Goal: Task Accomplishment & Management: Manage account settings

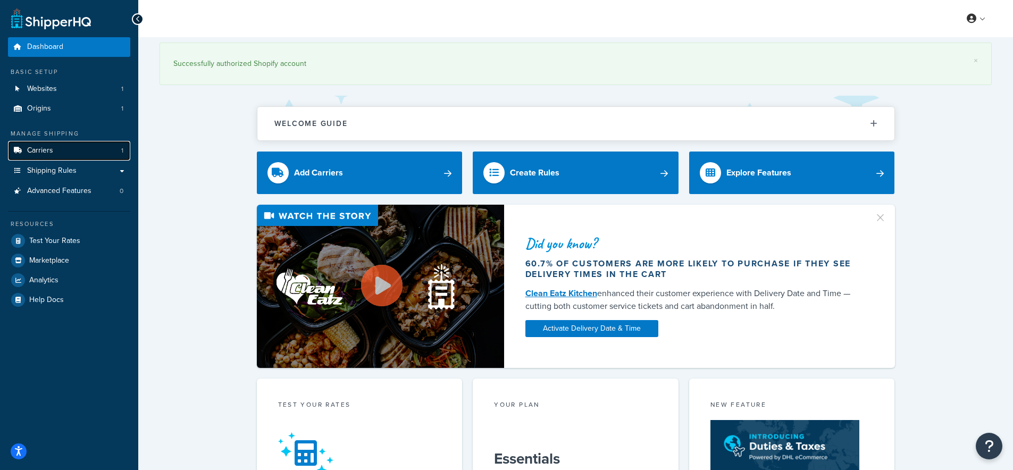
click at [48, 147] on span "Carriers" at bounding box center [40, 150] width 26 height 9
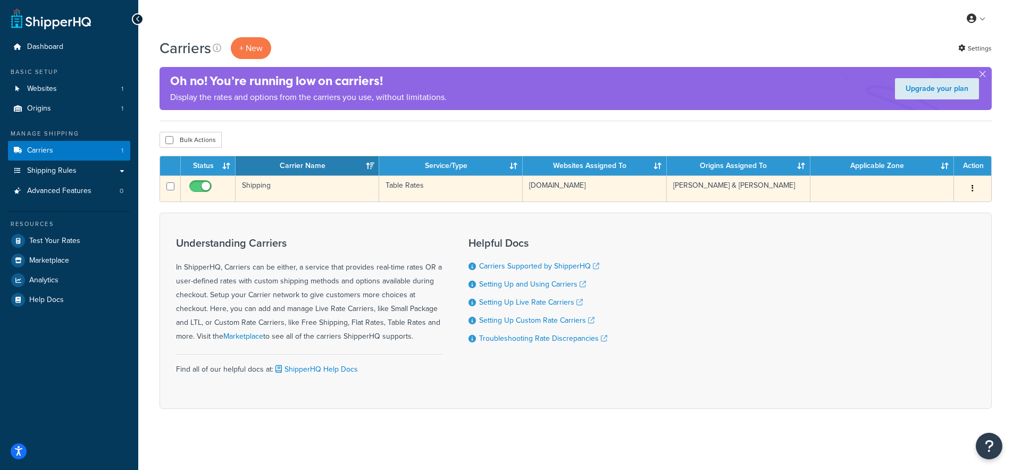
click at [256, 187] on td "Shipping" at bounding box center [308, 188] width 144 height 26
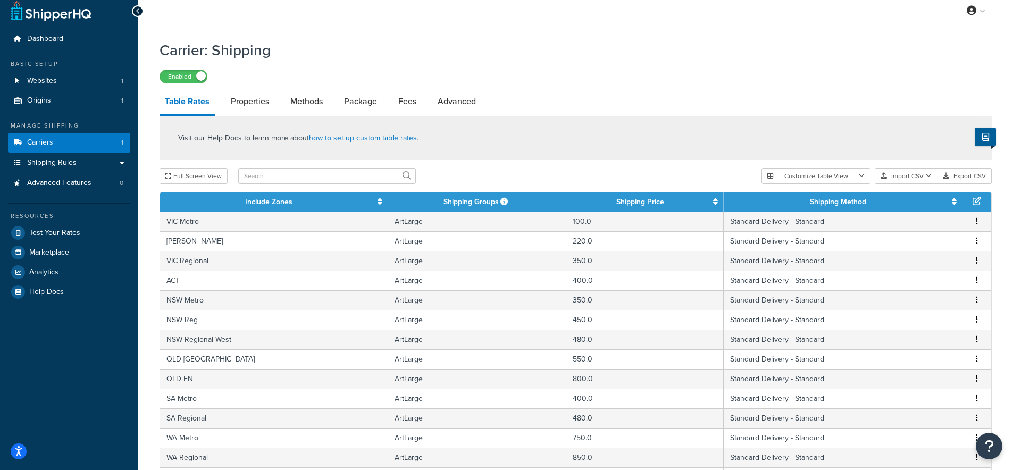
scroll to position [393, 0]
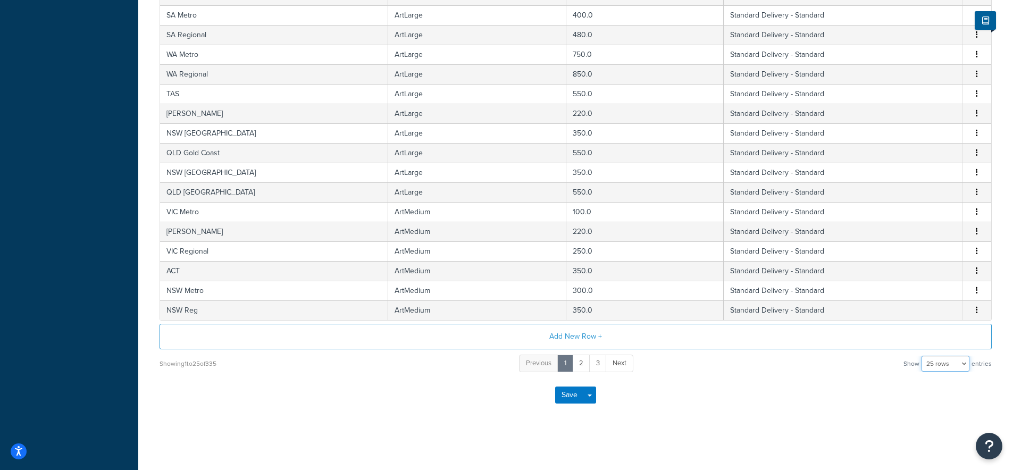
click at [965, 367] on select "10 rows 15 rows 25 rows 50 rows 100 rows 1000 rows" at bounding box center [946, 364] width 48 height 16
select select "1000"
click at [923, 356] on select "10 rows 15 rows 25 rows 50 rows 100 rows 1000 rows" at bounding box center [946, 364] width 48 height 16
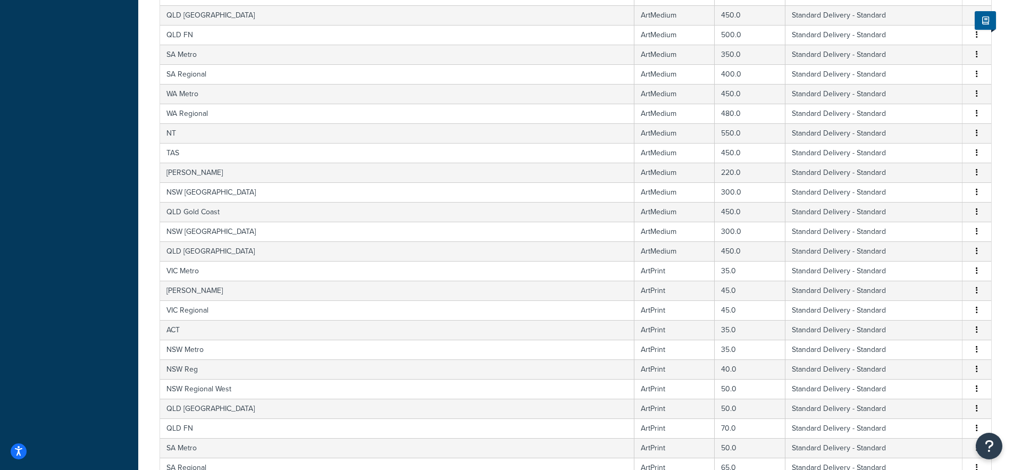
scroll to position [0, 0]
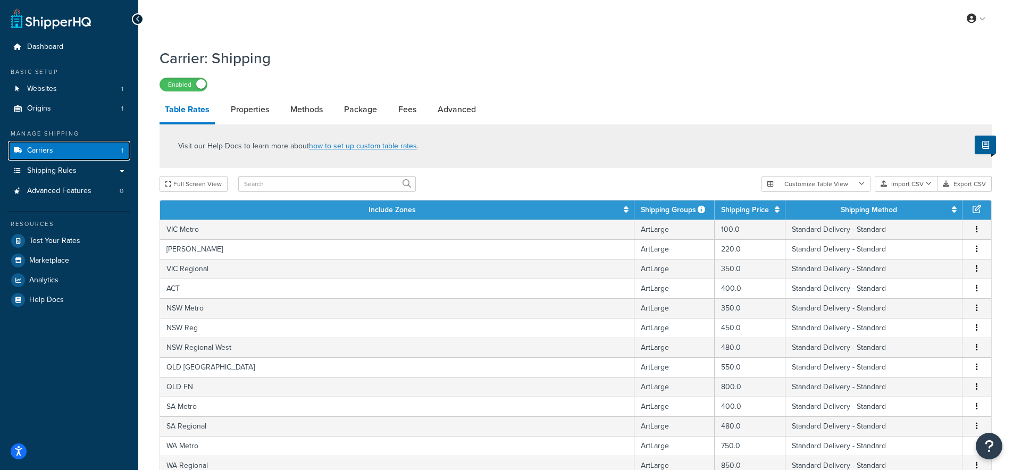
click at [43, 149] on span "Carriers" at bounding box center [40, 150] width 26 height 9
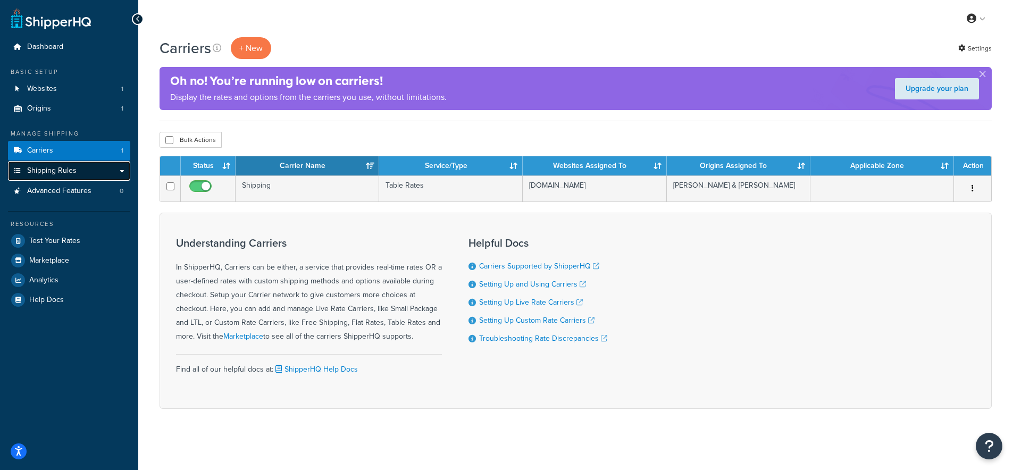
click at [81, 174] on link "Shipping Rules" at bounding box center [69, 171] width 122 height 20
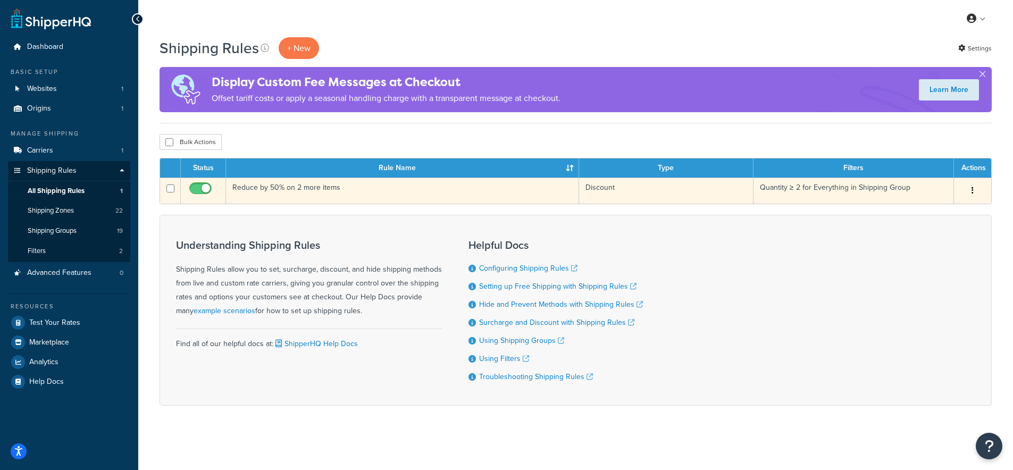
click at [204, 190] on input "checkbox" at bounding box center [201, 191] width 29 height 13
click at [201, 186] on input "checkbox" at bounding box center [201, 191] width 29 height 13
checkbox input "true"
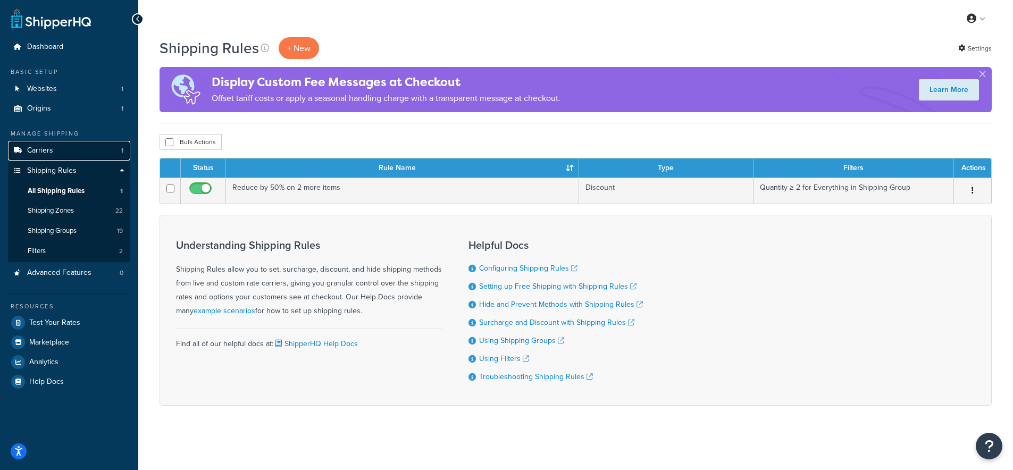
click at [42, 152] on span "Carriers" at bounding box center [40, 150] width 26 height 9
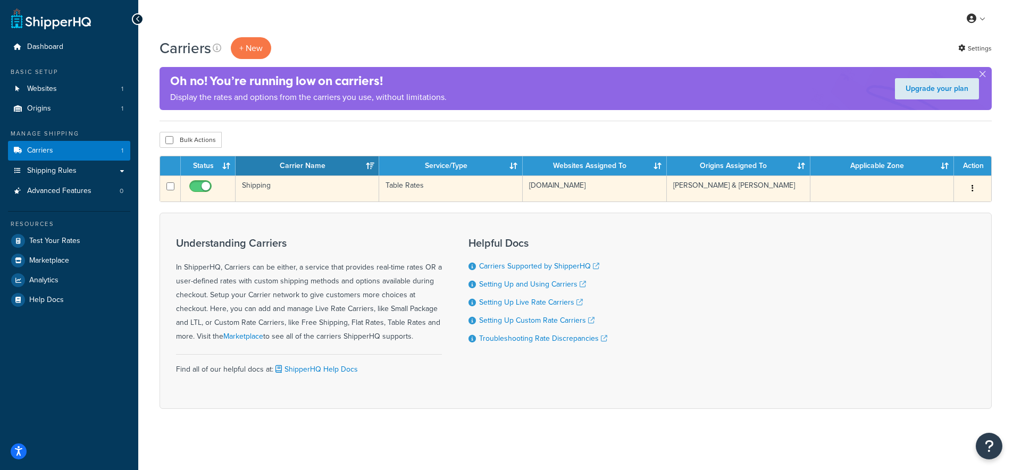
click at [265, 187] on td "Shipping" at bounding box center [308, 188] width 144 height 26
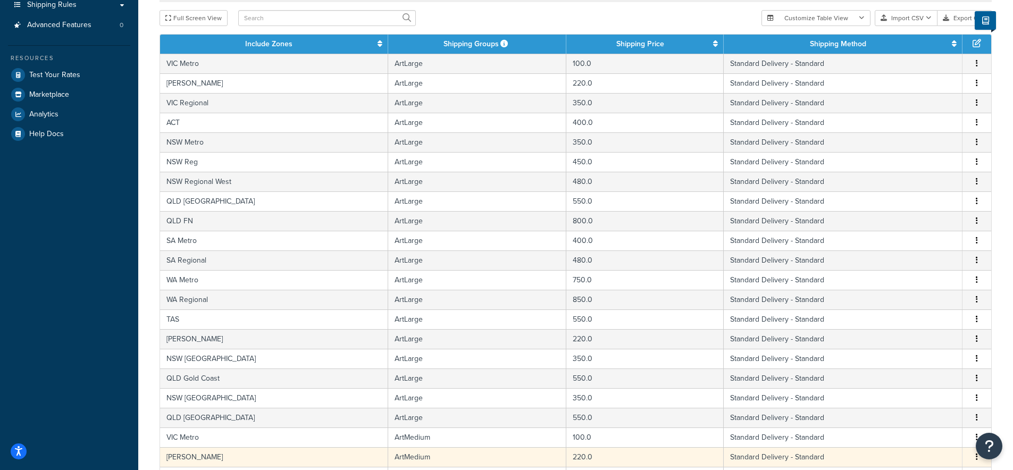
scroll to position [393, 0]
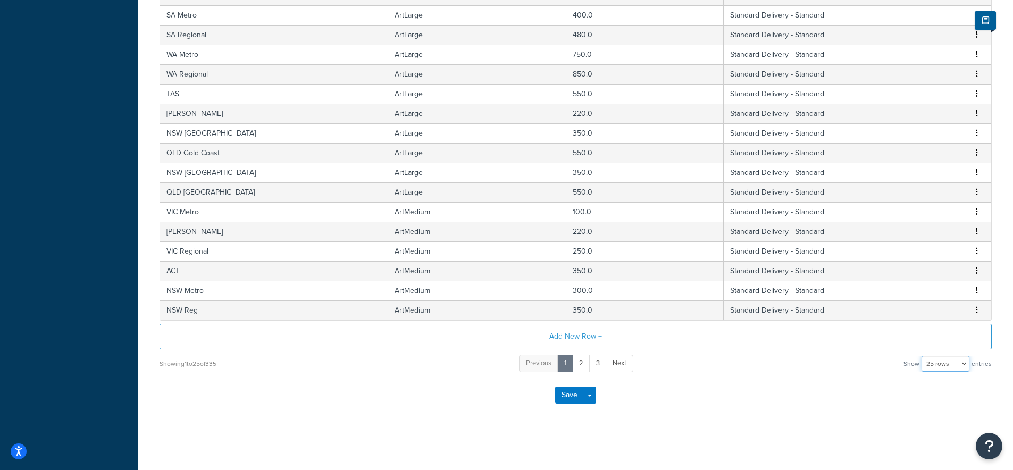
click at [950, 357] on select "10 rows 15 rows 25 rows 50 rows 100 rows 1000 rows" at bounding box center [946, 364] width 48 height 16
select select "1000"
click at [923, 356] on select "10 rows 15 rows 25 rows 50 rows 100 rows 1000 rows" at bounding box center [946, 364] width 48 height 16
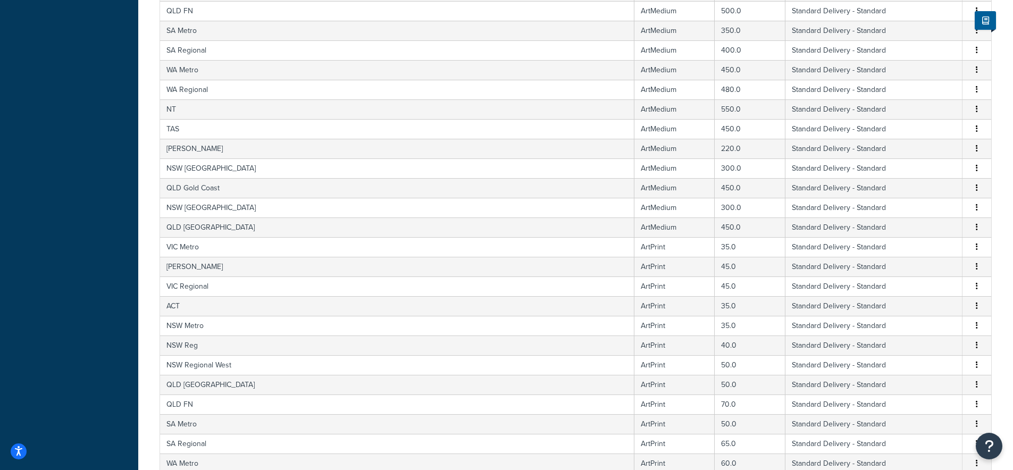
scroll to position [72, 0]
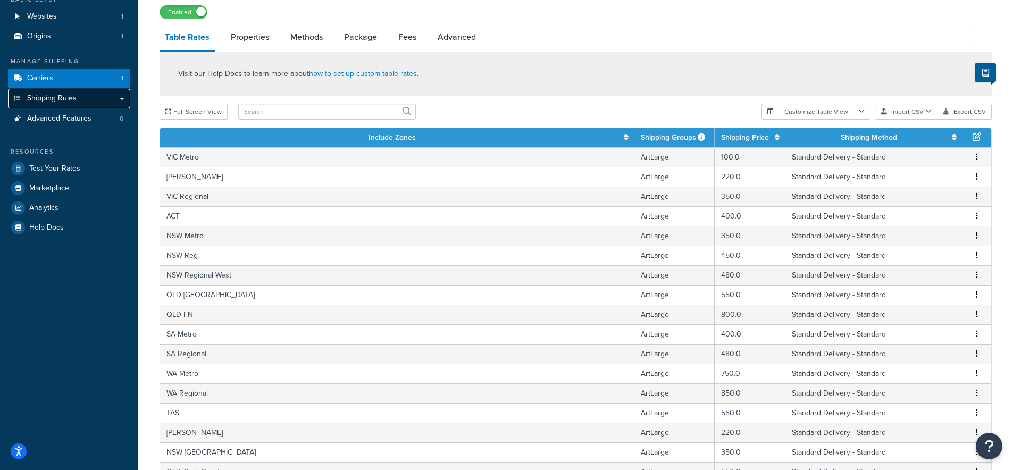
click at [64, 97] on span "Shipping Rules" at bounding box center [51, 98] width 49 height 9
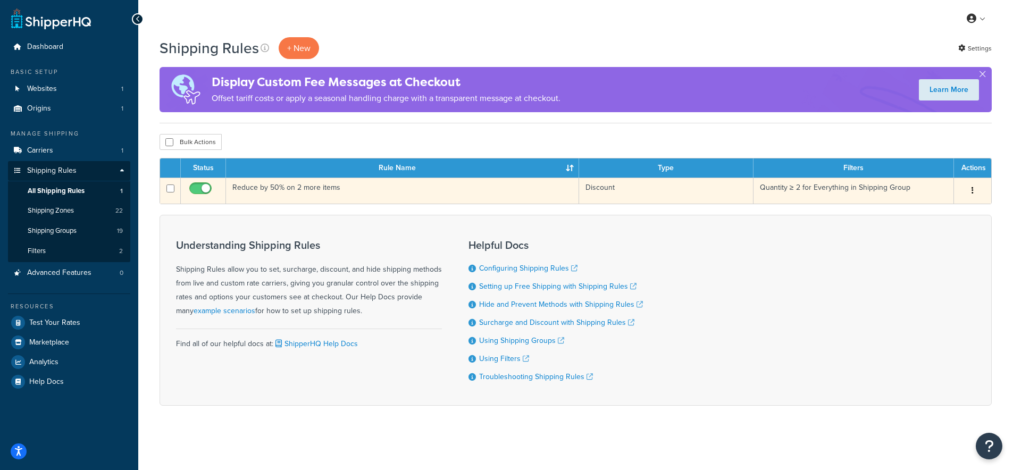
click at [320, 184] on td "Reduce by 50% on 2 more items" at bounding box center [402, 191] width 353 height 26
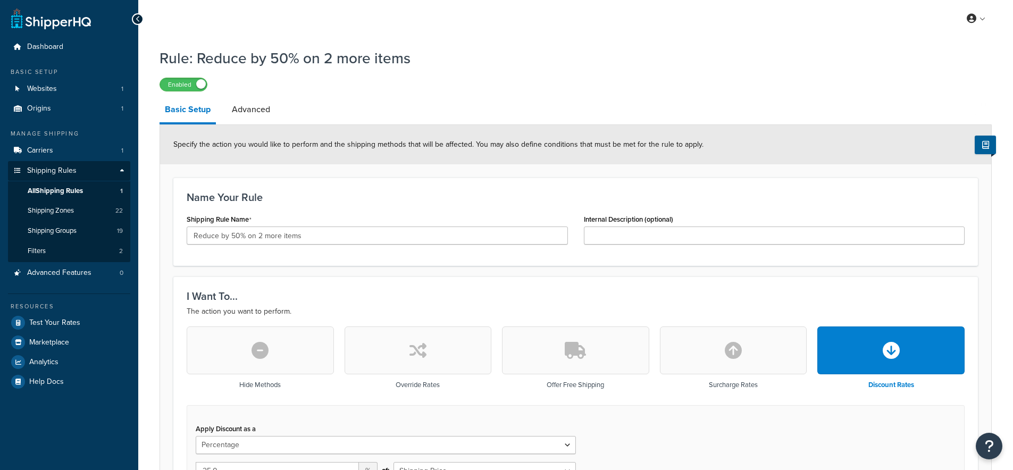
select select "PERCENTAGE"
select select "SHIPPING_GROUP"
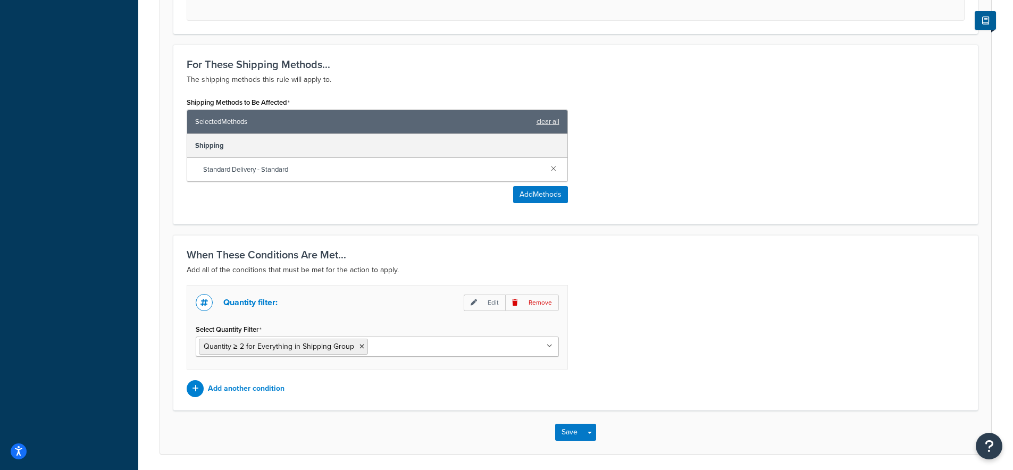
scroll to position [665, 0]
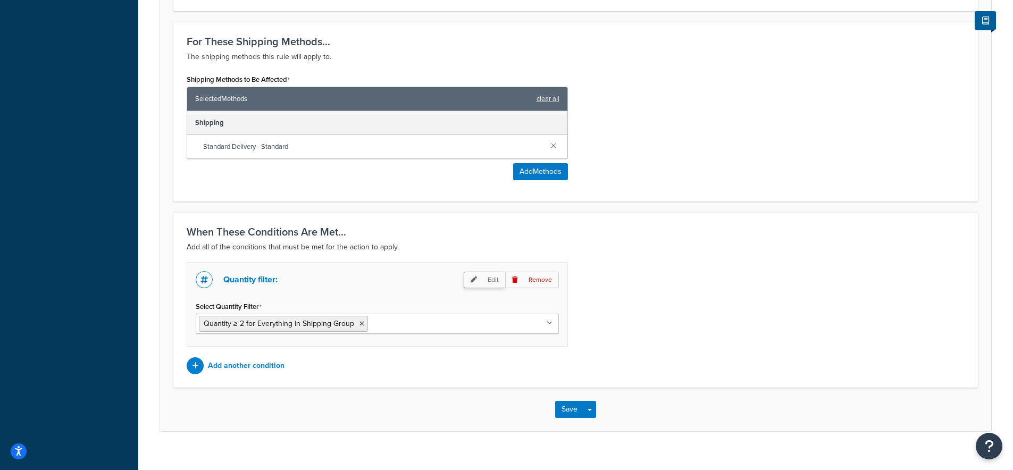
click at [483, 272] on p "Edit" at bounding box center [484, 280] width 41 height 16
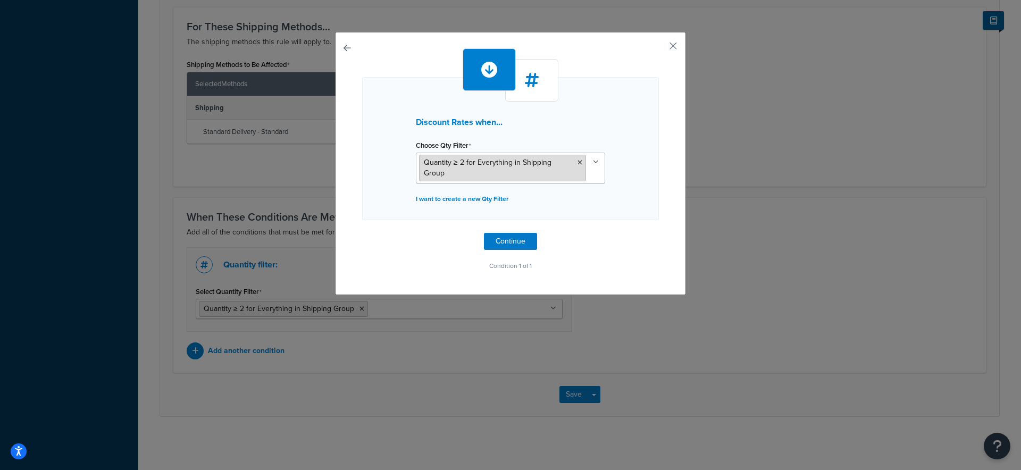
click at [468, 162] on span "Quantity ≥ 2 for Everything in Shipping Group" at bounding box center [488, 168] width 128 height 22
click at [594, 160] on icon at bounding box center [596, 162] width 5 height 6
click at [593, 160] on icon at bounding box center [596, 162] width 6 height 6
click at [449, 191] on p "I want to create a new Qty Filter" at bounding box center [510, 198] width 189 height 15
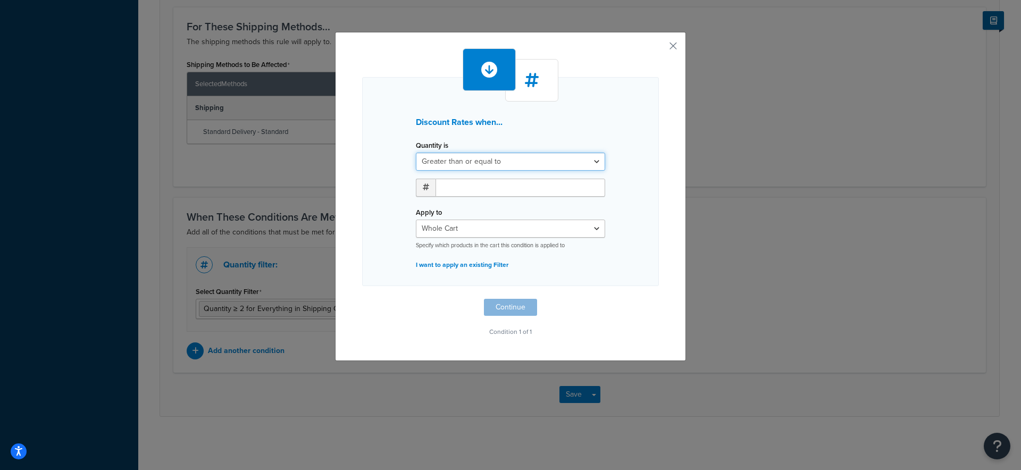
click at [458, 162] on select "Greater than or equal to Between or equal to Less than or equal to" at bounding box center [510, 162] width 189 height 18
click at [449, 229] on select "Whole Cart Everything in Shipping Group Everything at Origin Each Item within S…" at bounding box center [510, 229] width 189 height 18
click at [659, 48] on button "button" at bounding box center [657, 49] width 3 height 3
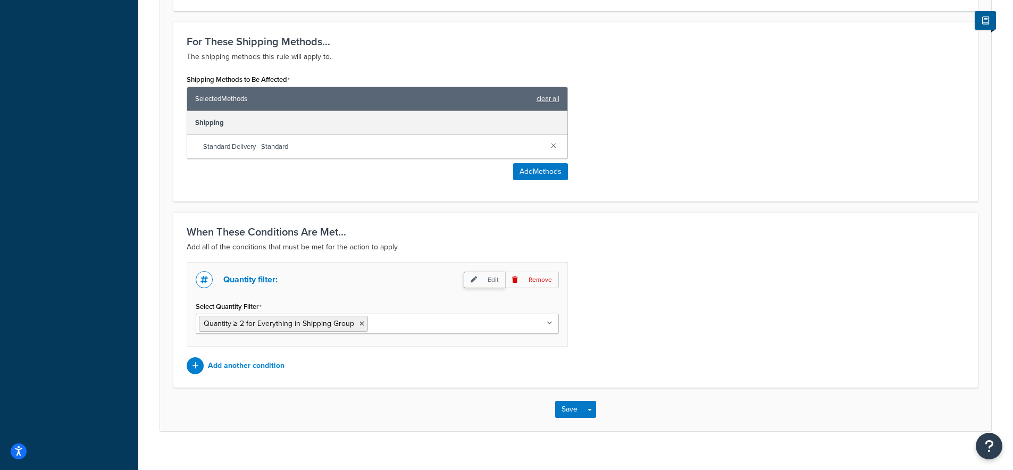
click at [484, 272] on p "Edit" at bounding box center [484, 280] width 41 height 16
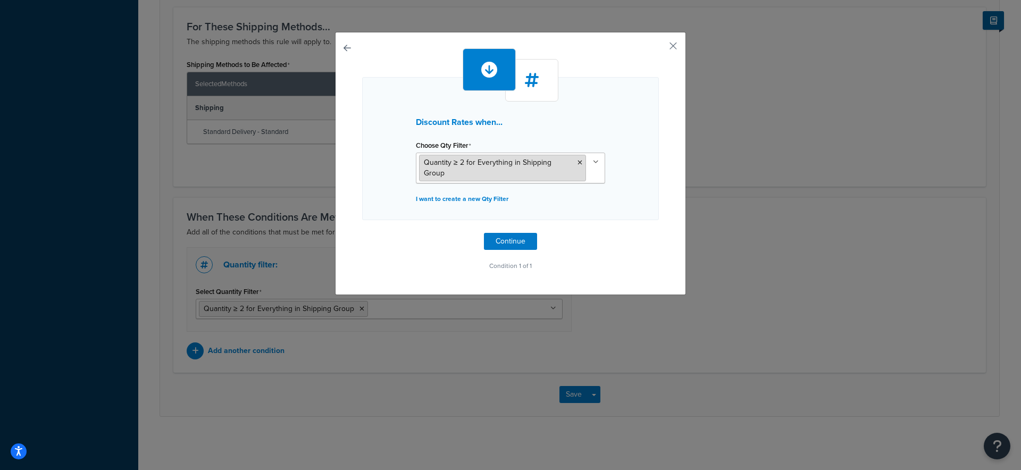
click at [459, 167] on span "Quantity ≥ 2 for Everything in Shipping Group" at bounding box center [488, 168] width 128 height 22
click at [534, 162] on span "Quantity ≥ 2 for Everything in Shipping Group" at bounding box center [488, 168] width 128 height 22
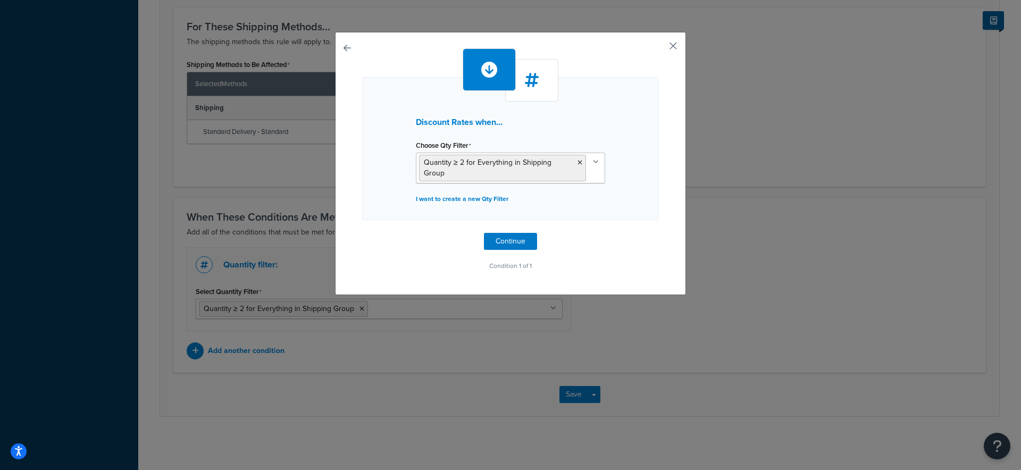
click at [659, 48] on button "button" at bounding box center [657, 49] width 3 height 3
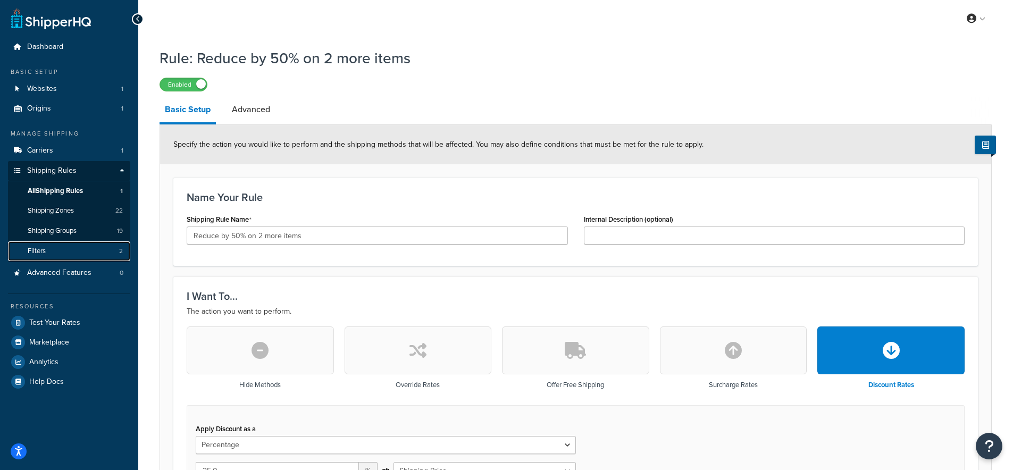
click at [47, 248] on link "Filters 2" at bounding box center [69, 251] width 122 height 20
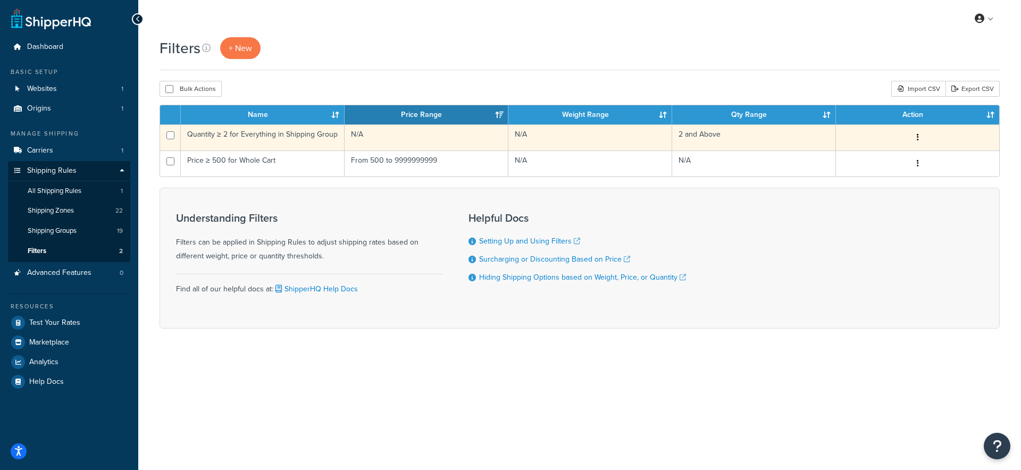
click at [227, 135] on td "Quantity ≥ 2 for Everything in Shipping Group" at bounding box center [263, 137] width 164 height 26
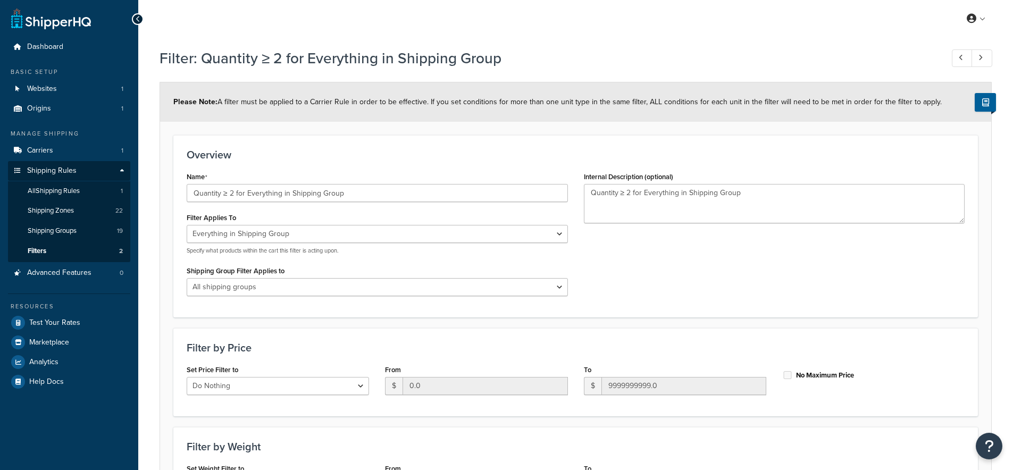
select select "SHIPPING_GROUP"
select select "range"
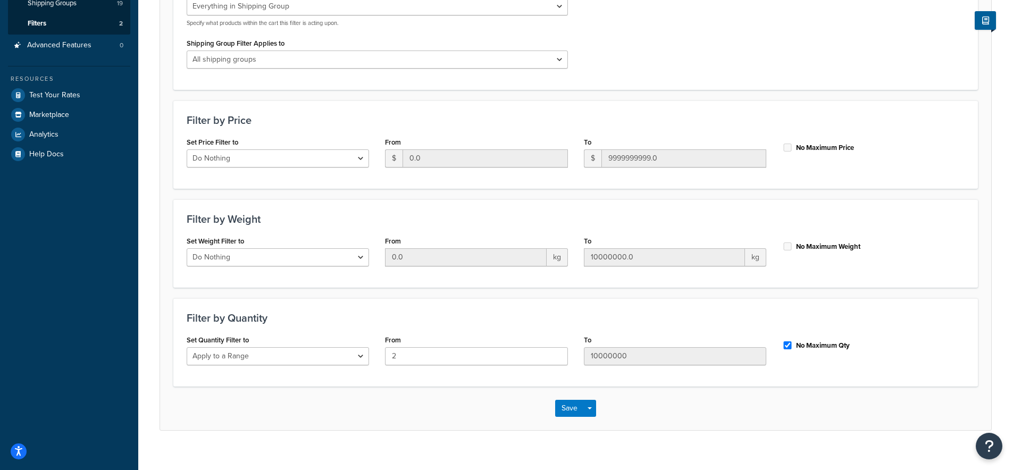
scroll to position [241, 0]
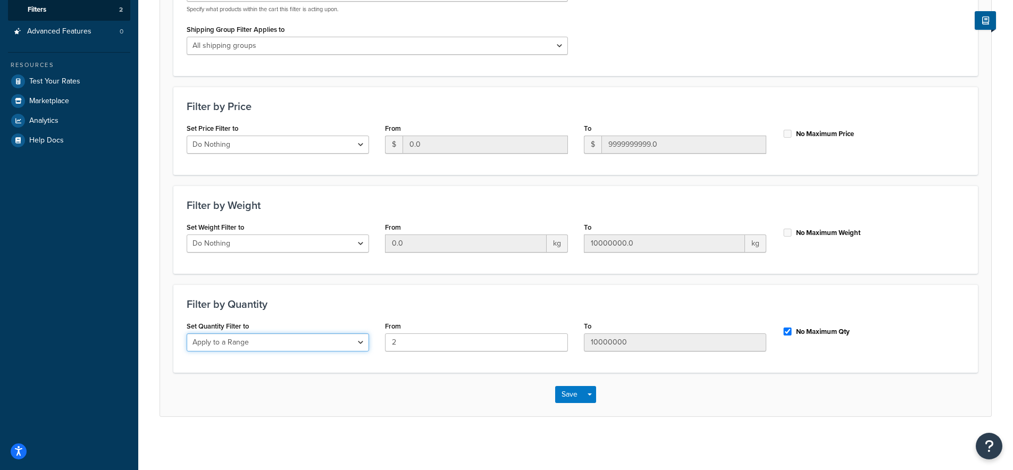
click at [354, 343] on select "Do Nothing Apply to a Range" at bounding box center [278, 342] width 182 height 18
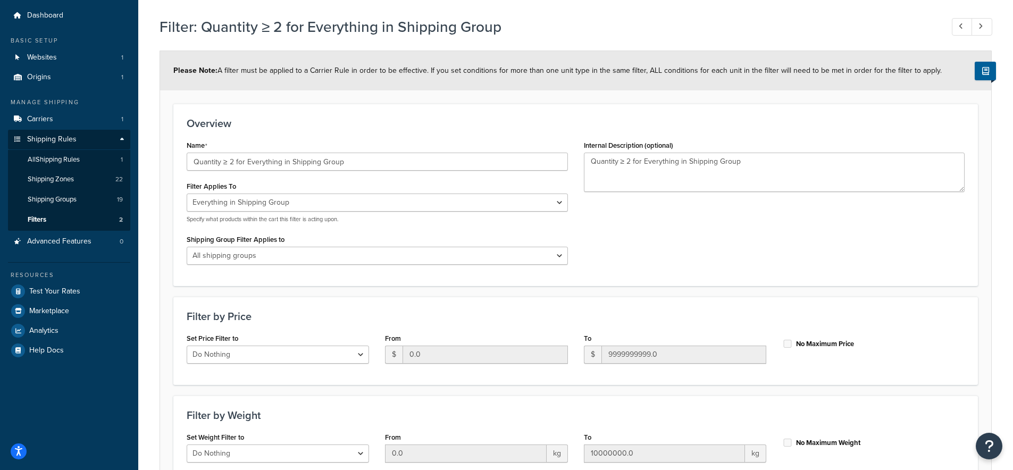
scroll to position [21, 0]
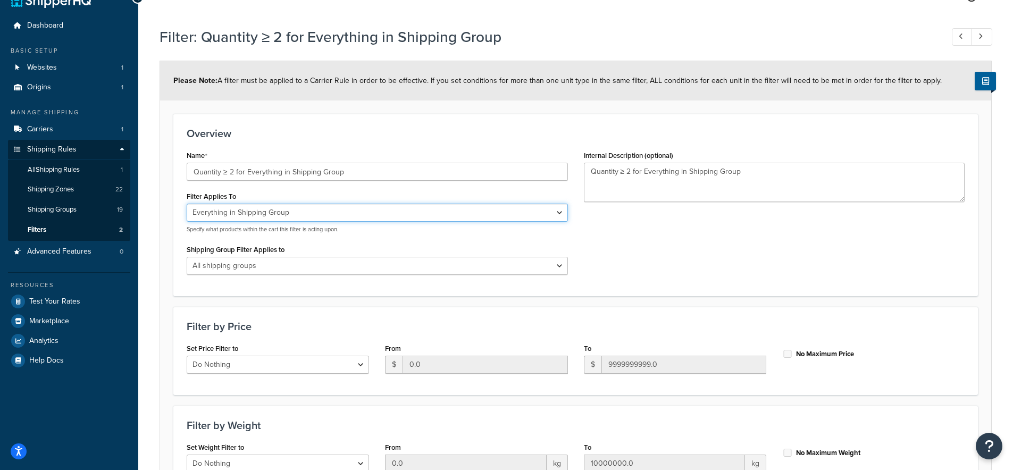
click at [337, 208] on select "Whole Cart Everything in Shipping Group Everything at Origin Each Item within S…" at bounding box center [377, 213] width 381 height 18
select select "ITEM"
click at [187, 204] on select "Whole Cart Everything in Shipping Group Everything at Origin Each Item within S…" at bounding box center [377, 213] width 381 height 18
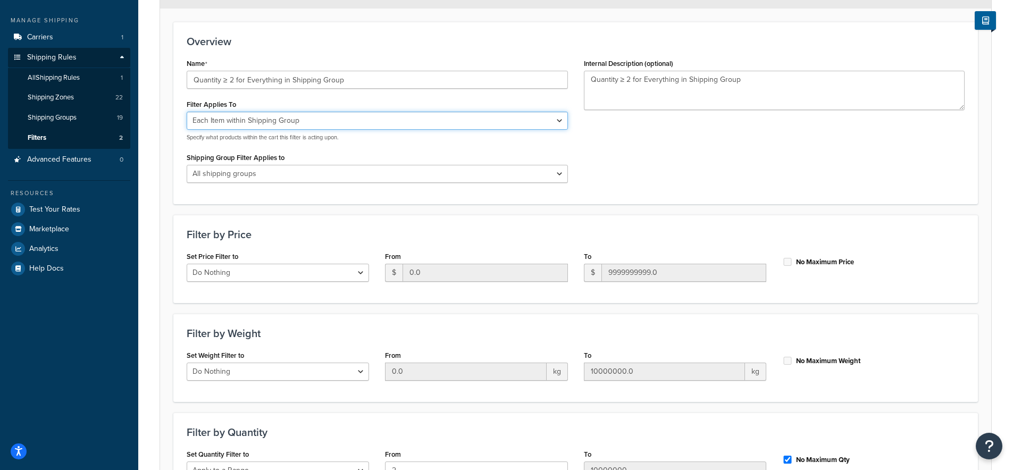
scroll to position [241, 0]
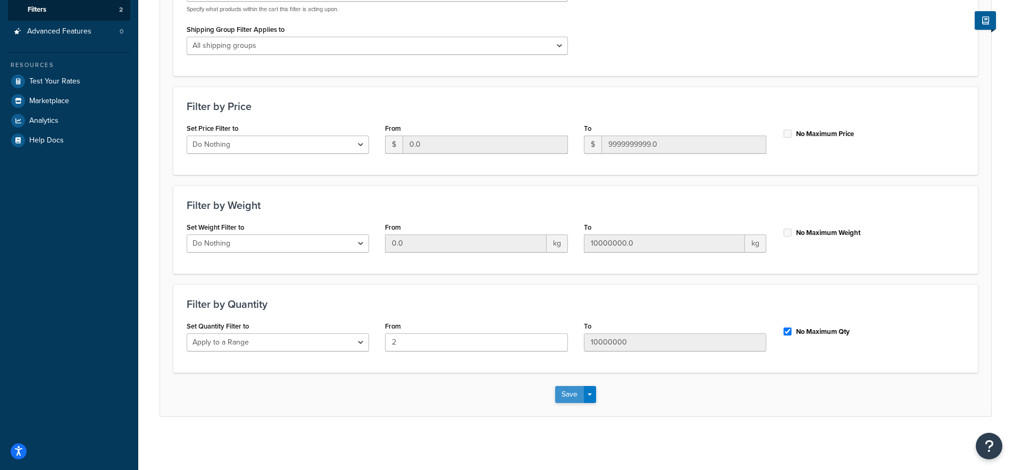
click at [570, 397] on button "Save" at bounding box center [569, 394] width 29 height 17
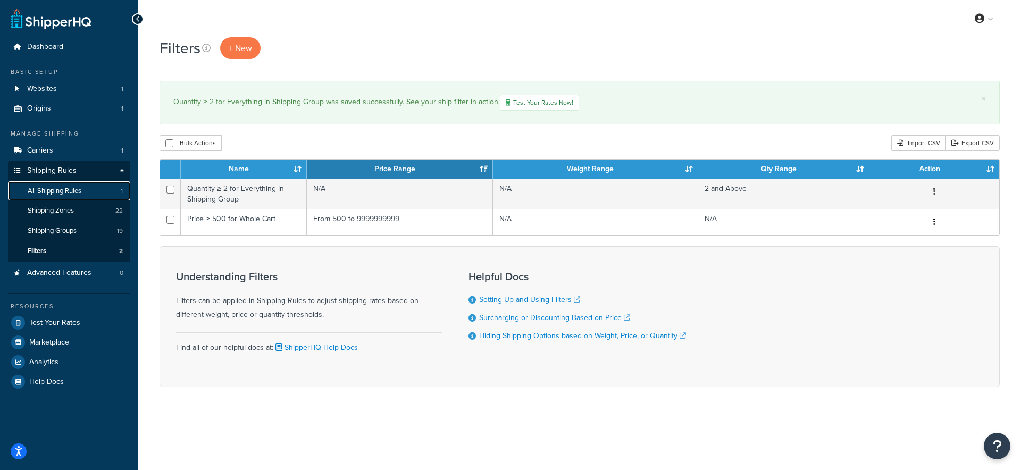
click at [61, 194] on span "All Shipping Rules" at bounding box center [55, 191] width 54 height 9
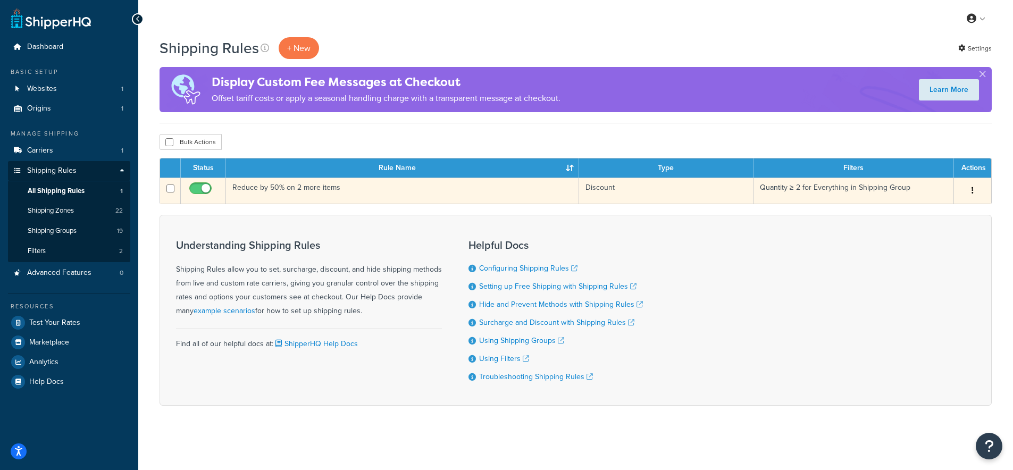
click at [252, 189] on td "Reduce by 50% on 2 more items" at bounding box center [402, 191] width 353 height 26
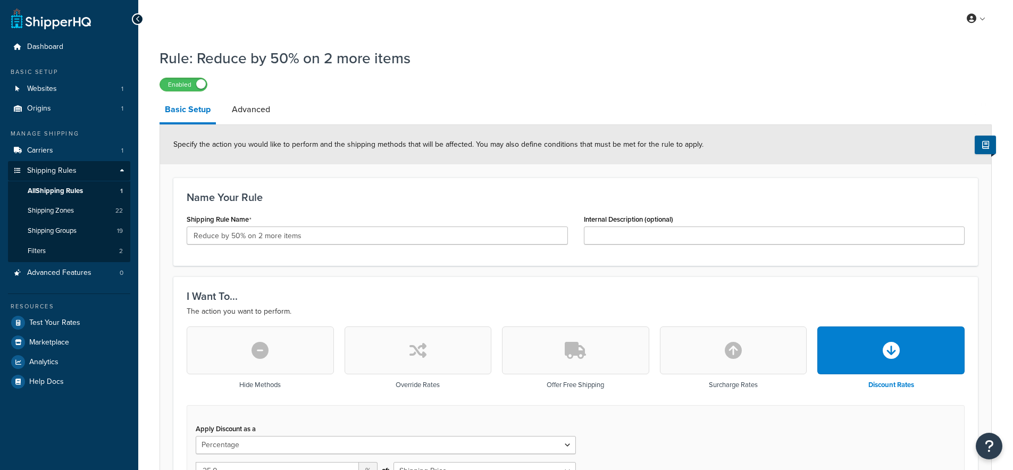
select select "PERCENTAGE"
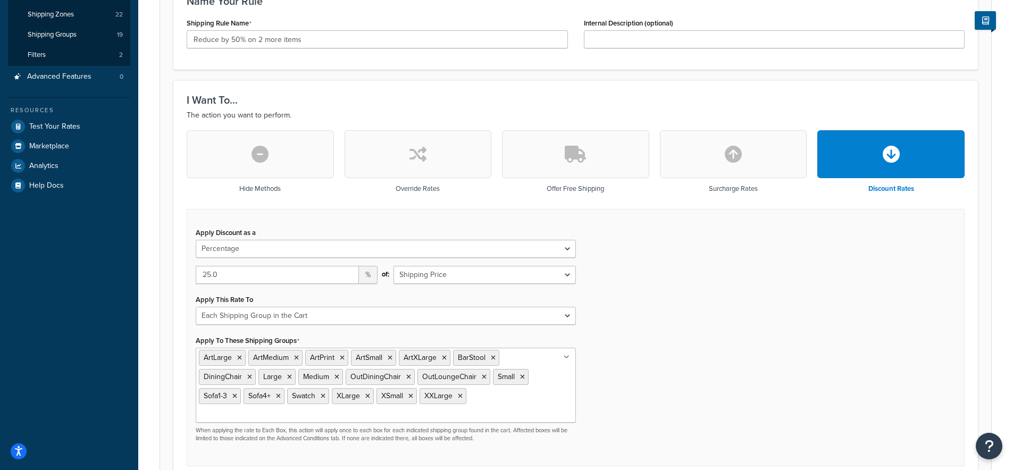
scroll to position [213, 0]
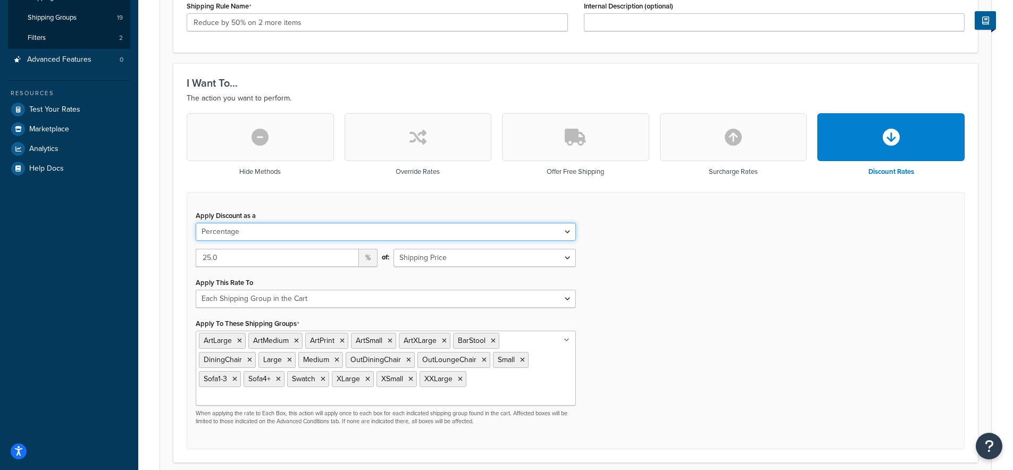
click at [273, 229] on select "Flat Rate Percentage Flat Rate & Percentage" at bounding box center [386, 232] width 380 height 18
click at [510, 259] on select "Shipping Price Order Value" at bounding box center [484, 258] width 182 height 18
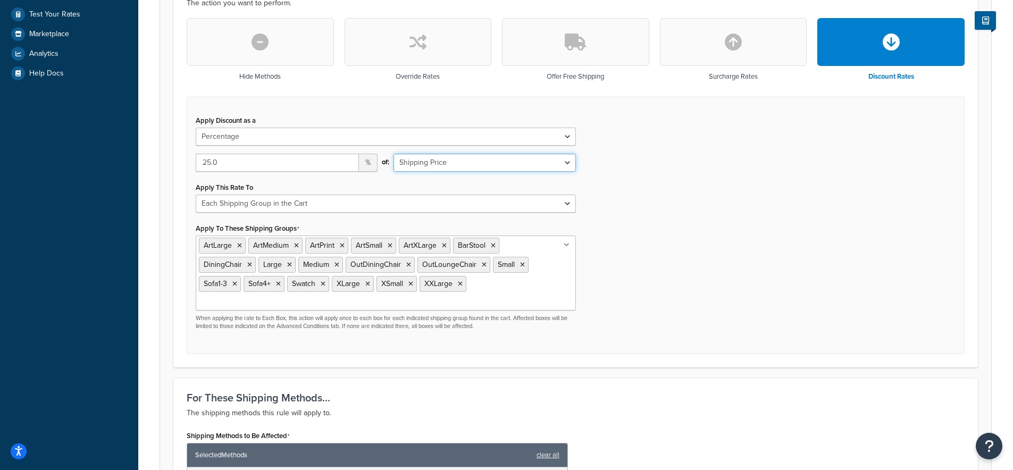
scroll to position [309, 0]
click at [667, 262] on div "Apply Discount as a Flat Rate Percentage Flat Rate & Percentage 25.0 % of: Ship…" at bounding box center [576, 225] width 778 height 258
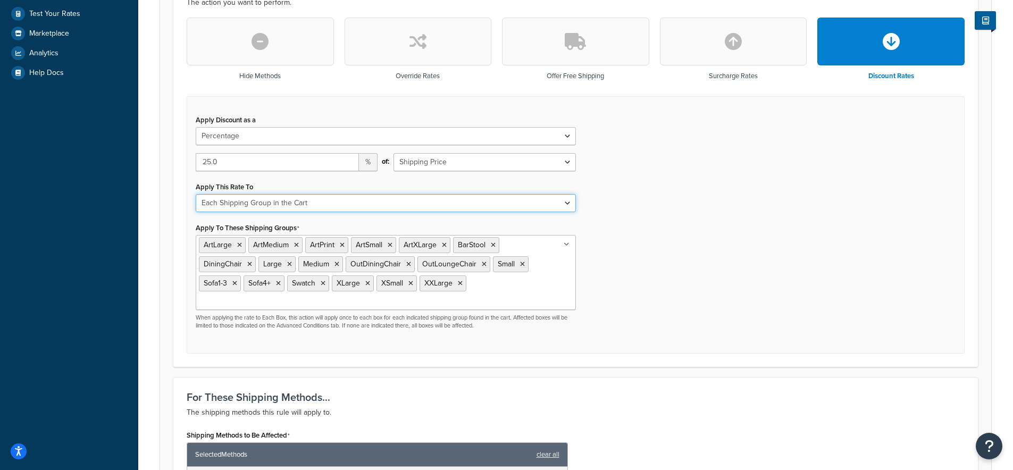
click at [563, 212] on select "Each Shipment in the Cart Each Shipping Group in the Cart Each Item within a Sh…" at bounding box center [386, 203] width 380 height 18
select select "ITEM"
click at [196, 195] on select "Each Shipment in the Cart Each Shipping Group in the Cart Each Item within a Sh…" at bounding box center [386, 203] width 380 height 18
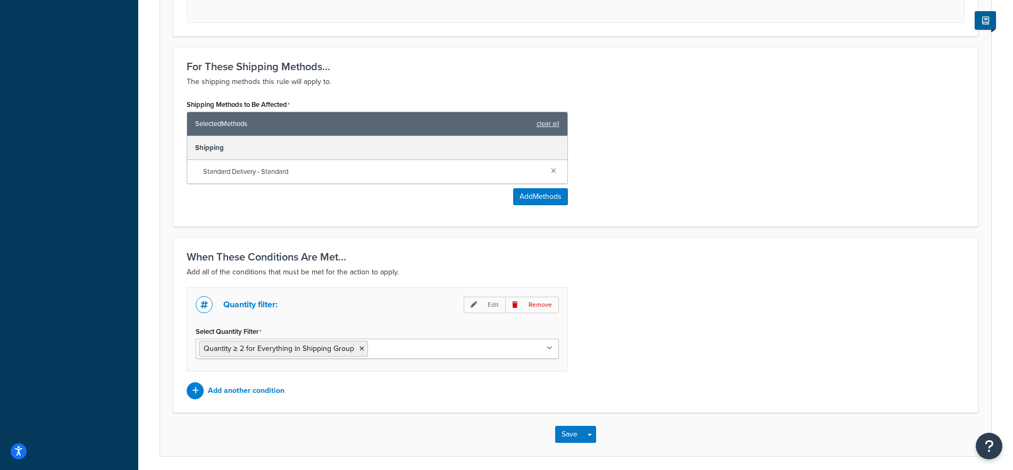
scroll to position [655, 0]
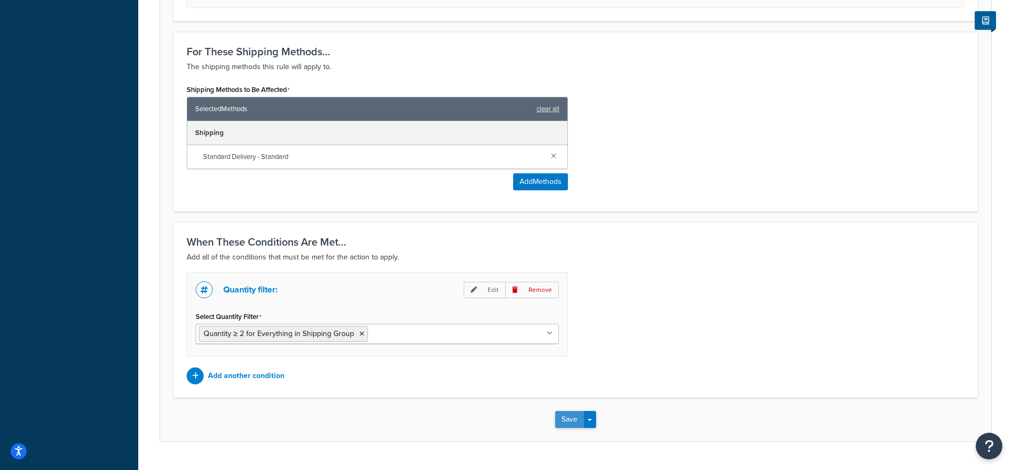
click at [566, 411] on button "Save" at bounding box center [569, 419] width 29 height 17
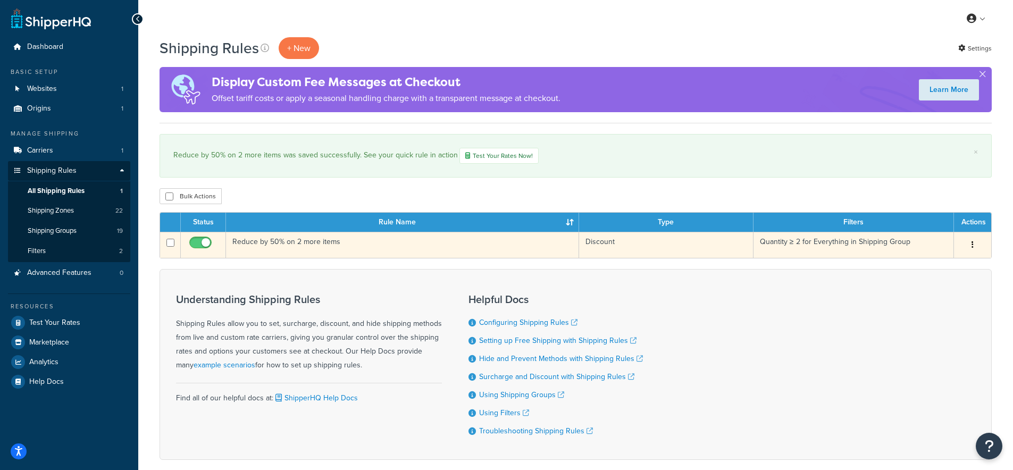
click at [204, 247] on input "checkbox" at bounding box center [201, 245] width 29 height 13
checkbox input "false"
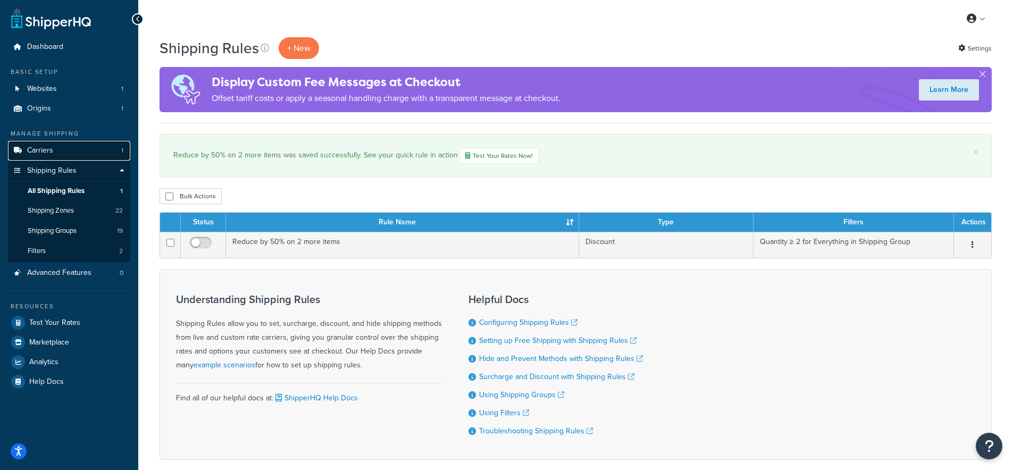
click at [47, 149] on span "Carriers" at bounding box center [40, 150] width 26 height 9
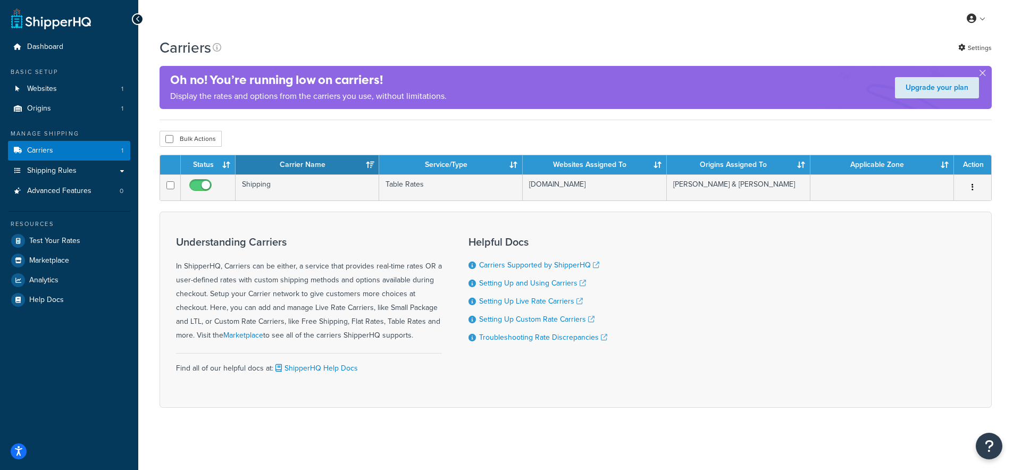
click at [238, 132] on div "Bulk Actions Duplicate [GEOGRAPHIC_DATA]" at bounding box center [576, 139] width 832 height 16
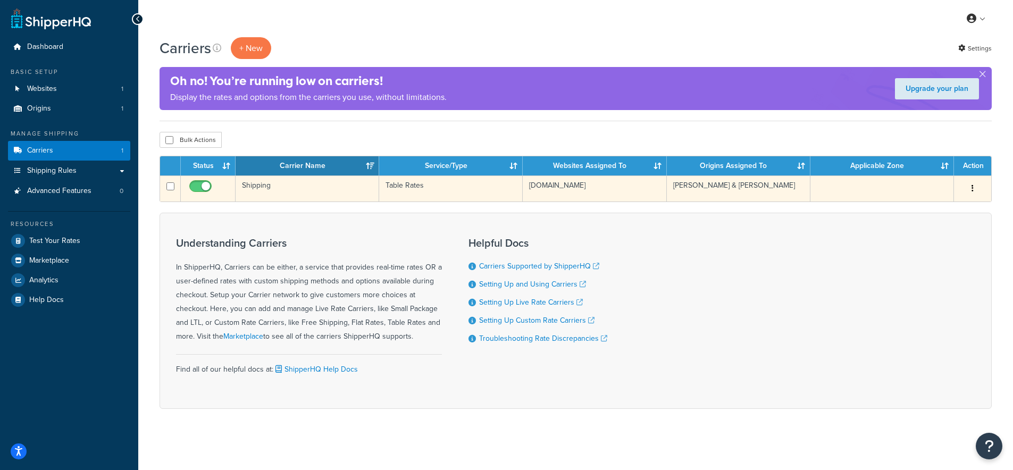
click at [264, 183] on td "Shipping" at bounding box center [308, 188] width 144 height 26
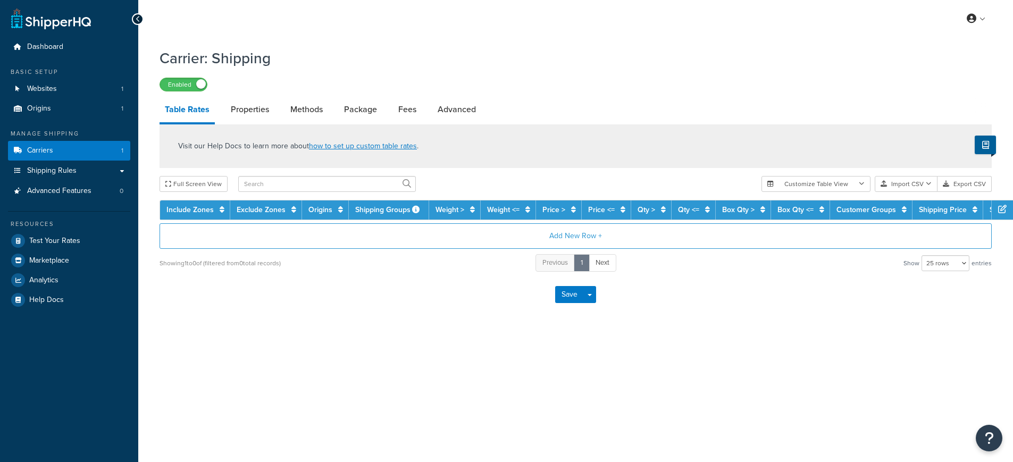
select select "25"
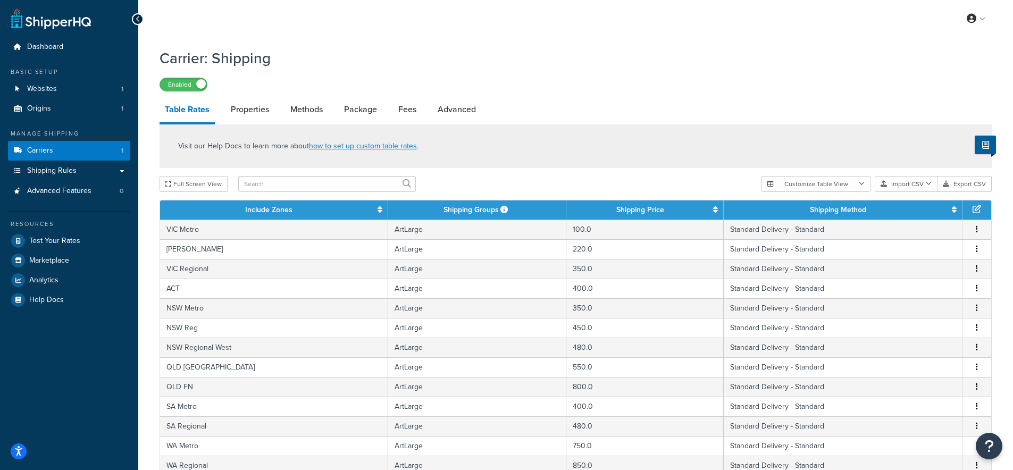
click at [481, 110] on li "Advanced" at bounding box center [462, 110] width 60 height 26
click at [469, 110] on link "Advanced" at bounding box center [456, 110] width 49 height 26
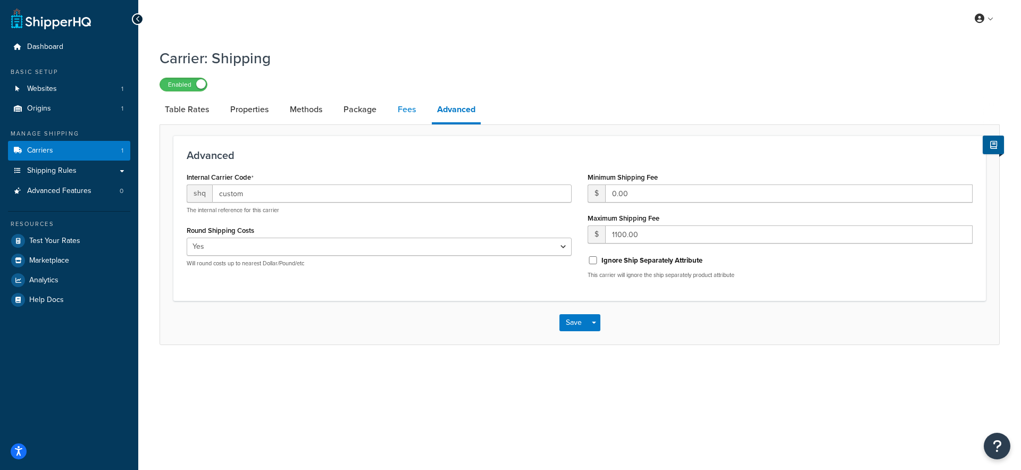
click at [404, 111] on link "Fees" at bounding box center [406, 110] width 29 height 26
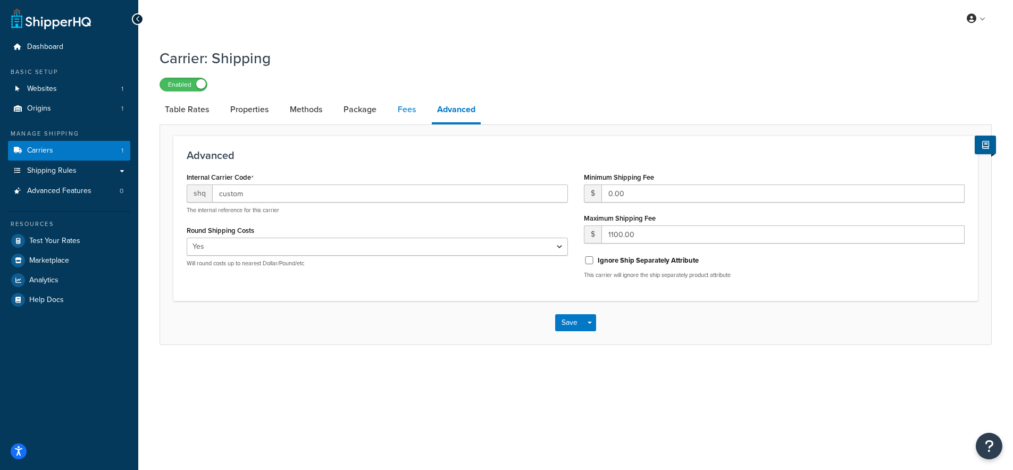
select select "AFTER"
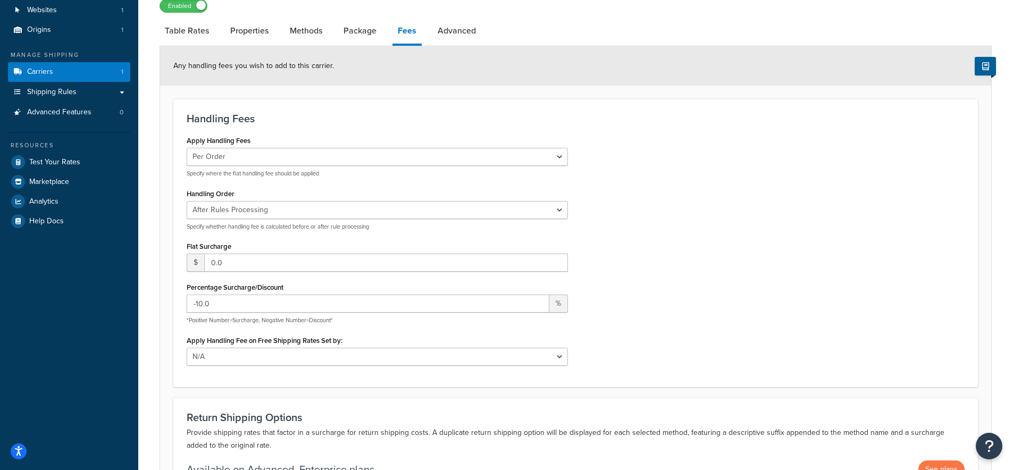
scroll to position [85, 0]
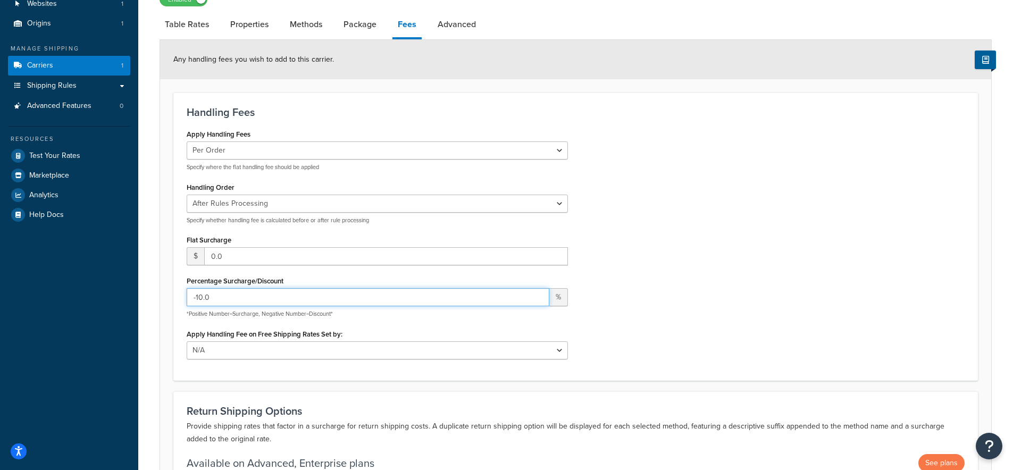
click at [419, 297] on input "-10.0" at bounding box center [368, 297] width 363 height 18
click at [536, 294] on input "-9" at bounding box center [368, 297] width 363 height 18
click at [536, 294] on input "-8" at bounding box center [368, 297] width 363 height 18
click at [536, 294] on input "-7" at bounding box center [368, 297] width 363 height 18
click at [536, 294] on input "-6" at bounding box center [368, 297] width 363 height 18
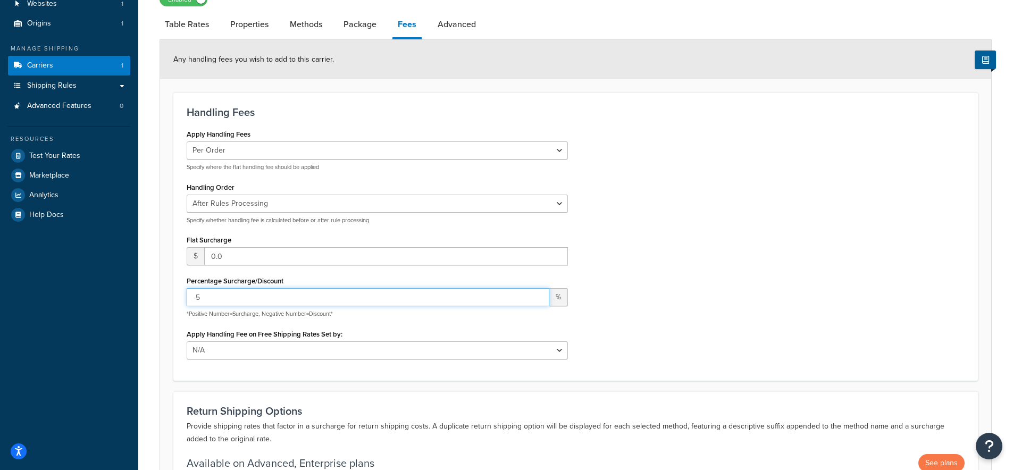
click at [536, 294] on input "-5" at bounding box center [368, 297] width 363 height 18
click at [536, 294] on input "-4" at bounding box center [368, 297] width 363 height 18
click at [536, 294] on input "-3" at bounding box center [368, 297] width 363 height 18
click at [536, 294] on input "-2" at bounding box center [368, 297] width 363 height 18
click at [536, 294] on input "-1" at bounding box center [368, 297] width 363 height 18
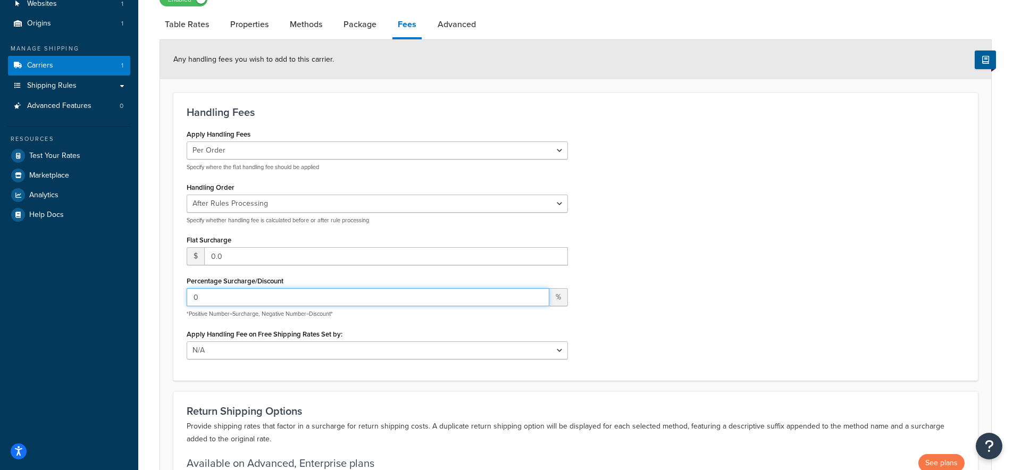
type input "0"
click at [536, 294] on input "0" at bounding box center [368, 297] width 363 height 18
click at [632, 249] on div "Apply Handling Fees Per Order Per Item Per Package Specify where the flat handl…" at bounding box center [576, 247] width 794 height 240
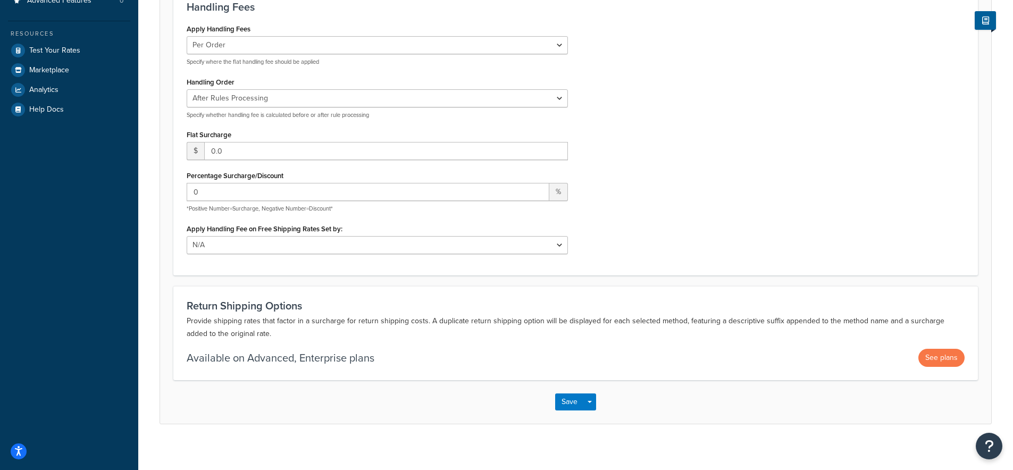
scroll to position [199, 0]
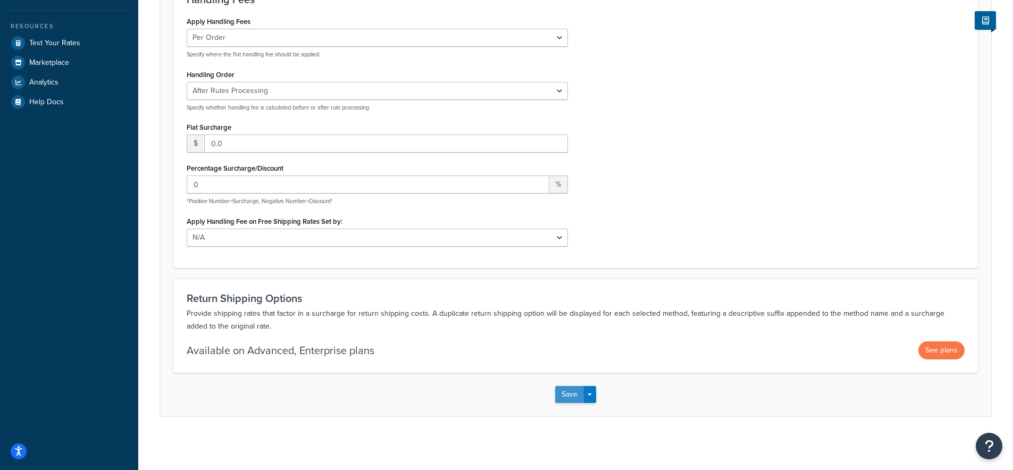
click at [569, 395] on button "Save" at bounding box center [569, 394] width 29 height 17
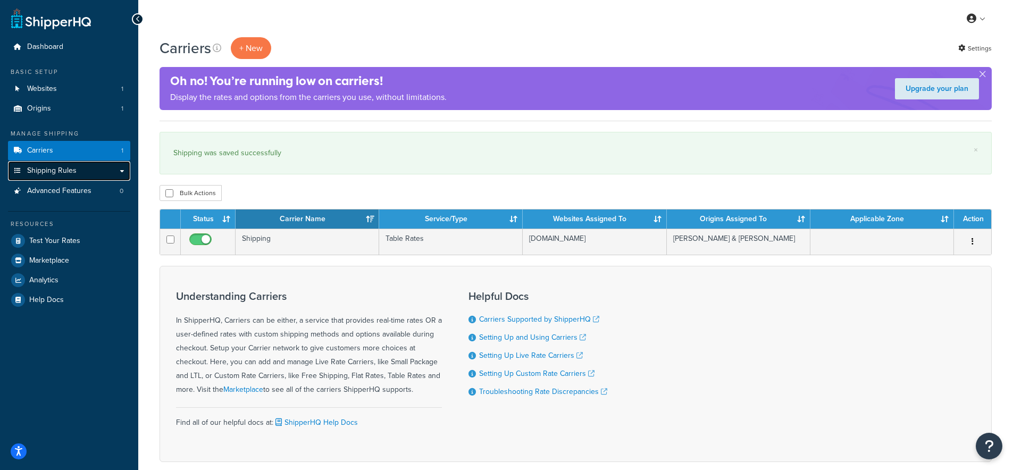
click at [52, 177] on link "Shipping Rules" at bounding box center [69, 171] width 122 height 20
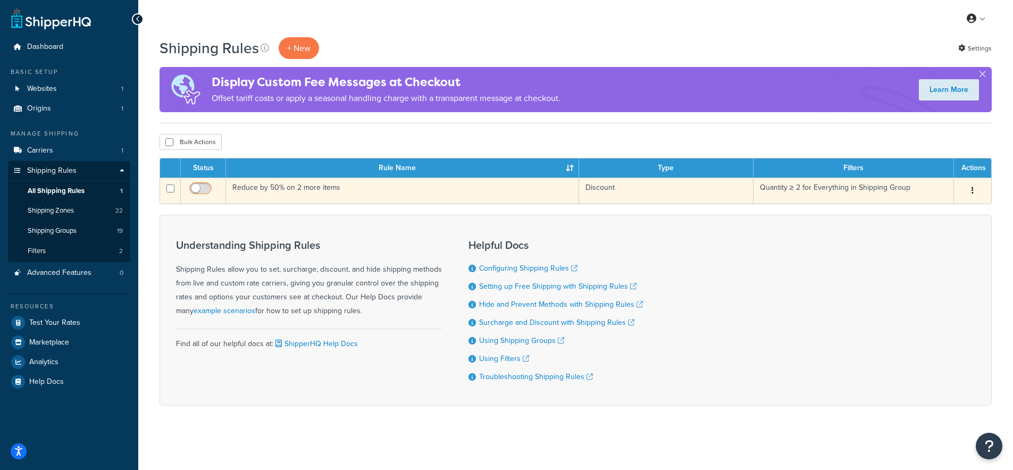
click at [199, 188] on input "checkbox" at bounding box center [201, 191] width 29 height 13
checkbox input "true"
click at [247, 189] on td "Reduce by 50% on 2 more items" at bounding box center [402, 191] width 353 height 26
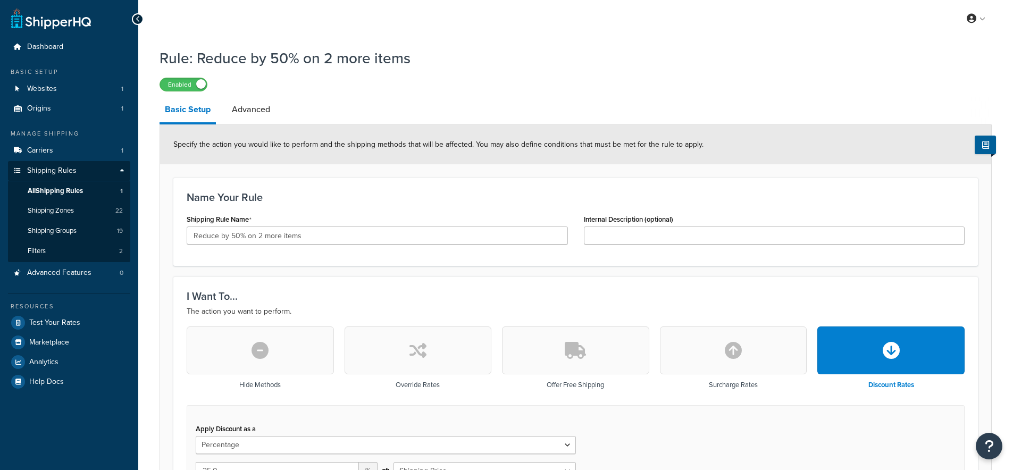
select select "PERCENTAGE"
select select "ITEM"
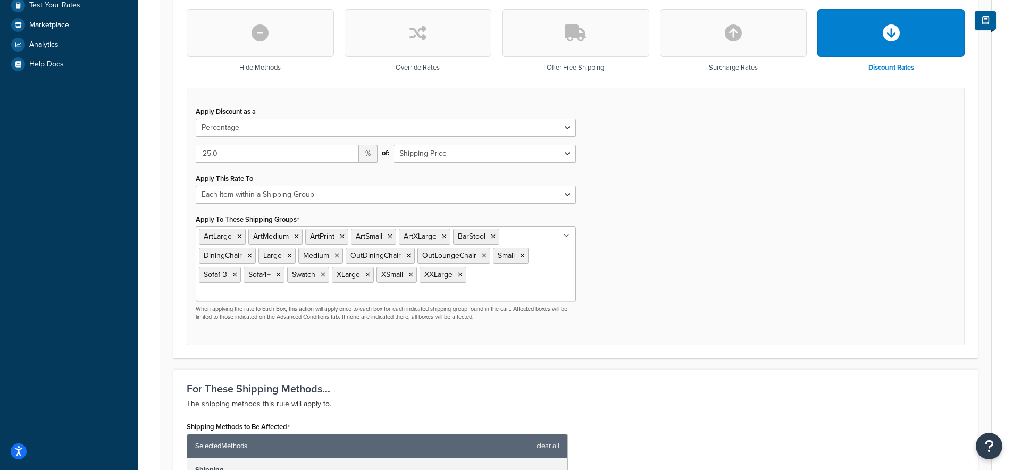
scroll to position [337, 0]
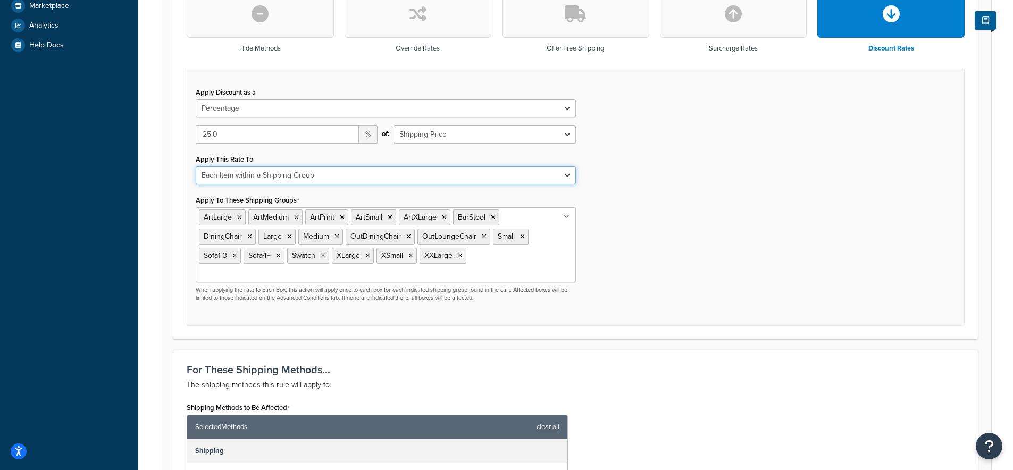
click at [336, 179] on select "Each Shipment in the Cart Each Shipping Group in the Cart Each Item within a Sh…" at bounding box center [386, 175] width 380 height 18
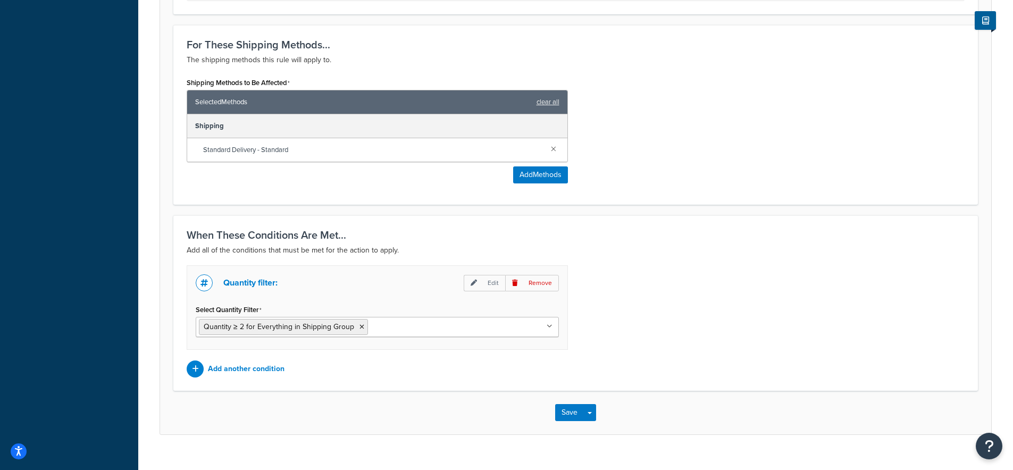
scroll to position [665, 0]
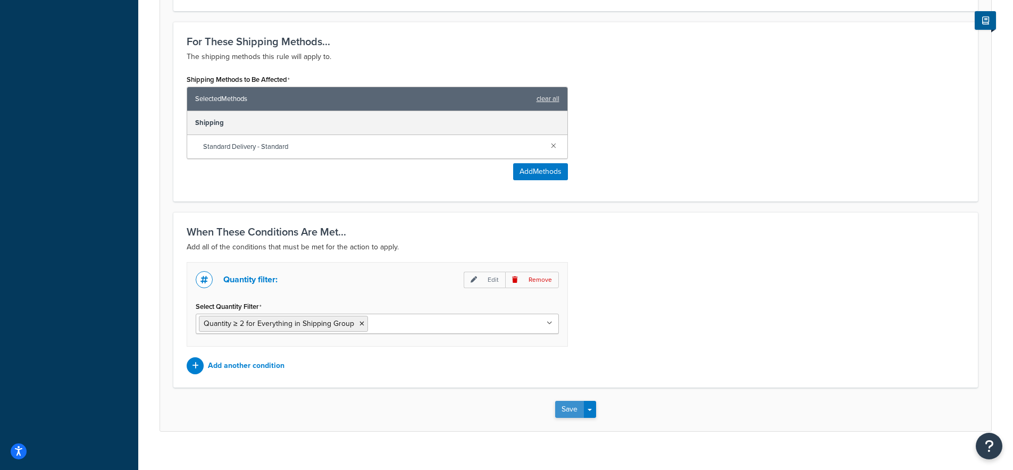
click at [568, 401] on button "Save" at bounding box center [569, 409] width 29 height 17
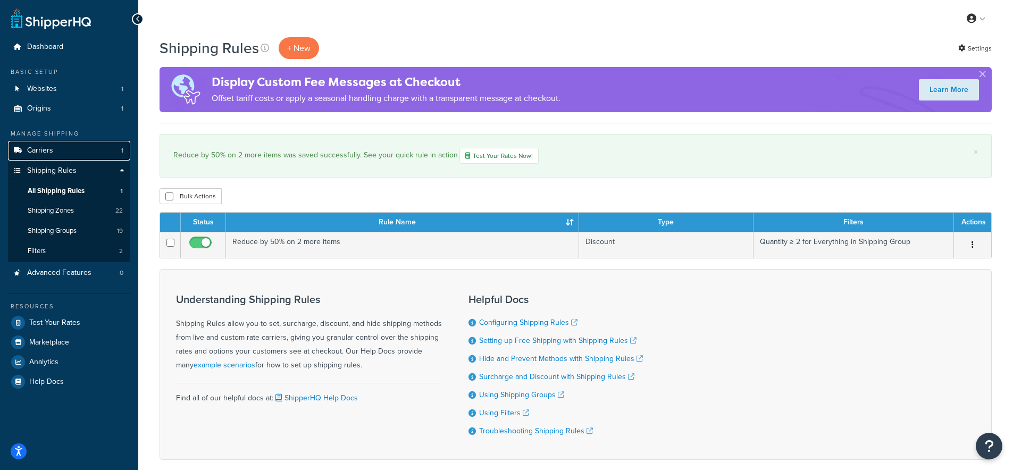
click at [35, 150] on span "Carriers" at bounding box center [40, 150] width 26 height 9
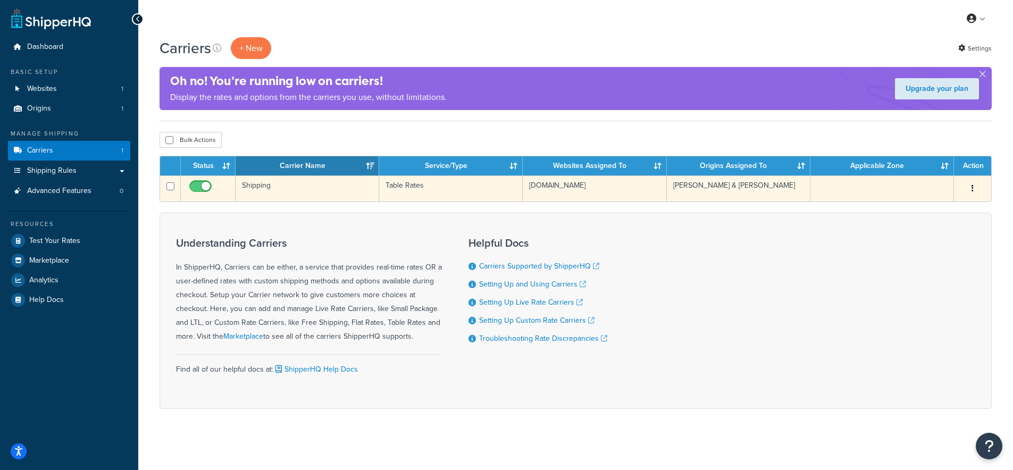
click at [265, 186] on td "Shipping" at bounding box center [308, 188] width 144 height 26
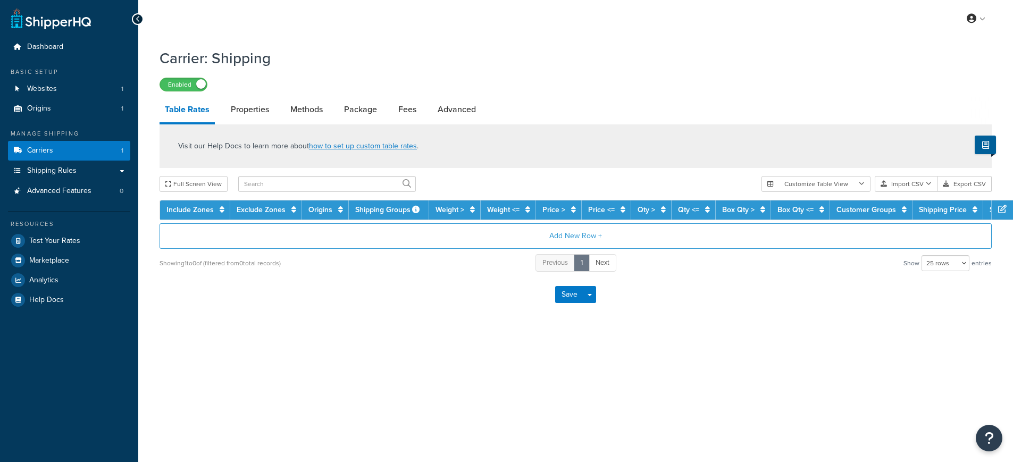
select select "25"
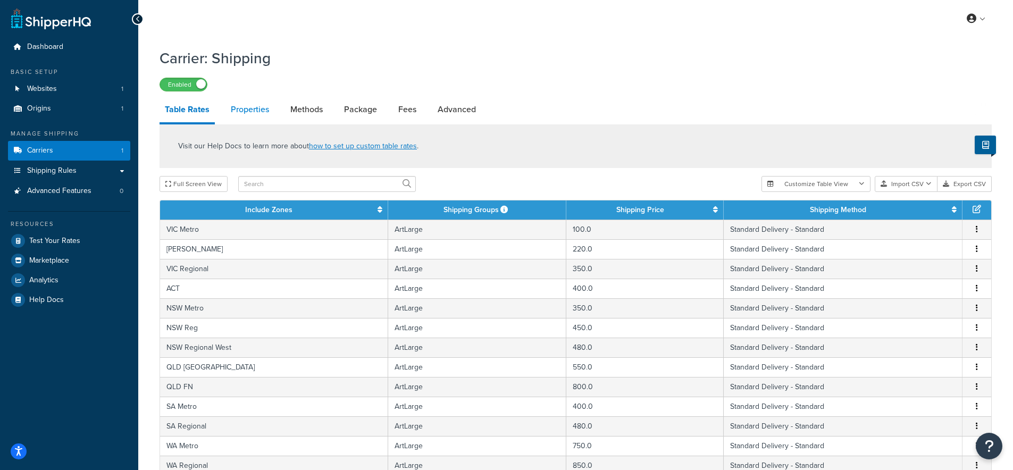
click at [250, 106] on link "Properties" at bounding box center [249, 110] width 49 height 26
select select "PERITEM"
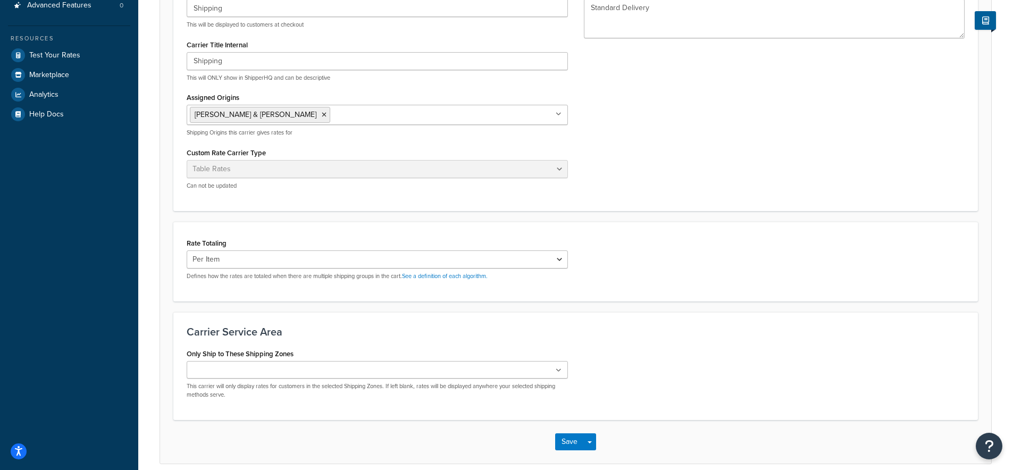
scroll to position [31, 0]
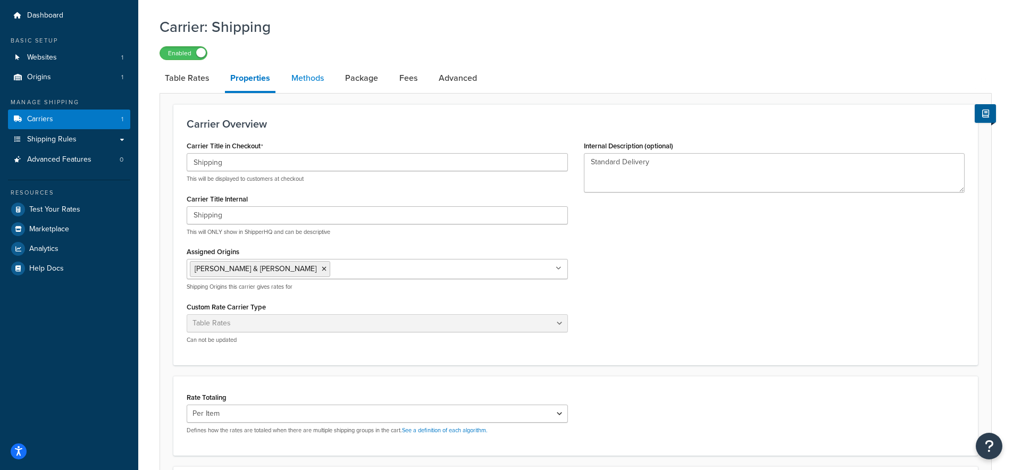
click at [299, 76] on link "Methods" at bounding box center [307, 78] width 43 height 26
select select "25"
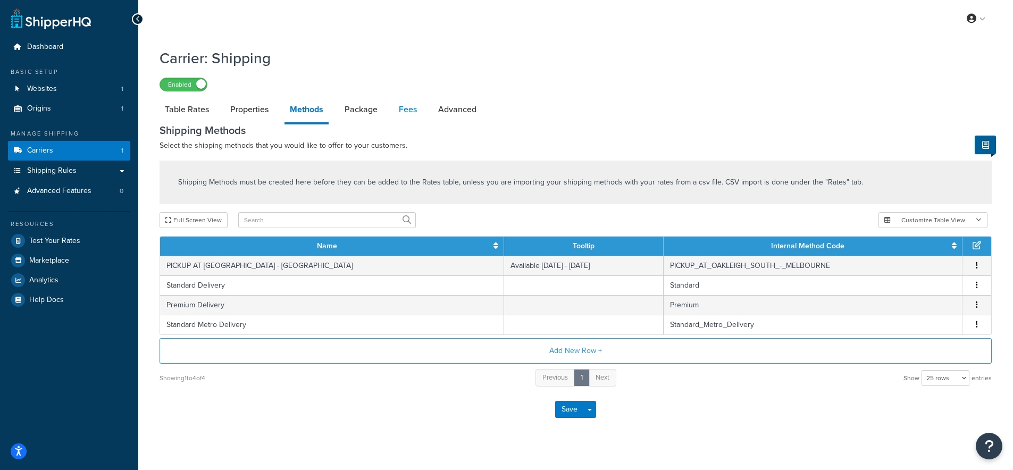
click at [408, 108] on link "Fees" at bounding box center [407, 110] width 29 height 26
select select "AFTER"
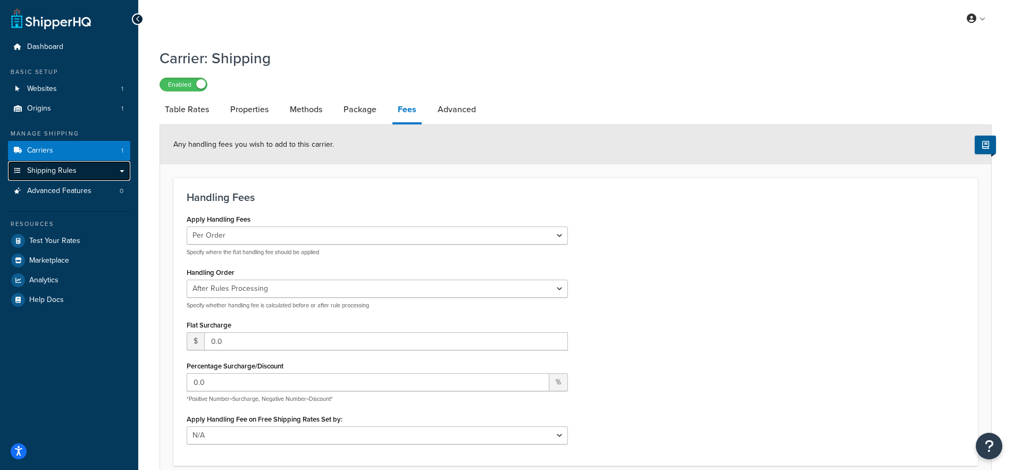
click at [50, 173] on span "Shipping Rules" at bounding box center [51, 170] width 49 height 9
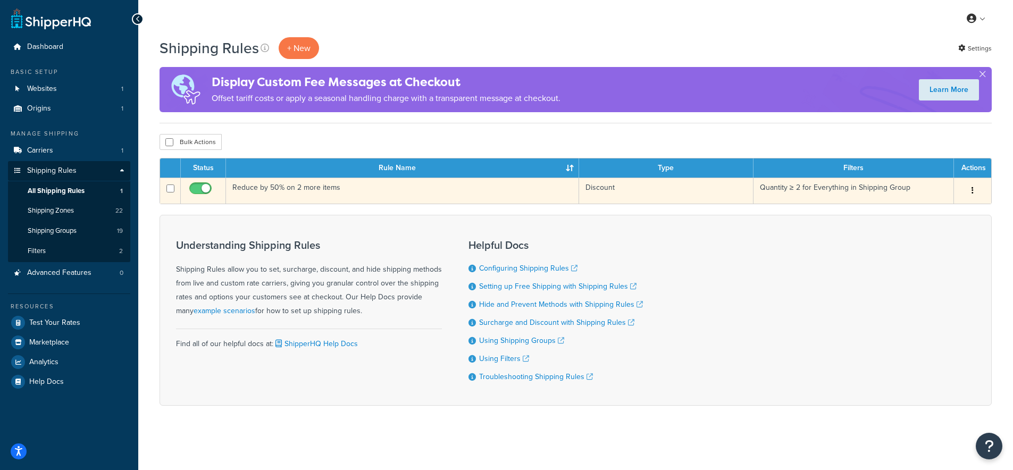
click at [205, 191] on input "checkbox" at bounding box center [201, 191] width 29 height 13
checkbox input "false"
click at [268, 188] on td "Reduce by 50% on 2 more items" at bounding box center [402, 191] width 353 height 26
click at [269, 188] on td "Reduce by 50% on 2 more items" at bounding box center [402, 191] width 353 height 26
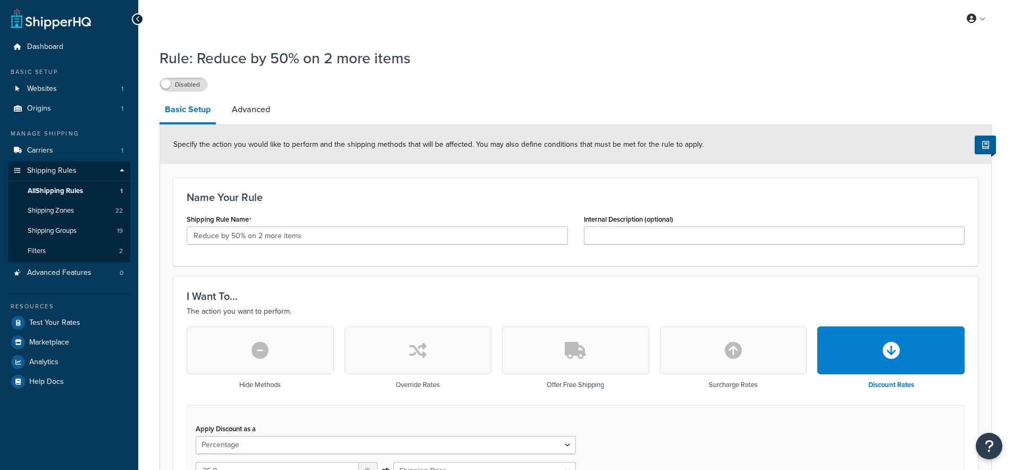
select select "PERCENTAGE"
select select "ITEM"
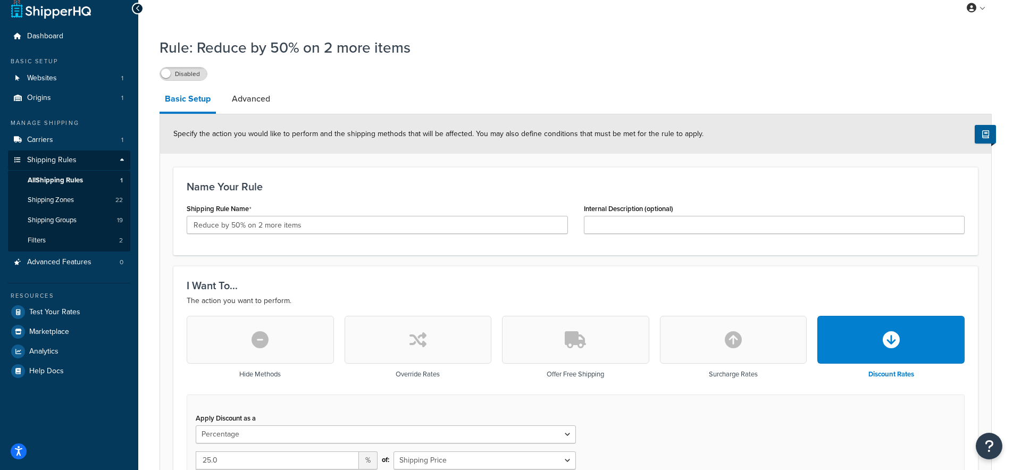
scroll to position [88, 0]
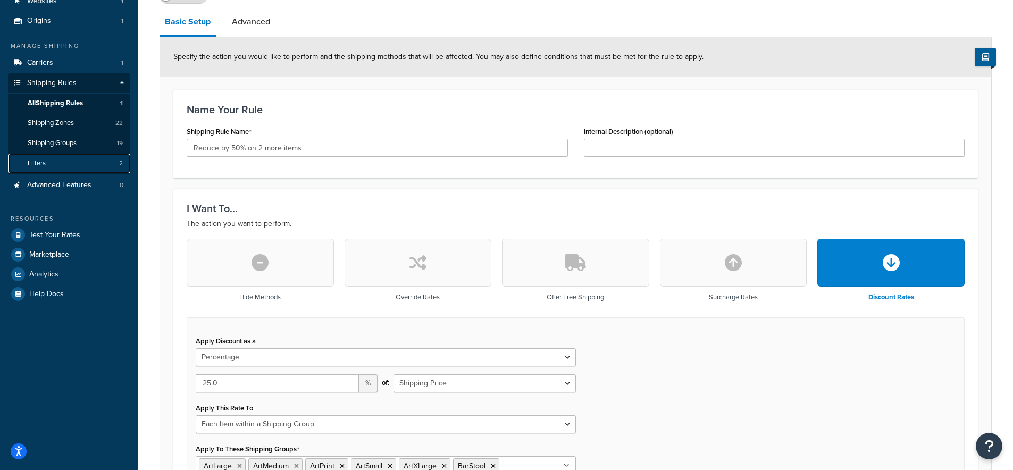
click at [40, 160] on span "Filters" at bounding box center [37, 163] width 18 height 9
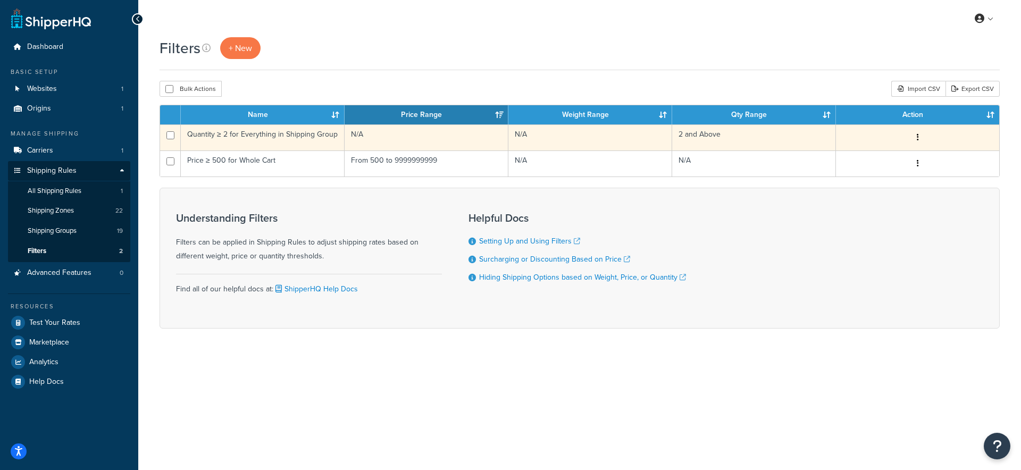
click at [247, 136] on td "Quantity ≥ 2 for Everything in Shipping Group" at bounding box center [263, 137] width 164 height 26
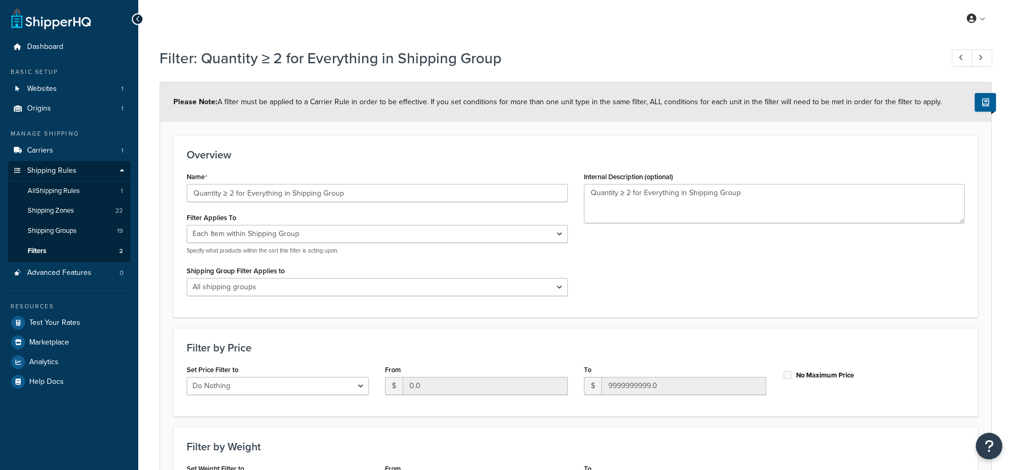
select select "ITEM"
select select "range"
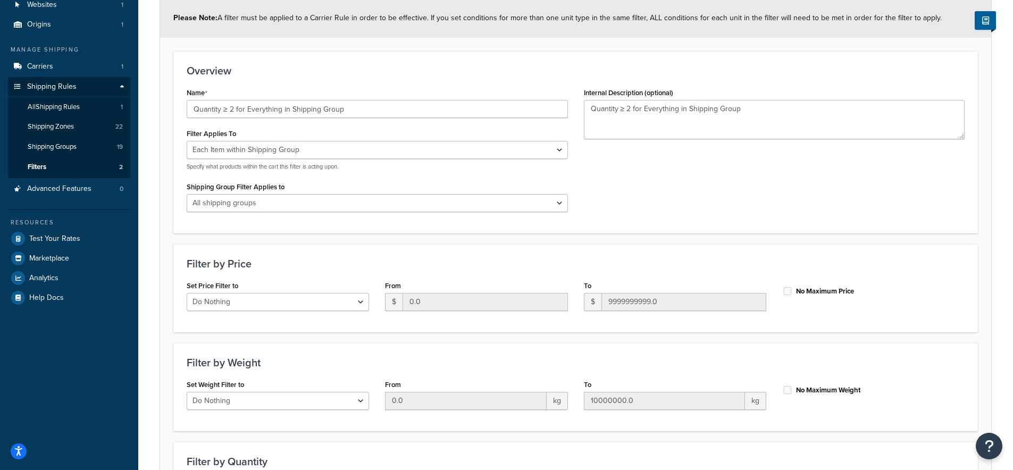
scroll to position [86, 0]
click at [306, 203] on select "All shipping groups Large Medium Small XSmall XLarge XXLarge Sofa1-3 Sofa4+ Din…" at bounding box center [377, 201] width 381 height 18
click at [432, 147] on select "Whole Cart Everything in Shipping Group Everything at Origin Each Item within S…" at bounding box center [377, 148] width 381 height 18
select select "SHIPPING_GROUP"
click at [187, 139] on select "Whole Cart Everything in Shipping Group Everything at Origin Each Item within S…" at bounding box center [377, 148] width 381 height 18
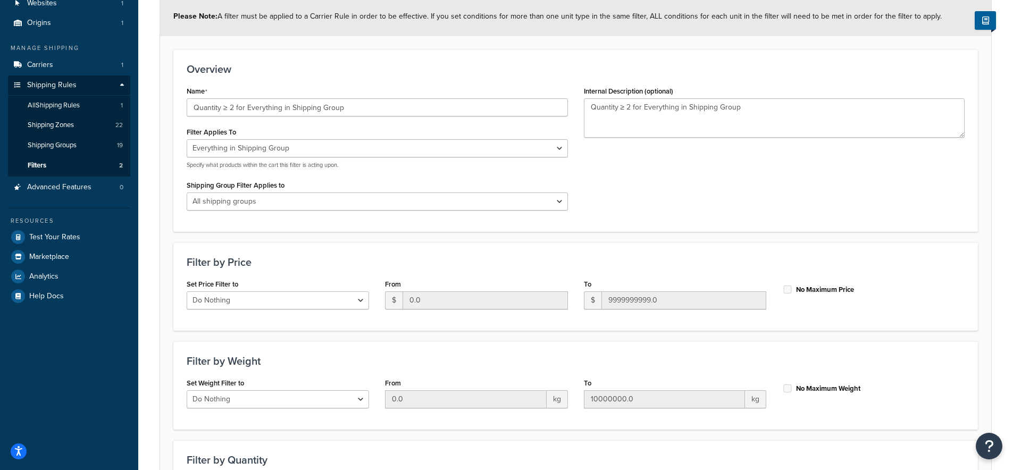
click at [630, 172] on div "Name Quantity ≥ 2 for Everything in Shipping Group Filter Applies To Whole Cart…" at bounding box center [576, 150] width 794 height 135
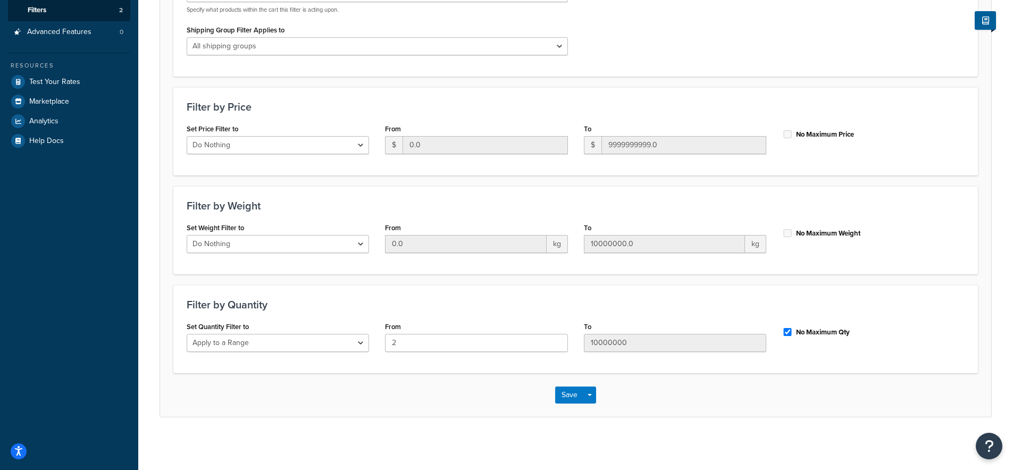
scroll to position [241, 0]
click at [567, 393] on button "Save" at bounding box center [569, 394] width 29 height 17
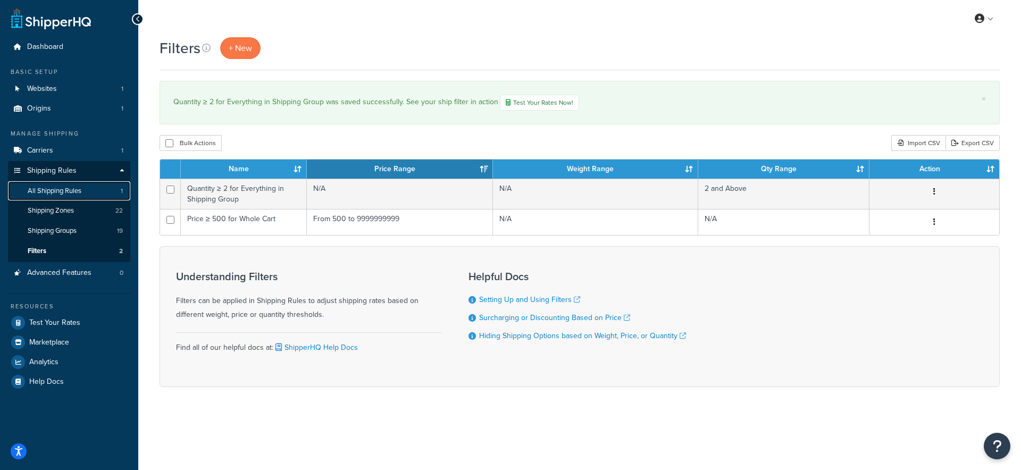
click at [49, 189] on span "All Shipping Rules" at bounding box center [55, 191] width 54 height 9
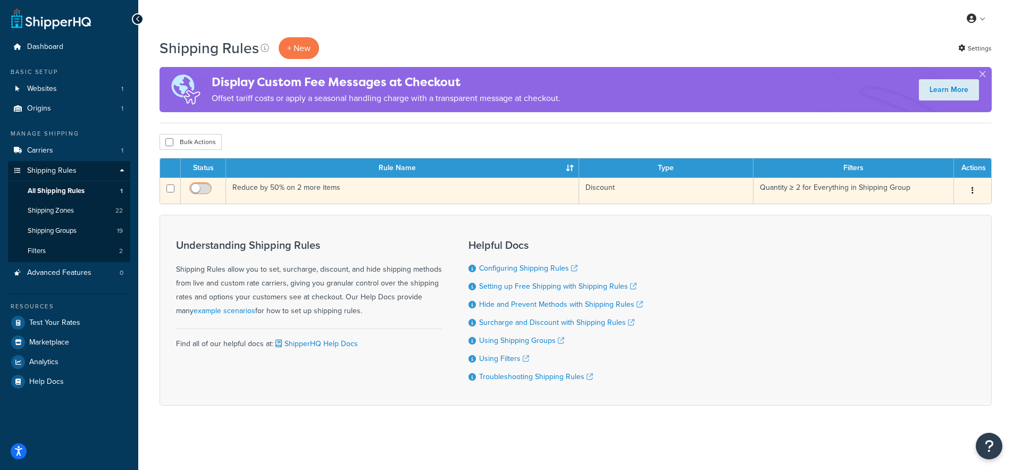
click at [198, 193] on input "checkbox" at bounding box center [201, 191] width 29 height 13
click at [197, 189] on input "checkbox" at bounding box center [201, 191] width 29 height 13
checkbox input "false"
click at [291, 189] on td "Reduce by 50% on 2 more items" at bounding box center [402, 191] width 353 height 26
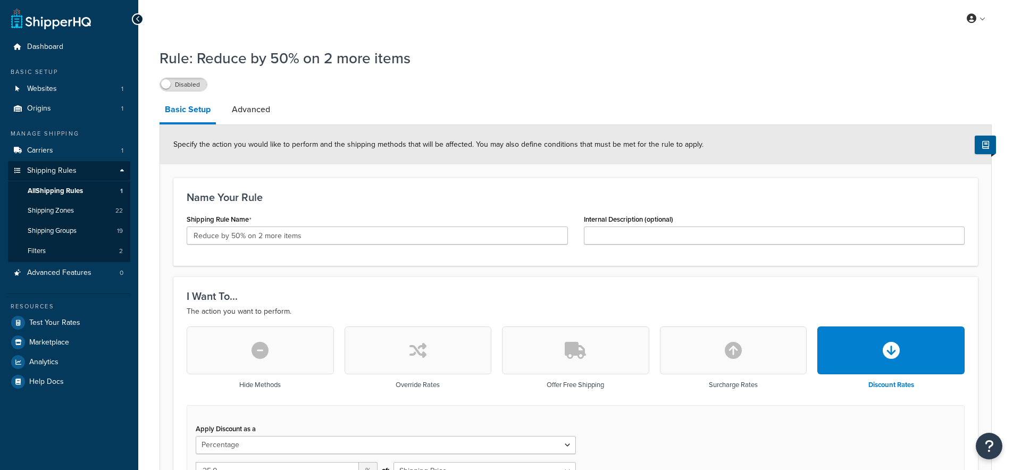
select select "PERCENTAGE"
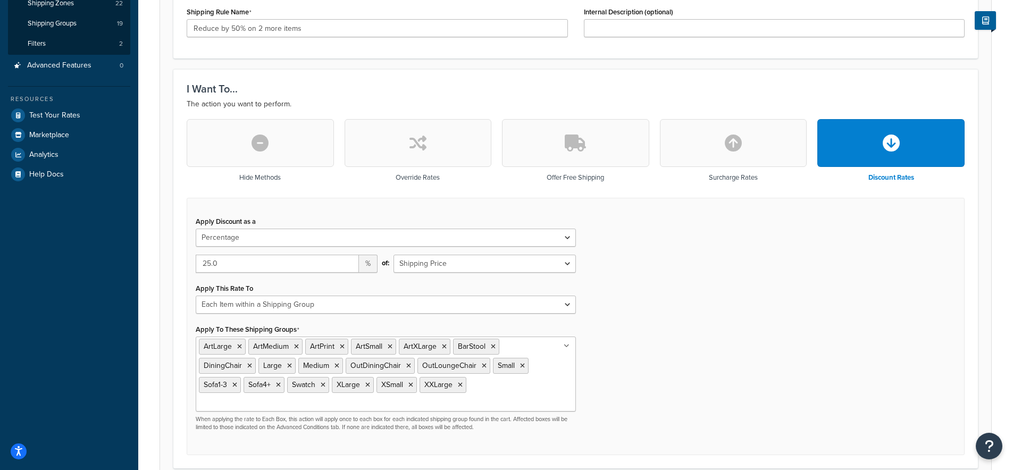
scroll to position [248, 0]
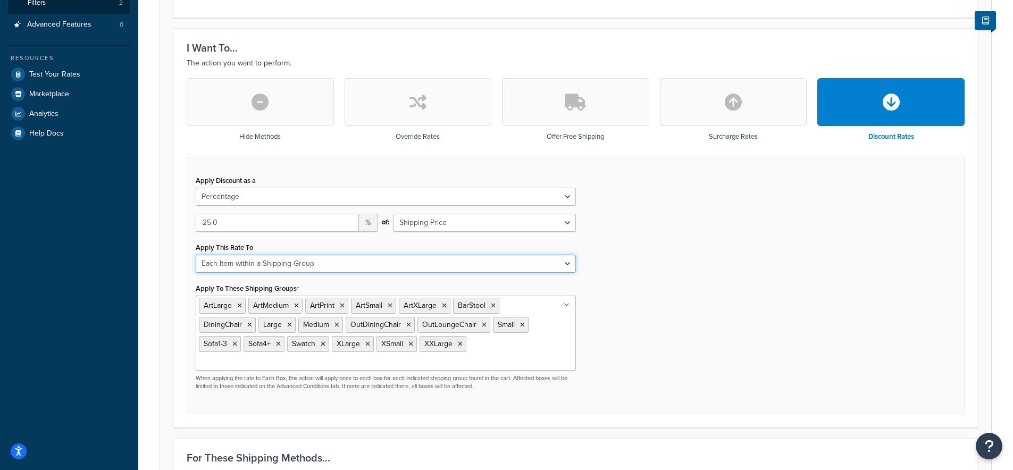
click at [263, 265] on select "Each Shipment in the Cart Each Shipping Group in the Cart Each Item within a Sh…" at bounding box center [386, 264] width 380 height 18
select select "SHIPPING_GROUP"
click at [196, 255] on select "Each Shipment in the Cart Each Shipping Group in the Cart Each Item within a Sh…" at bounding box center [386, 264] width 380 height 18
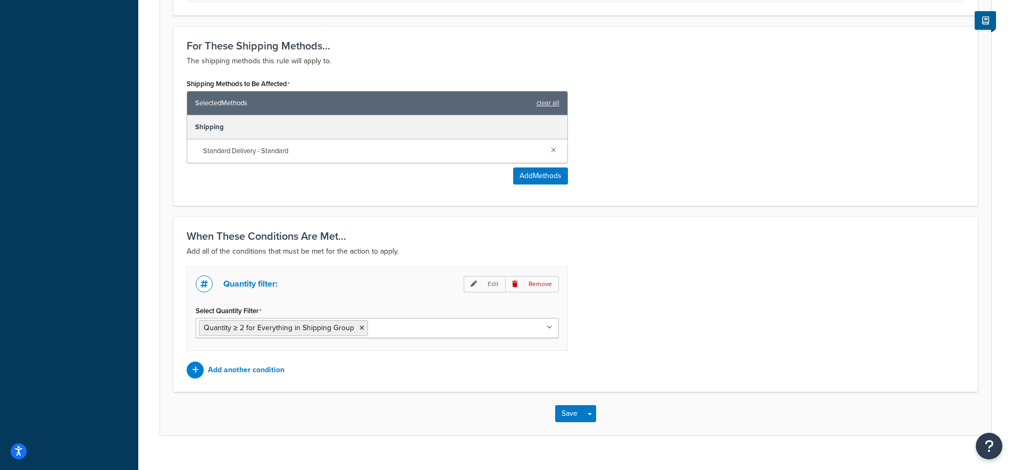
scroll to position [665, 0]
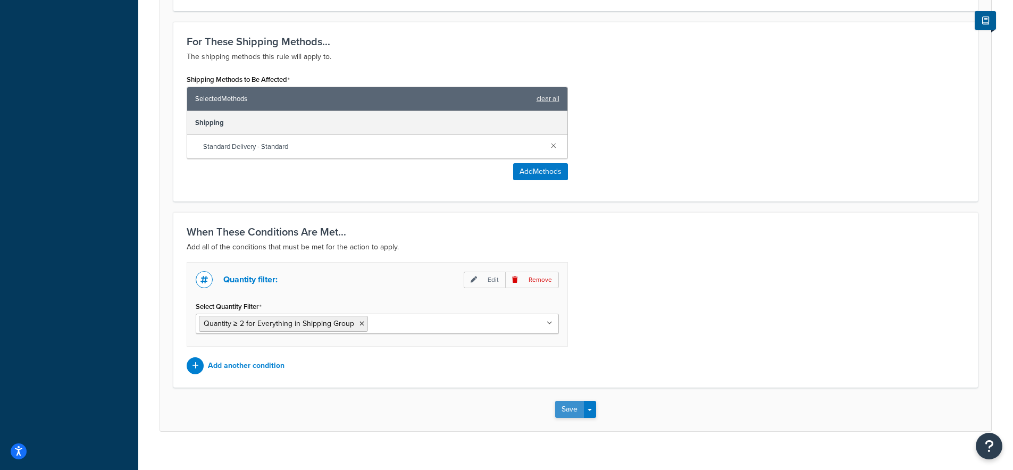
click at [571, 401] on button "Save" at bounding box center [569, 409] width 29 height 17
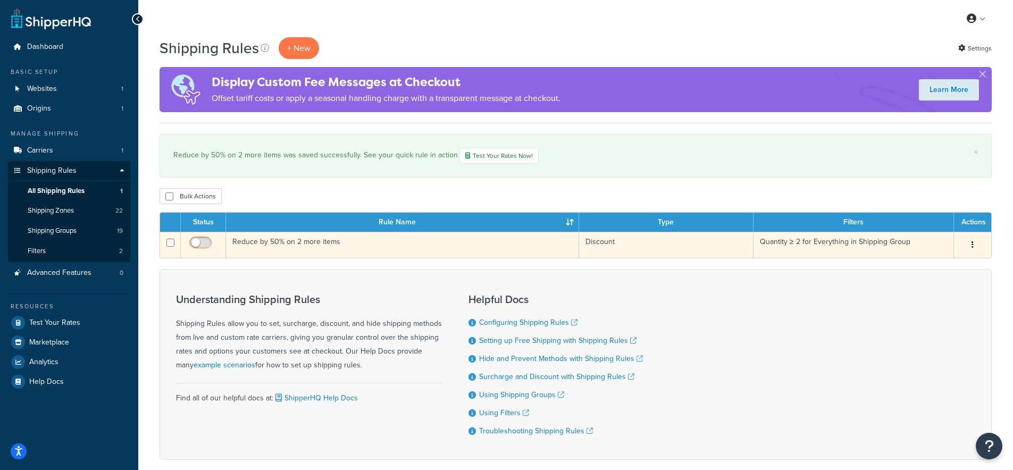
click at [197, 242] on input "checkbox" at bounding box center [201, 245] width 29 height 13
checkbox input "true"
click at [263, 246] on td "Reduce by 50% on 2 more items" at bounding box center [402, 245] width 353 height 26
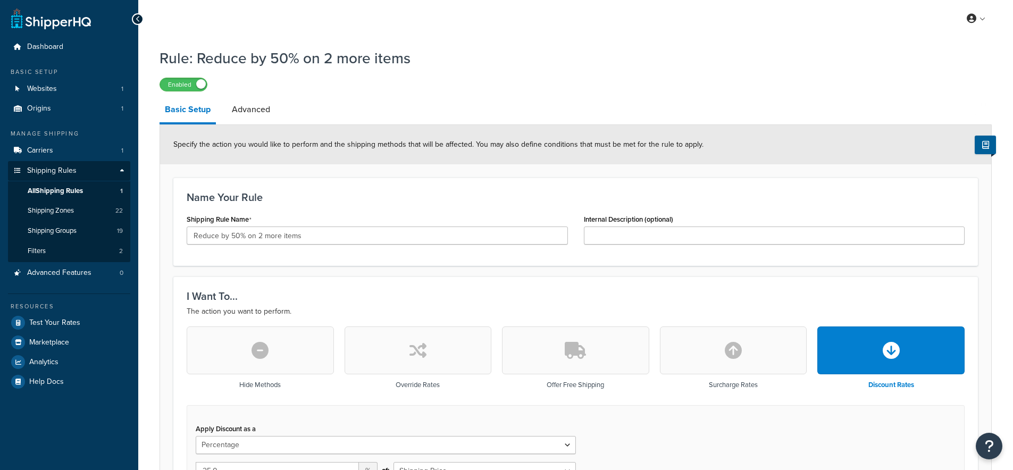
select select "PERCENTAGE"
select select "SHIPPING_GROUP"
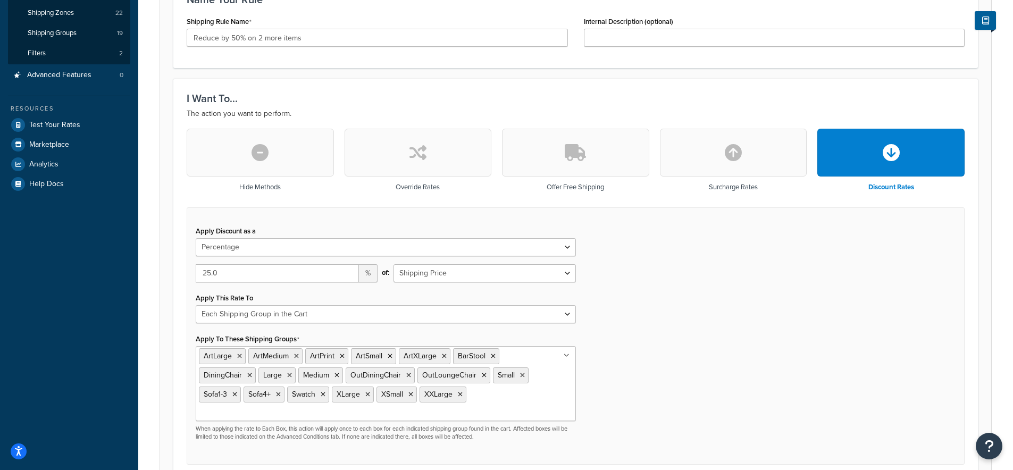
scroll to position [199, 0]
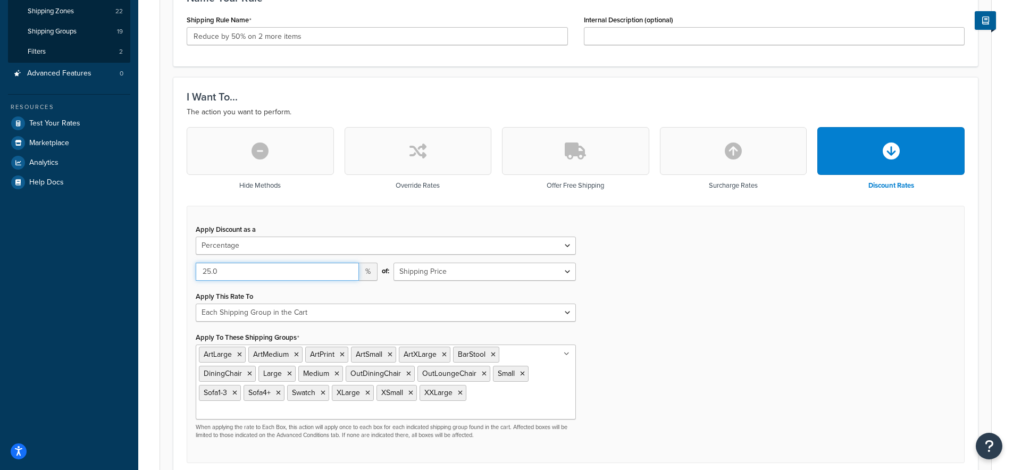
drag, startPoint x: 211, startPoint y: 271, endPoint x: 199, endPoint y: 273, distance: 11.8
click at [199, 273] on input "25.0" at bounding box center [277, 272] width 163 height 18
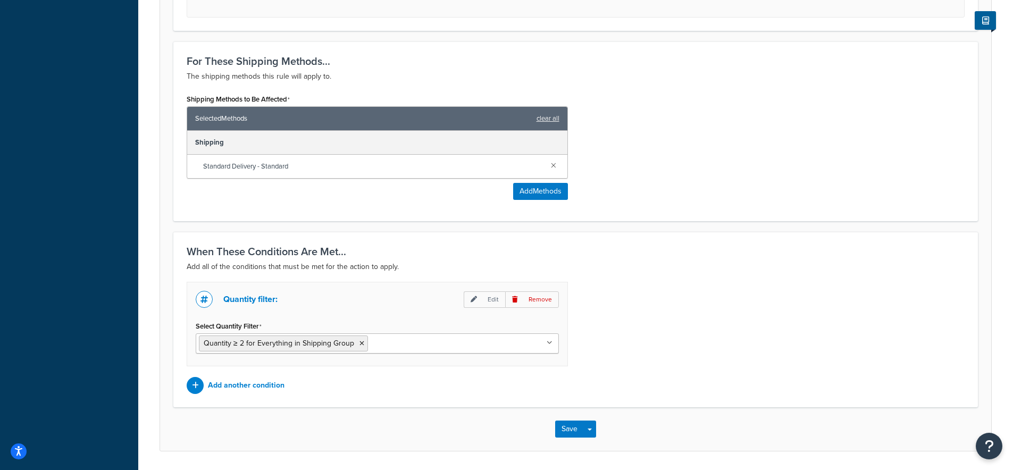
scroll to position [649, 0]
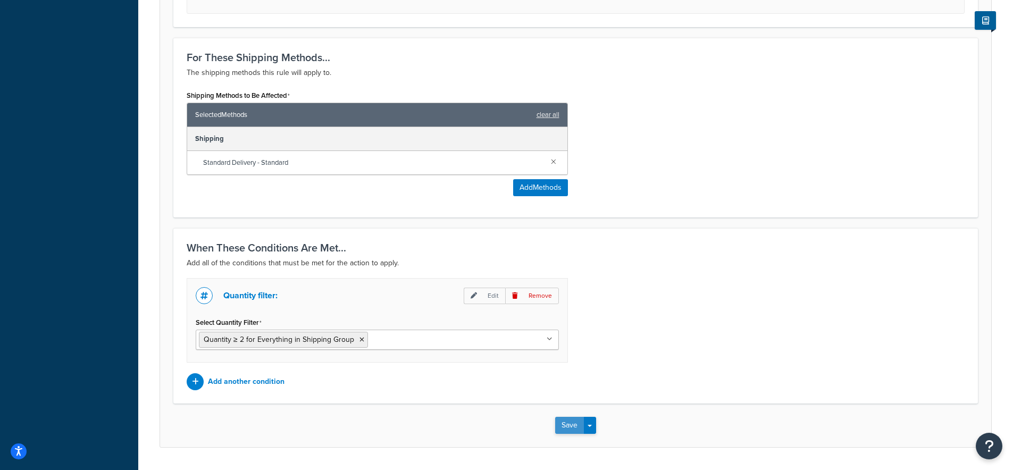
type input "40.0"
click at [573, 417] on button "Save" at bounding box center [569, 425] width 29 height 17
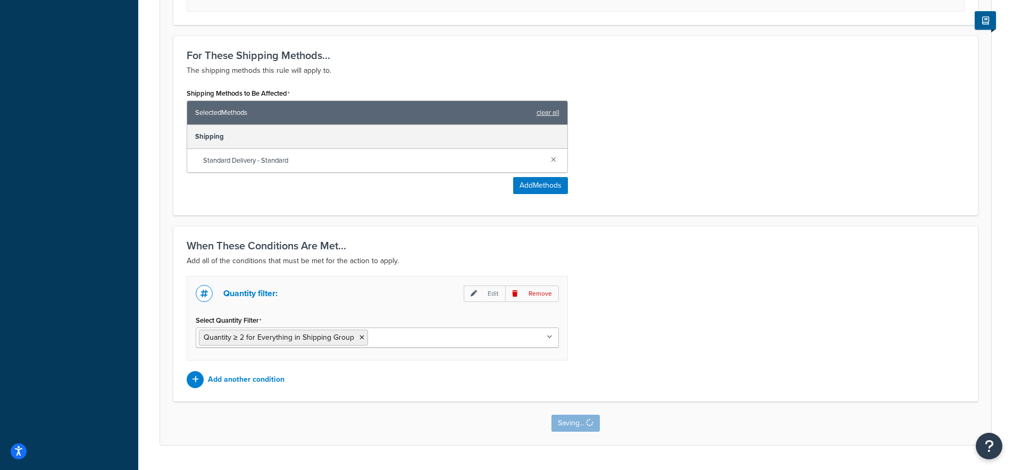
scroll to position [0, 0]
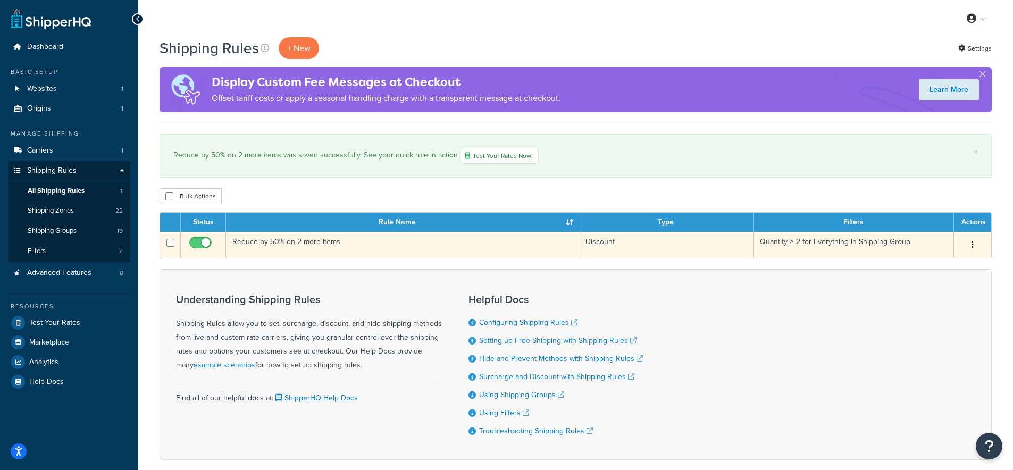
click at [281, 241] on td "Reduce by 50% on 2 more items" at bounding box center [402, 245] width 353 height 26
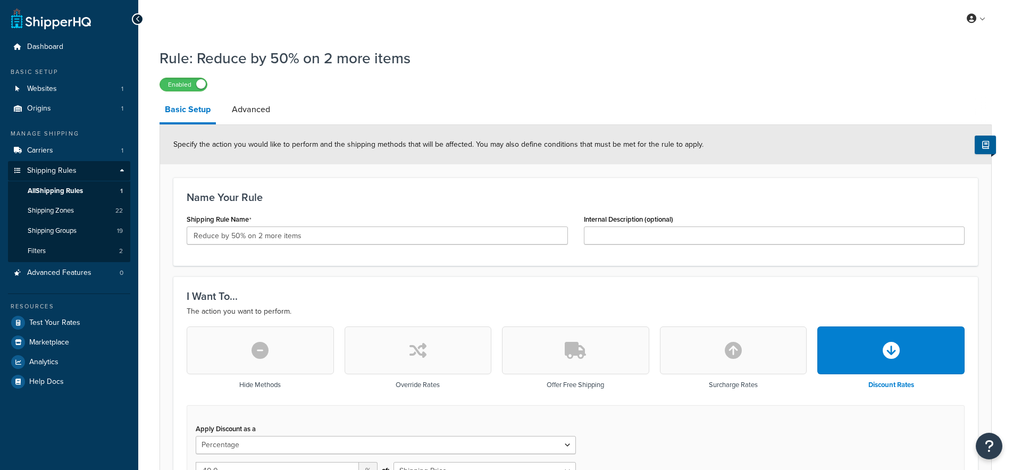
select select "PERCENTAGE"
select select "SHIPPING_GROUP"
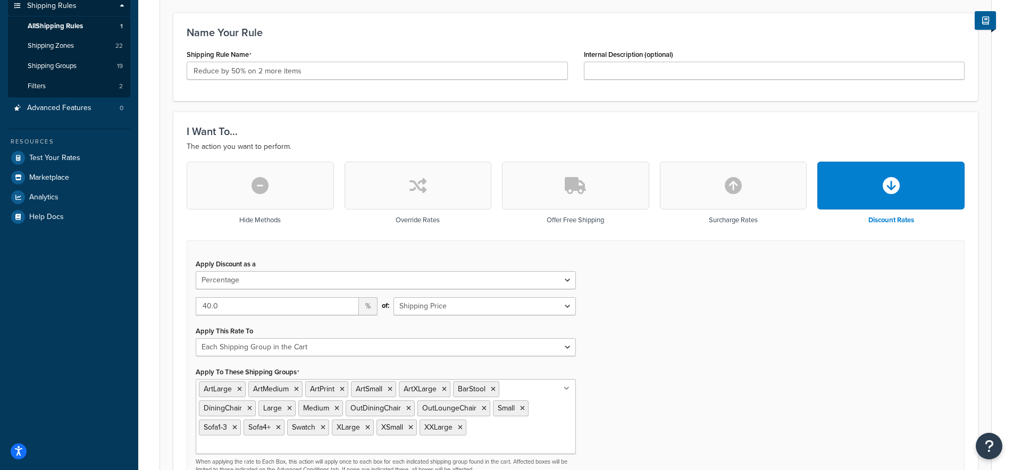
scroll to position [187, 0]
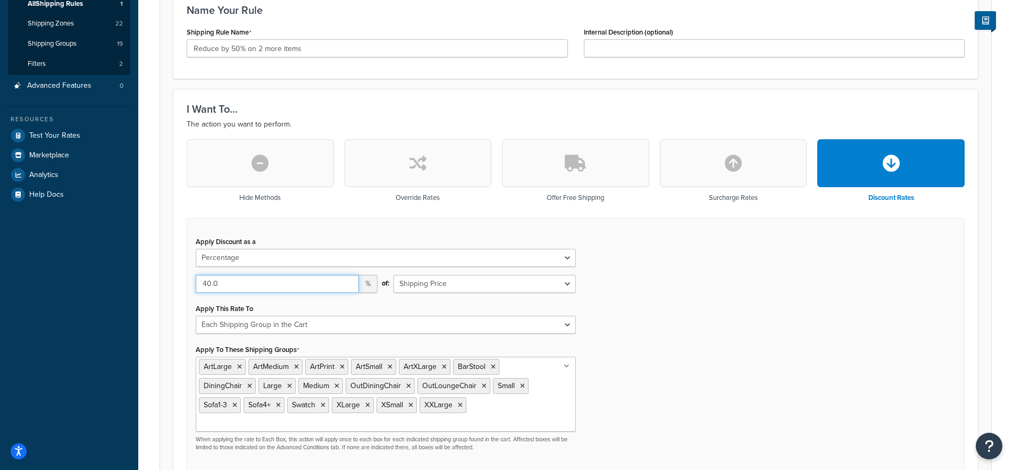
drag, startPoint x: 210, startPoint y: 283, endPoint x: 196, endPoint y: 284, distance: 13.9
click at [196, 284] on input "40.0" at bounding box center [277, 284] width 163 height 18
type input "25.0"
click at [635, 326] on div "Apply Discount as a Flat Rate Percentage Flat Rate & Percentage 25.0 % of: Ship…" at bounding box center [576, 347] width 778 height 258
click at [556, 326] on select "Each Shipment in the Cart Each Shipping Group in the Cart Each Item within a Sh…" at bounding box center [386, 325] width 380 height 18
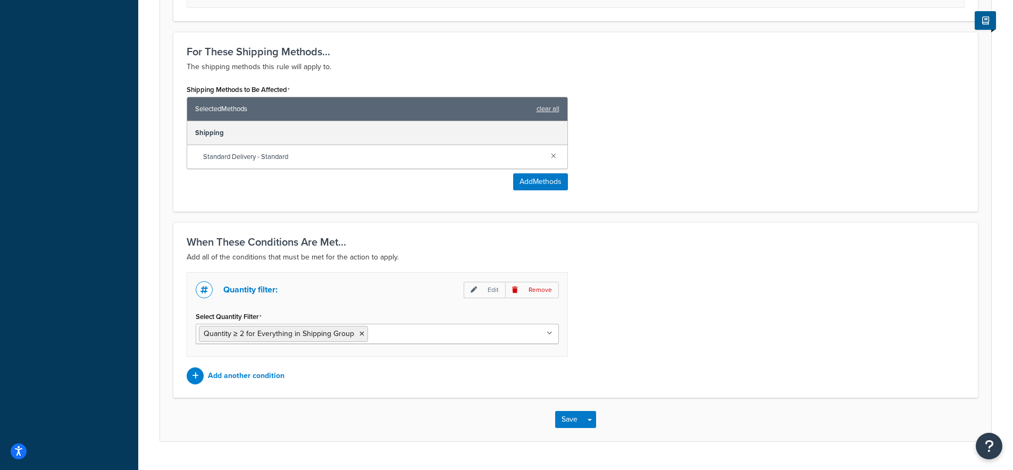
scroll to position [665, 0]
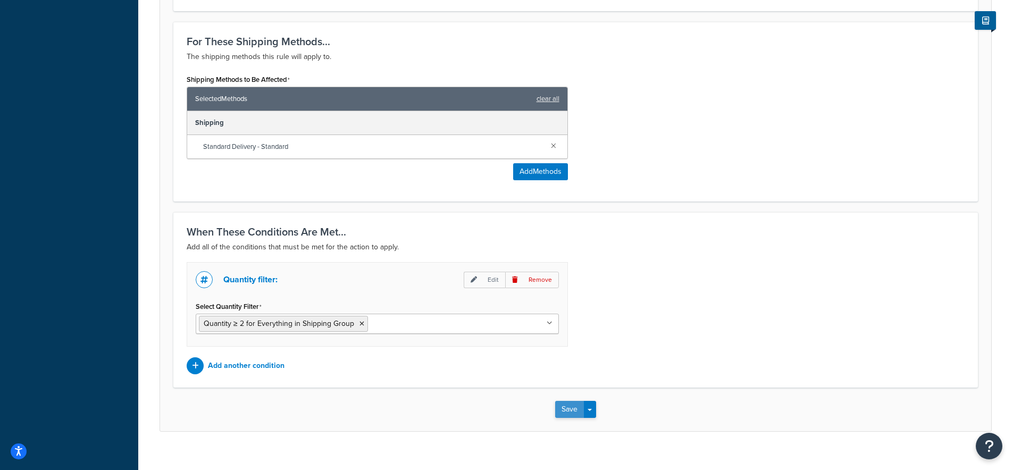
click at [567, 401] on button "Save" at bounding box center [569, 409] width 29 height 17
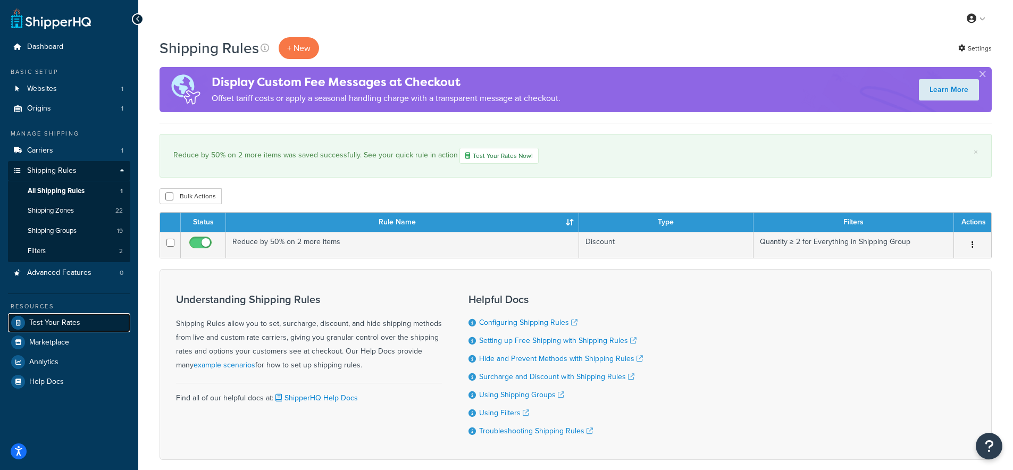
click at [45, 325] on span "Test Your Rates" at bounding box center [54, 323] width 51 height 9
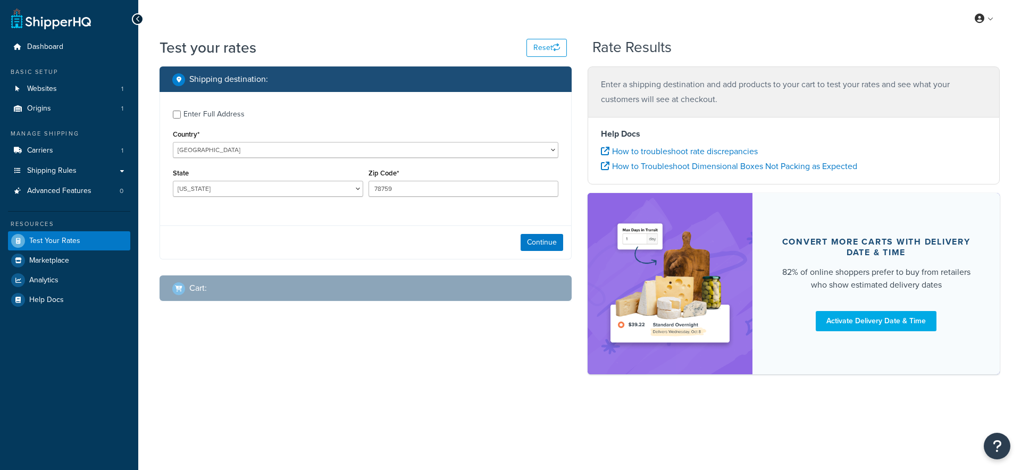
select select "[GEOGRAPHIC_DATA]"
click at [256, 149] on select "[GEOGRAPHIC_DATA] [GEOGRAPHIC_DATA] [GEOGRAPHIC_DATA] [GEOGRAPHIC_DATA] [GEOGRA…" at bounding box center [366, 150] width 386 height 16
click at [231, 155] on select "[GEOGRAPHIC_DATA] [GEOGRAPHIC_DATA] [GEOGRAPHIC_DATA] [GEOGRAPHIC_DATA] [GEOGRA…" at bounding box center [366, 150] width 386 height 16
select select "AU"
click at [173, 142] on select "[GEOGRAPHIC_DATA] [GEOGRAPHIC_DATA] [GEOGRAPHIC_DATA] [GEOGRAPHIC_DATA] [GEOGRA…" at bounding box center [366, 150] width 386 height 16
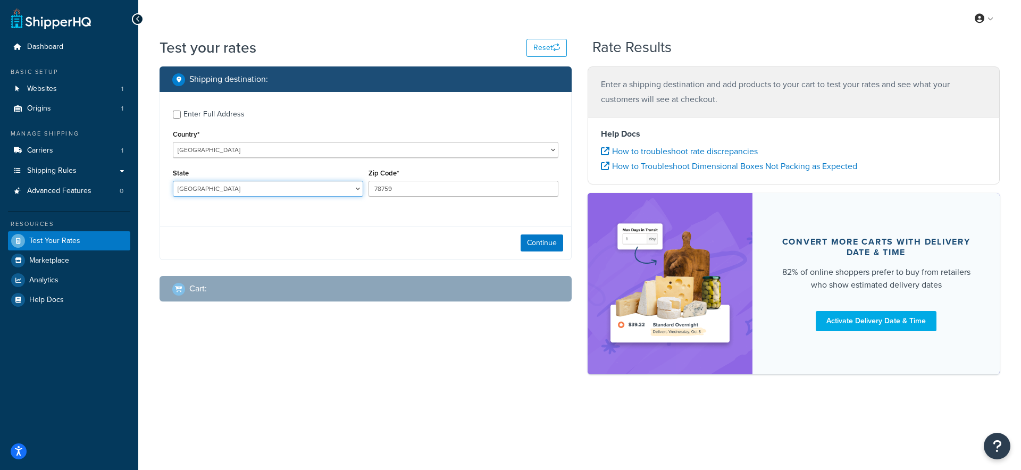
click at [245, 194] on select "[GEOGRAPHIC_DATA] [GEOGRAPHIC_DATA] [GEOGRAPHIC_DATA] [GEOGRAPHIC_DATA] [GEOGRA…" at bounding box center [268, 189] width 190 height 16
select select "VIC"
click at [173, 181] on select "[GEOGRAPHIC_DATA] [GEOGRAPHIC_DATA] [GEOGRAPHIC_DATA] [GEOGRAPHIC_DATA] [GEOGRA…" at bounding box center [268, 189] width 190 height 16
click at [400, 195] on input "78759" at bounding box center [464, 189] width 190 height 16
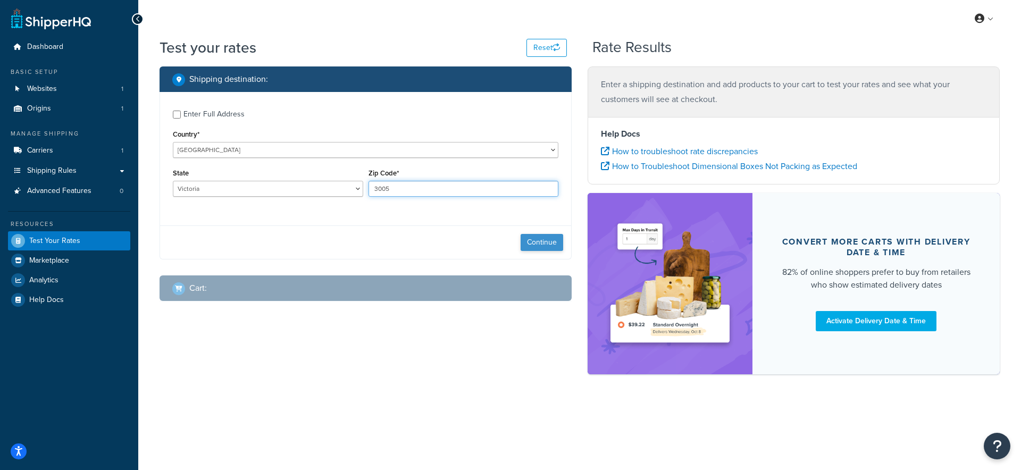
type input "3005"
click at [540, 239] on button "Continue" at bounding box center [542, 242] width 43 height 17
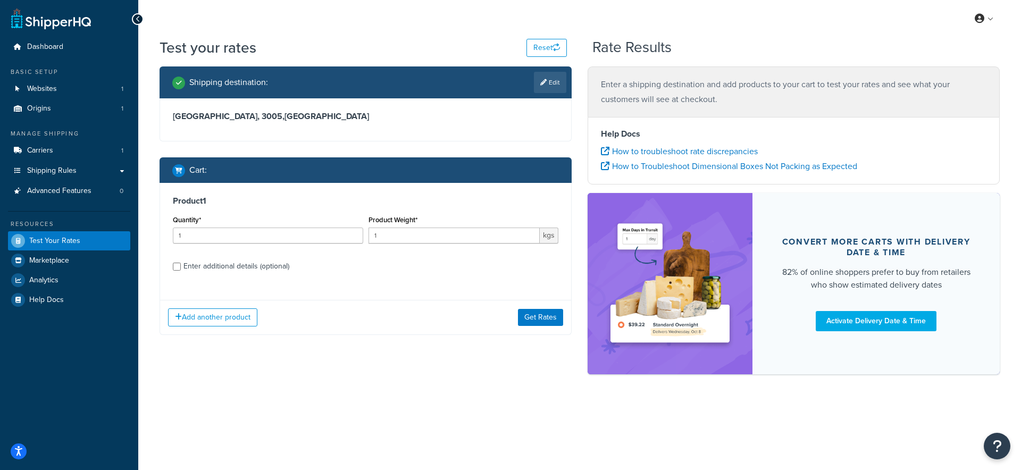
click at [277, 266] on div "Enter additional details (optional)" at bounding box center [236, 266] width 106 height 15
click at [181, 266] on input "Enter additional details (optional)" at bounding box center [177, 267] width 8 height 8
checkbox input "true"
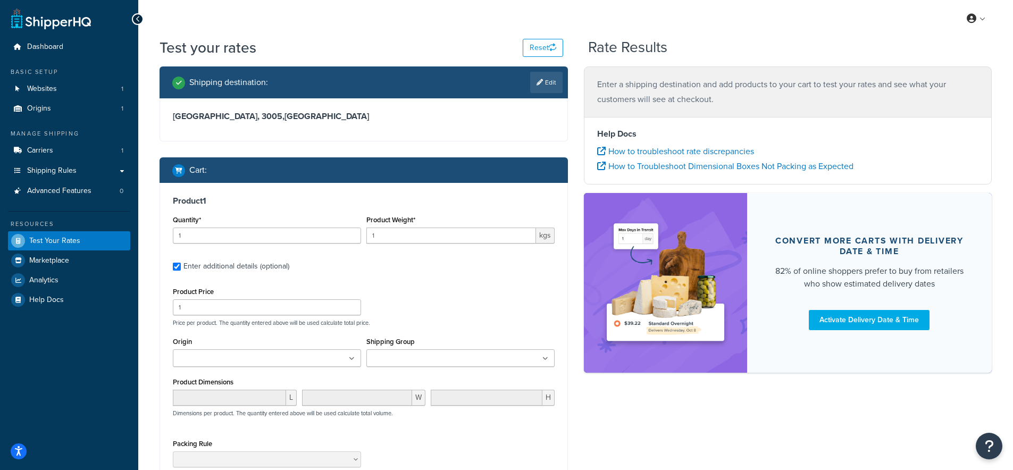
click at [437, 357] on input "Shipping Group" at bounding box center [417, 359] width 94 height 12
click at [441, 312] on div "Product Price 1 Price per product. The quantity entered above will be used calc…" at bounding box center [363, 305] width 387 height 42
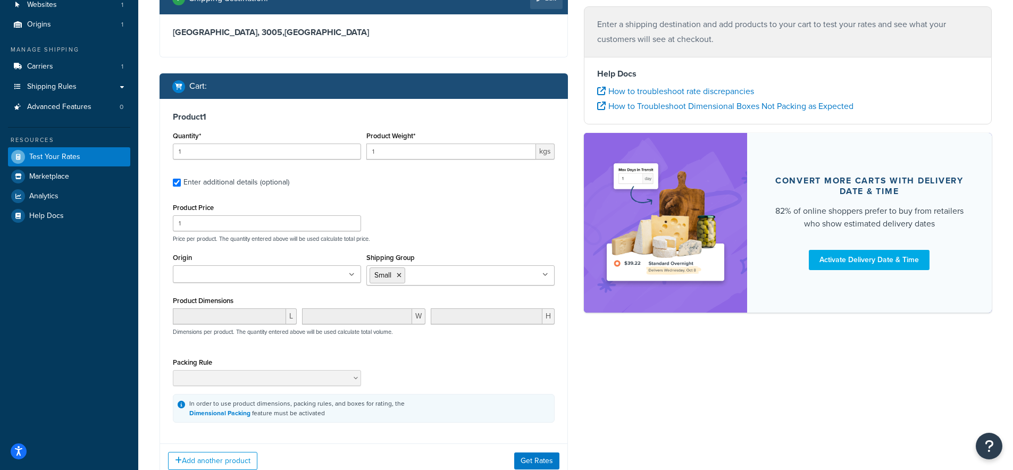
scroll to position [91, 0]
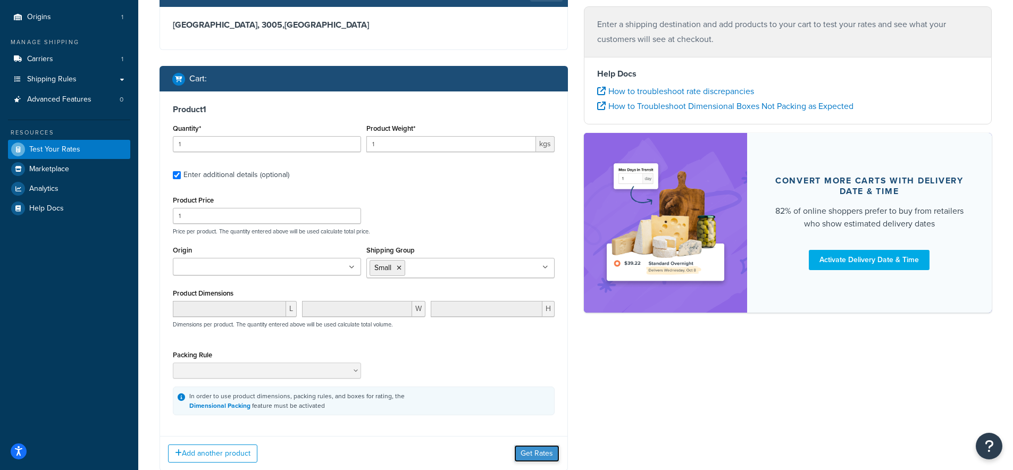
click at [535, 456] on button "Get Rates" at bounding box center [536, 453] width 45 height 17
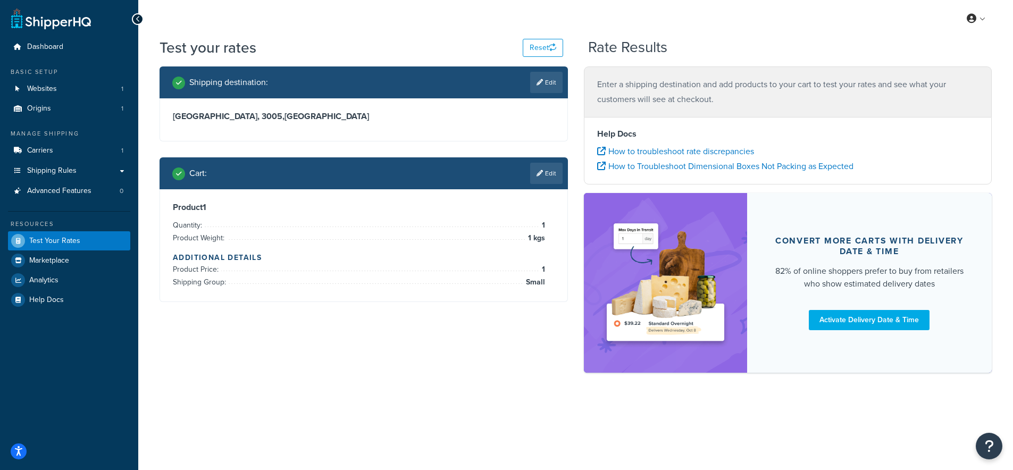
scroll to position [0, 0]
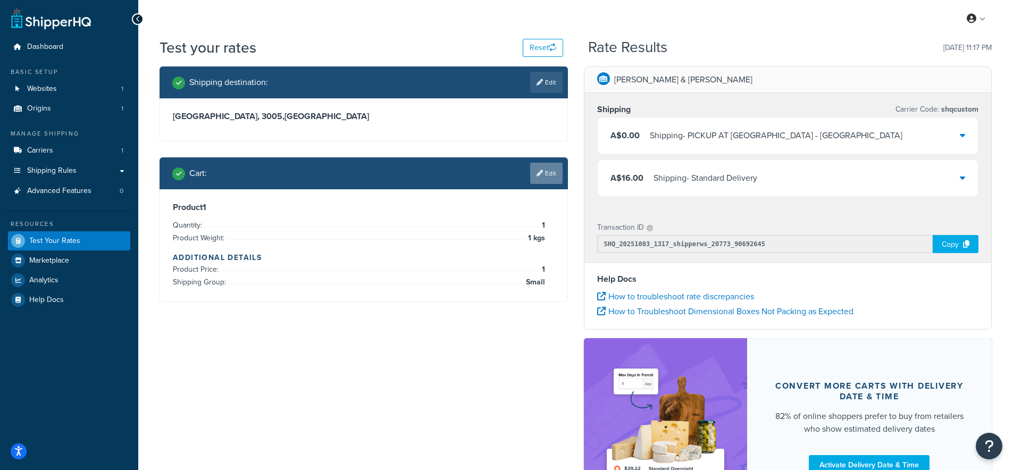
click at [557, 174] on link "Edit" at bounding box center [546, 173] width 32 height 21
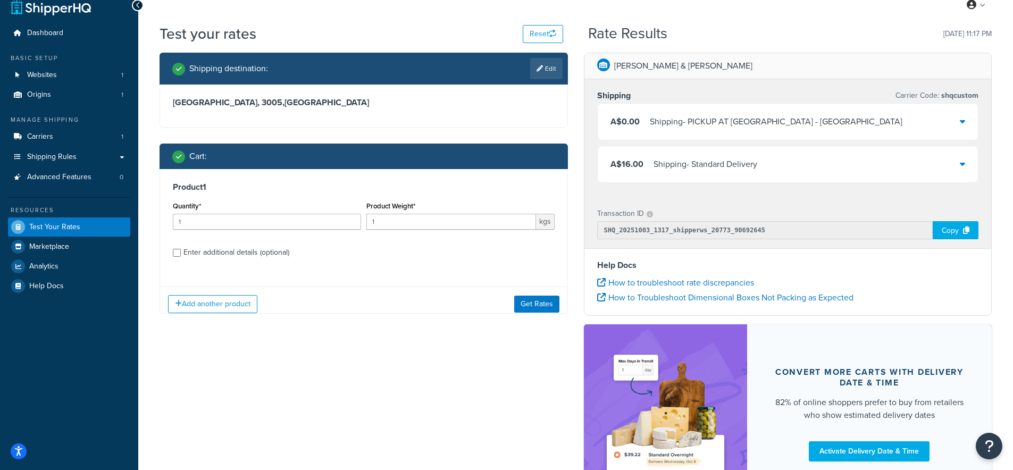
scroll to position [14, 0]
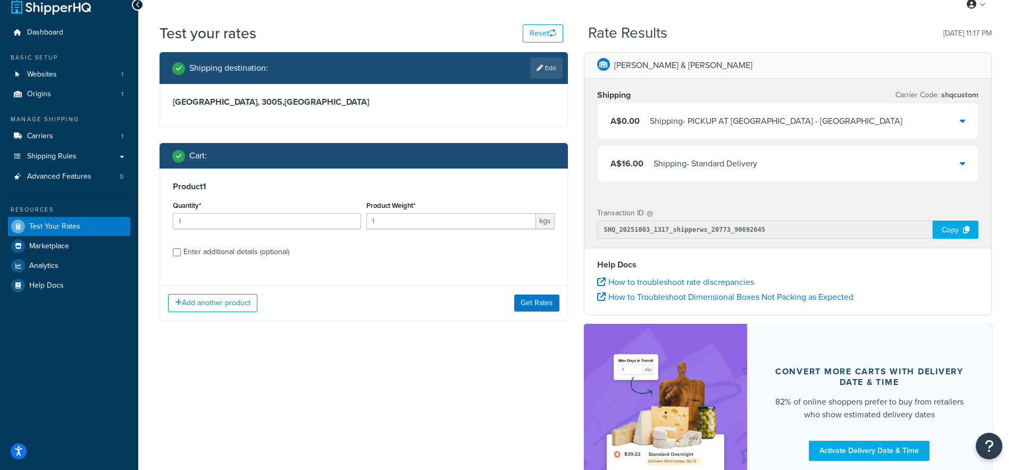
click at [197, 254] on div "Enter additional details (optional)" at bounding box center [236, 252] width 106 height 15
click at [181, 254] on input "Enter additional details (optional)" at bounding box center [177, 252] width 8 height 8
checkbox input "true"
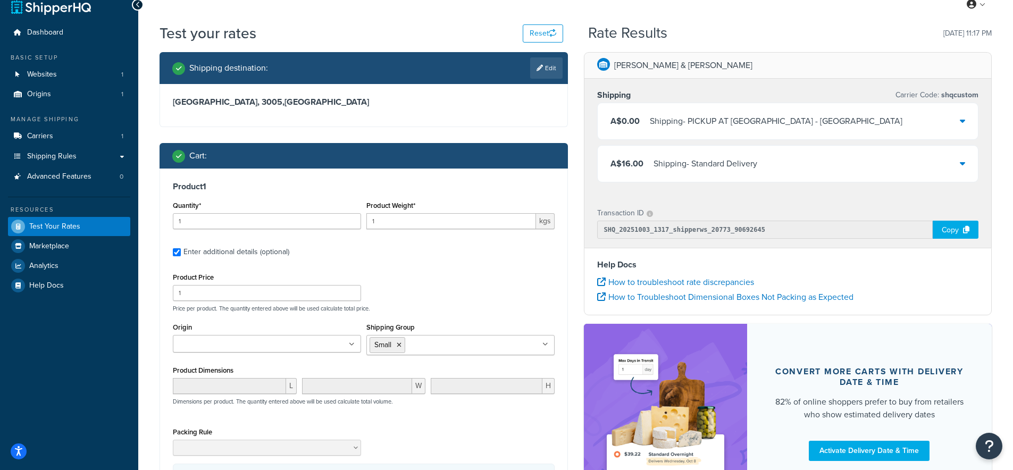
click at [401, 346] on icon at bounding box center [399, 345] width 5 height 6
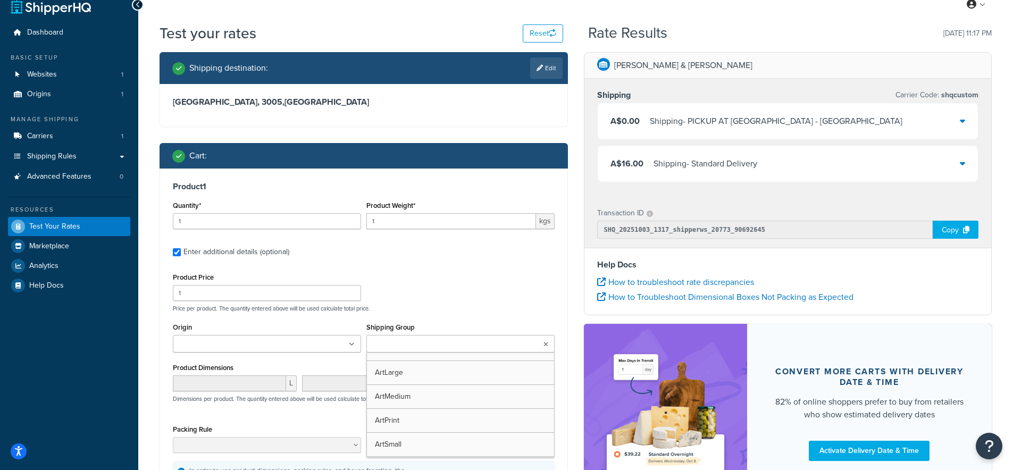
click at [421, 346] on input "Shipping Group" at bounding box center [417, 345] width 94 height 12
click at [474, 298] on div "Product Price 1 Price per product. The quantity entered above will be used calc…" at bounding box center [363, 291] width 387 height 42
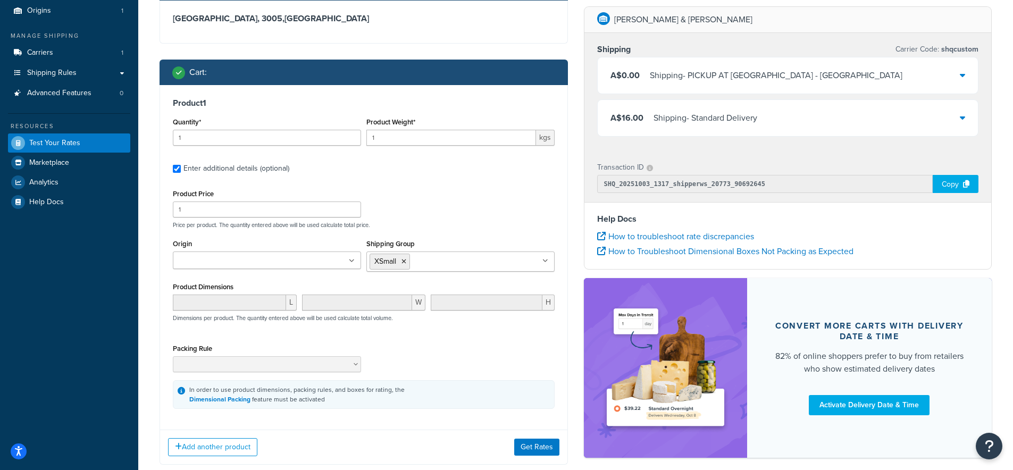
scroll to position [107, 0]
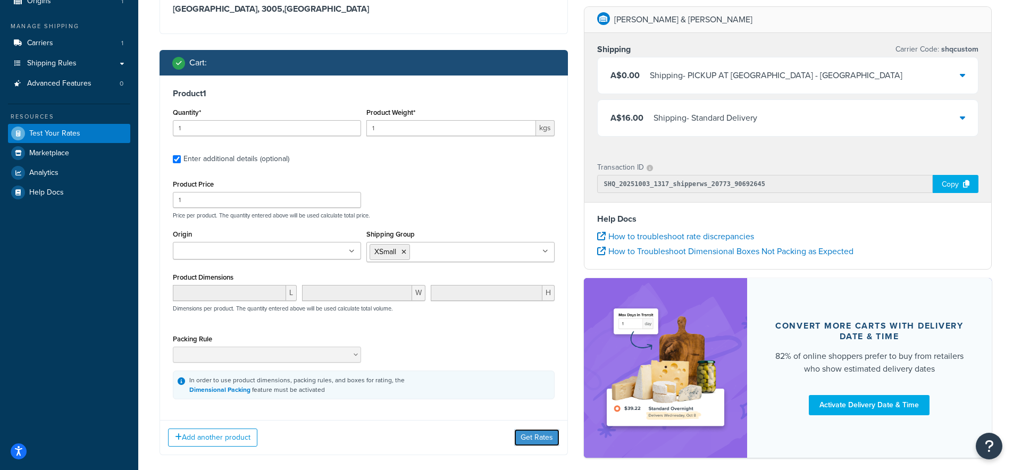
click at [529, 442] on button "Get Rates" at bounding box center [536, 437] width 45 height 17
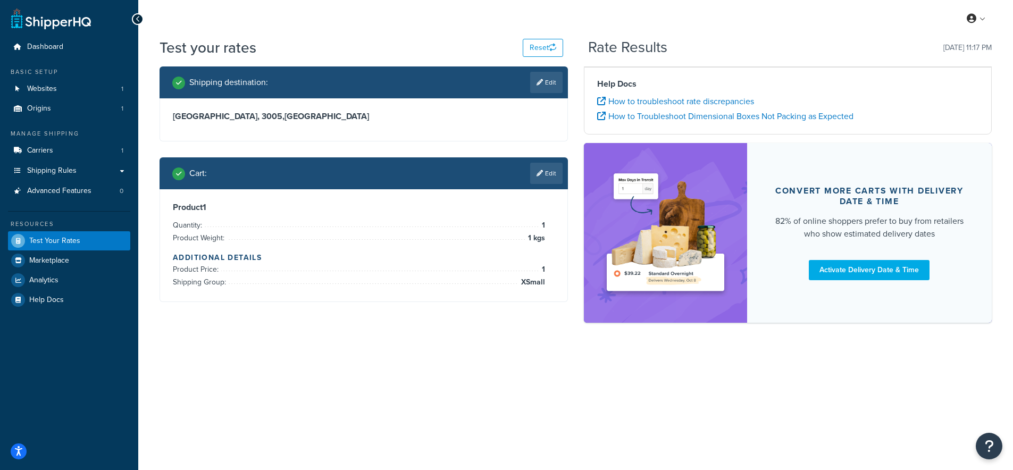
scroll to position [0, 0]
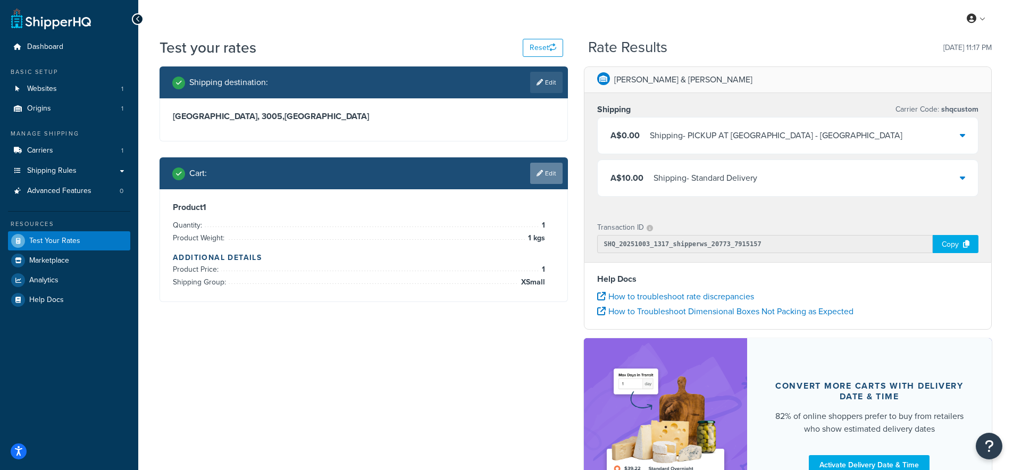
click at [545, 173] on link "Edit" at bounding box center [546, 173] width 32 height 21
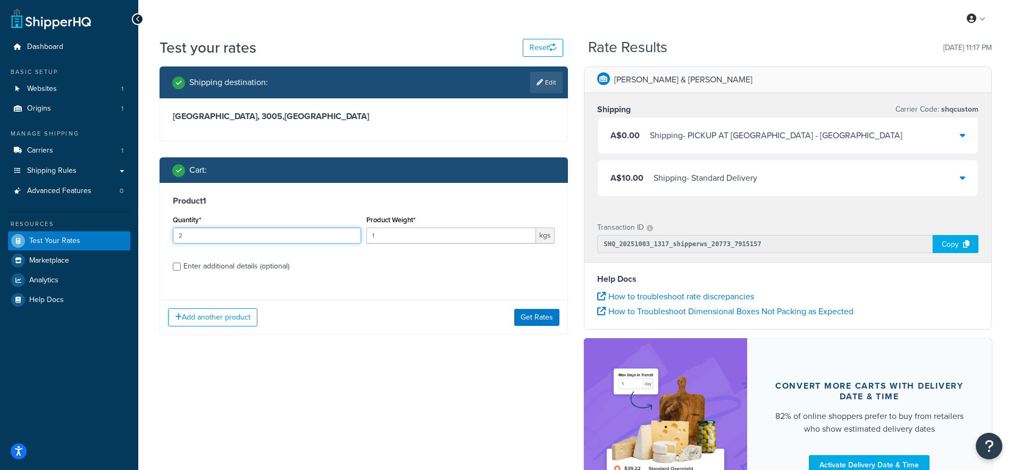
type input "2"
click at [350, 235] on input "2" at bounding box center [267, 236] width 188 height 16
click at [532, 316] on button "Get Rates" at bounding box center [536, 317] width 45 height 17
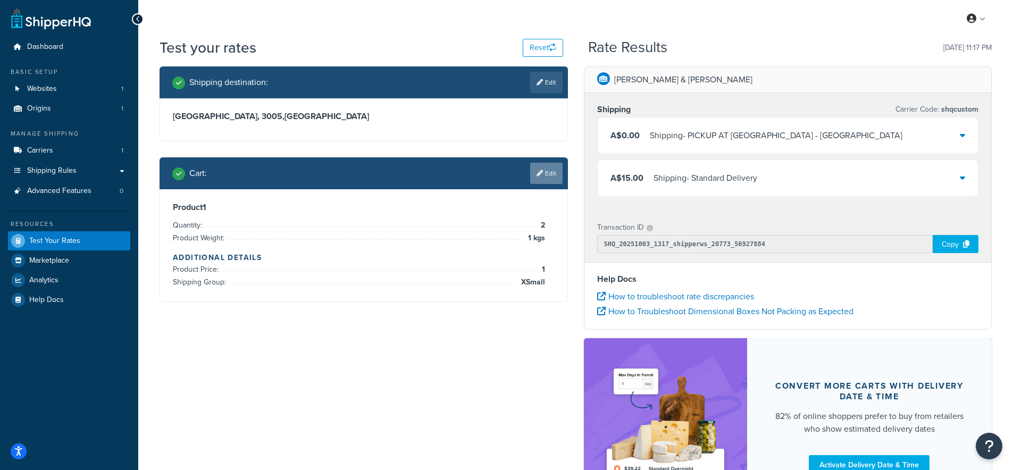
click at [539, 178] on link "Edit" at bounding box center [546, 173] width 32 height 21
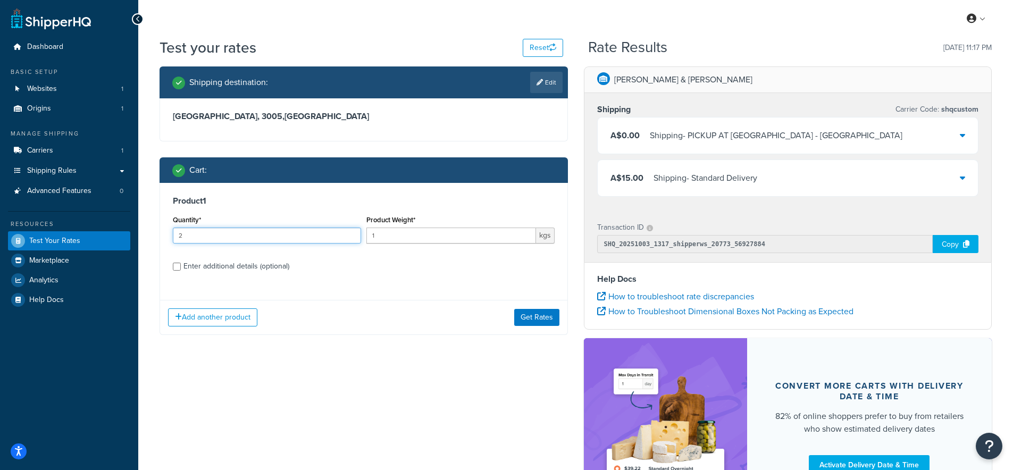
click at [351, 231] on input "2" at bounding box center [267, 236] width 188 height 16
type input "3"
click at [353, 235] on input "3" at bounding box center [267, 236] width 188 height 16
click at [522, 319] on button "Get Rates" at bounding box center [536, 317] width 45 height 17
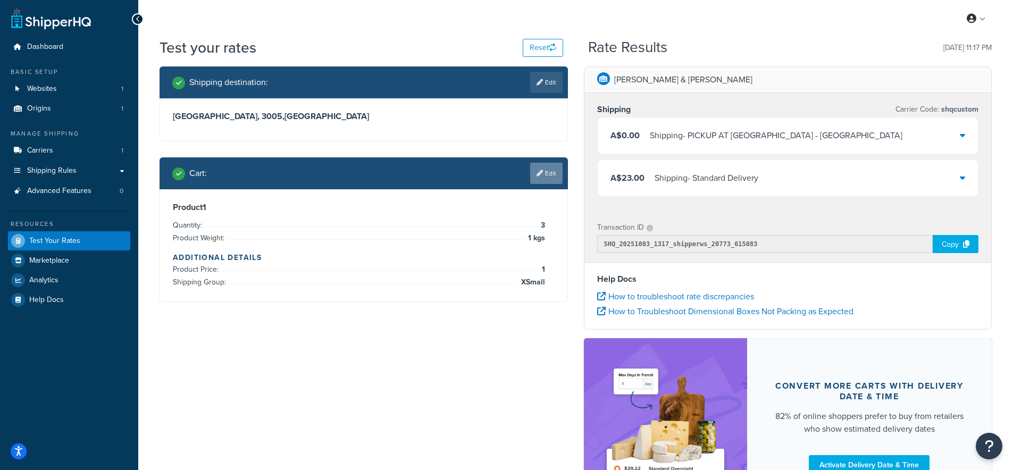
click at [539, 166] on link "Edit" at bounding box center [546, 173] width 32 height 21
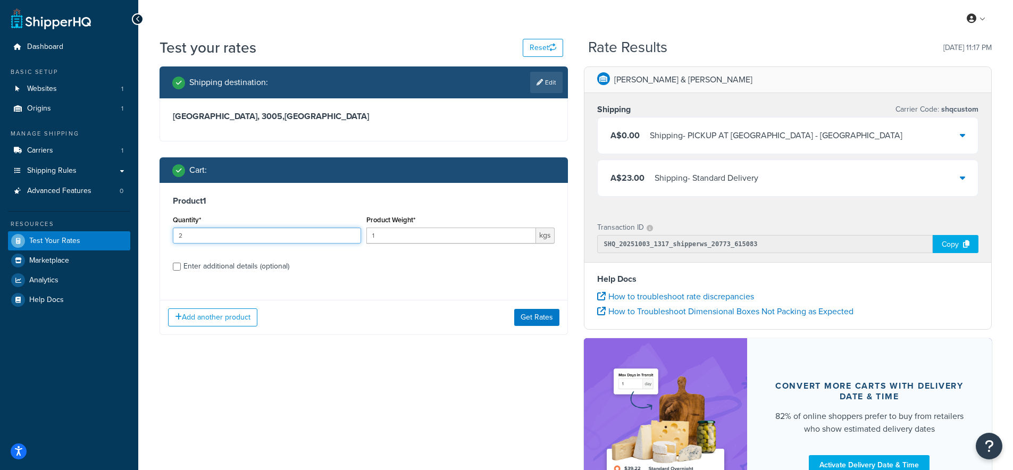
click at [349, 233] on input "2" at bounding box center [267, 236] width 188 height 16
click at [349, 233] on input "3" at bounding box center [267, 236] width 188 height 16
type input "4"
click at [349, 233] on input "4" at bounding box center [267, 236] width 188 height 16
click at [538, 319] on button "Get Rates" at bounding box center [536, 317] width 45 height 17
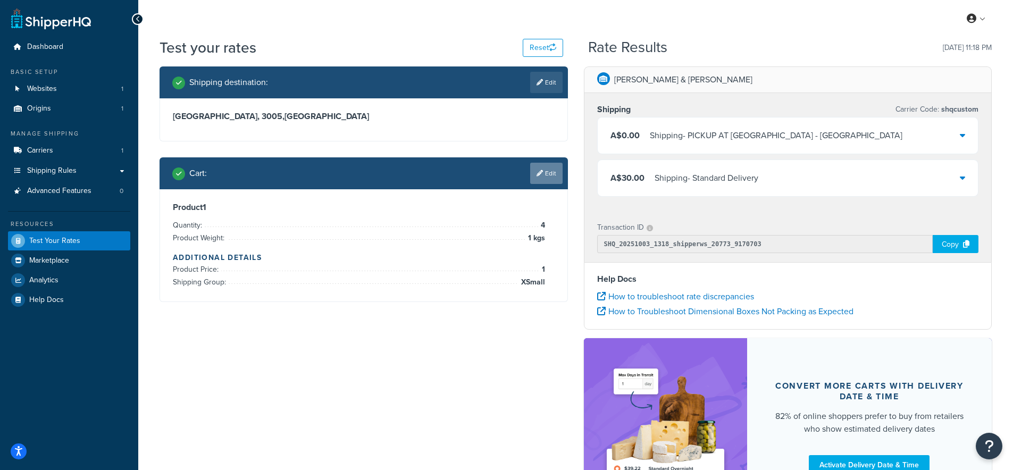
click at [548, 174] on link "Edit" at bounding box center [546, 173] width 32 height 21
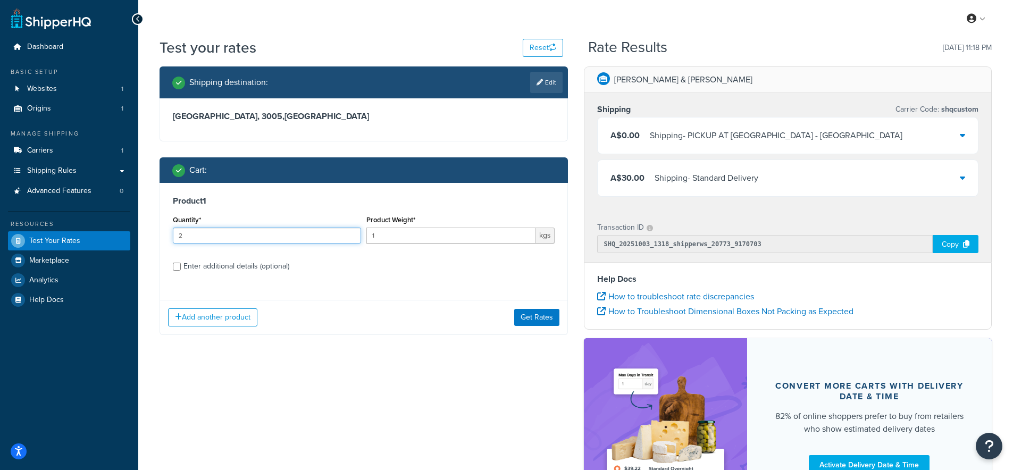
click at [354, 233] on input "2" at bounding box center [267, 236] width 188 height 16
click at [354, 233] on input "3" at bounding box center [267, 236] width 188 height 16
click at [354, 233] on input "4" at bounding box center [267, 236] width 188 height 16
type input "5"
click at [354, 233] on input "5" at bounding box center [267, 236] width 188 height 16
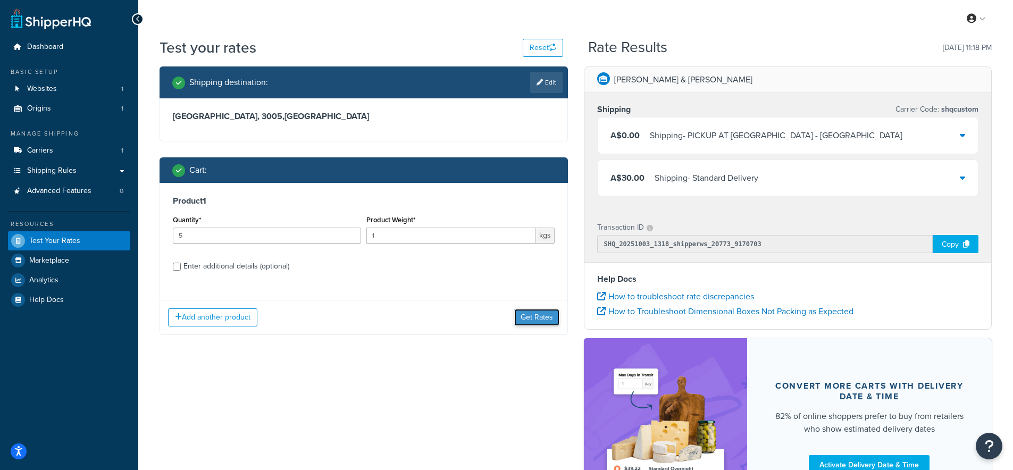
click at [533, 319] on button "Get Rates" at bounding box center [536, 317] width 45 height 17
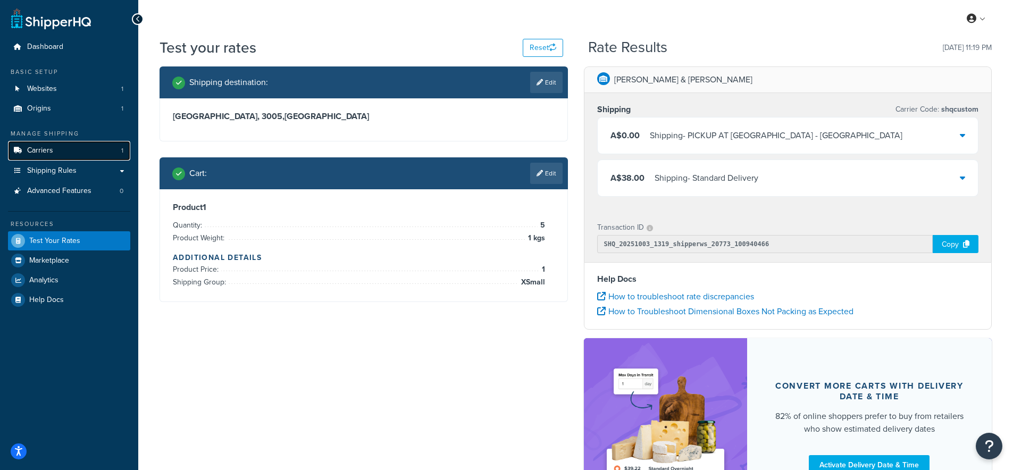
click at [41, 148] on span "Carriers" at bounding box center [40, 150] width 26 height 9
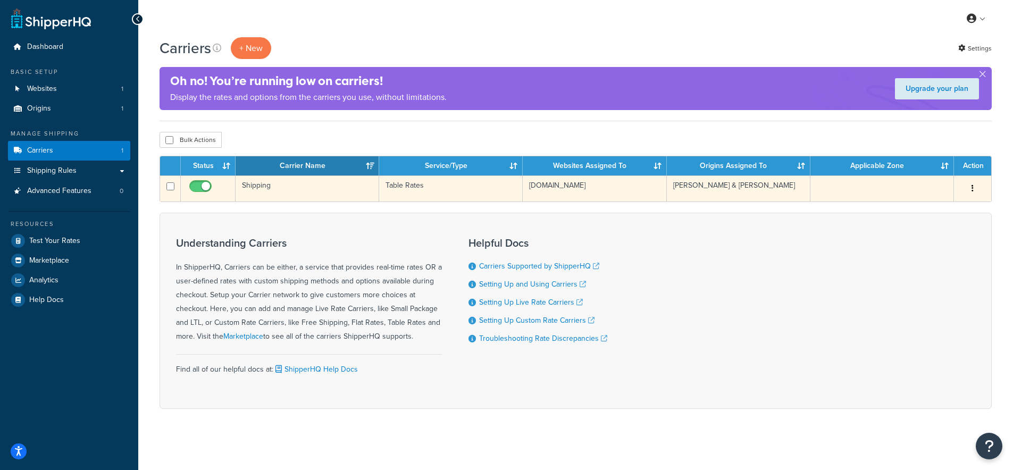
click at [304, 192] on td "Shipping" at bounding box center [308, 188] width 144 height 26
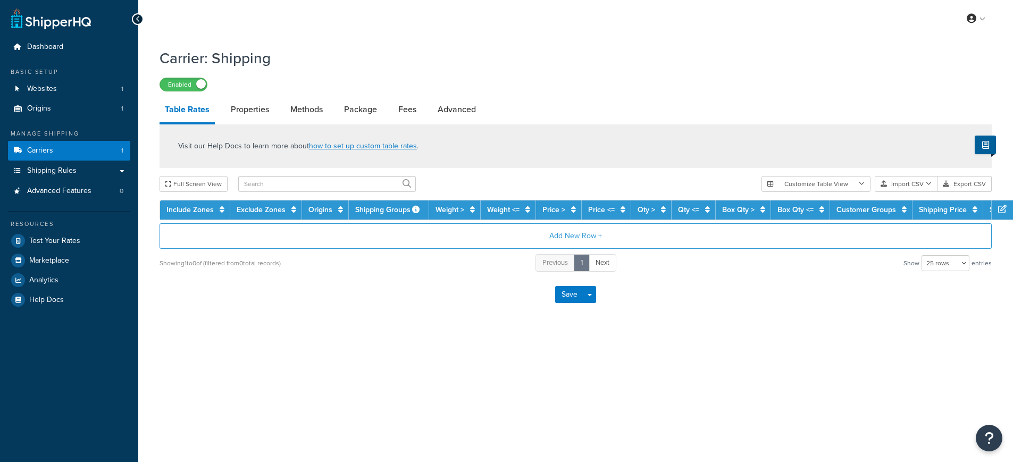
select select "25"
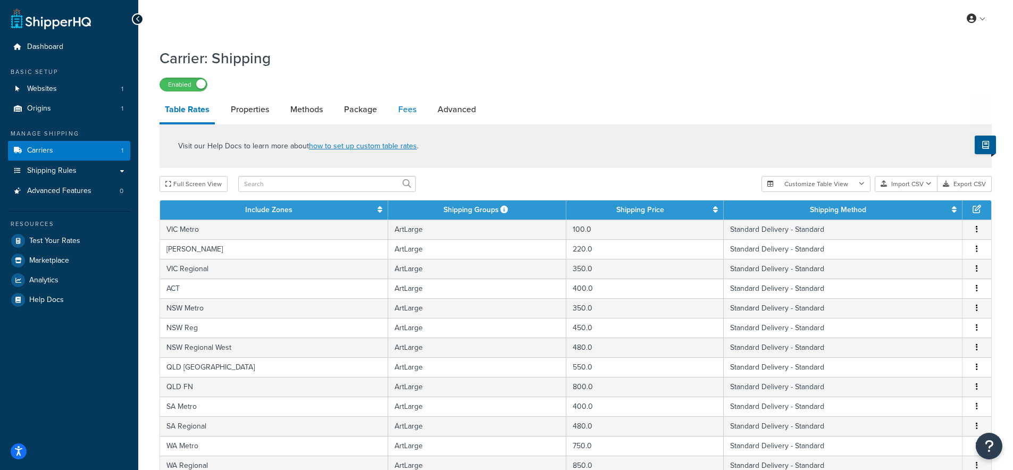
click at [411, 111] on link "Fees" at bounding box center [407, 110] width 29 height 26
select select "AFTER"
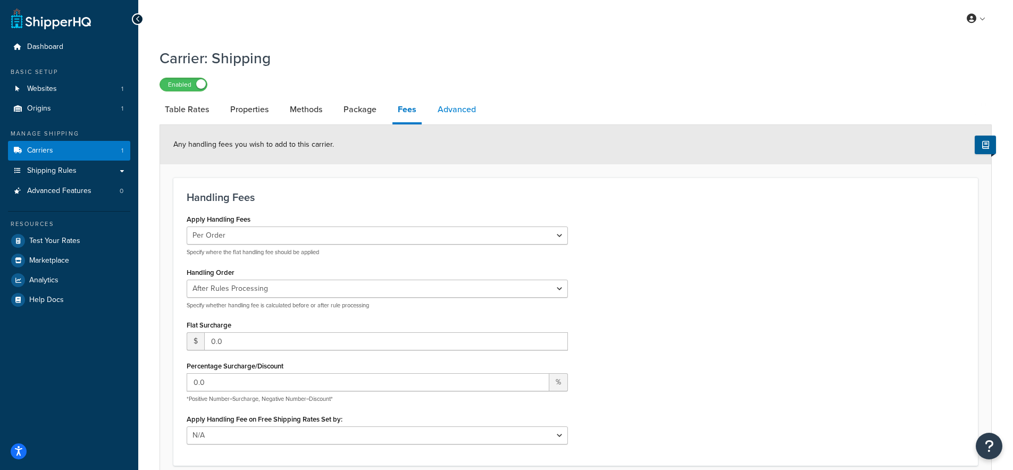
click at [460, 113] on link "Advanced" at bounding box center [456, 110] width 49 height 26
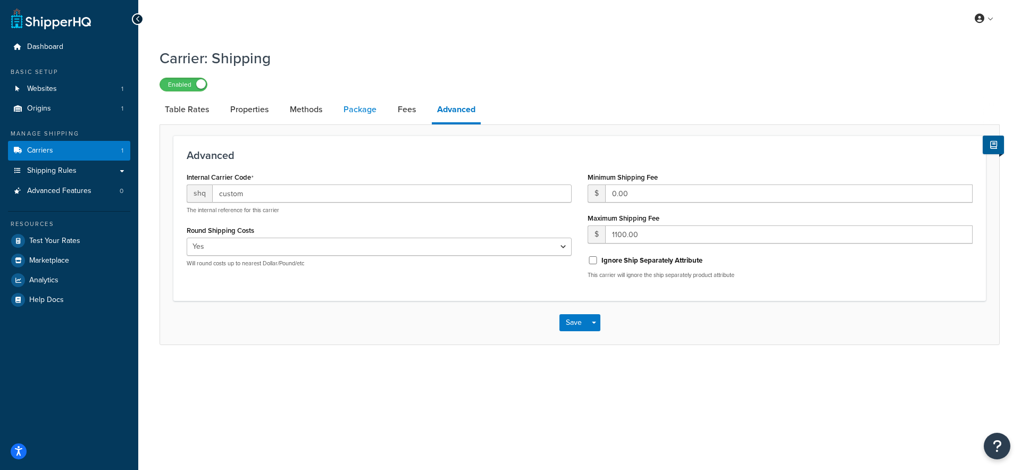
click at [367, 110] on link "Package" at bounding box center [360, 110] width 44 height 26
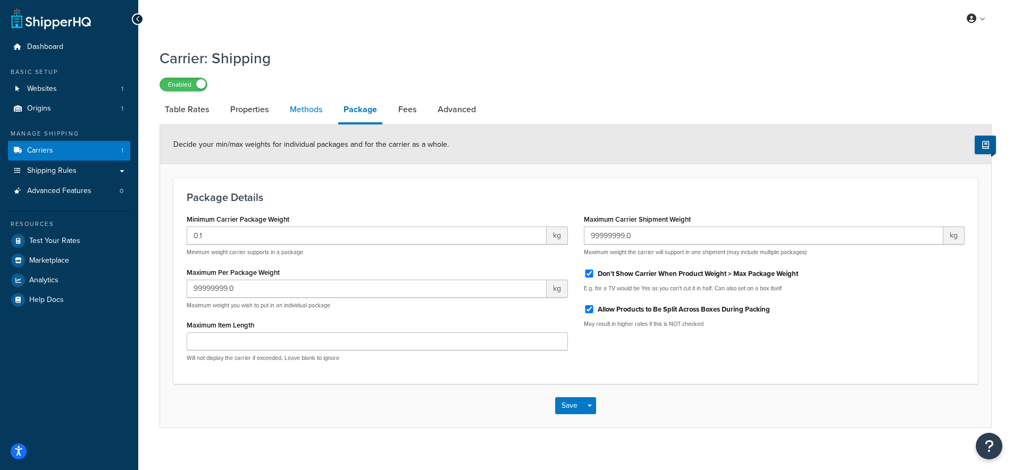
click at [319, 113] on link "Methods" at bounding box center [305, 110] width 43 height 26
select select "25"
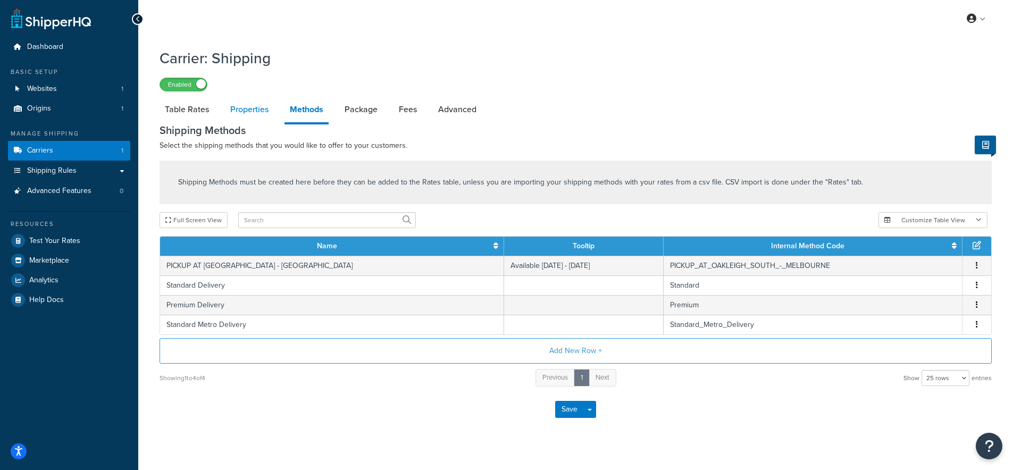
click at [261, 113] on link "Properties" at bounding box center [249, 110] width 49 height 26
select select "PERITEM"
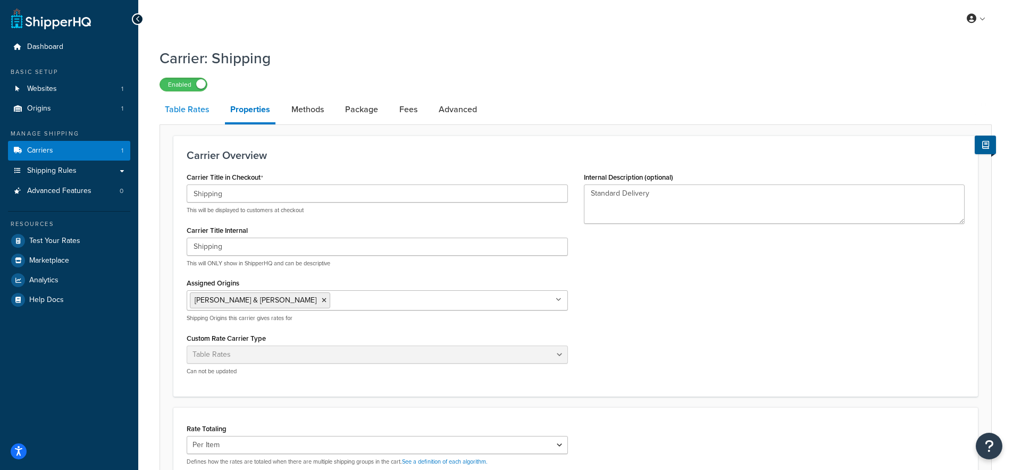
click at [180, 112] on link "Table Rates" at bounding box center [187, 110] width 55 height 26
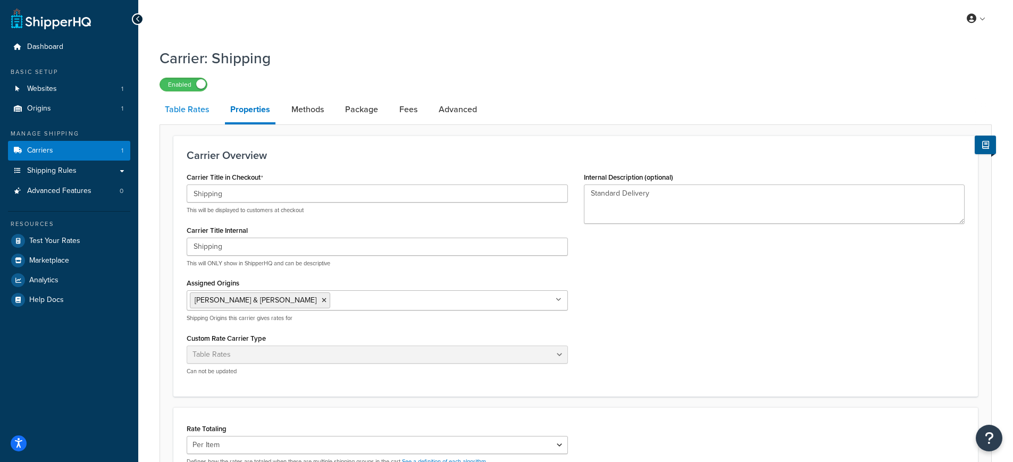
select select "25"
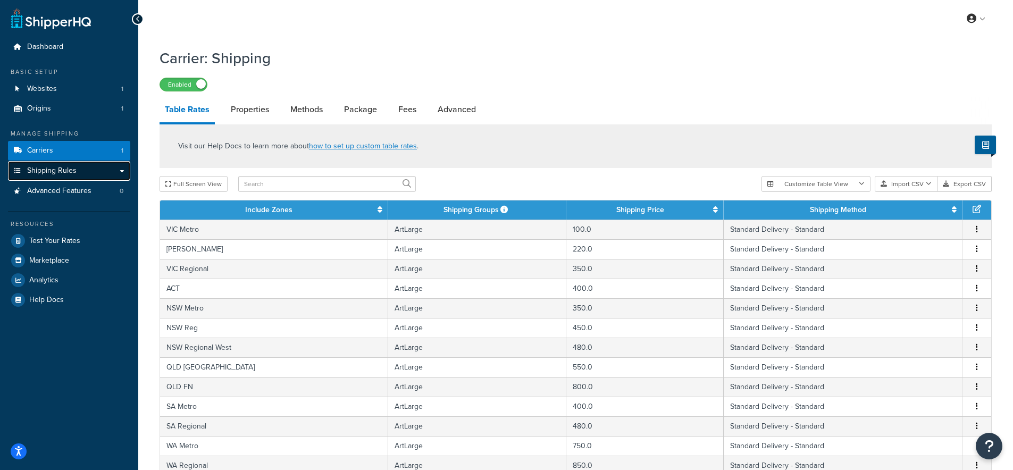
click at [81, 170] on link "Shipping Rules" at bounding box center [69, 171] width 122 height 20
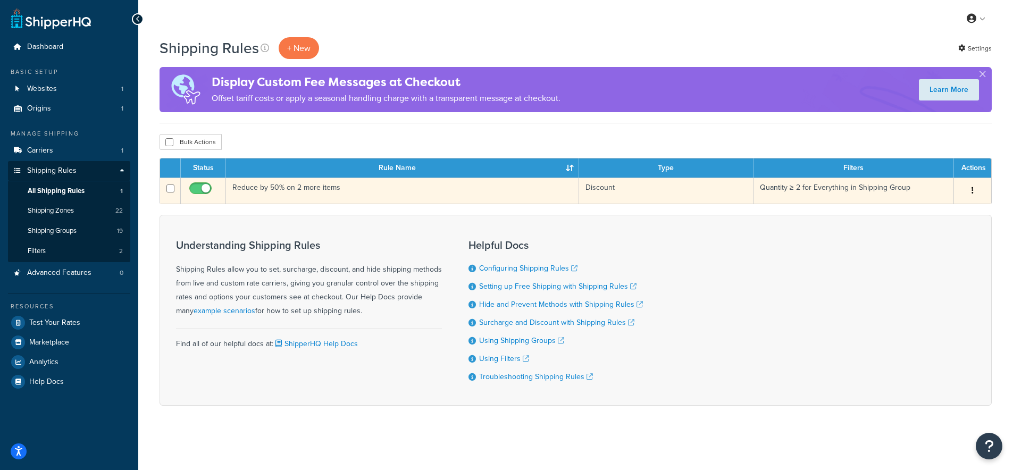
click at [287, 187] on td "Reduce by 50% on 2 more items" at bounding box center [402, 191] width 353 height 26
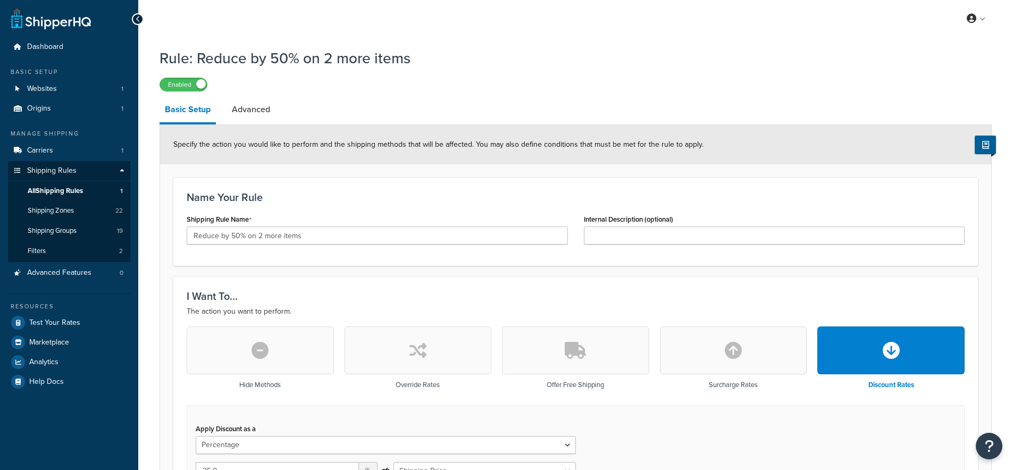
select select "PERCENTAGE"
select select "SHIPPING_GROUP"
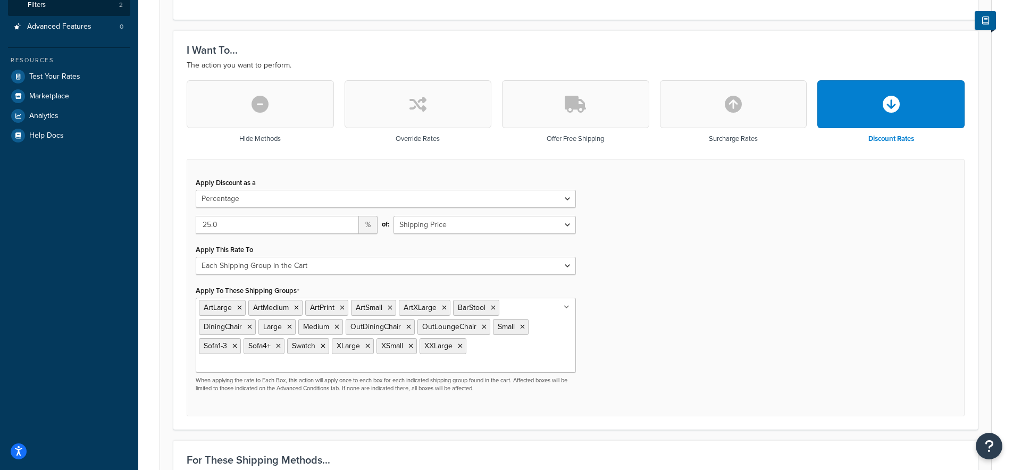
scroll to position [271, 0]
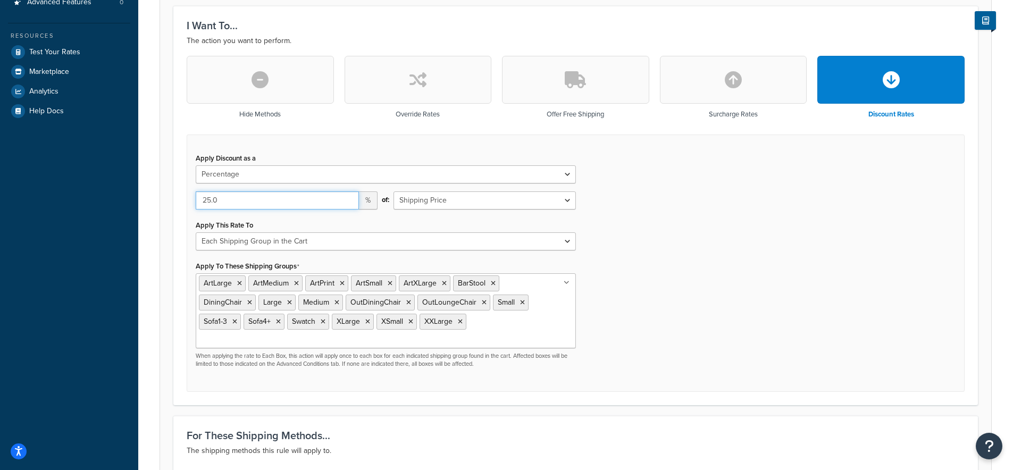
drag, startPoint x: 211, startPoint y: 199, endPoint x: 201, endPoint y: 200, distance: 9.6
click at [201, 200] on input "25.0" at bounding box center [277, 200] width 163 height 18
type input "50.0"
click at [725, 242] on div "Apply Discount as a Flat Rate Percentage Flat Rate & Percentage 50.0 % of: Ship…" at bounding box center [576, 264] width 778 height 258
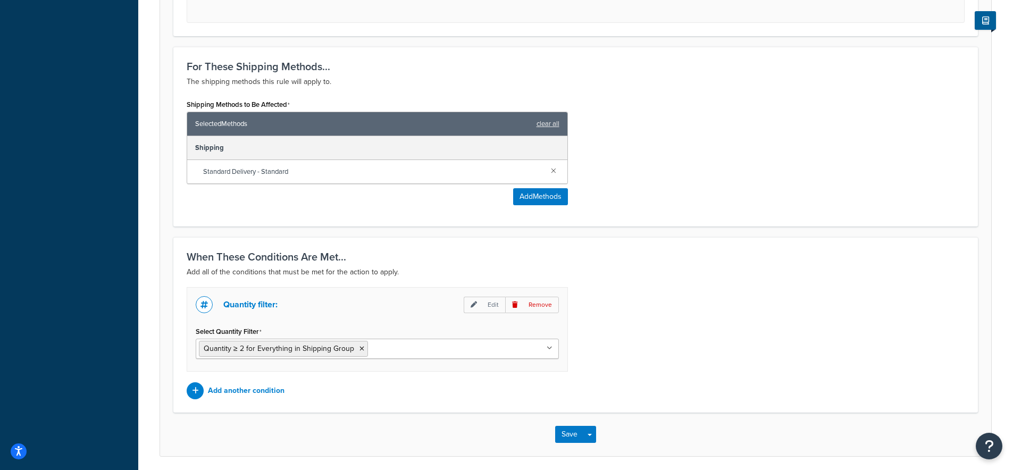
scroll to position [640, 0]
click at [566, 425] on button "Save" at bounding box center [569, 433] width 29 height 17
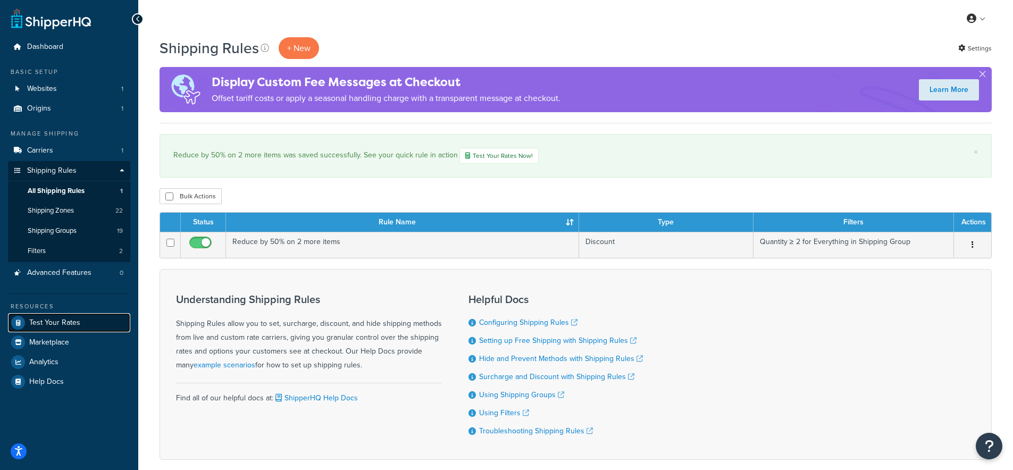
click at [51, 320] on span "Test Your Rates" at bounding box center [54, 323] width 51 height 9
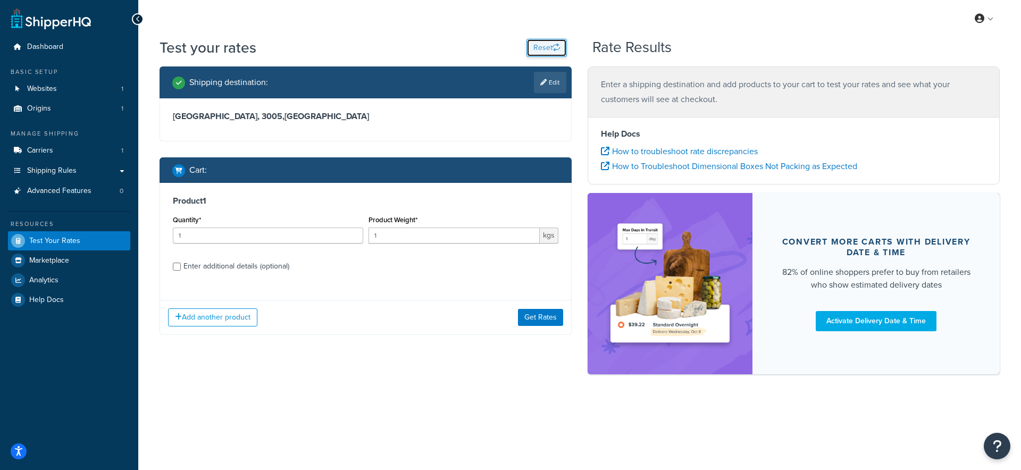
click at [542, 44] on button "Reset" at bounding box center [546, 48] width 40 height 18
select select "[GEOGRAPHIC_DATA]"
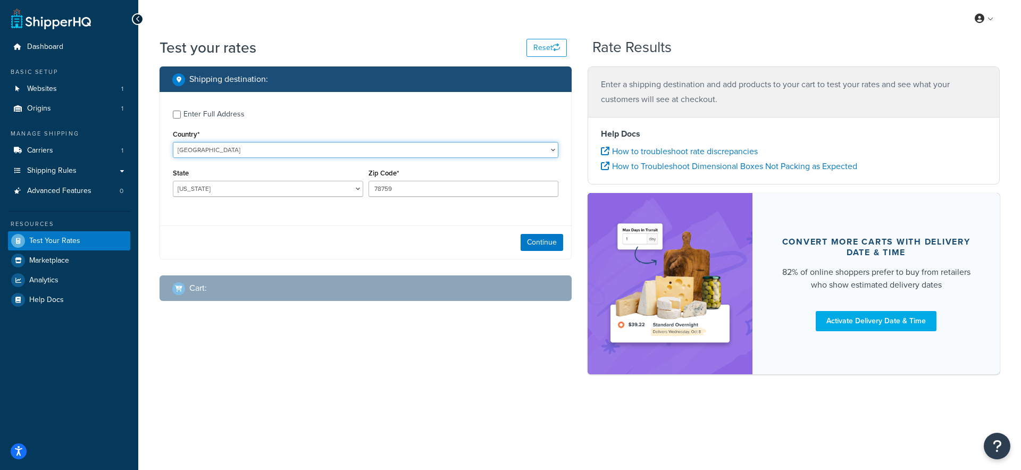
click at [257, 150] on select "[GEOGRAPHIC_DATA] [GEOGRAPHIC_DATA] [GEOGRAPHIC_DATA] [GEOGRAPHIC_DATA] [GEOGRA…" at bounding box center [366, 150] width 386 height 16
select select "AU"
click at [173, 142] on select "[GEOGRAPHIC_DATA] [GEOGRAPHIC_DATA] [GEOGRAPHIC_DATA] [GEOGRAPHIC_DATA] [GEOGRA…" at bounding box center [366, 150] width 386 height 16
click at [244, 190] on select "Australian Capital Territory New South Wales Northern Territory Queensland Sout…" at bounding box center [268, 189] width 190 height 16
select select "VIC"
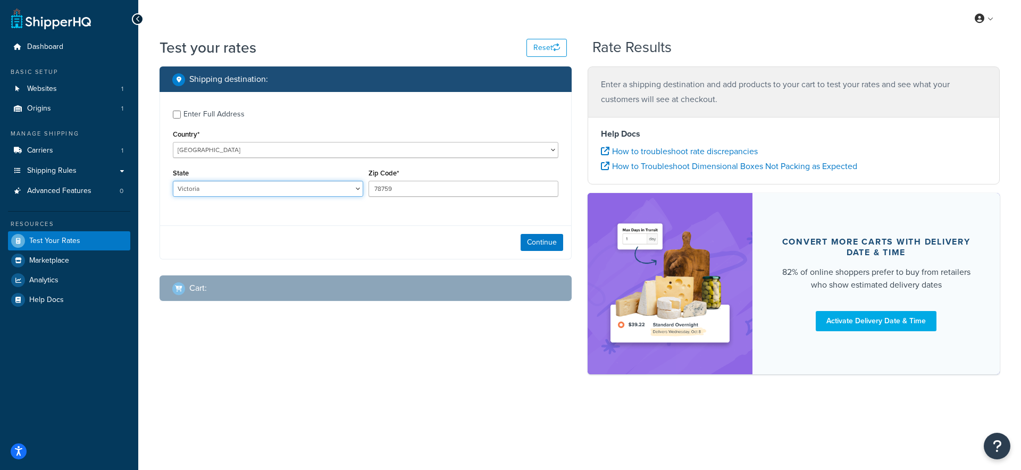
click at [173, 181] on select "Australian Capital Territory New South Wales Northern Territory Queensland Sout…" at bounding box center [268, 189] width 190 height 16
click at [416, 189] on input "78759" at bounding box center [464, 189] width 190 height 16
type input "3006"
click at [543, 249] on button "Continue" at bounding box center [542, 242] width 43 height 17
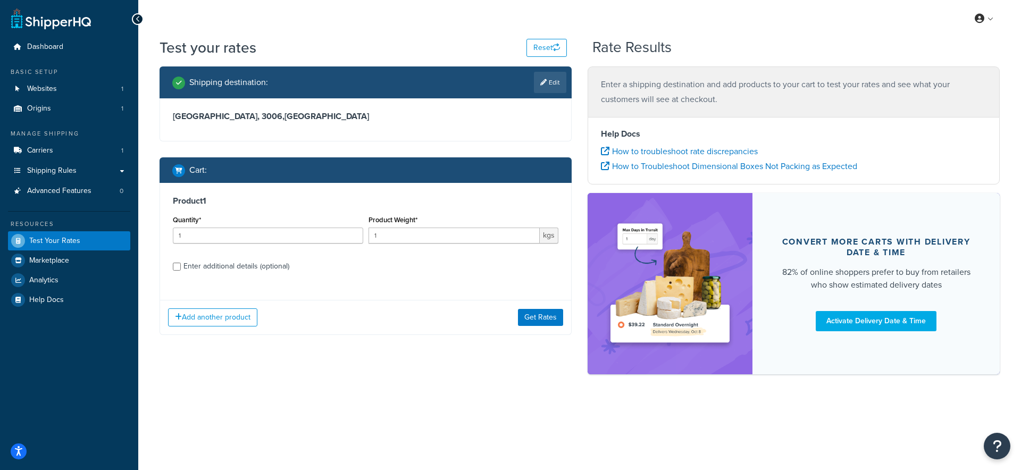
click at [190, 269] on div "Enter additional details (optional)" at bounding box center [236, 266] width 106 height 15
click at [181, 269] on input "Enter additional details (optional)" at bounding box center [177, 267] width 8 height 8
checkbox input "true"
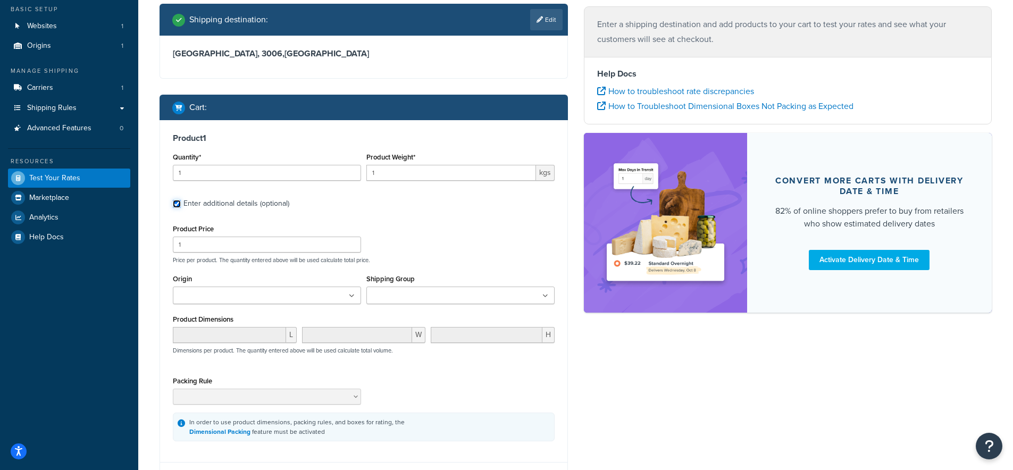
scroll to position [82, 0]
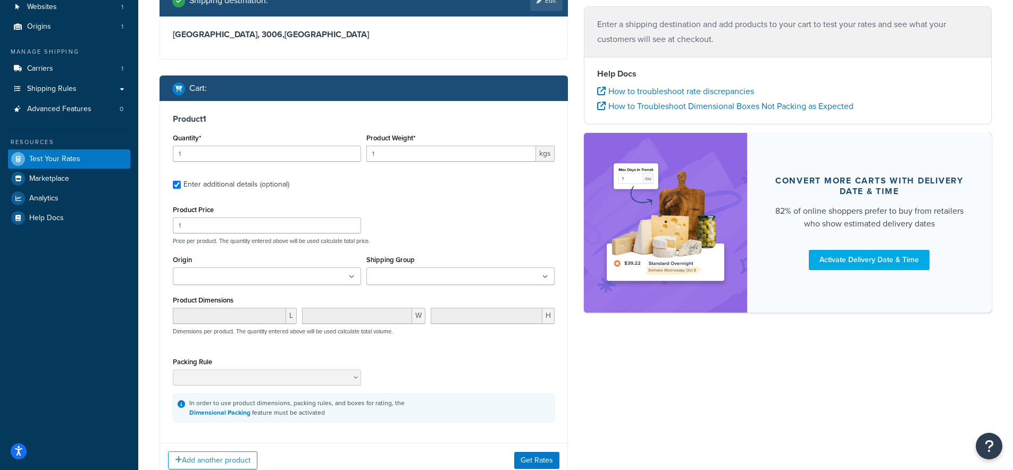
click at [451, 282] on ul at bounding box center [460, 276] width 188 height 18
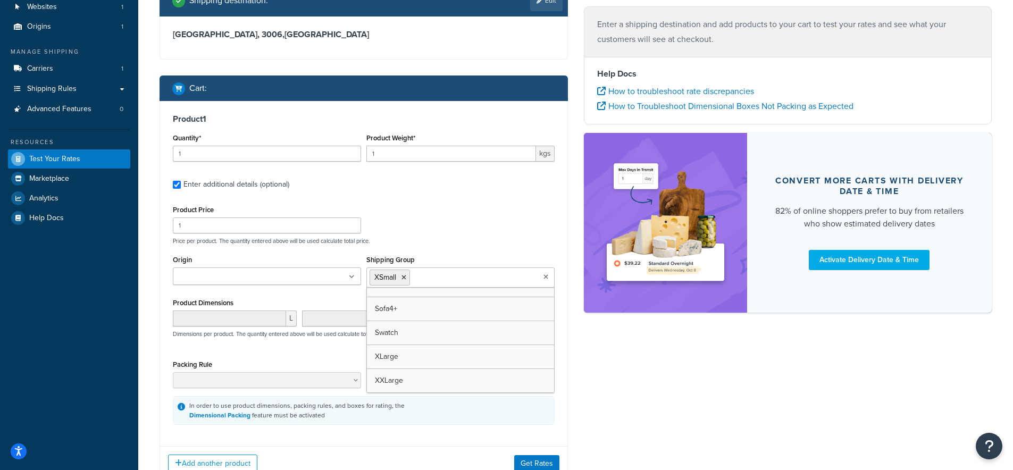
scroll to position [84, 0]
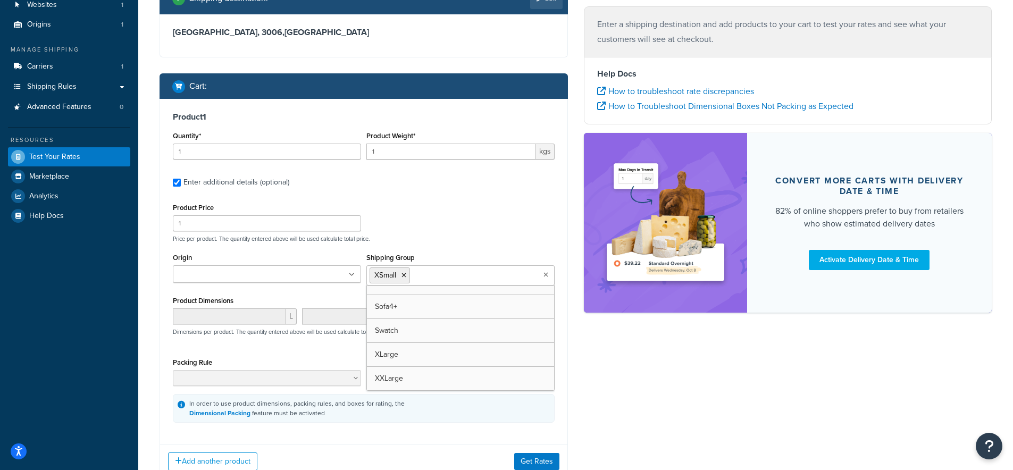
click at [445, 229] on div "Product Price 1 Price per product. The quantity entered above will be used calc…" at bounding box center [363, 221] width 387 height 42
click at [540, 460] on button "Get Rates" at bounding box center [536, 461] width 45 height 17
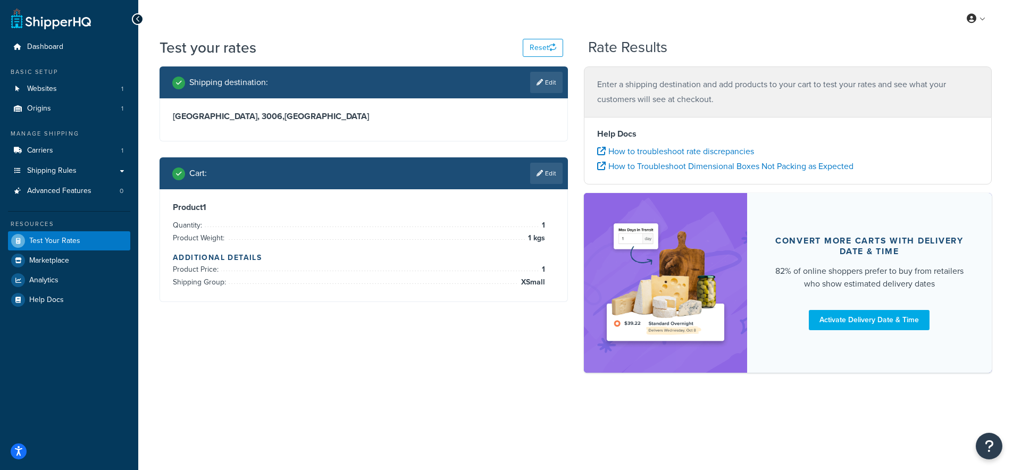
scroll to position [0, 0]
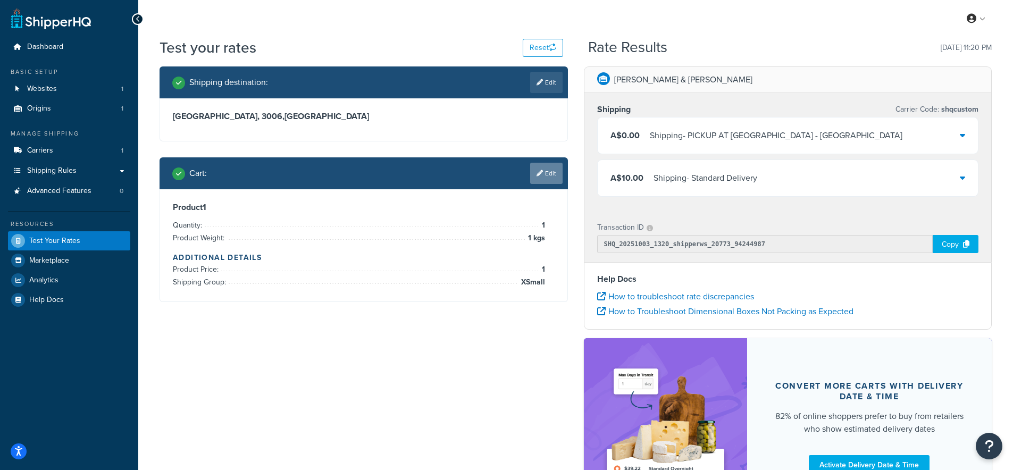
click at [540, 174] on icon at bounding box center [540, 173] width 6 height 6
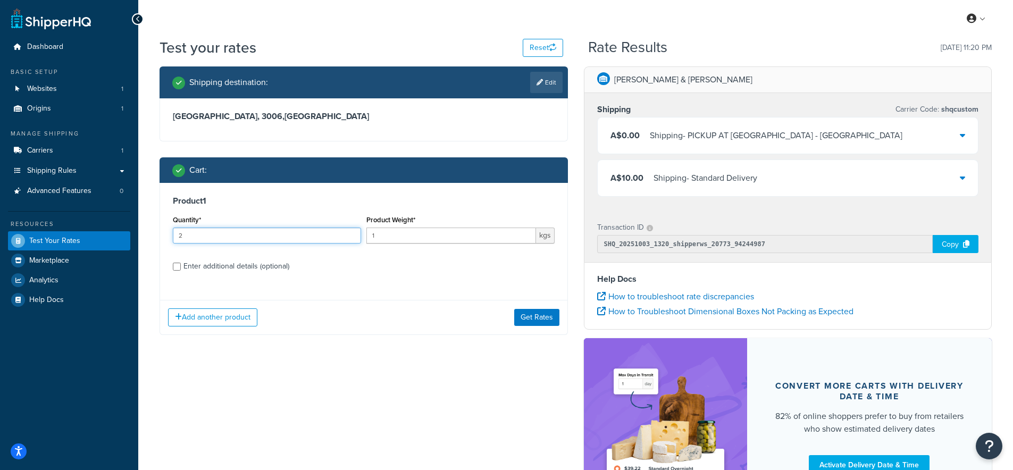
type input "2"
click at [351, 233] on input "2" at bounding box center [267, 236] width 188 height 16
click at [545, 316] on button "Get Rates" at bounding box center [536, 317] width 45 height 17
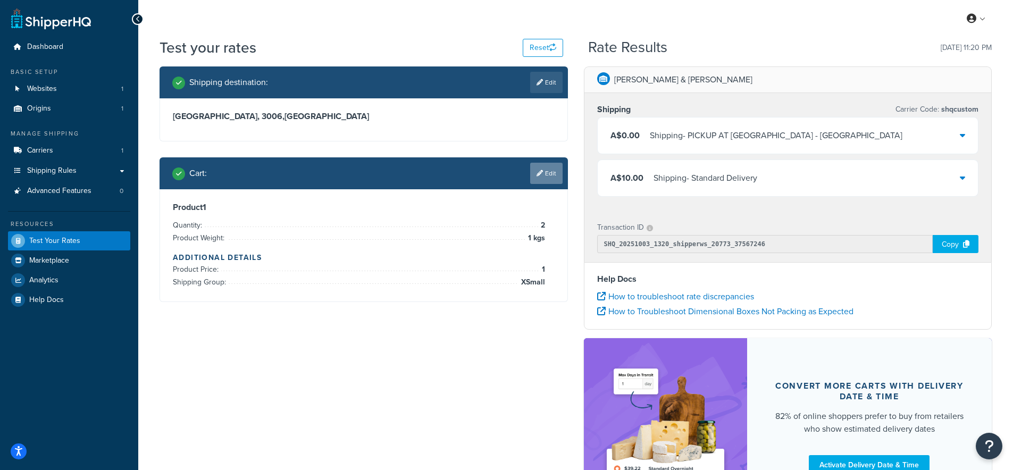
click at [545, 181] on link "Edit" at bounding box center [546, 173] width 32 height 21
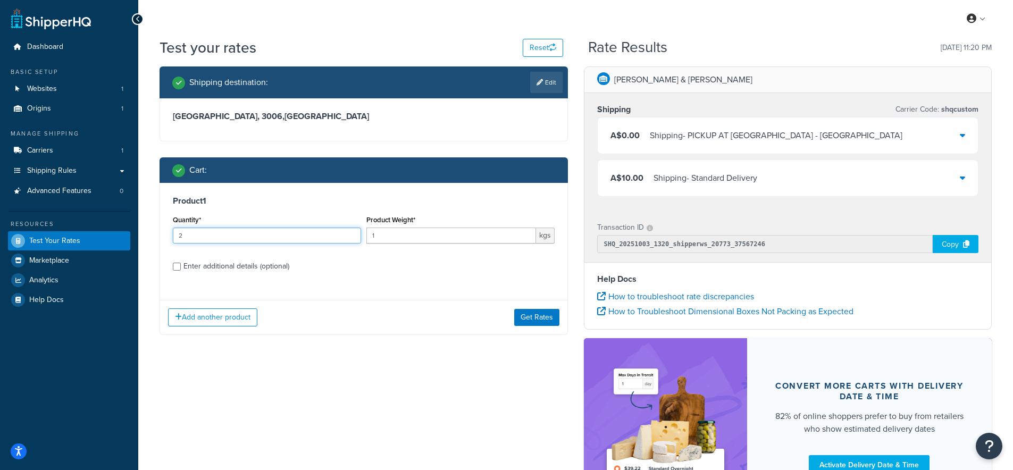
click at [350, 232] on input "2" at bounding box center [267, 236] width 188 height 16
type input "3"
click at [350, 232] on input "3" at bounding box center [267, 236] width 188 height 16
click at [535, 320] on button "Get Rates" at bounding box center [536, 317] width 45 height 17
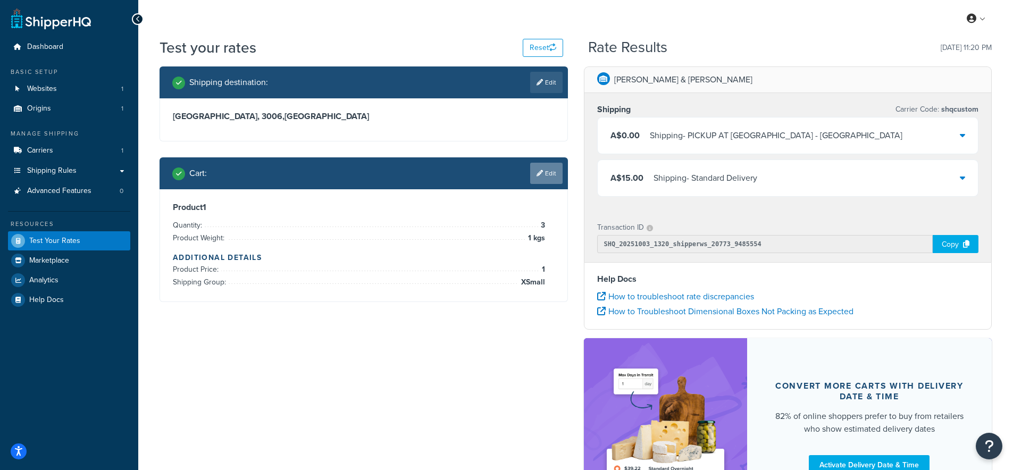
click at [547, 172] on link "Edit" at bounding box center [546, 173] width 32 height 21
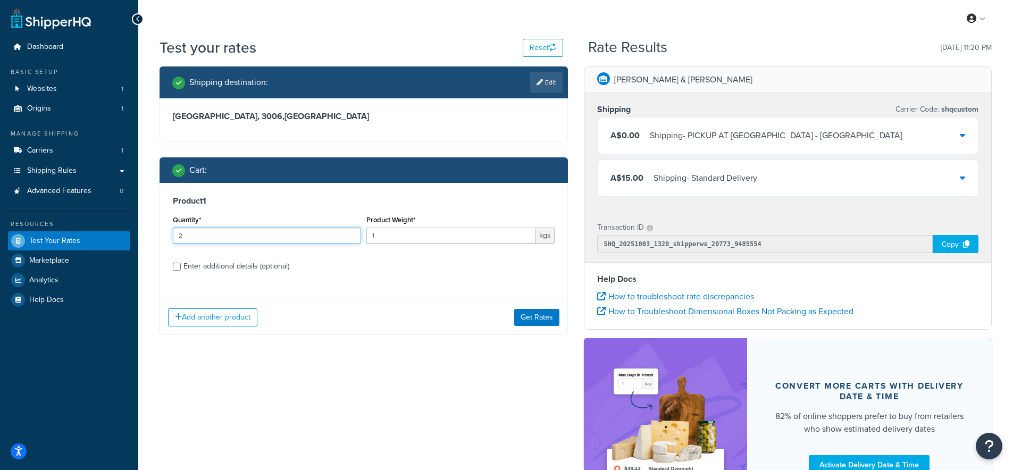
click at [353, 233] on input "2" at bounding box center [267, 236] width 188 height 16
click at [353, 233] on input "3" at bounding box center [267, 236] width 188 height 16
type input "4"
click at [353, 233] on input "4" at bounding box center [267, 236] width 188 height 16
click at [533, 314] on button "Get Rates" at bounding box center [536, 317] width 45 height 17
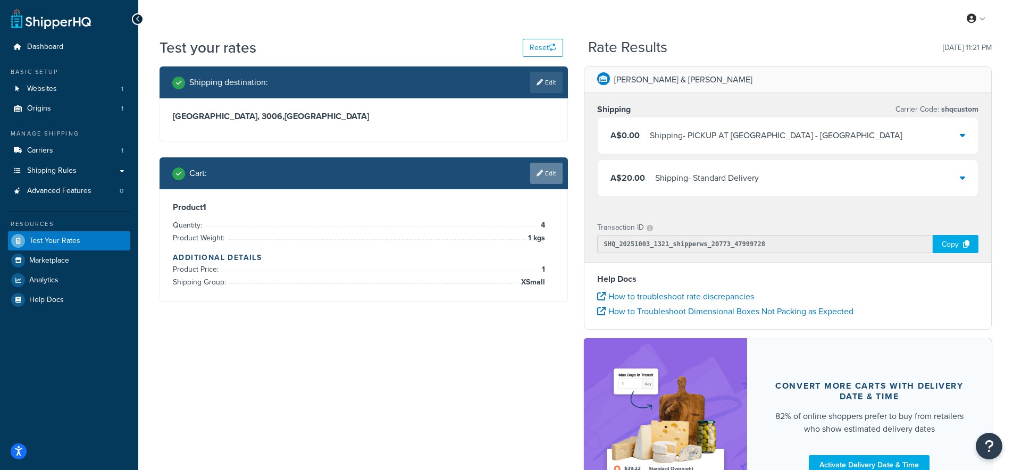
click at [557, 172] on link "Edit" at bounding box center [546, 173] width 32 height 21
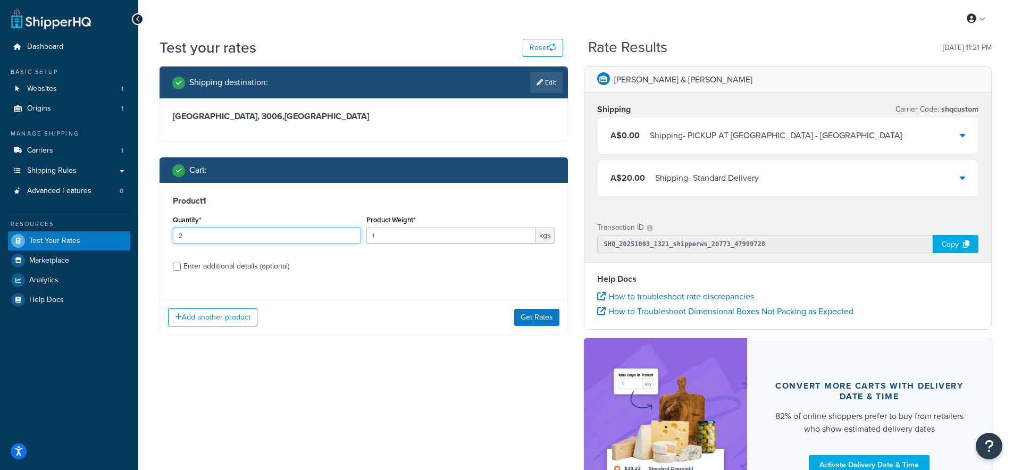
click at [350, 234] on input "2" at bounding box center [267, 236] width 188 height 16
click at [350, 234] on input "3" at bounding box center [267, 236] width 188 height 16
click at [350, 234] on input "4" at bounding box center [267, 236] width 188 height 16
click at [350, 234] on input "5" at bounding box center [267, 236] width 188 height 16
click at [350, 234] on input "6" at bounding box center [267, 236] width 188 height 16
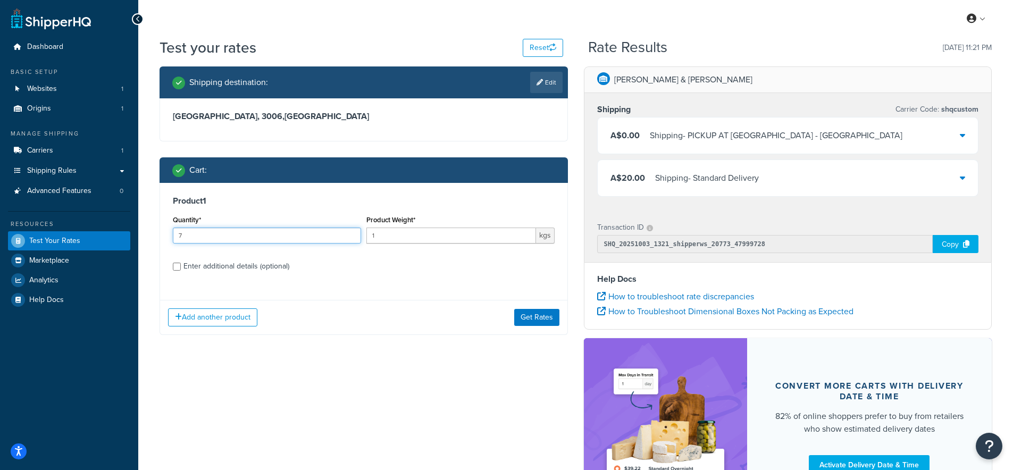
click at [350, 234] on input "7" at bounding box center [267, 236] width 188 height 16
click at [350, 234] on input "8" at bounding box center [267, 236] width 188 height 16
click at [350, 234] on input "9" at bounding box center [267, 236] width 188 height 16
type input "10"
click at [350, 234] on input "10" at bounding box center [267, 236] width 188 height 16
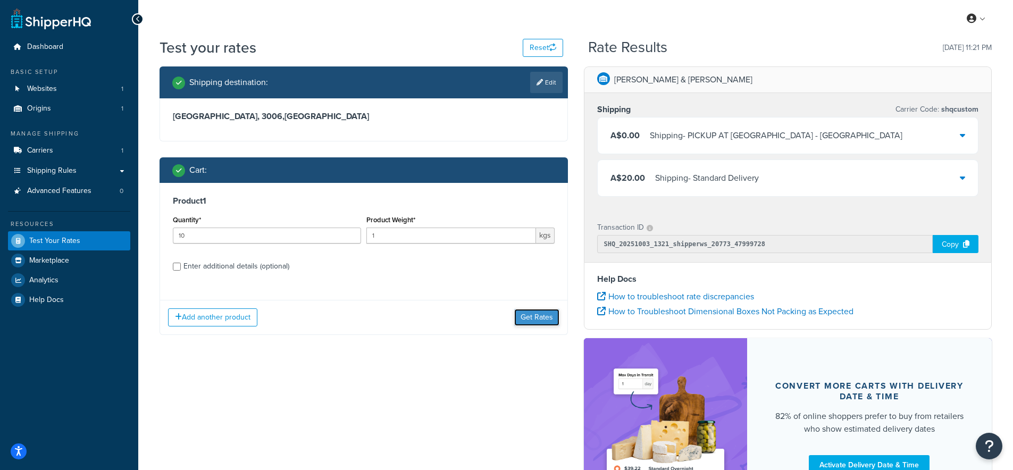
click at [551, 320] on button "Get Rates" at bounding box center [536, 317] width 45 height 17
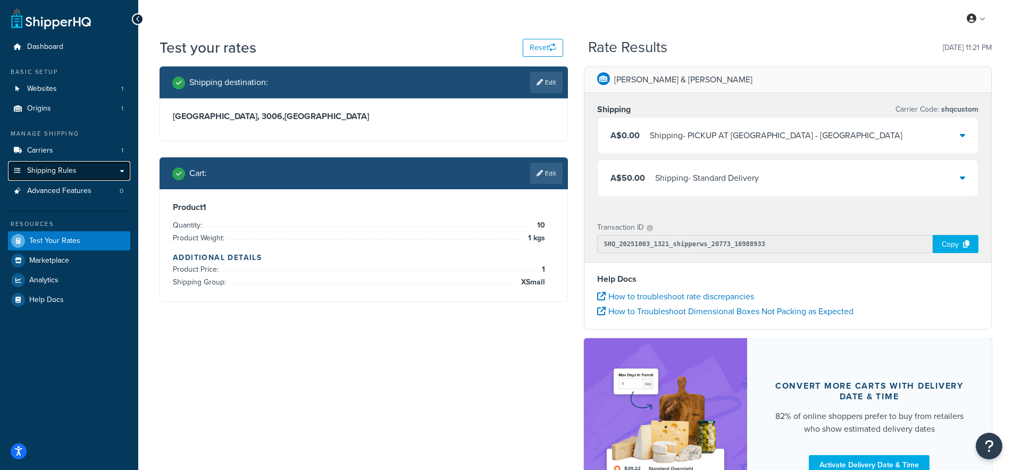
click at [56, 168] on span "Shipping Rules" at bounding box center [51, 170] width 49 height 9
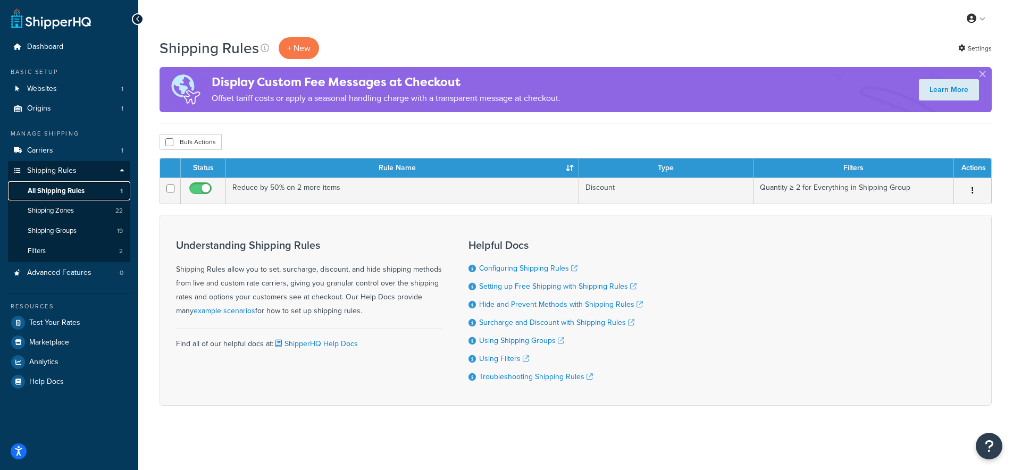
click at [60, 189] on span "All Shipping Rules" at bounding box center [56, 191] width 57 height 9
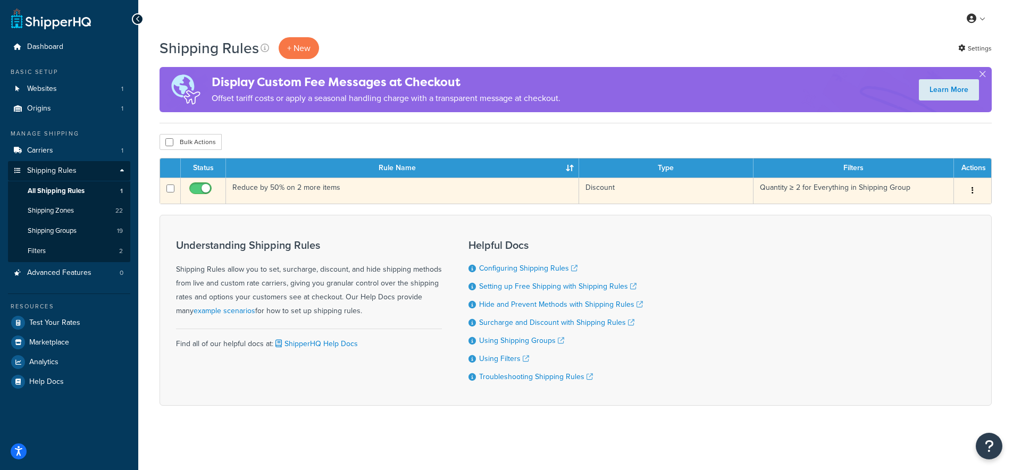
click at [263, 189] on td "Reduce by 50% on 2 more items" at bounding box center [402, 191] width 353 height 26
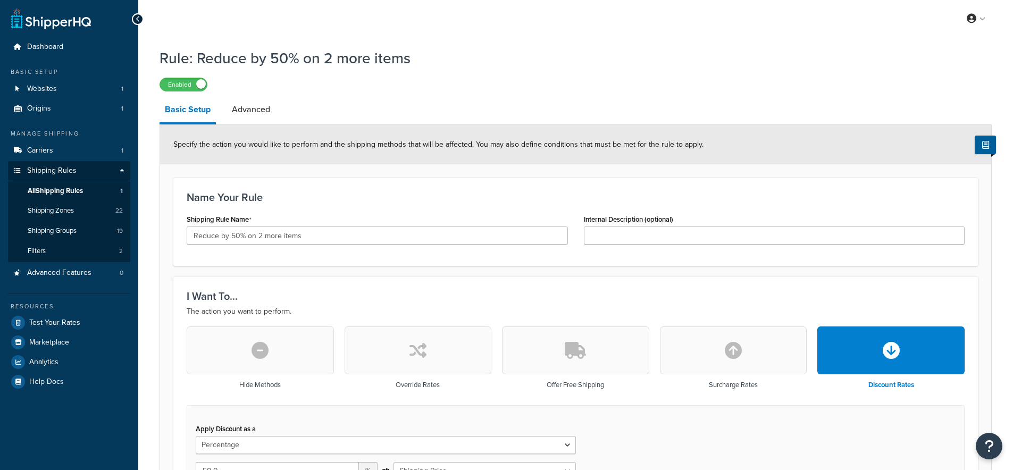
select select "PERCENTAGE"
select select "SHIPPING_GROUP"
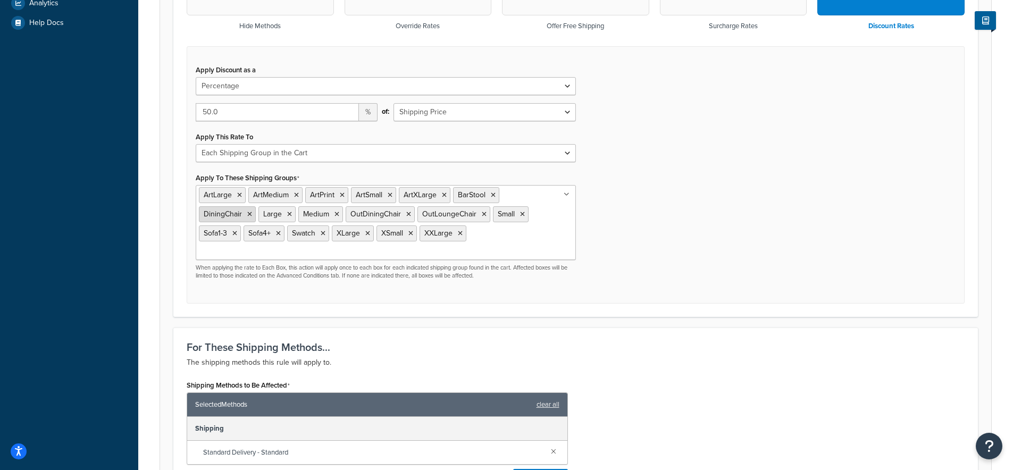
scroll to position [361, 0]
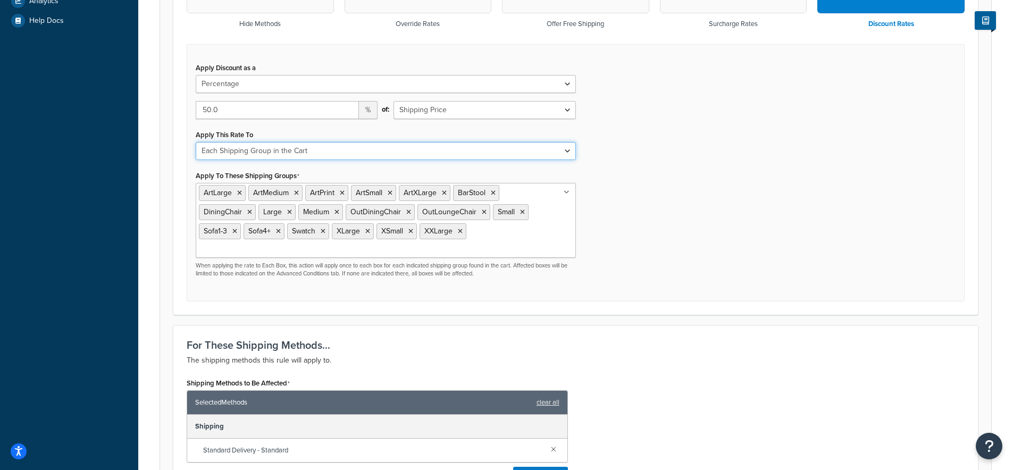
click at [241, 152] on select "Each Shipment in the Cart Each Shipping Group in the Cart Each Item within a Sh…" at bounding box center [386, 151] width 380 height 18
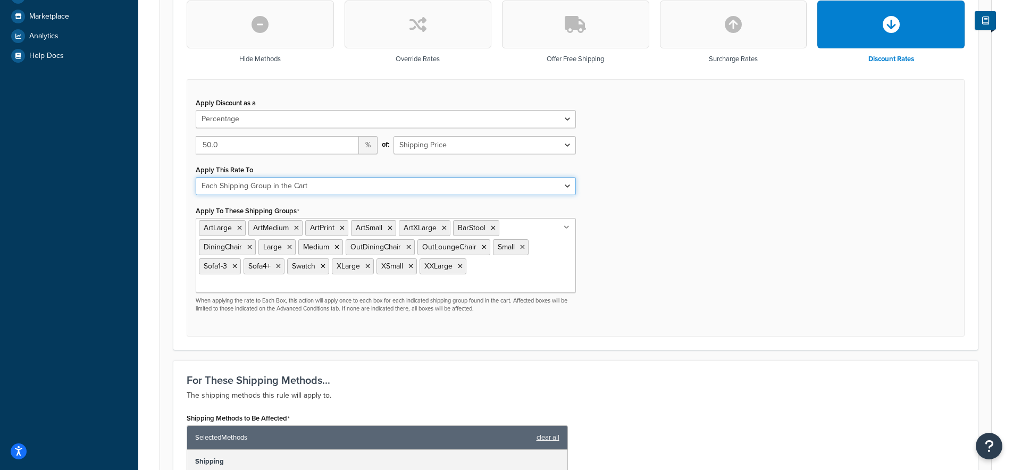
scroll to position [311, 0]
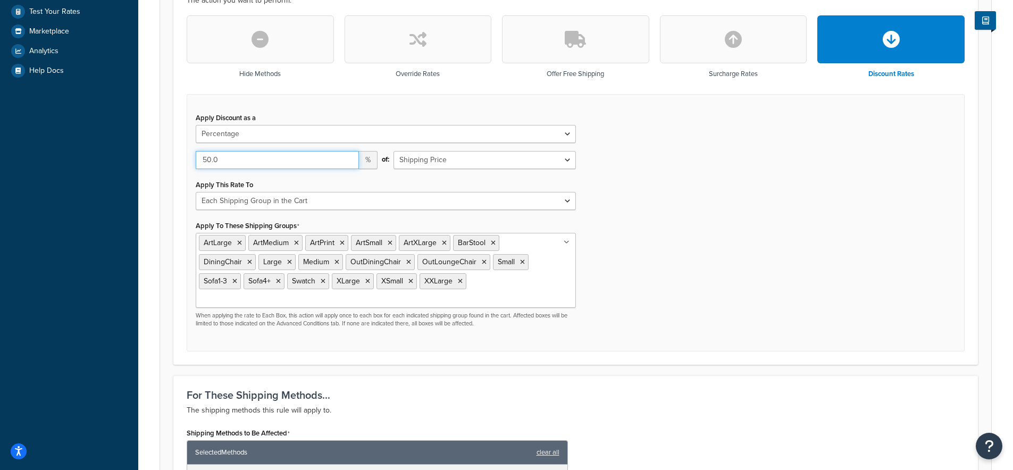
drag, startPoint x: 211, startPoint y: 158, endPoint x: 202, endPoint y: 159, distance: 9.1
click at [201, 160] on input "50.0" at bounding box center [277, 160] width 163 height 18
type input "35.0"
click at [642, 246] on div "Apply Discount as a Flat Rate Percentage Flat Rate & Percentage 35.0 % of: Ship…" at bounding box center [576, 223] width 778 height 258
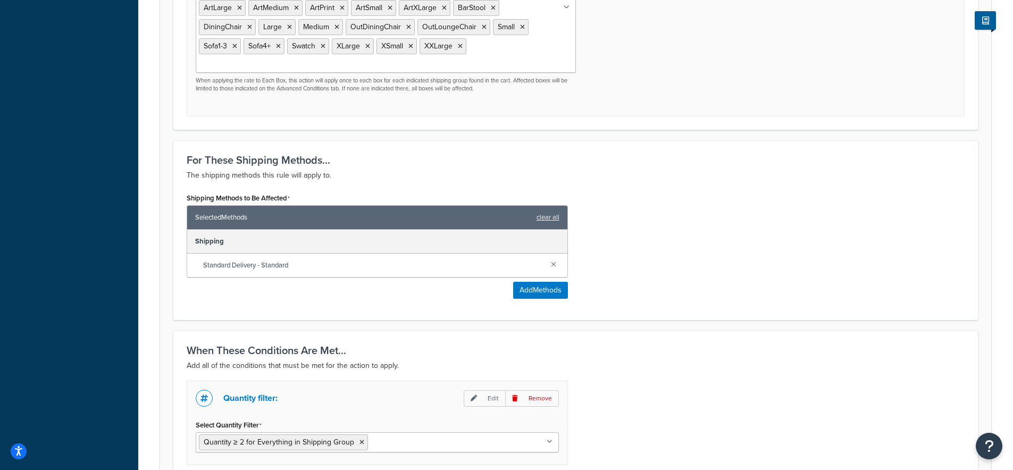
scroll to position [665, 0]
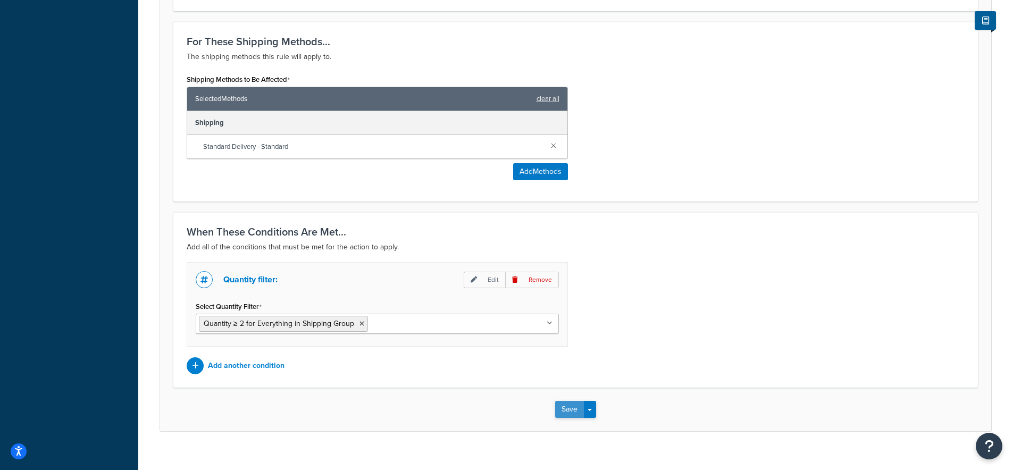
click at [563, 401] on button "Save" at bounding box center [569, 409] width 29 height 17
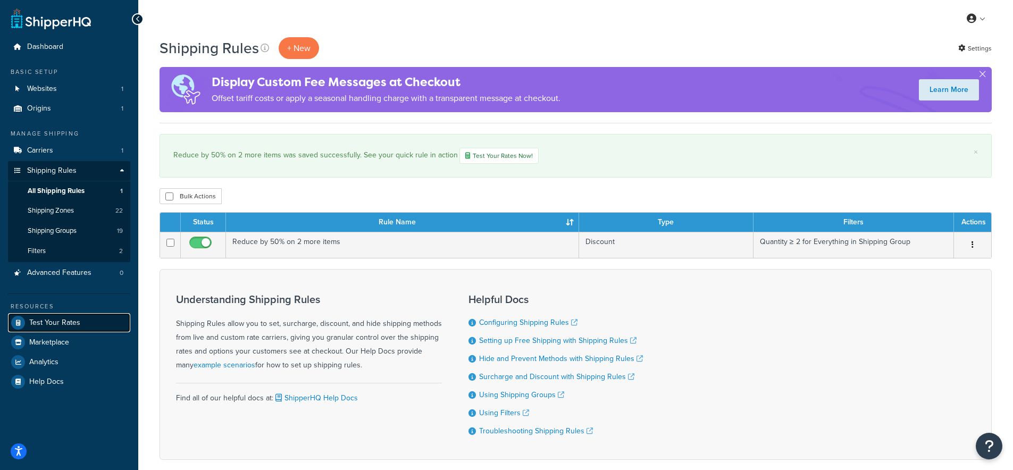
click at [49, 323] on span "Test Your Rates" at bounding box center [54, 323] width 51 height 9
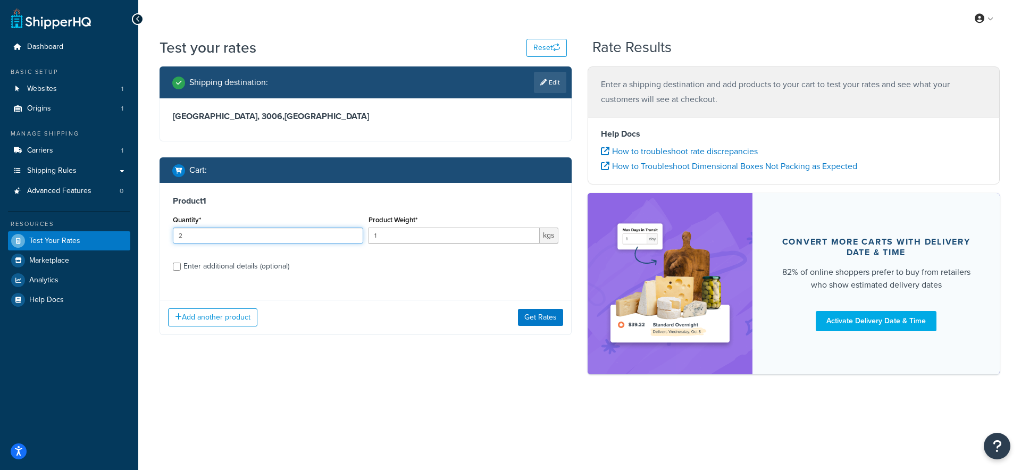
click at [354, 233] on input "2" at bounding box center [268, 236] width 190 height 16
click at [354, 233] on input "3" at bounding box center [268, 236] width 190 height 16
click at [354, 238] on input "2" at bounding box center [268, 236] width 190 height 16
type input "1"
click at [354, 238] on input "1" at bounding box center [268, 236] width 190 height 16
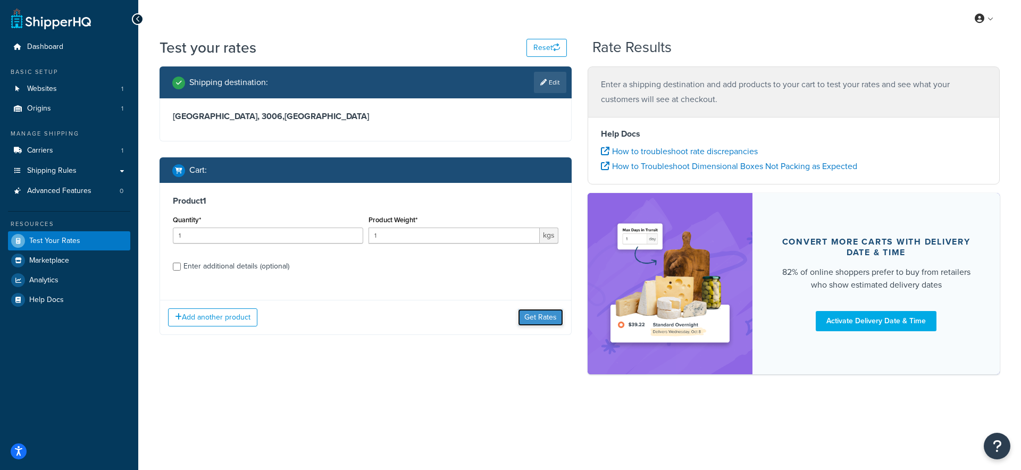
click at [533, 315] on button "Get Rates" at bounding box center [540, 317] width 45 height 17
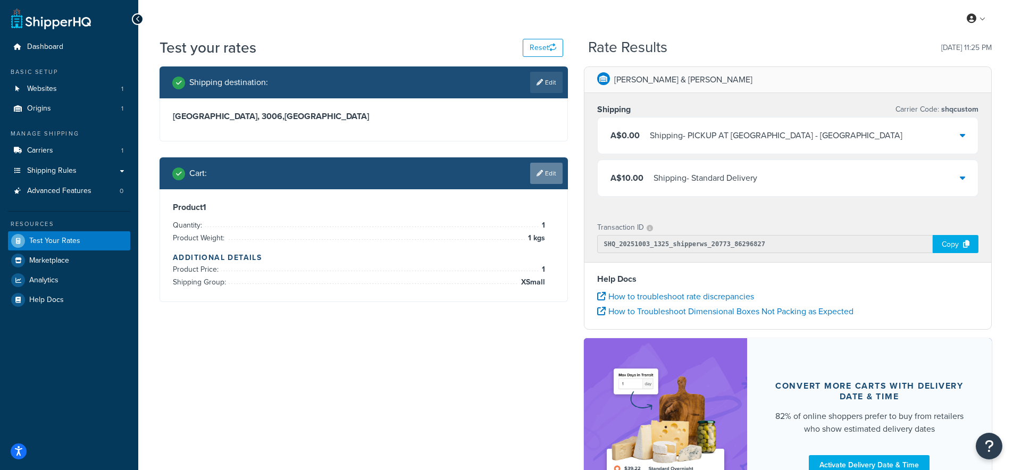
click at [549, 173] on link "Edit" at bounding box center [546, 173] width 32 height 21
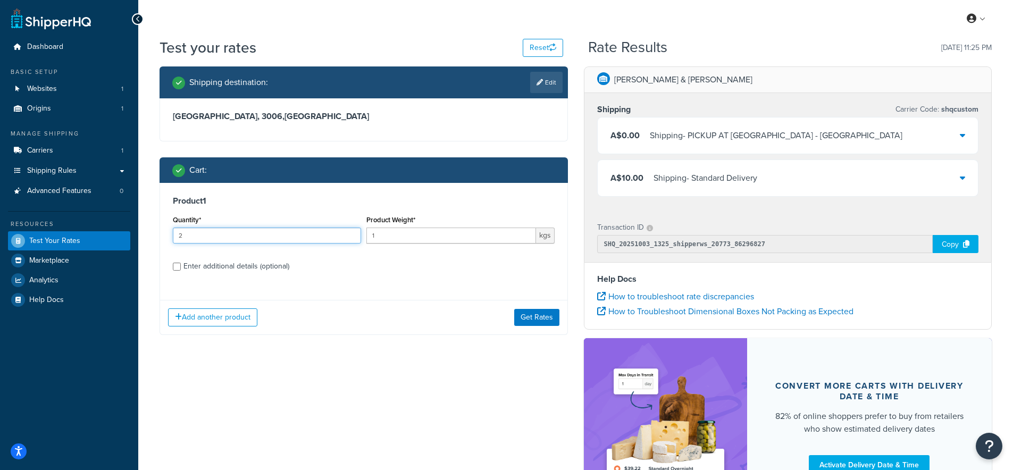
type input "2"
click at [351, 233] on input "2" at bounding box center [267, 236] width 188 height 16
click at [529, 318] on button "Get Rates" at bounding box center [536, 317] width 45 height 17
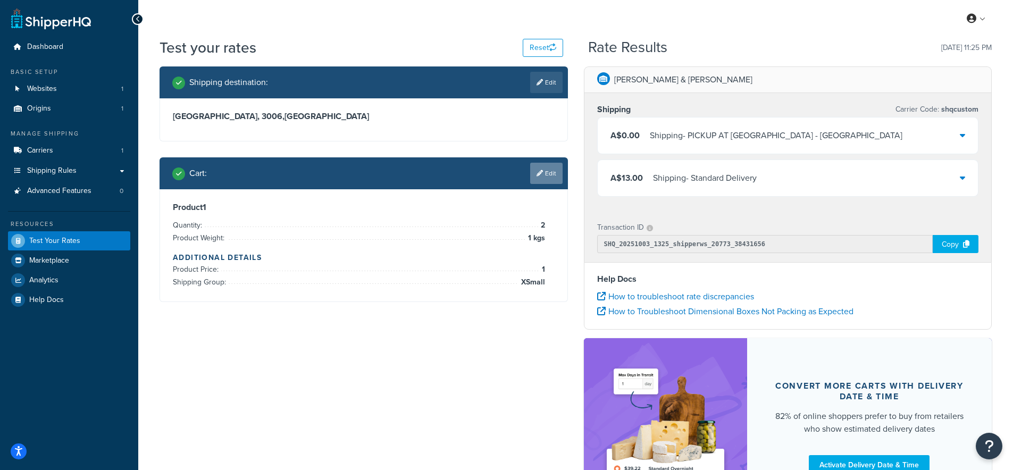
click at [541, 168] on link "Edit" at bounding box center [546, 173] width 32 height 21
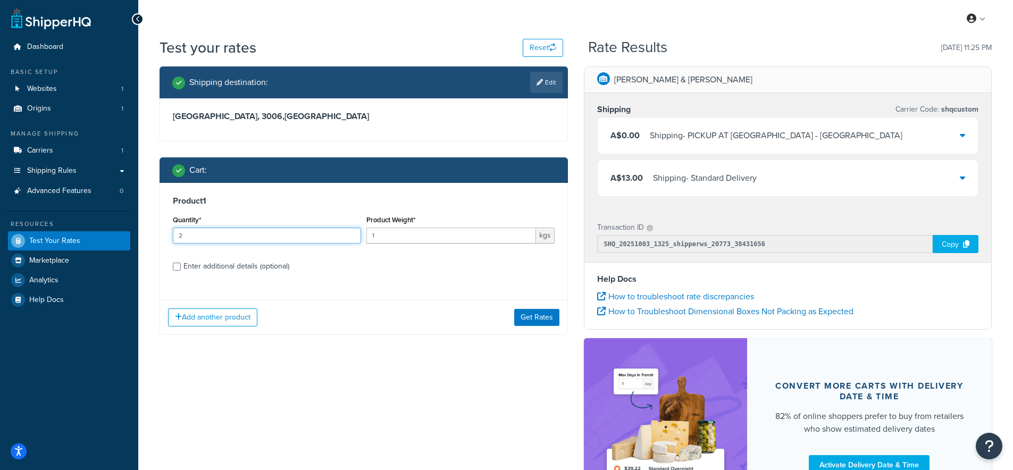
click at [351, 234] on input "2" at bounding box center [267, 236] width 188 height 16
type input "3"
click at [351, 234] on input "3" at bounding box center [267, 236] width 188 height 16
click at [535, 317] on button "Get Rates" at bounding box center [536, 317] width 45 height 17
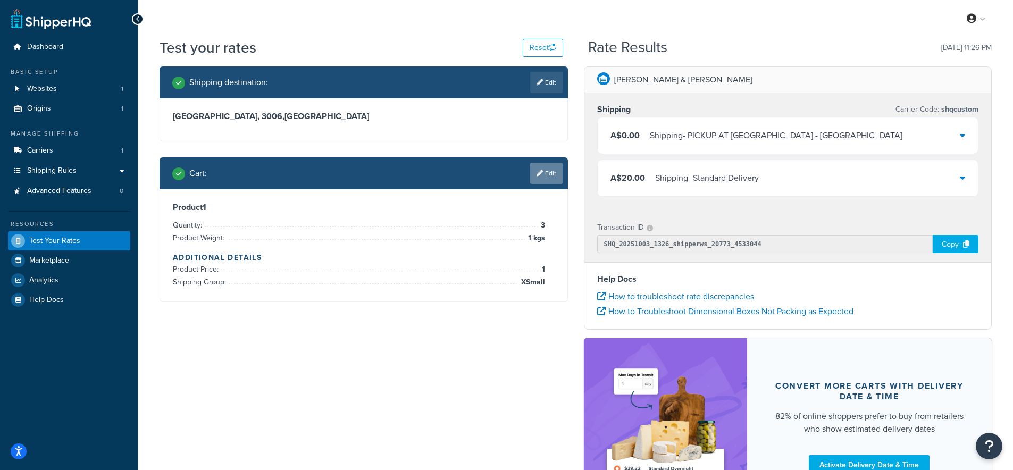
click at [545, 168] on link "Edit" at bounding box center [546, 173] width 32 height 21
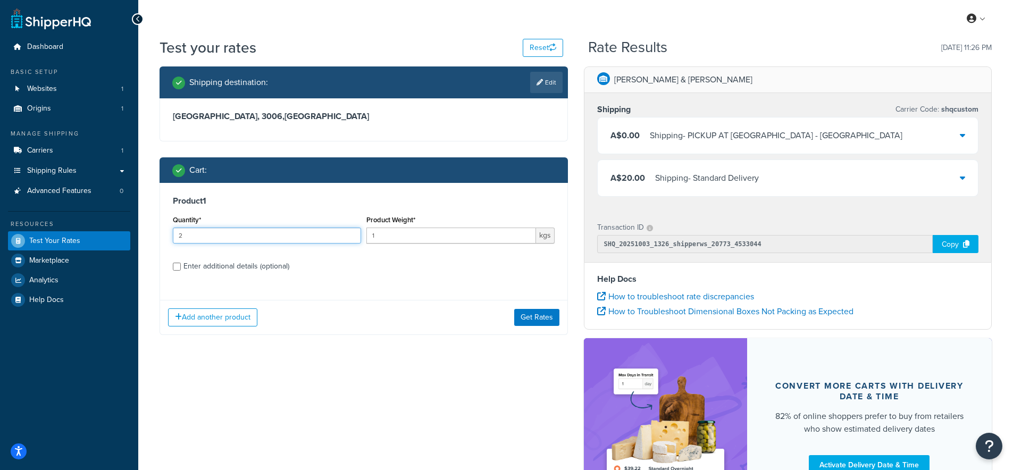
click at [347, 233] on input "2" at bounding box center [267, 236] width 188 height 16
click at [347, 233] on input "3" at bounding box center [267, 236] width 188 height 16
type input "4"
click at [347, 233] on input "4" at bounding box center [267, 236] width 188 height 16
click at [527, 320] on button "Get Rates" at bounding box center [536, 317] width 45 height 17
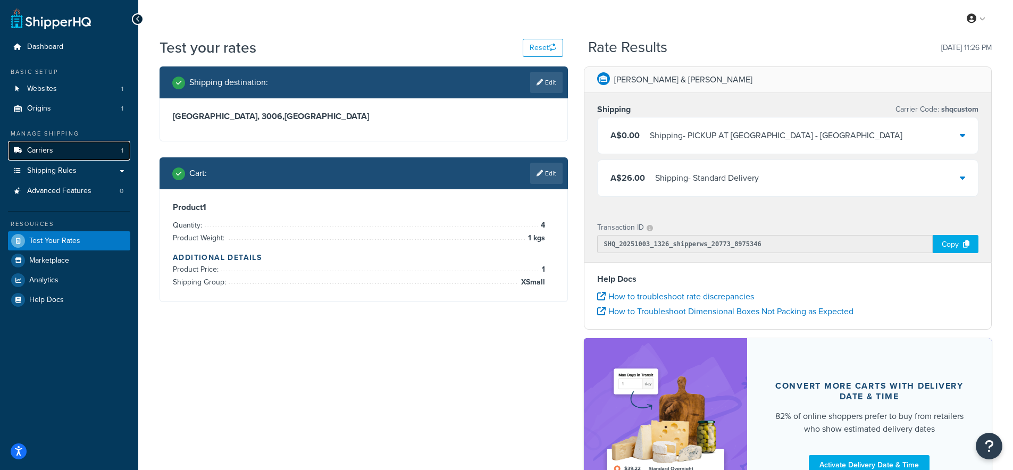
click at [47, 148] on span "Carriers" at bounding box center [40, 150] width 26 height 9
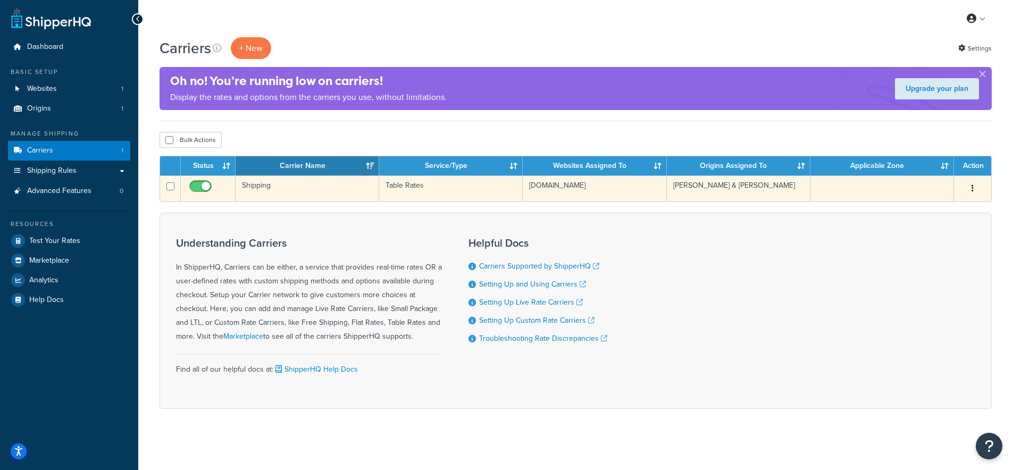
click at [272, 180] on td "Shipping" at bounding box center [308, 188] width 144 height 26
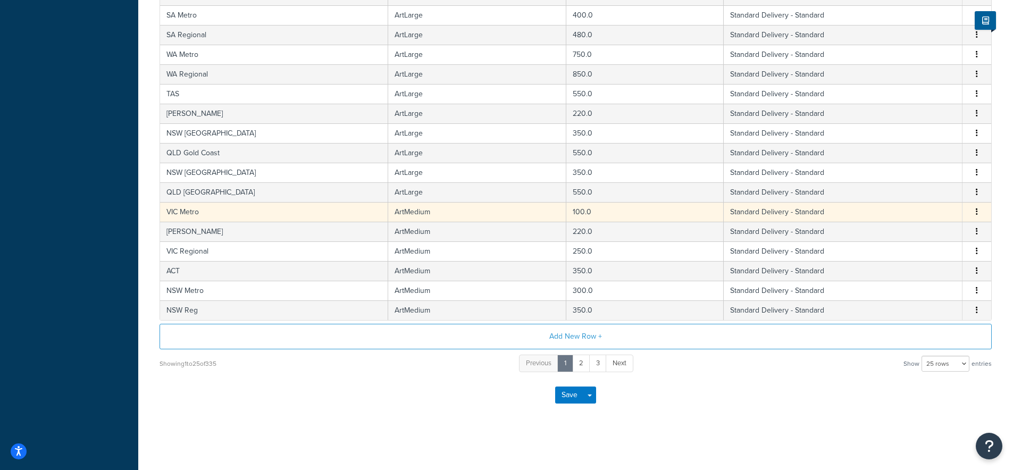
scroll to position [393, 0]
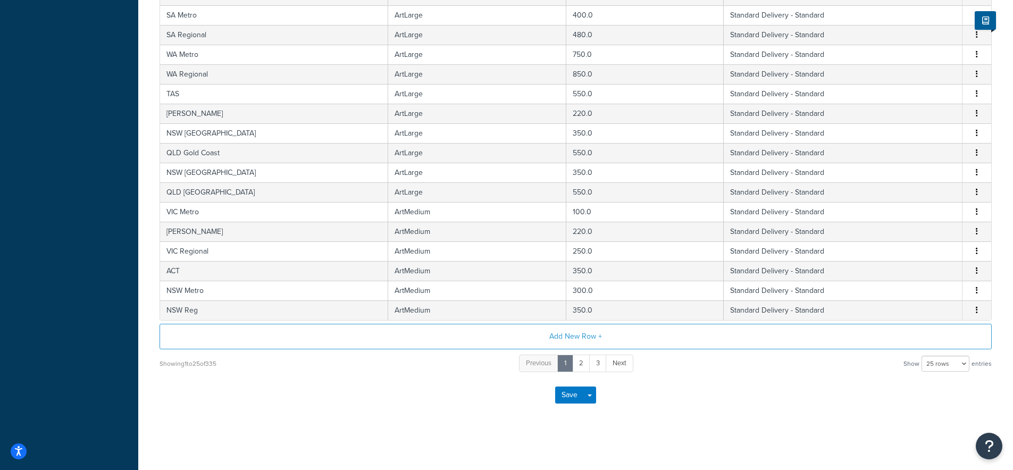
click at [941, 373] on div "Showing 1 to 25 of 335 Previous 1 2 3 Next Show 10 rows 15 rows 25 rows 50 rows…" at bounding box center [576, 364] width 832 height 20
click at [942, 370] on select "10 rows 15 rows 25 rows 50 rows 100 rows 1000 rows" at bounding box center [946, 364] width 48 height 16
select select "1000"
click at [923, 356] on select "10 rows 15 rows 25 rows 50 rows 100 rows 1000 rows" at bounding box center [946, 364] width 48 height 16
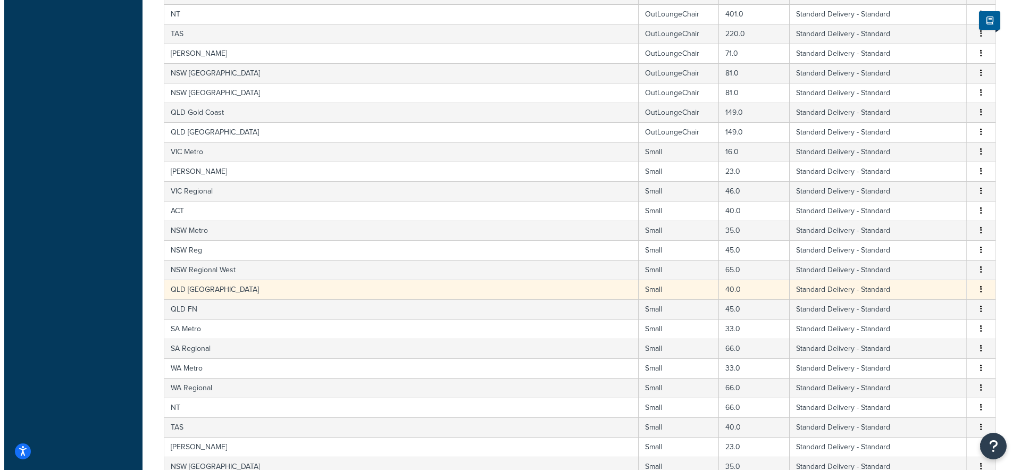
scroll to position [4344, 0]
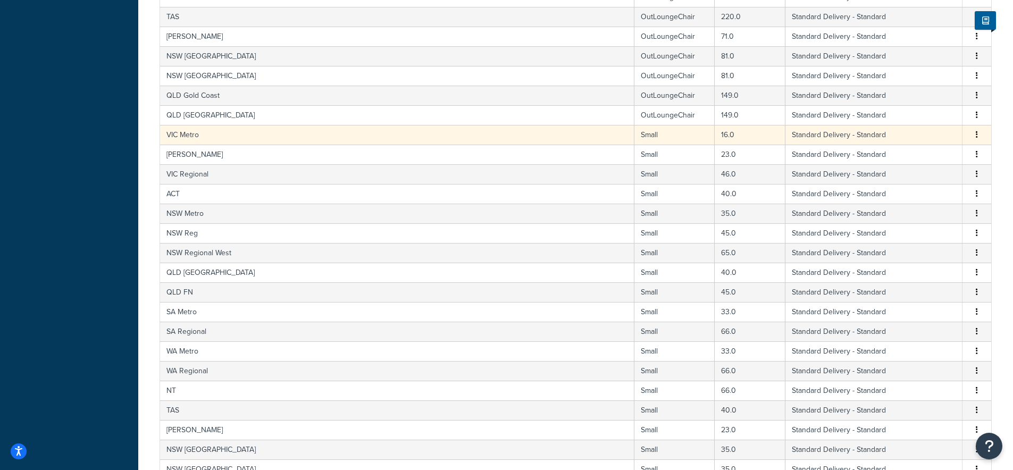
click at [212, 136] on td "VIC Metro" at bounding box center [397, 135] width 474 height 20
select select "182086"
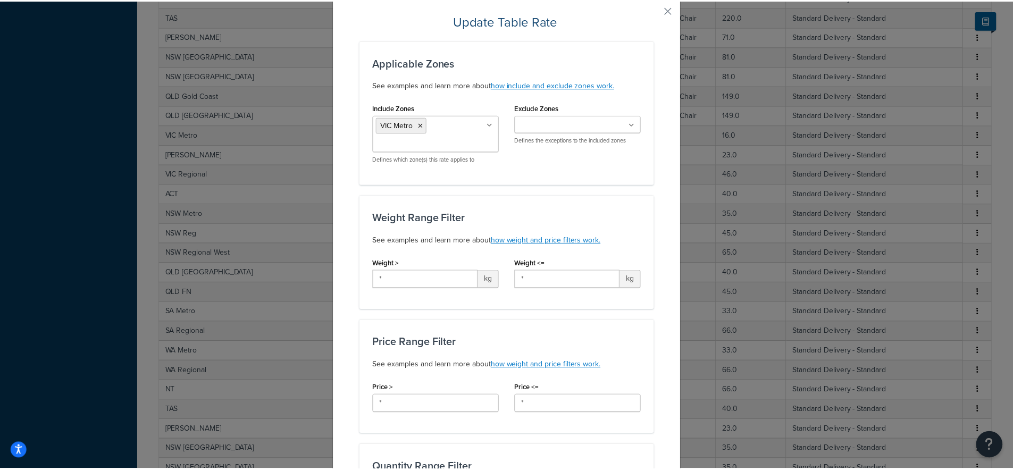
scroll to position [0, 0]
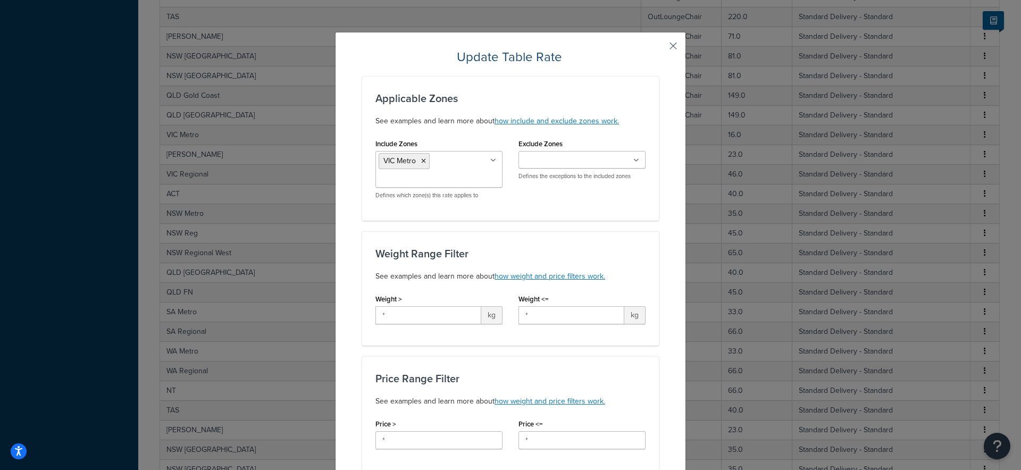
click at [659, 48] on button "button" at bounding box center [657, 49] width 3 height 3
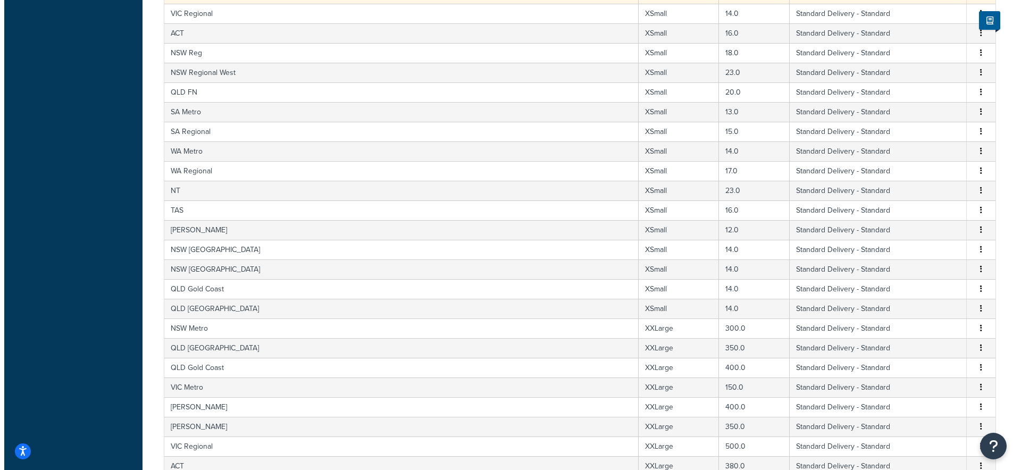
scroll to position [5864, 0]
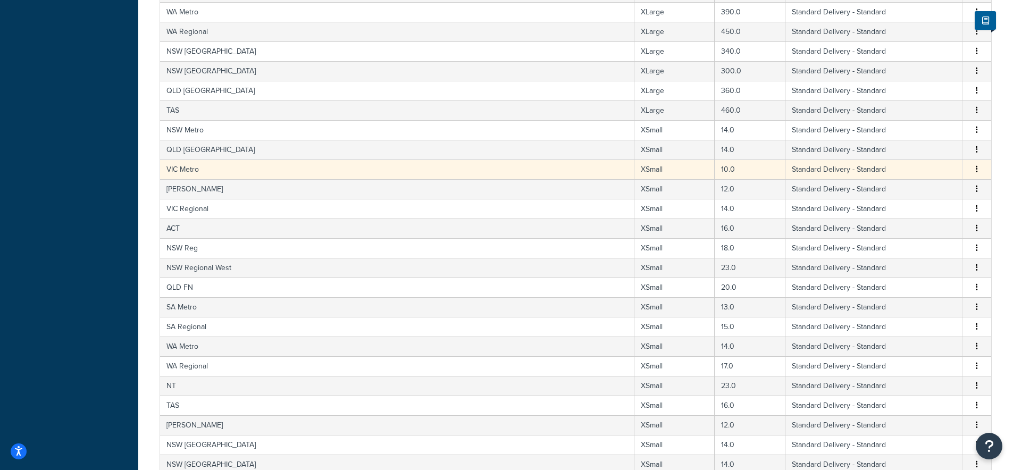
click at [217, 172] on td "VIC Metro" at bounding box center [397, 170] width 474 height 20
select select "182086"
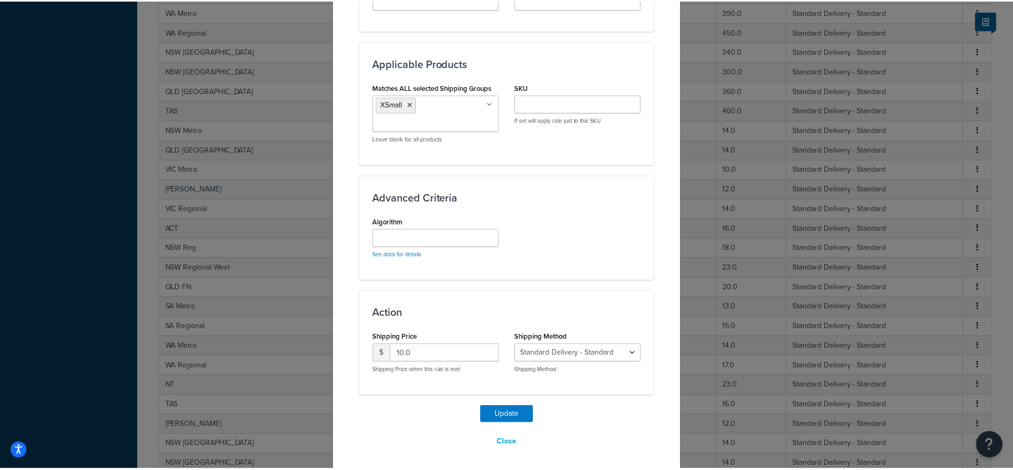
scroll to position [0, 0]
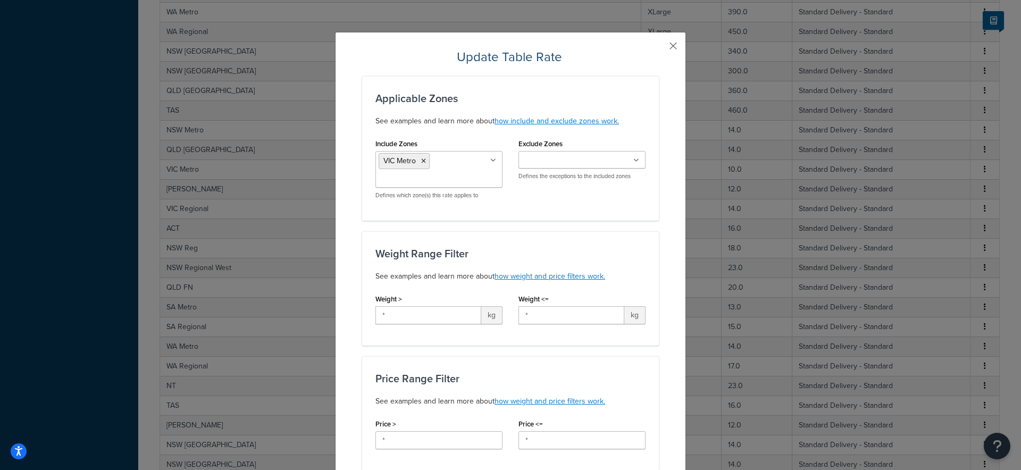
click at [659, 48] on button "button" at bounding box center [657, 49] width 3 height 3
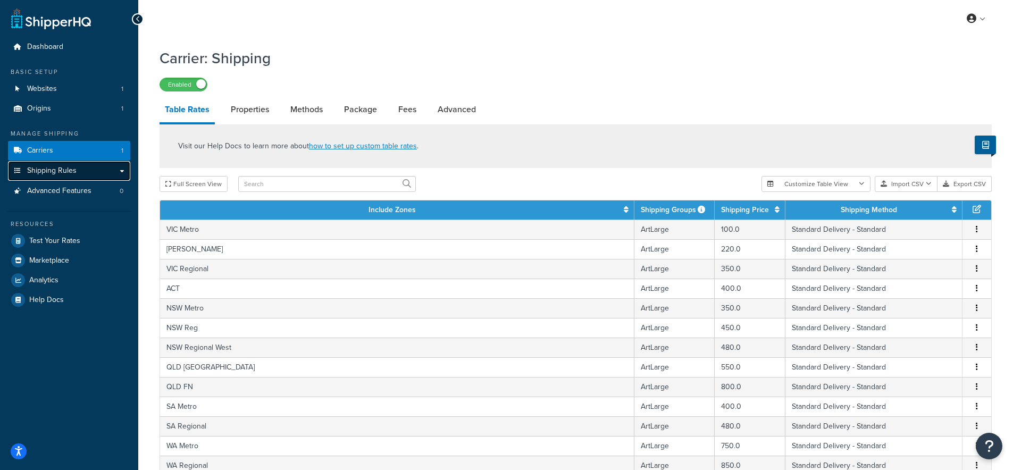
click at [61, 172] on span "Shipping Rules" at bounding box center [51, 170] width 49 height 9
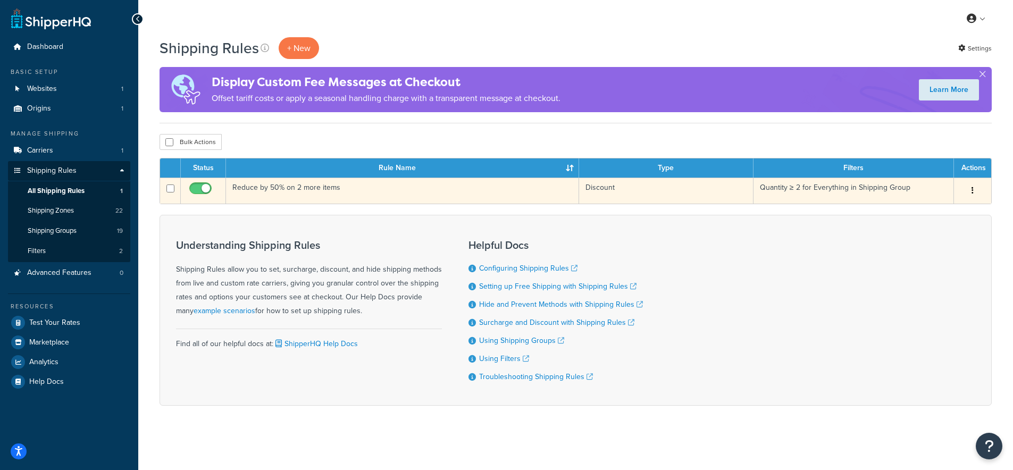
click at [314, 189] on td "Reduce by 50% on 2 more items" at bounding box center [402, 191] width 353 height 26
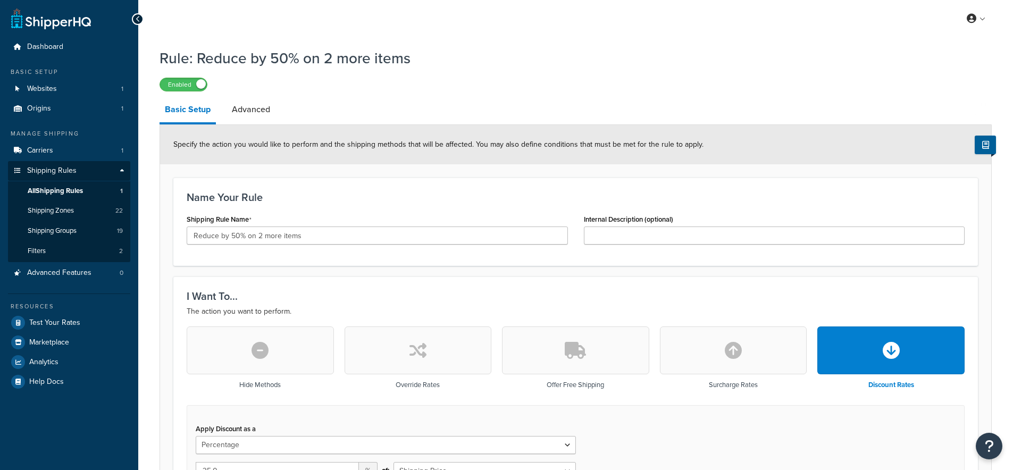
select select "PERCENTAGE"
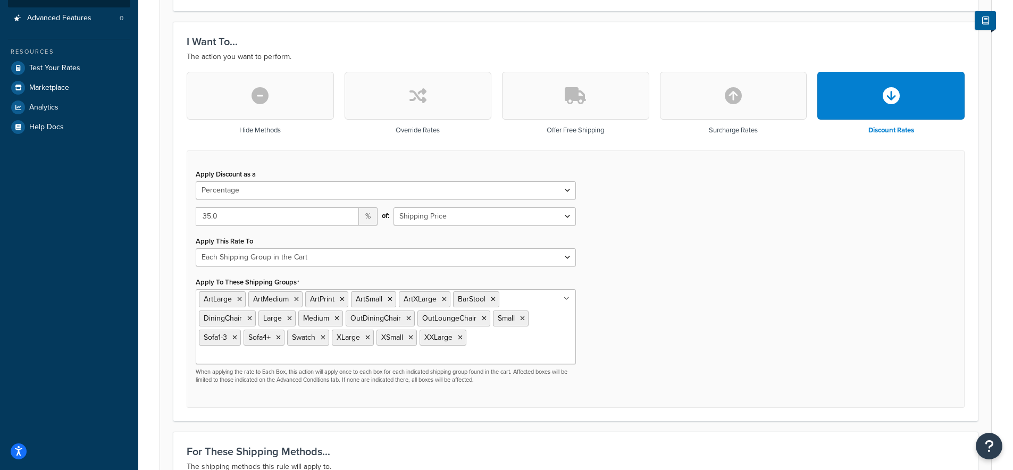
scroll to position [290, 0]
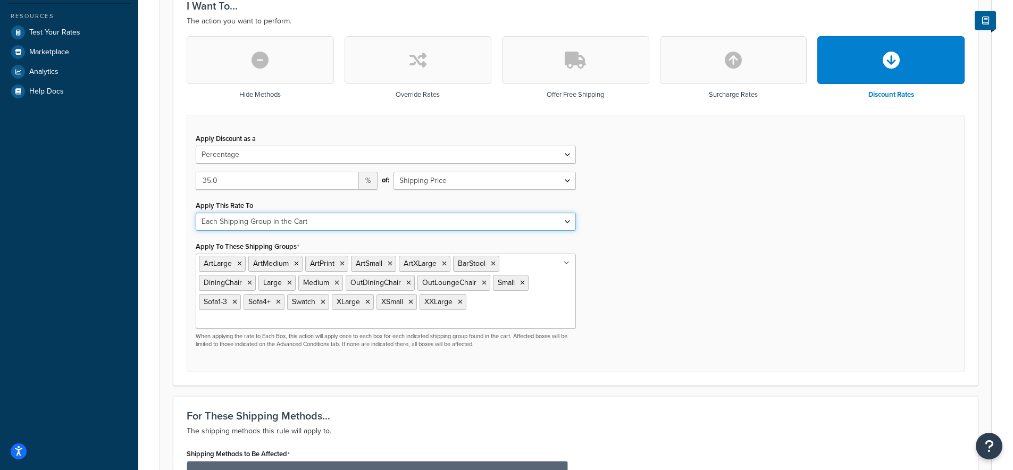
click at [307, 225] on select "Each Shipment in the Cart Each Shipping Group in the Cart Each Item within a Sh…" at bounding box center [386, 222] width 380 height 18
select select "ITEM"
click at [196, 213] on select "Each Shipment in the Cart Each Shipping Group in the Cart Each Item within a Sh…" at bounding box center [386, 222] width 380 height 18
click at [177, 252] on div "I Want To... The action you want to perform. Hide Methods Override Rates Offer …" at bounding box center [575, 185] width 805 height 399
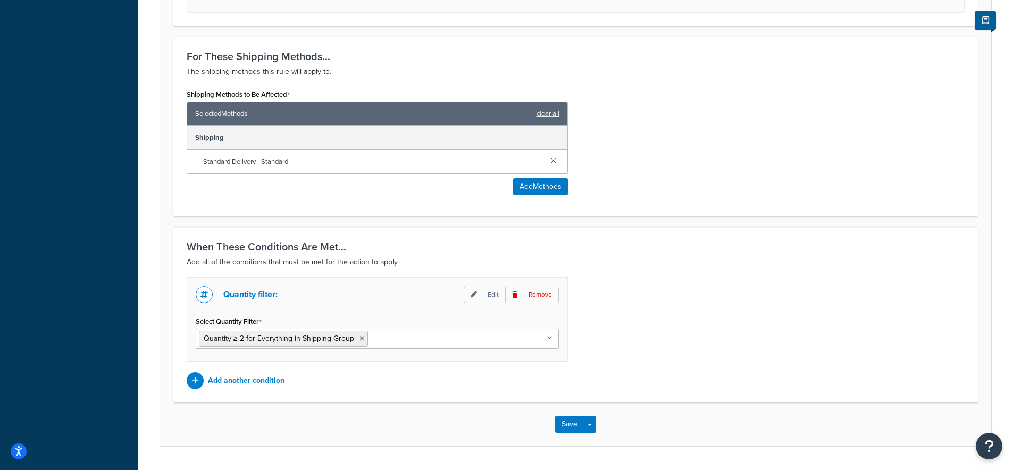
scroll to position [665, 0]
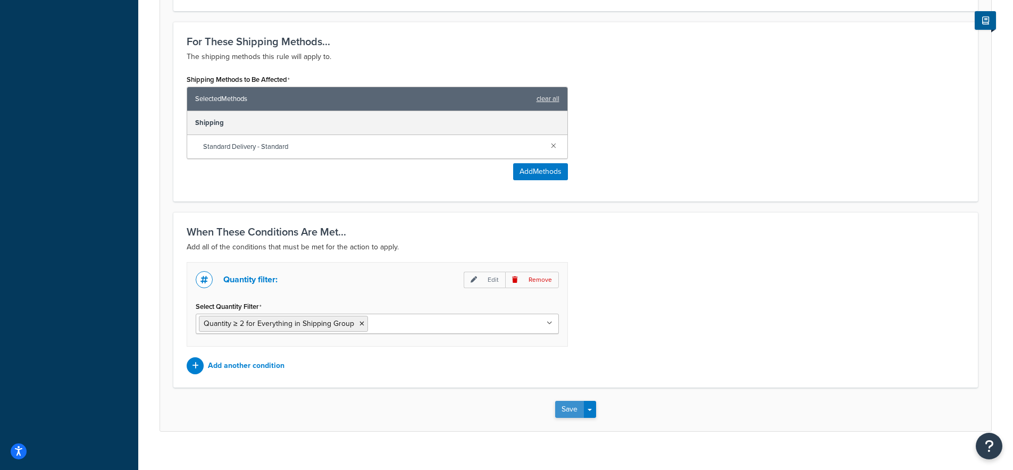
click at [569, 401] on button "Save" at bounding box center [569, 409] width 29 height 17
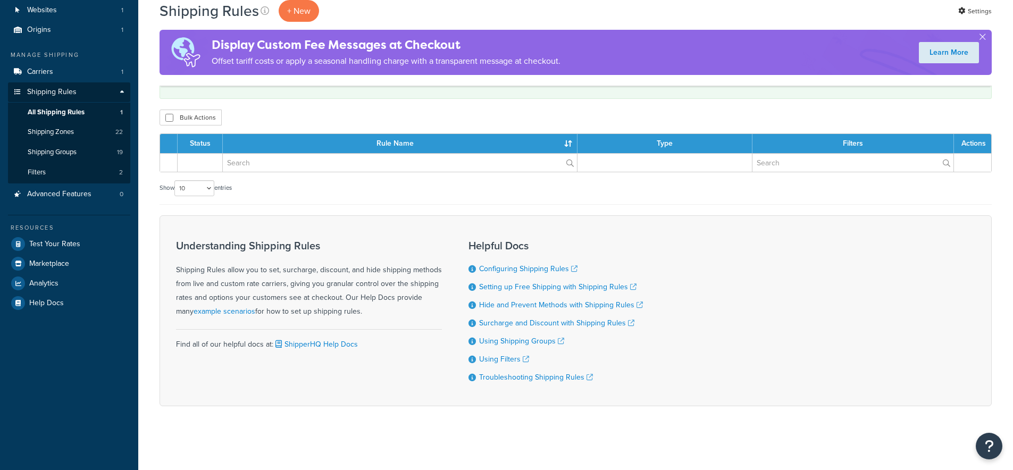
scroll to position [58, 0]
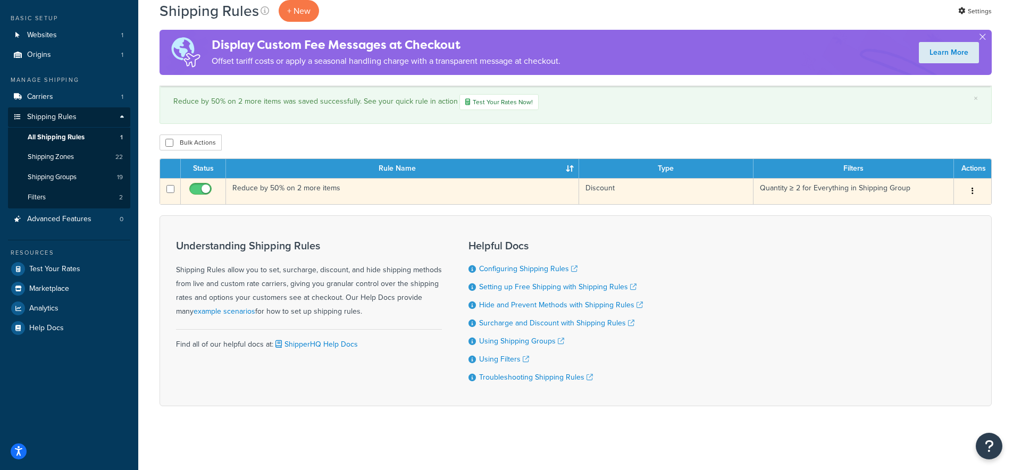
click at [269, 186] on td "Reduce by 50% on 2 more items" at bounding box center [402, 191] width 353 height 26
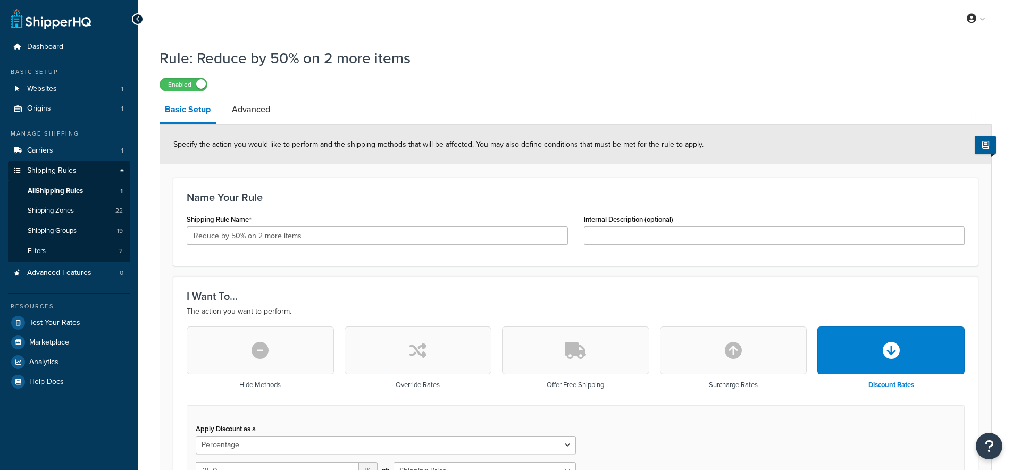
select select "PERCENTAGE"
select select "ITEM"
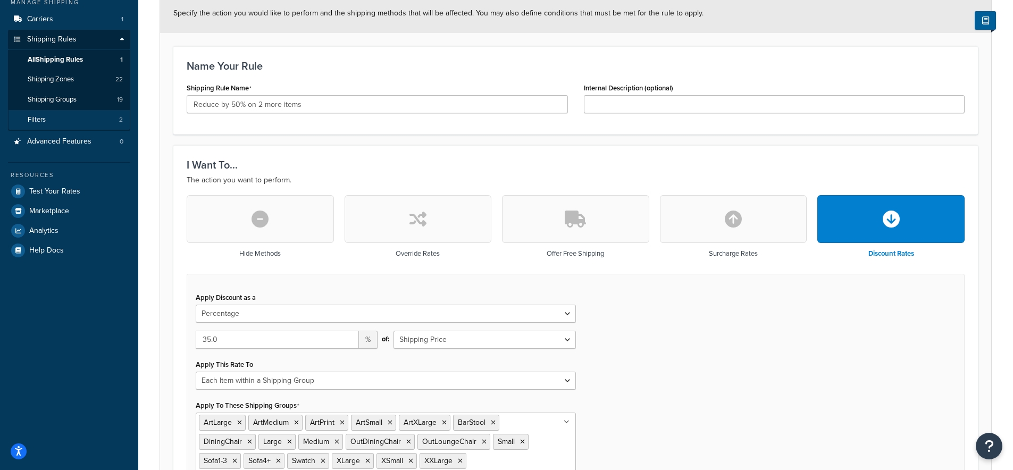
scroll to position [127, 0]
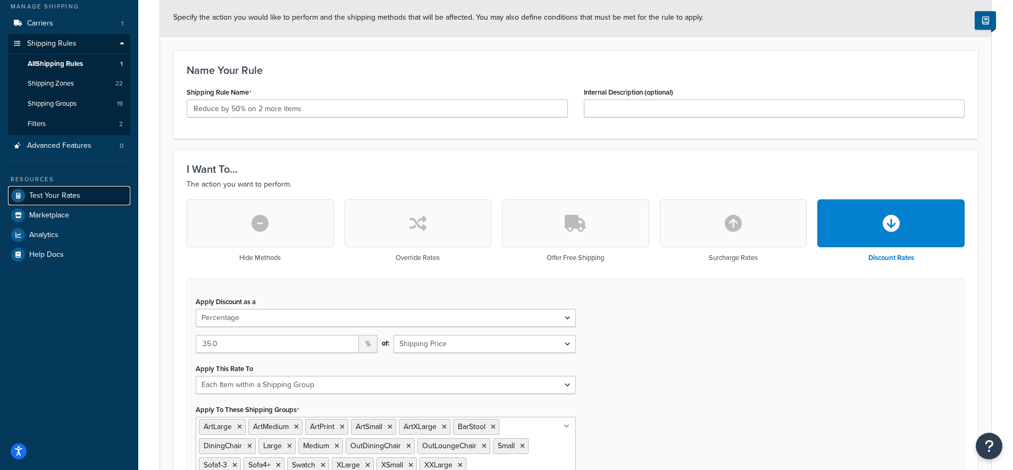
click at [63, 191] on span "Test Your Rates" at bounding box center [54, 195] width 51 height 9
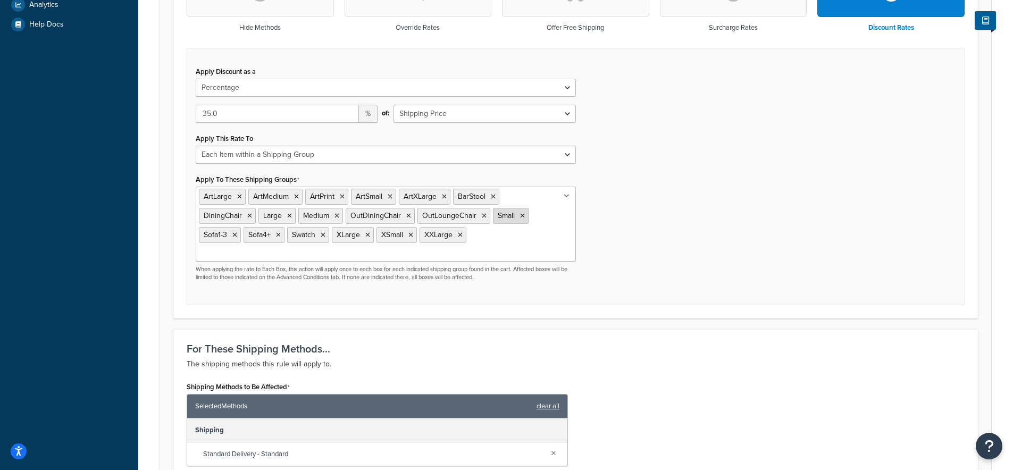
scroll to position [665, 0]
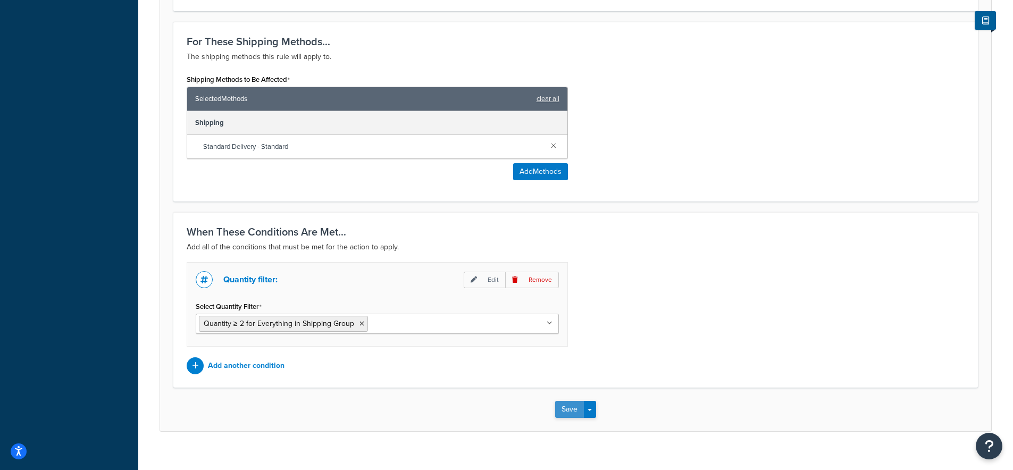
click at [573, 401] on button "Save" at bounding box center [569, 409] width 29 height 17
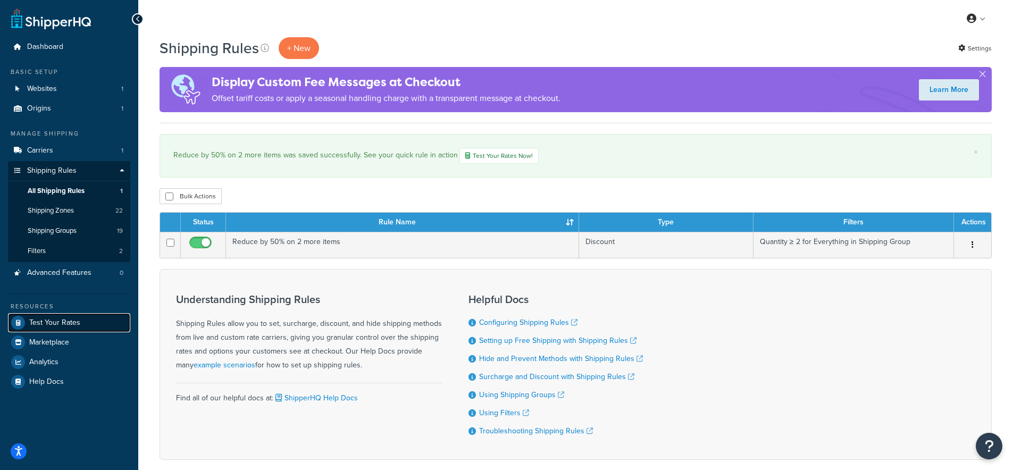
click at [48, 321] on span "Test Your Rates" at bounding box center [54, 323] width 51 height 9
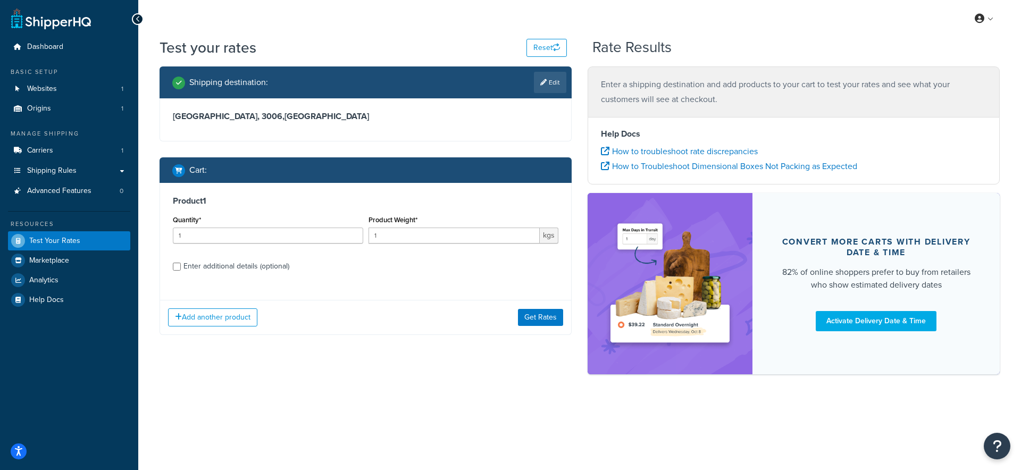
click at [245, 263] on div "Enter additional details (optional)" at bounding box center [236, 266] width 106 height 15
click at [181, 263] on input "Enter additional details (optional)" at bounding box center [177, 267] width 8 height 8
checkbox input "true"
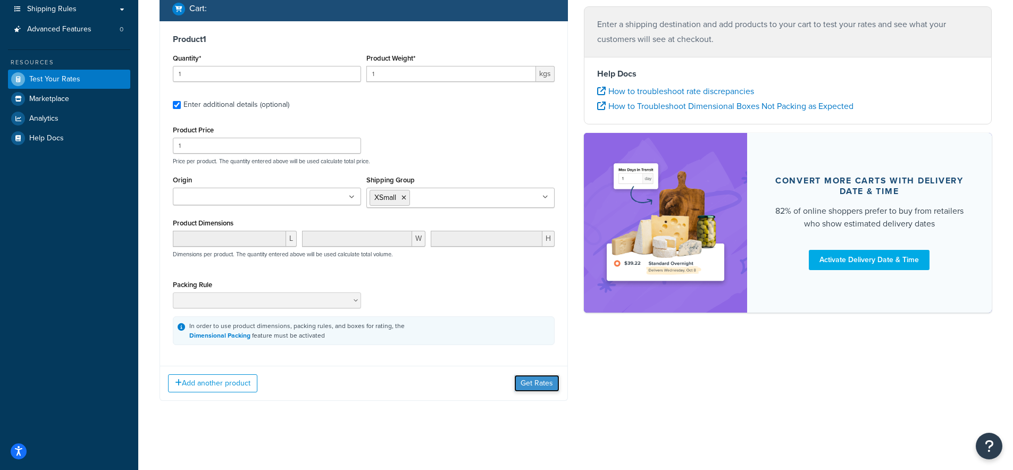
click at [543, 382] on button "Get Rates" at bounding box center [536, 383] width 45 height 17
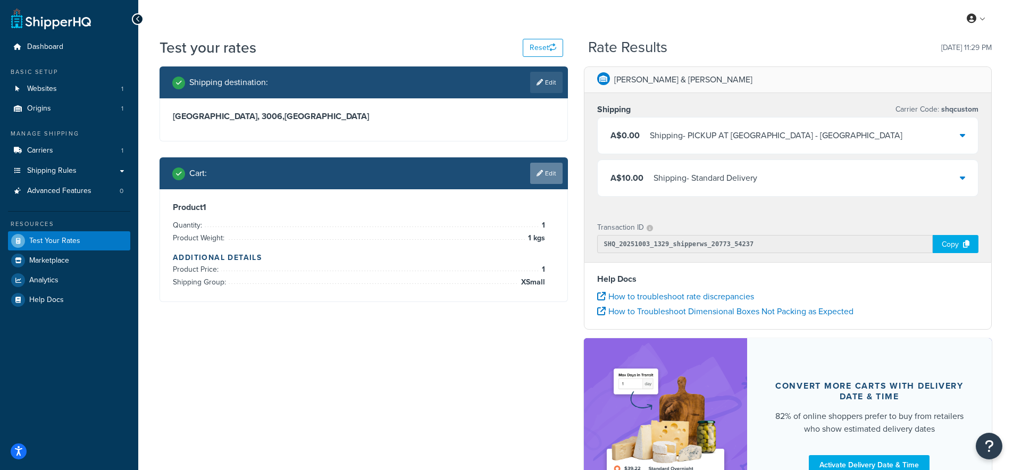
click at [553, 170] on link "Edit" at bounding box center [546, 173] width 32 height 21
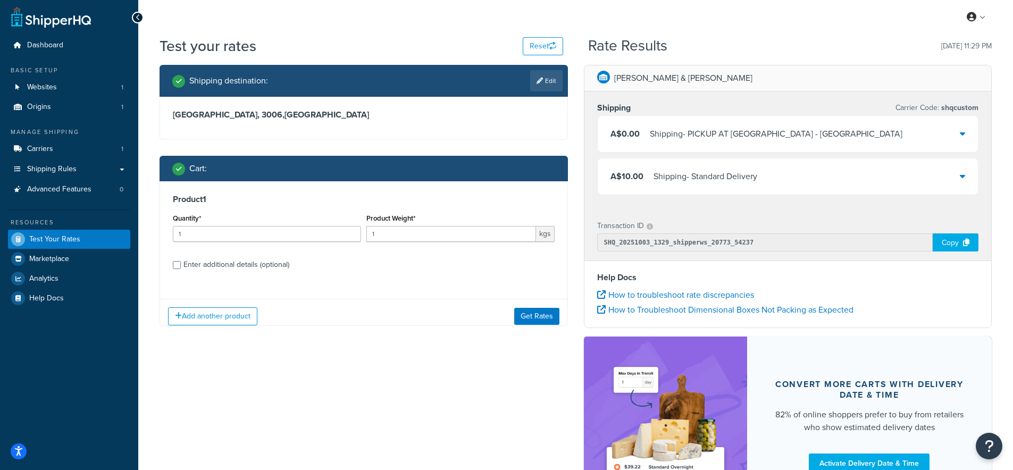
scroll to position [2, 0]
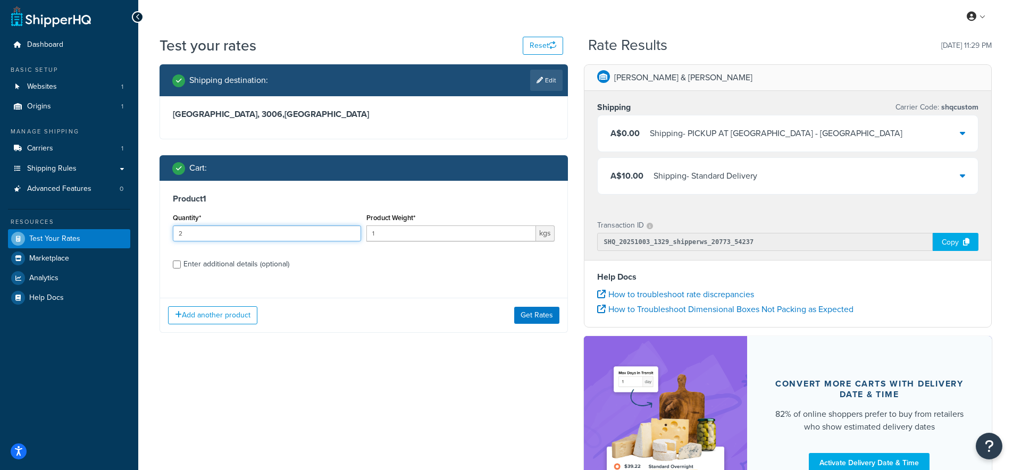
type input "2"
click at [350, 231] on input "2" at bounding box center [267, 233] width 188 height 16
click at [534, 314] on button "Get Rates" at bounding box center [536, 315] width 45 height 17
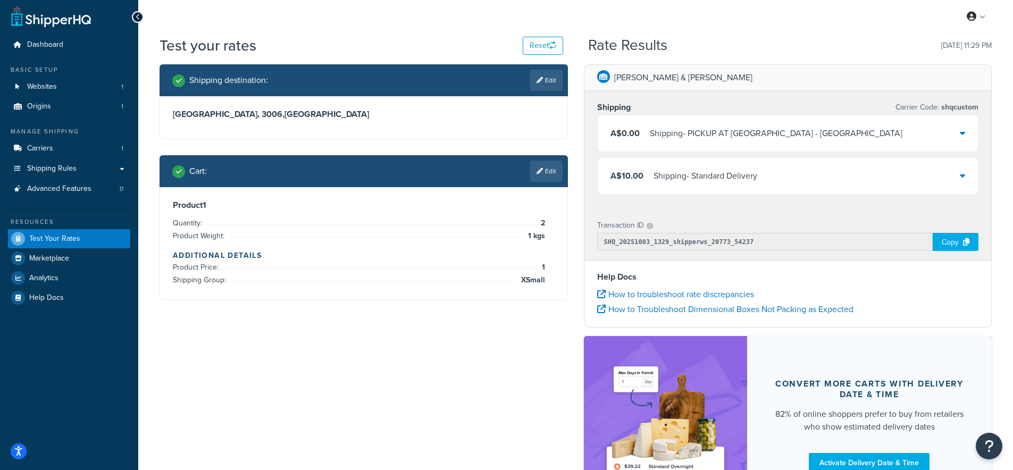
scroll to position [0, 0]
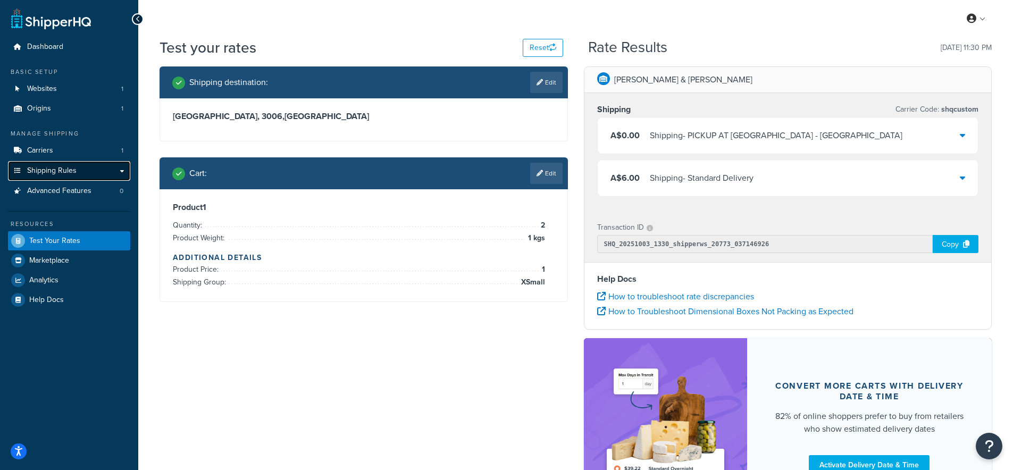
click at [46, 168] on span "Shipping Rules" at bounding box center [51, 170] width 49 height 9
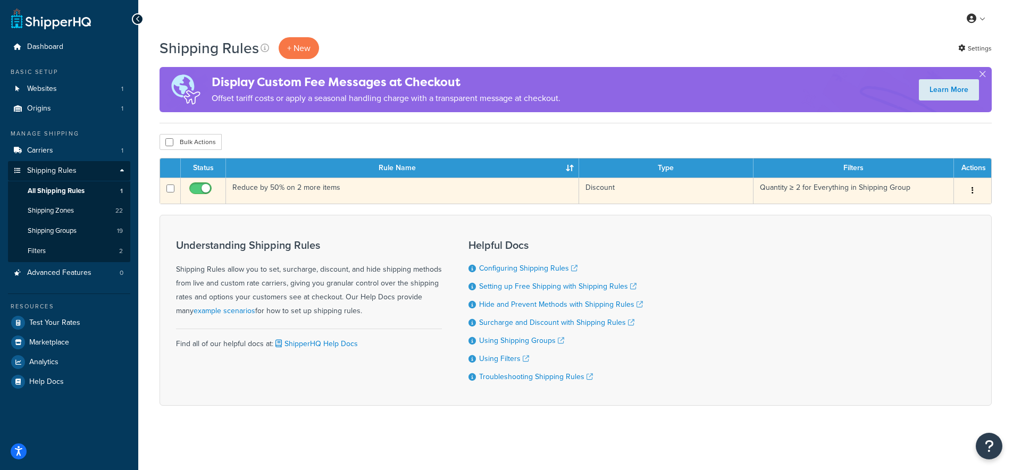
click at [273, 185] on td "Reduce by 50% on 2 more items" at bounding box center [402, 191] width 353 height 26
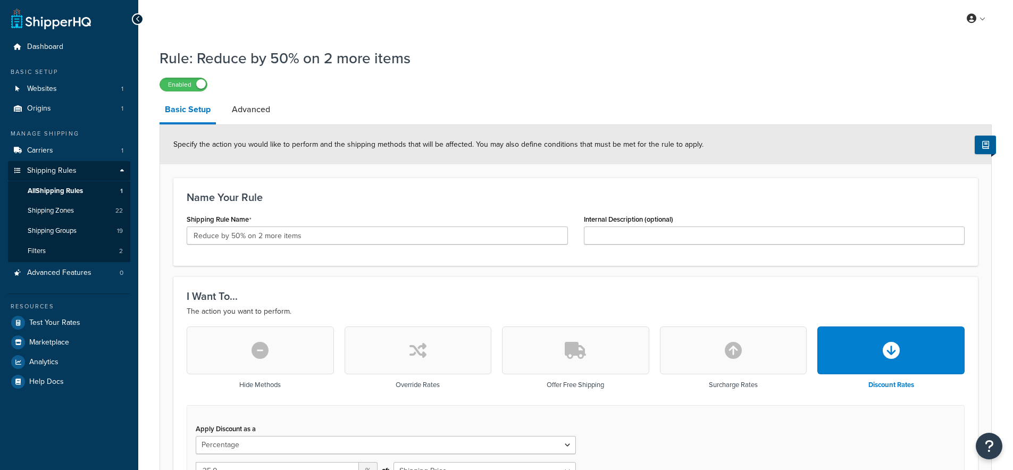
select select "PERCENTAGE"
select select "ITEM"
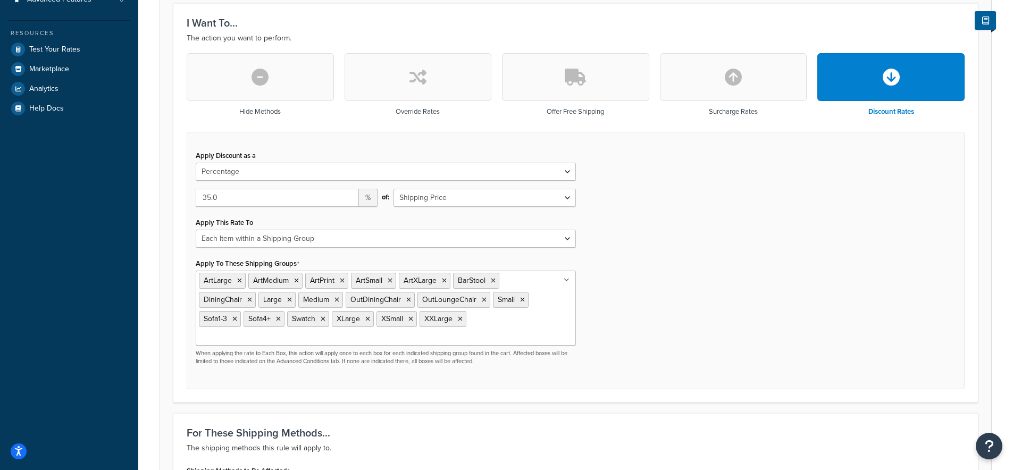
scroll to position [282, 0]
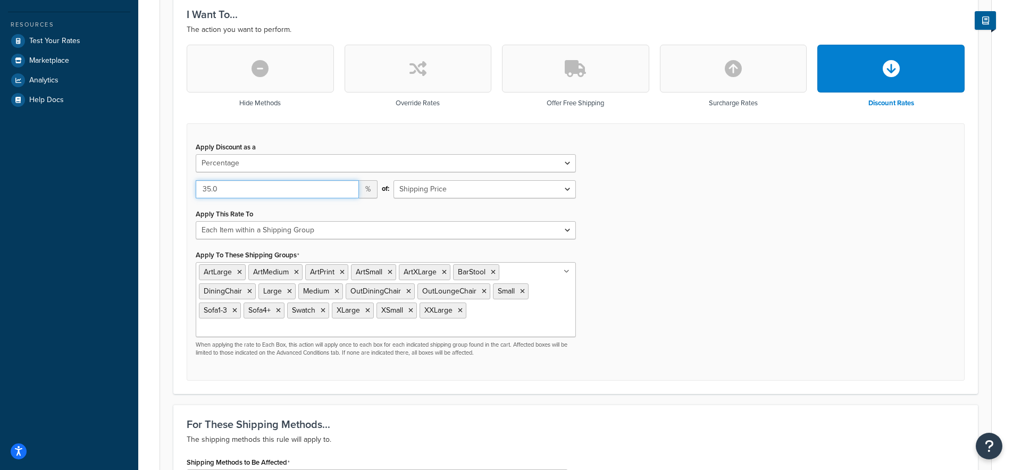
click at [203, 190] on input "35.0" at bounding box center [277, 189] width 163 height 18
click at [208, 193] on input "35.0" at bounding box center [277, 189] width 163 height 18
drag, startPoint x: 211, startPoint y: 190, endPoint x: 202, endPoint y: 191, distance: 9.1
click at [202, 191] on input "35.0" at bounding box center [277, 189] width 163 height 18
type input "60.0"
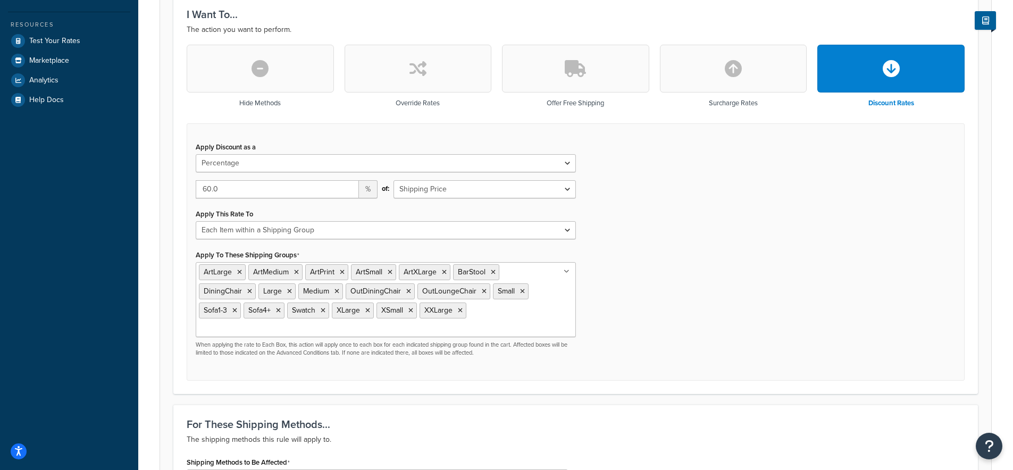
click at [749, 225] on div "Apply Discount as a Flat Rate Percentage Flat Rate & Percentage 60.0 % of: Ship…" at bounding box center [576, 252] width 778 height 258
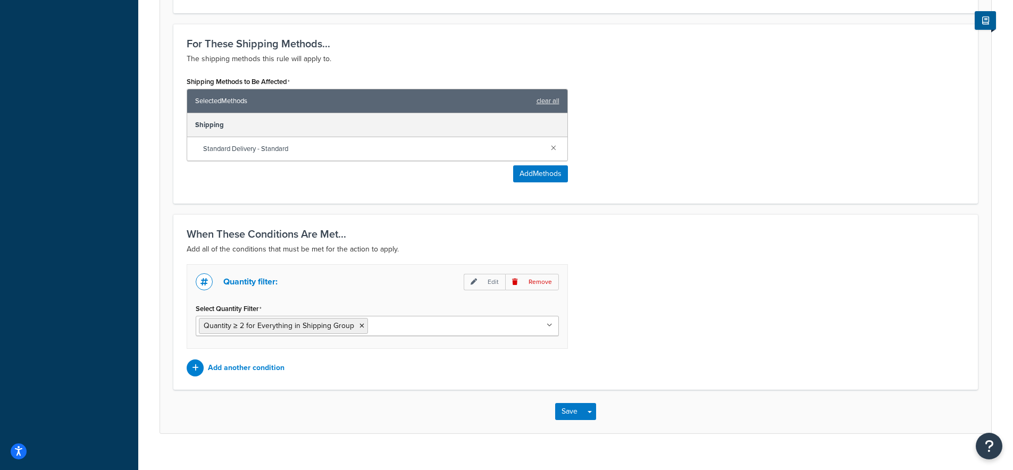
scroll to position [665, 0]
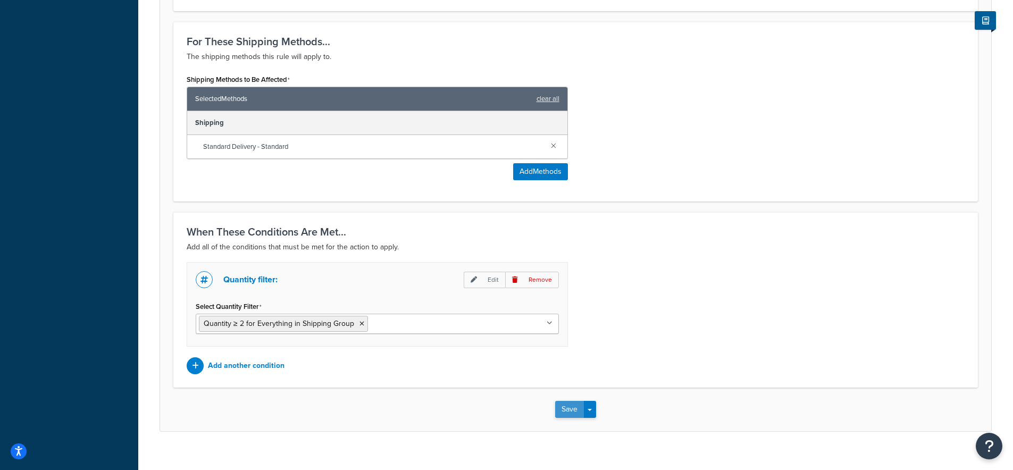
click at [573, 401] on button "Save" at bounding box center [569, 409] width 29 height 17
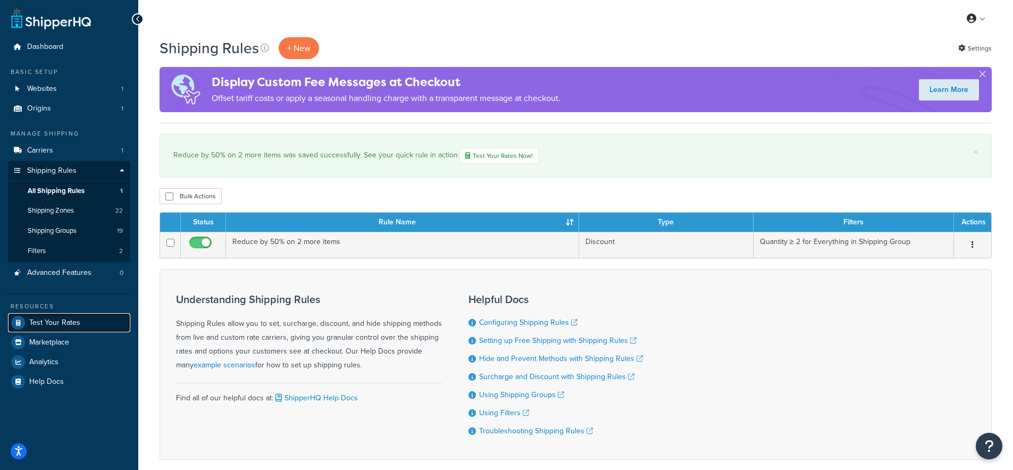
click at [57, 319] on span "Test Your Rates" at bounding box center [54, 323] width 51 height 9
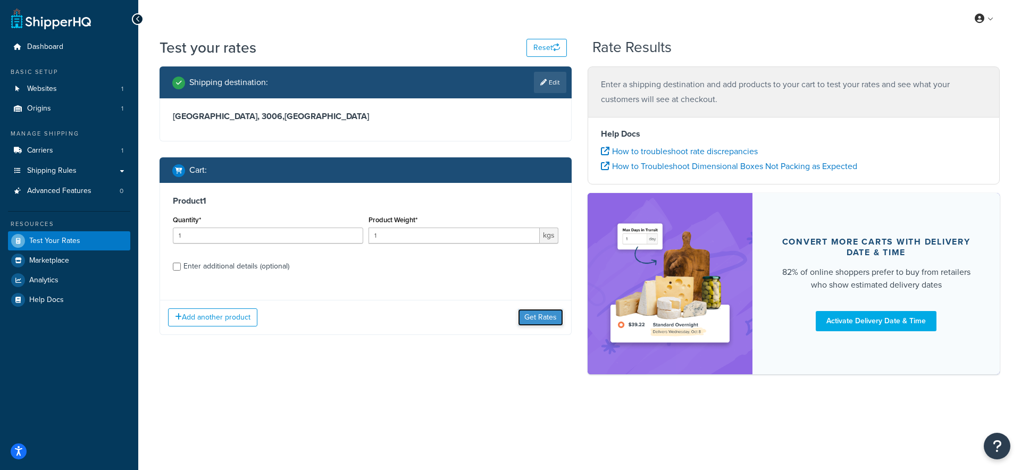
click at [554, 316] on button "Get Rates" at bounding box center [540, 317] width 45 height 17
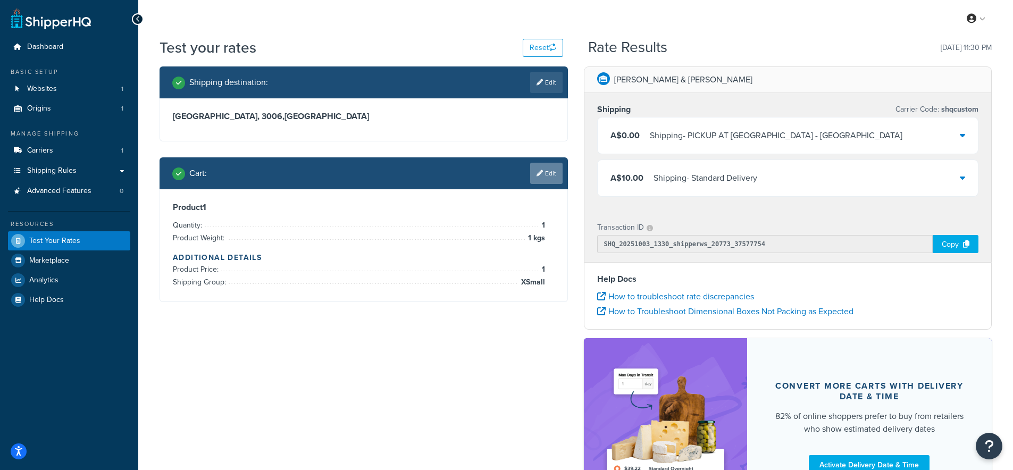
click at [547, 176] on link "Edit" at bounding box center [546, 173] width 32 height 21
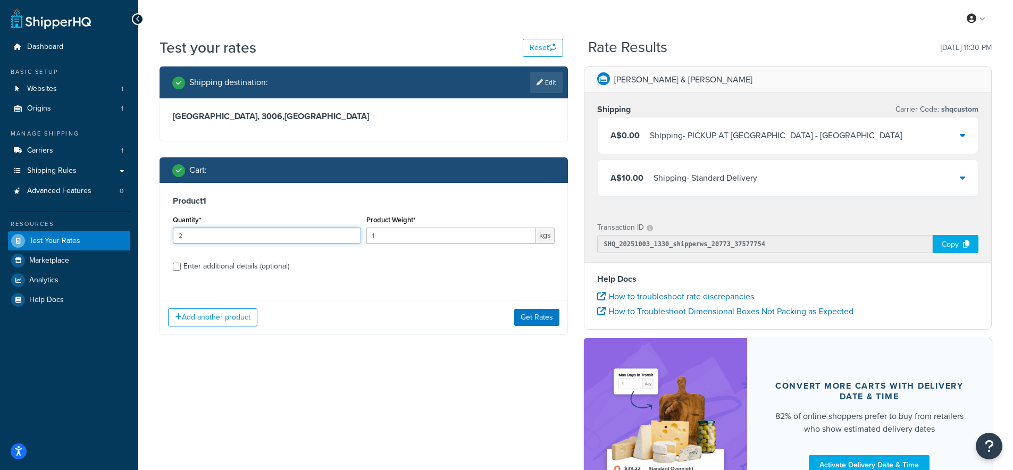
type input "2"
click at [354, 233] on input "2" at bounding box center [267, 236] width 188 height 16
click at [530, 318] on button "Get Rates" at bounding box center [536, 317] width 45 height 17
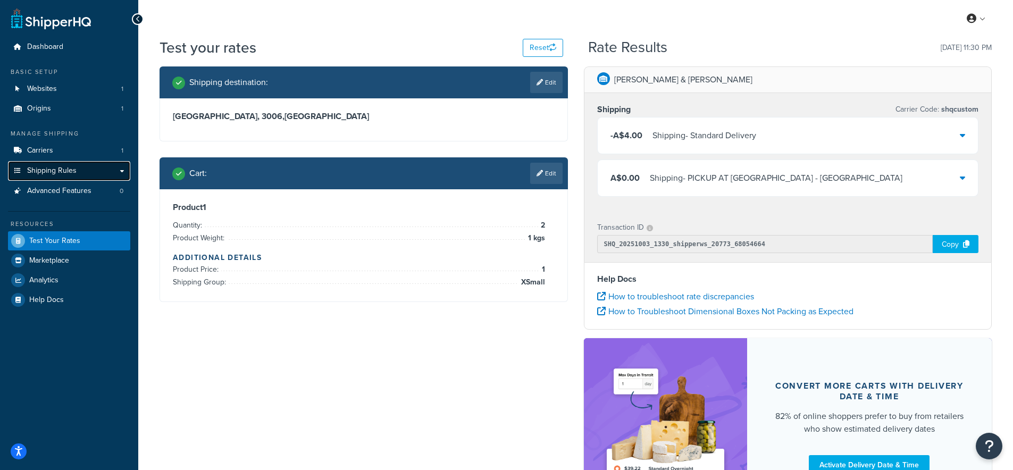
click at [46, 170] on span "Shipping Rules" at bounding box center [51, 170] width 49 height 9
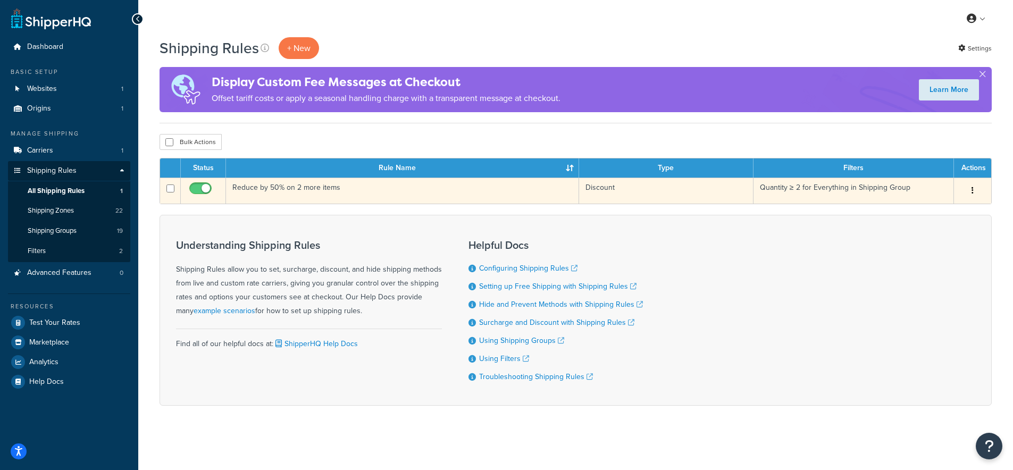
click at [261, 192] on td "Reduce by 50% on 2 more items" at bounding box center [402, 191] width 353 height 26
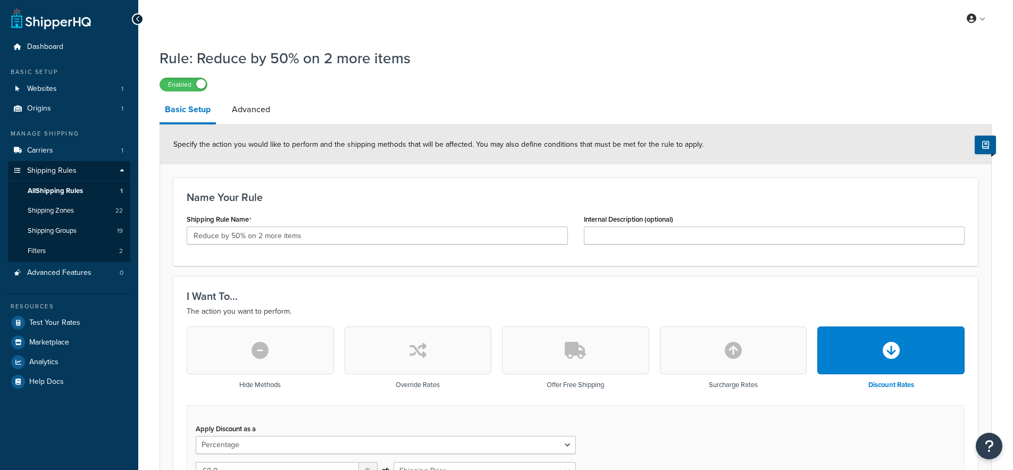
select select "PERCENTAGE"
select select "ITEM"
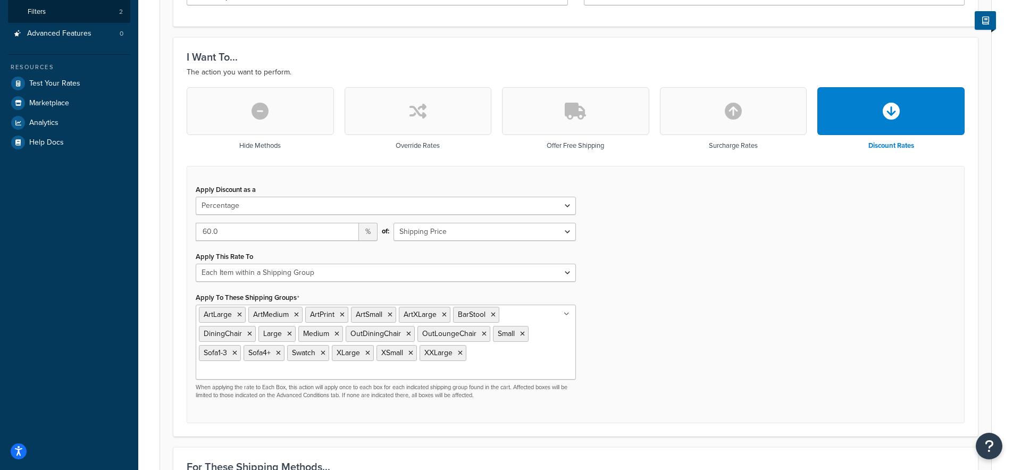
scroll to position [256, 0]
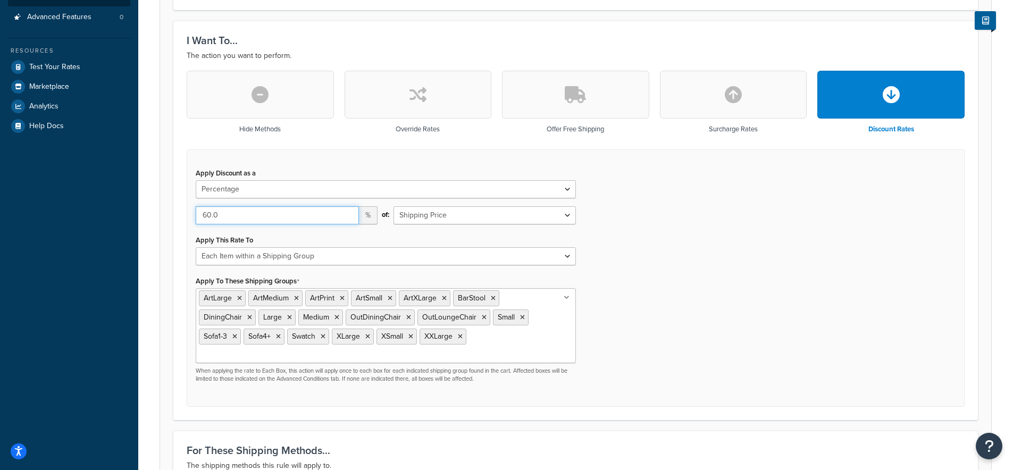
click at [203, 216] on input "60.0" at bounding box center [277, 215] width 163 height 18
type input "40.0"
click at [635, 211] on div "Apply Discount as a Flat Rate Percentage Flat Rate & Percentage 40.0 % of: Ship…" at bounding box center [576, 278] width 778 height 258
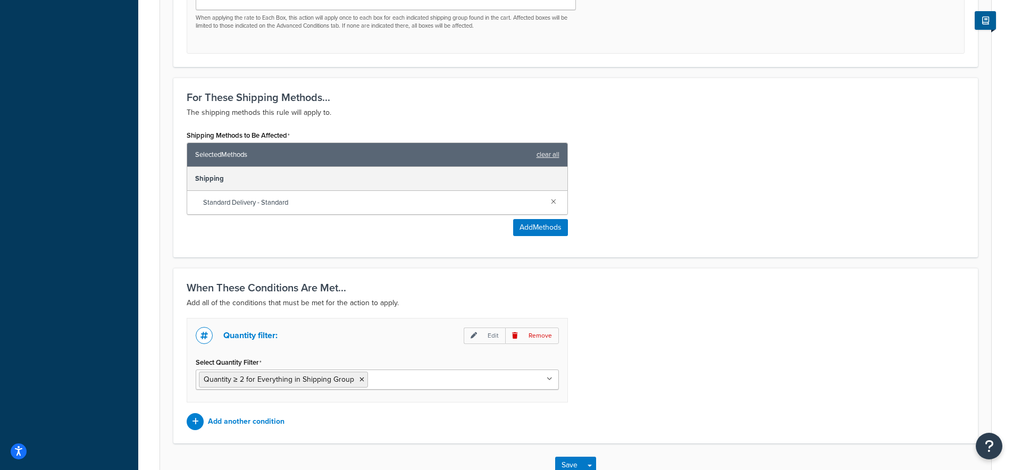
scroll to position [612, 0]
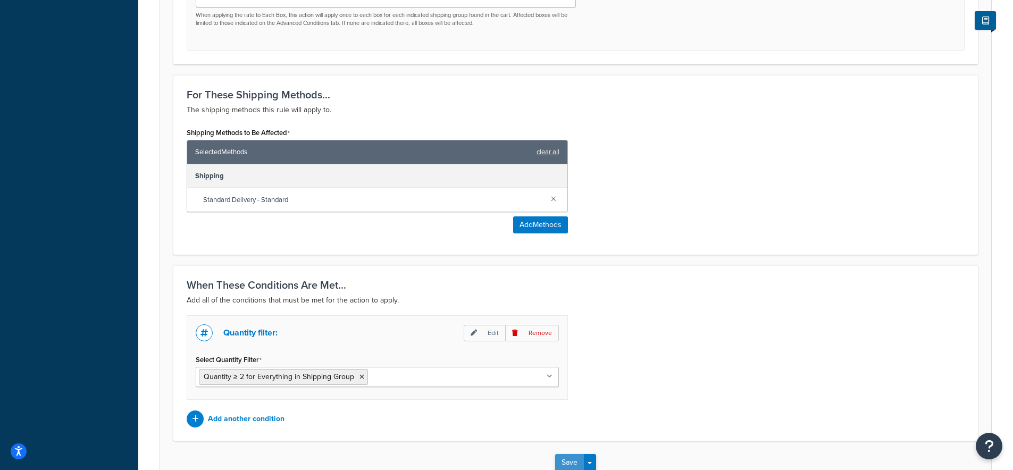
click at [558, 454] on button "Save" at bounding box center [569, 462] width 29 height 17
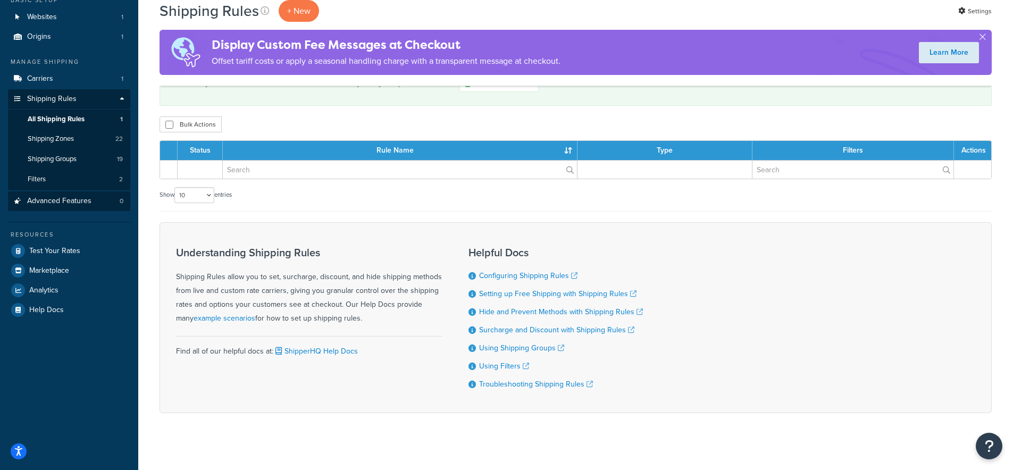
scroll to position [58, 0]
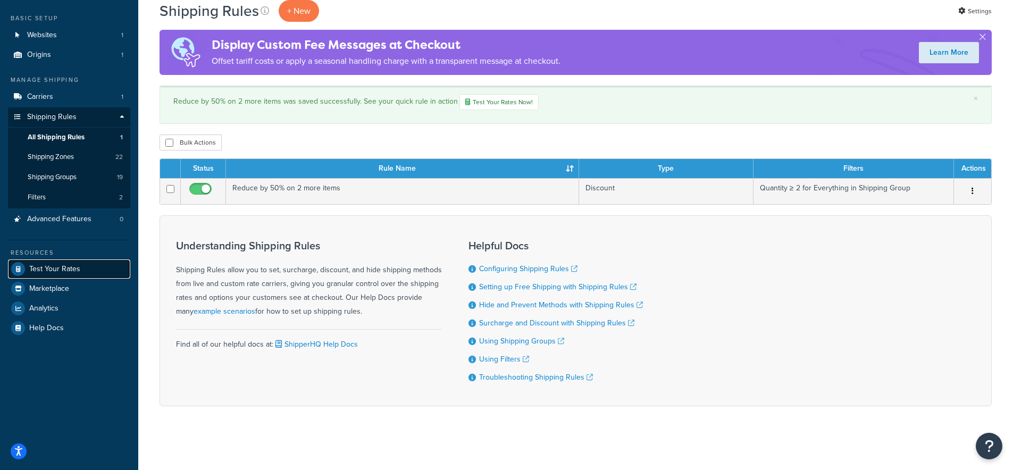
click at [58, 265] on span "Test Your Rates" at bounding box center [54, 269] width 51 height 9
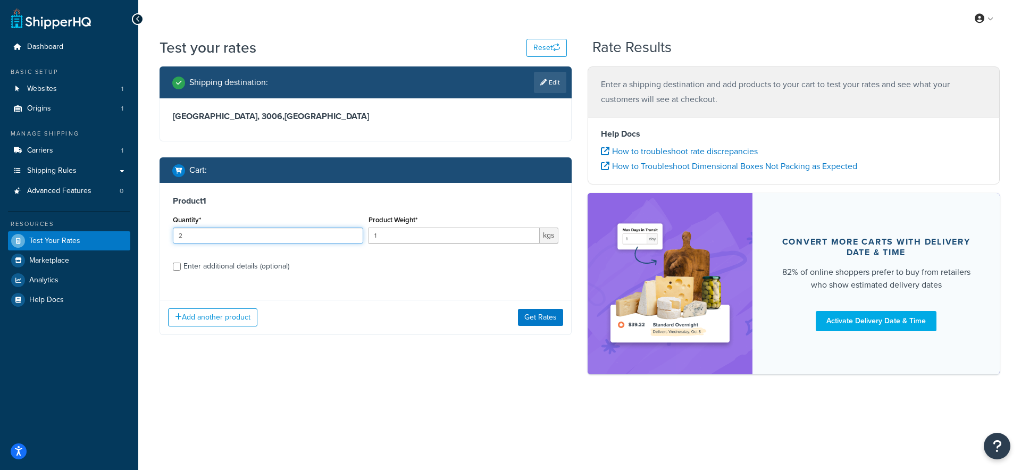
click at [353, 233] on input "2" at bounding box center [268, 236] width 190 height 16
type input "1"
click at [354, 240] on input "1" at bounding box center [268, 236] width 190 height 16
click at [550, 322] on button "Get Rates" at bounding box center [540, 317] width 45 height 17
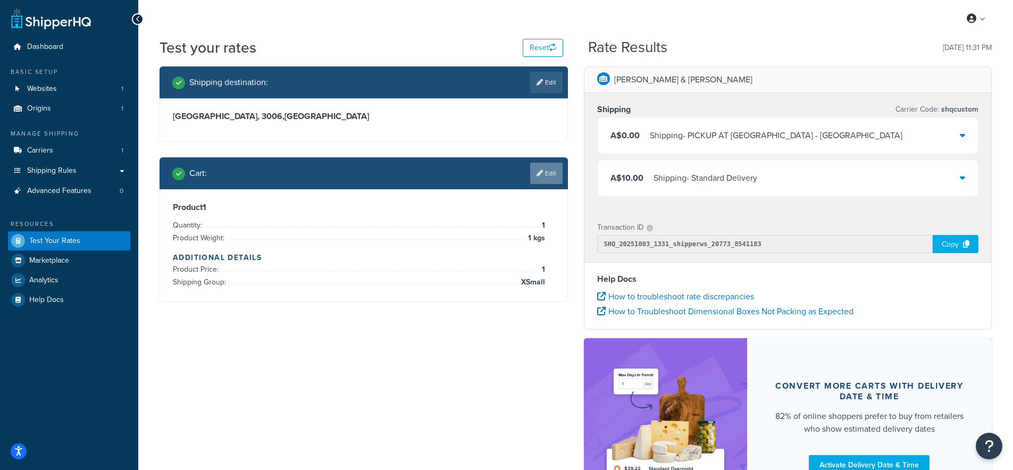
click at [539, 182] on link "Edit" at bounding box center [546, 173] width 32 height 21
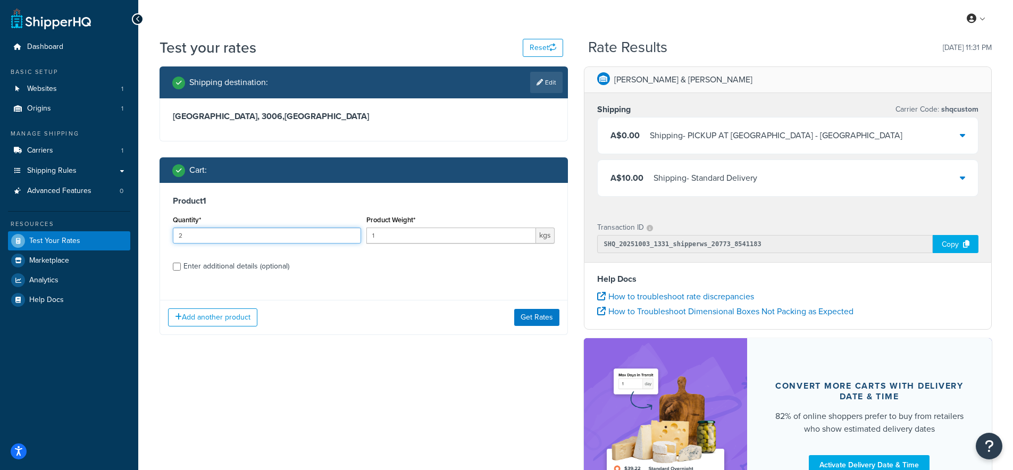
type input "2"
click at [350, 233] on input "2" at bounding box center [267, 236] width 188 height 16
click at [537, 313] on button "Get Rates" at bounding box center [536, 317] width 45 height 17
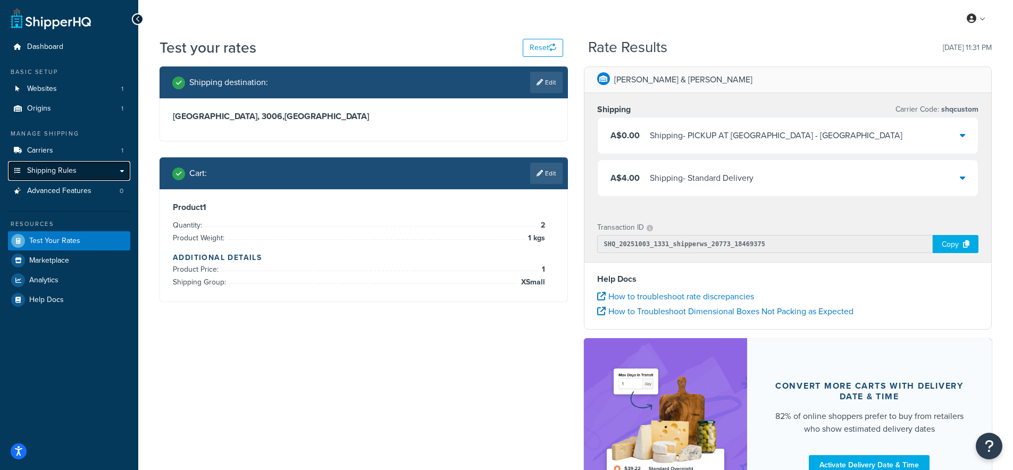
click at [49, 166] on span "Shipping Rules" at bounding box center [51, 170] width 49 height 9
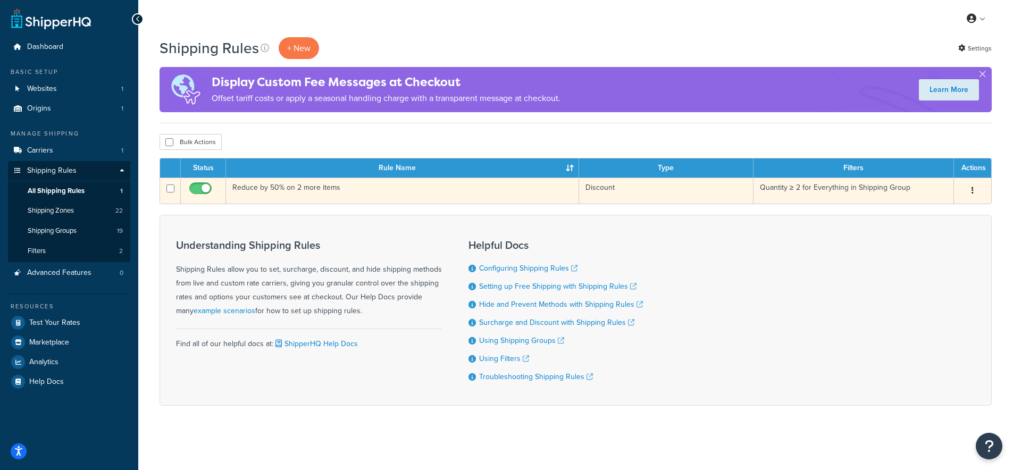
click at [255, 192] on td "Reduce by 50% on 2 more items" at bounding box center [402, 191] width 353 height 26
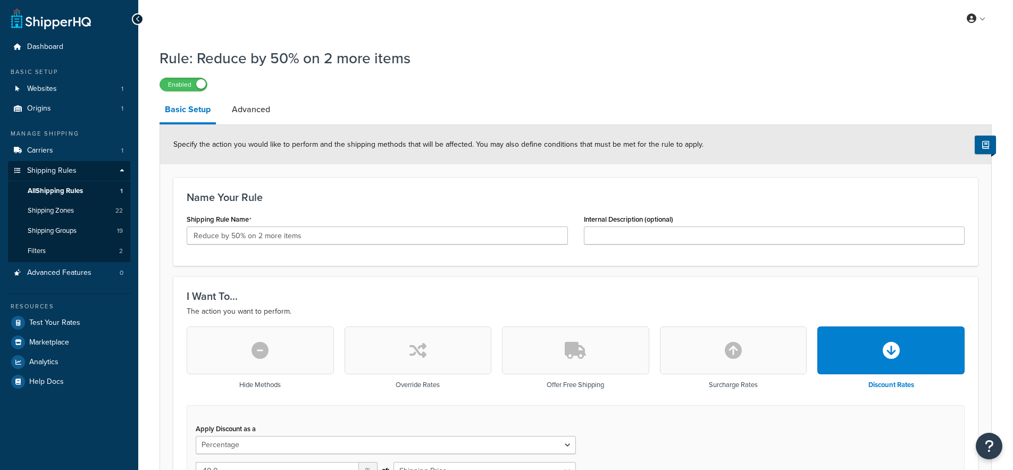
select select "PERCENTAGE"
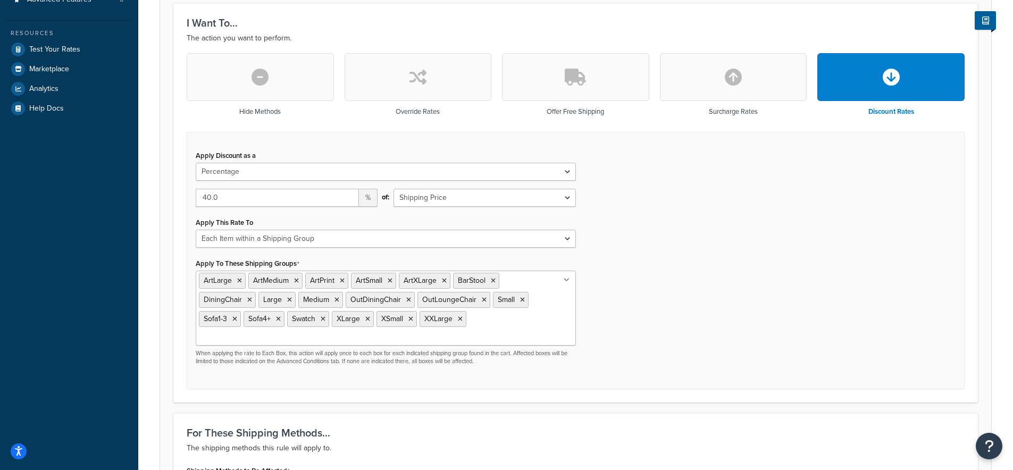
scroll to position [283, 0]
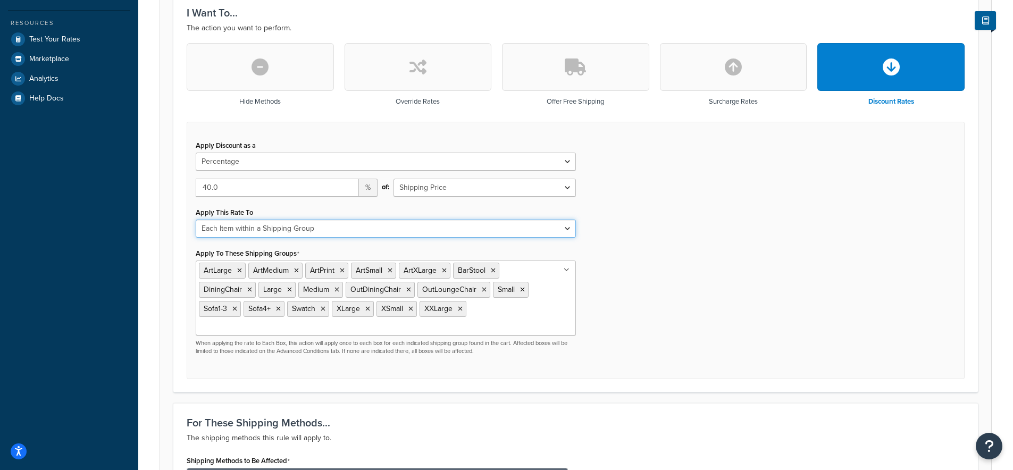
click at [355, 238] on select "Each Shipment in the Cart Each Shipping Group in the Cart Each Item within a Sh…" at bounding box center [386, 229] width 380 height 18
select select "SHIPPING_GROUP"
click at [196, 220] on select "Each Shipment in the Cart Each Shipping Group in the Cart Each Item within a Sh…" at bounding box center [386, 229] width 380 height 18
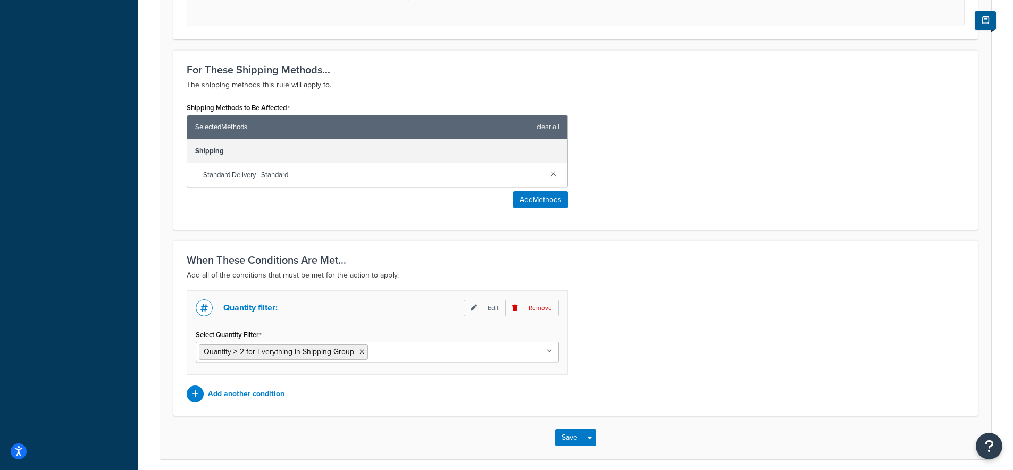
scroll to position [665, 0]
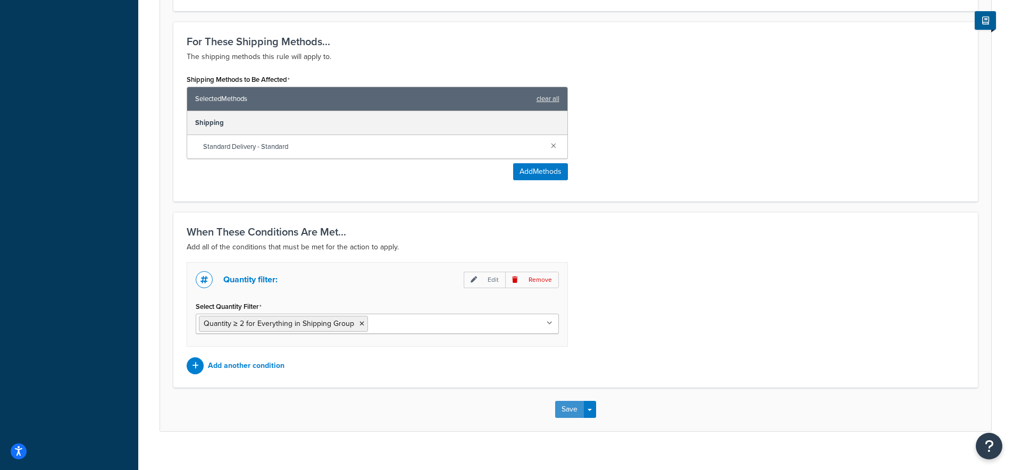
click at [570, 401] on button "Save" at bounding box center [569, 409] width 29 height 17
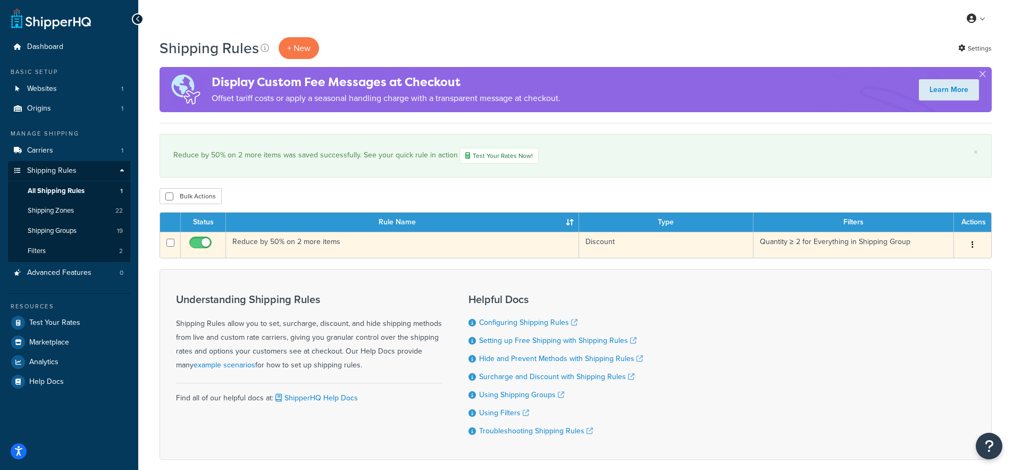
click at [272, 245] on td "Reduce by 50% on 2 more items" at bounding box center [402, 245] width 353 height 26
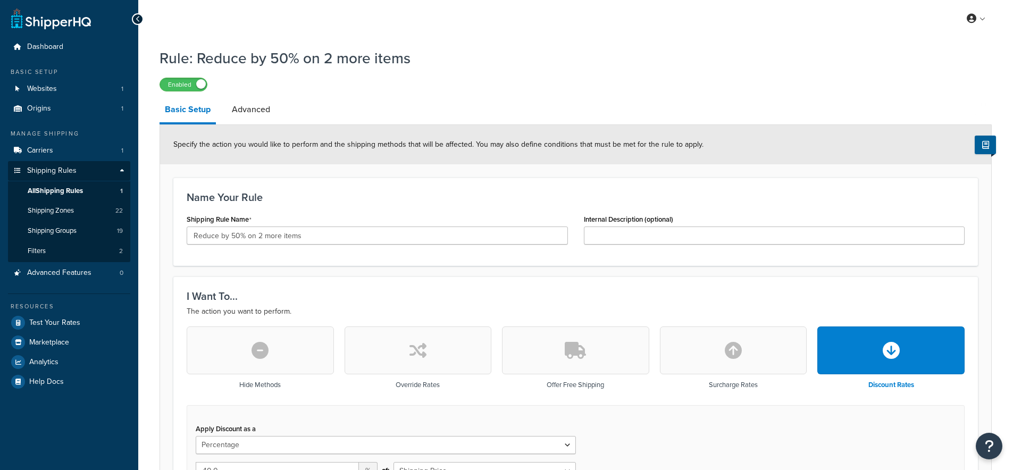
select select "PERCENTAGE"
select select "SHIPPING_GROUP"
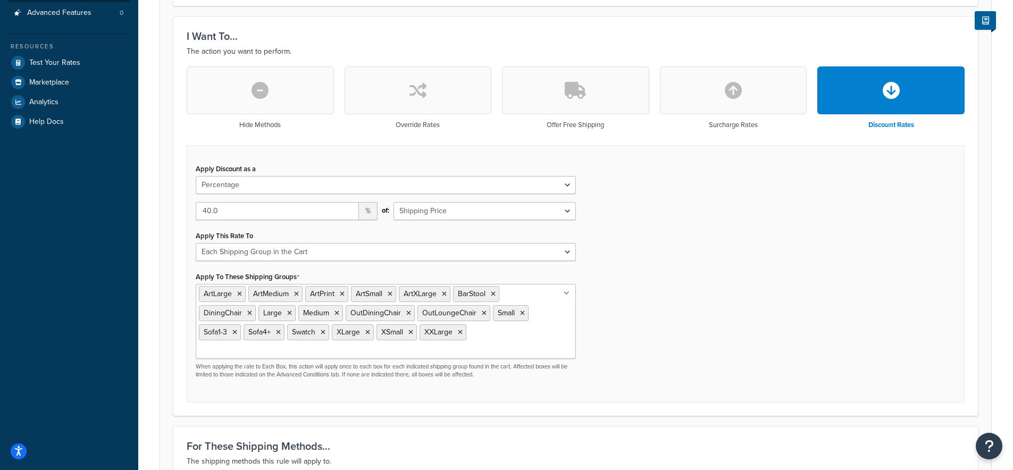
scroll to position [279, 0]
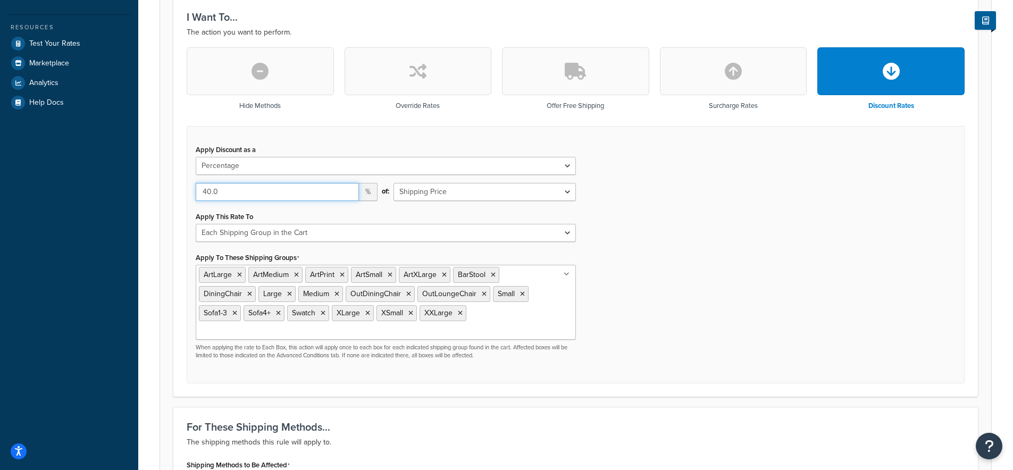
drag, startPoint x: 207, startPoint y: 190, endPoint x: 200, endPoint y: 192, distance: 7.2
click at [200, 192] on input "40.0" at bounding box center [277, 192] width 163 height 18
type input "60.0"
click at [652, 241] on div "Apply Discount as a Flat Rate Percentage Flat Rate & Percentage 60.0 % of: Ship…" at bounding box center [576, 255] width 778 height 258
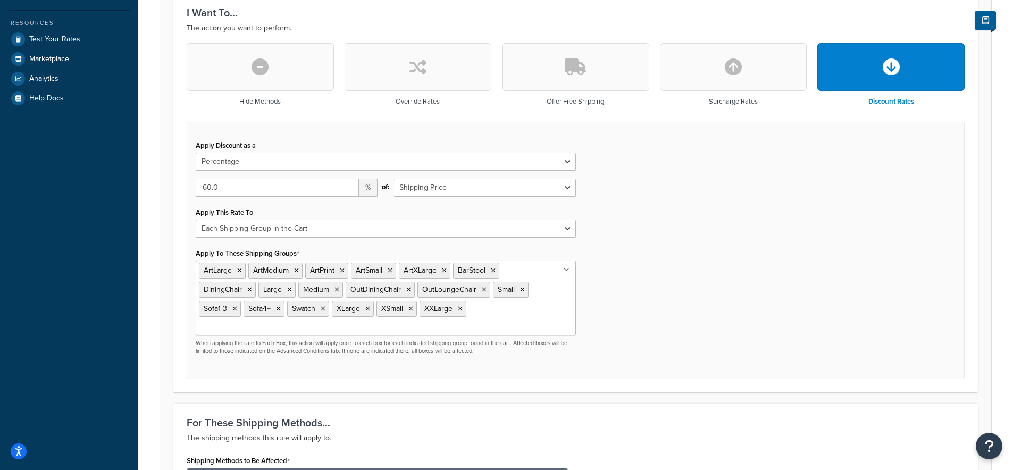
scroll to position [640, 0]
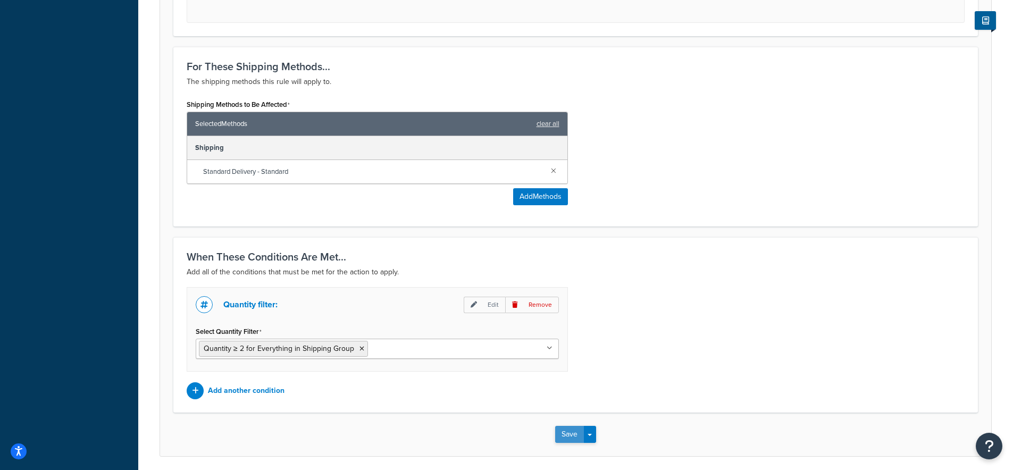
click at [575, 426] on button "Save" at bounding box center [569, 434] width 29 height 17
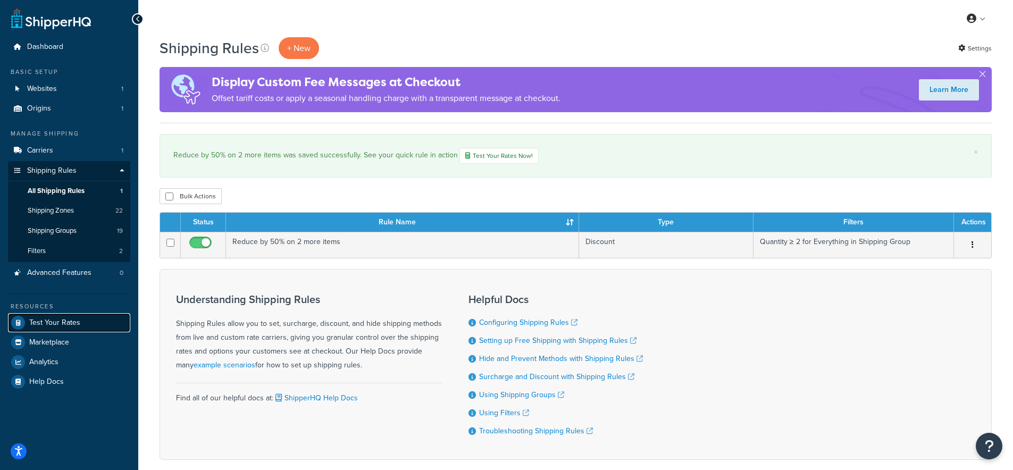
click at [47, 327] on span "Test Your Rates" at bounding box center [54, 323] width 51 height 9
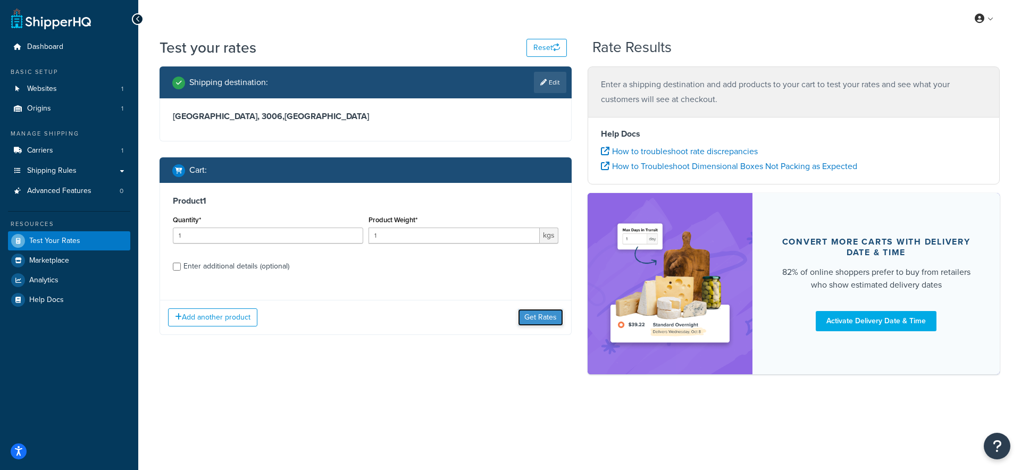
click at [545, 315] on button "Get Rates" at bounding box center [540, 317] width 45 height 17
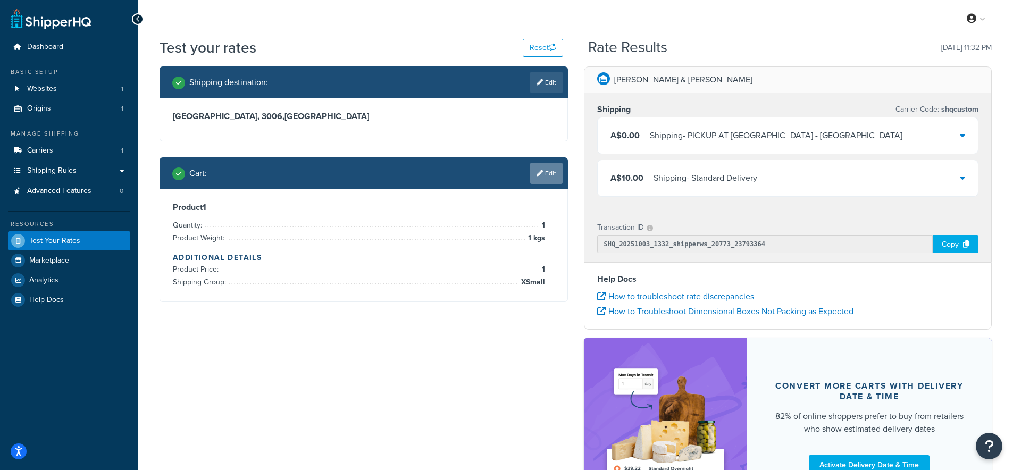
click at [538, 177] on icon at bounding box center [540, 173] width 6 height 6
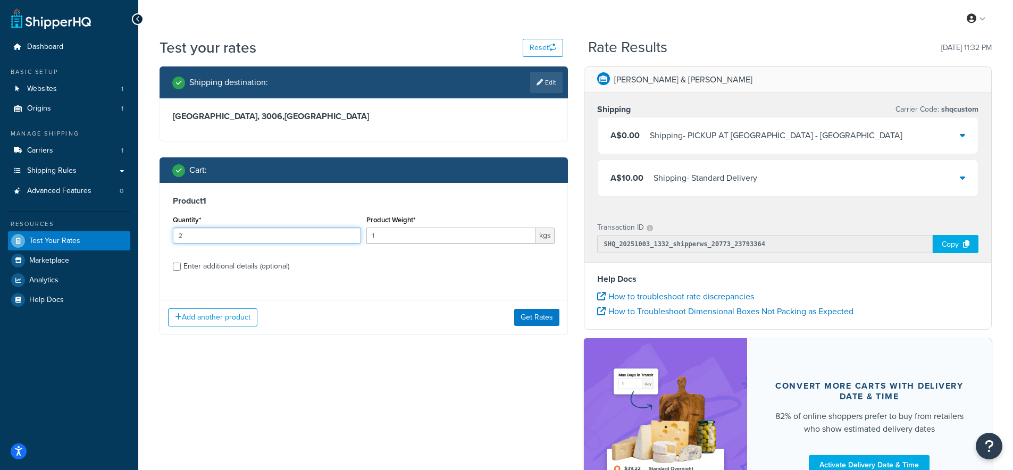
type input "2"
click at [351, 235] on input "2" at bounding box center [267, 236] width 188 height 16
click at [543, 314] on button "Get Rates" at bounding box center [536, 317] width 45 height 17
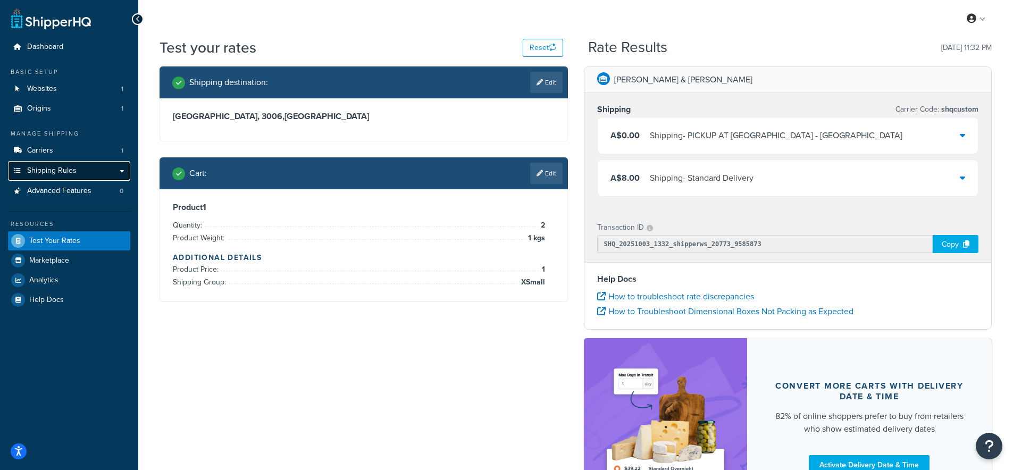
click at [57, 169] on span "Shipping Rules" at bounding box center [51, 170] width 49 height 9
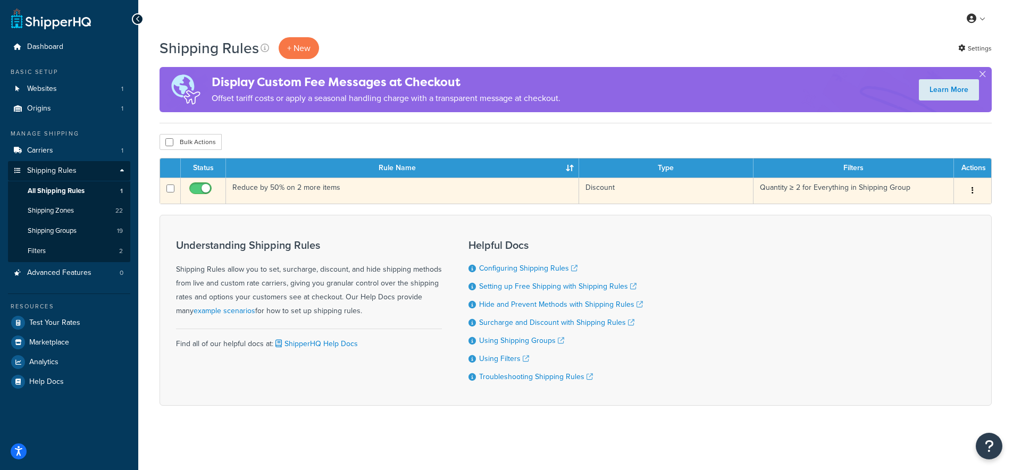
click at [292, 196] on td "Reduce by 50% on 2 more items" at bounding box center [402, 191] width 353 height 26
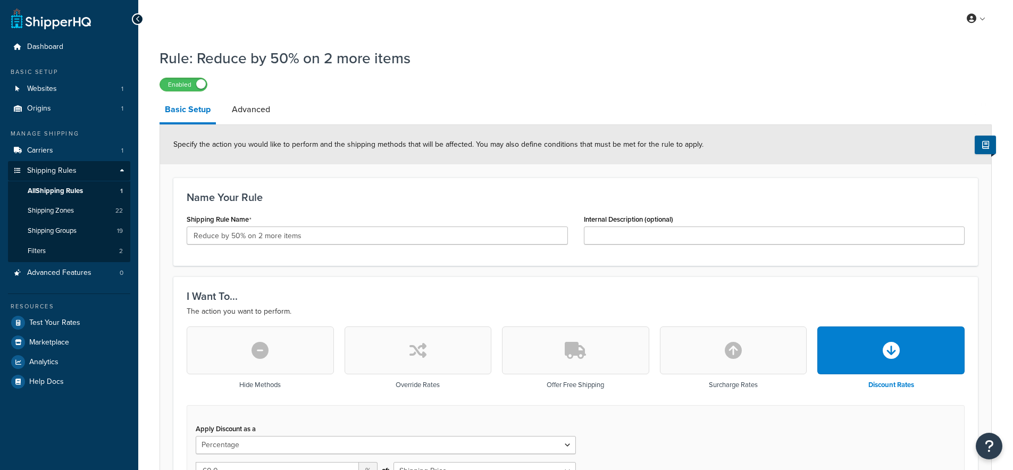
select select "PERCENTAGE"
select select "SHIPPING_GROUP"
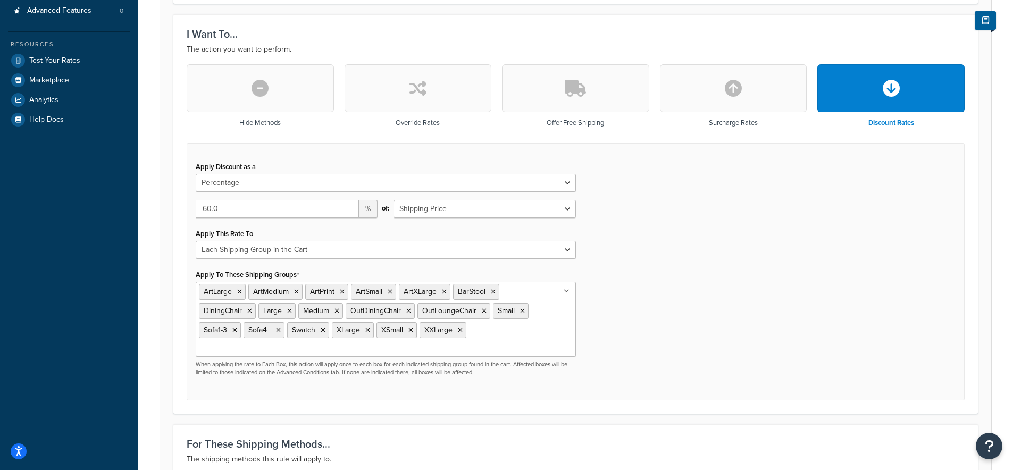
scroll to position [263, 0]
click at [207, 210] on input "60.0" at bounding box center [277, 208] width 163 height 18
type input "40.0"
drag, startPoint x: 675, startPoint y: 267, endPoint x: 668, endPoint y: 267, distance: 6.4
click at [675, 267] on div "Apply Discount as a Flat Rate Percentage Flat Rate & Percentage 40.0 % of: Ship…" at bounding box center [576, 272] width 778 height 258
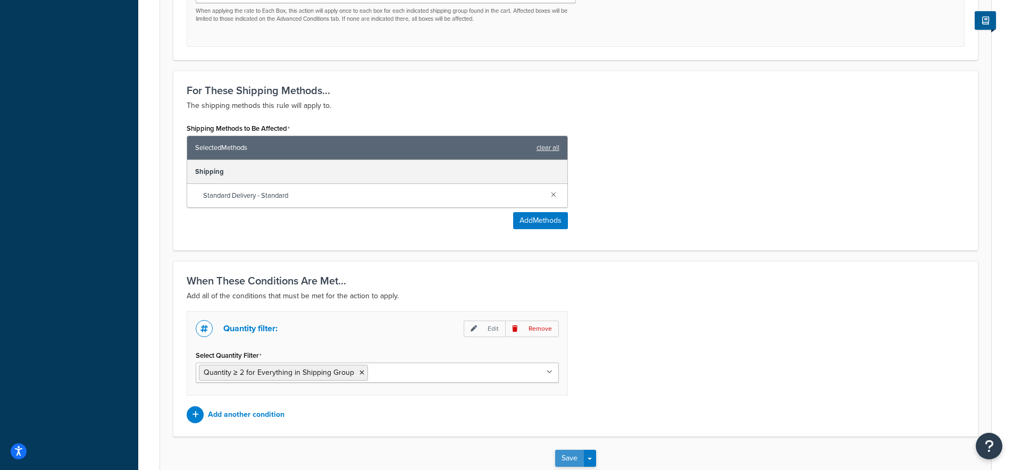
scroll to position [616, 0]
click at [574, 449] on button "Save" at bounding box center [569, 457] width 29 height 17
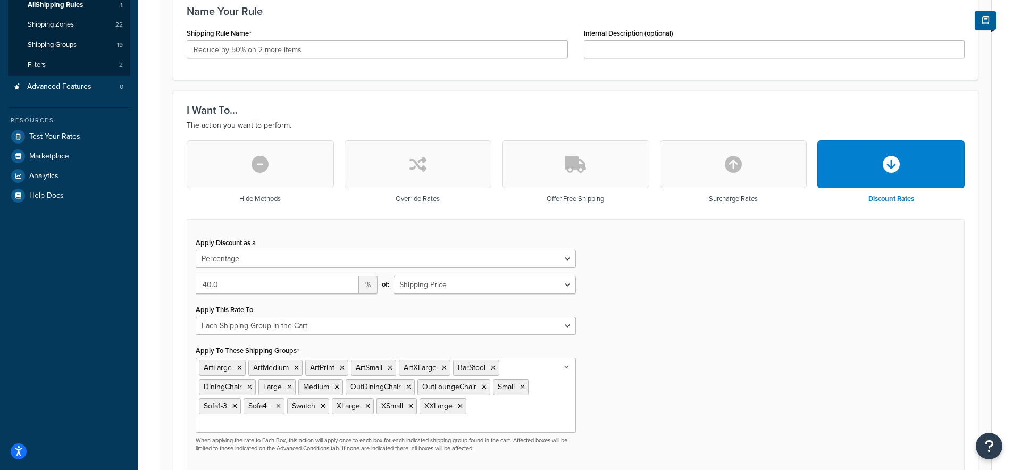
scroll to position [187, 0]
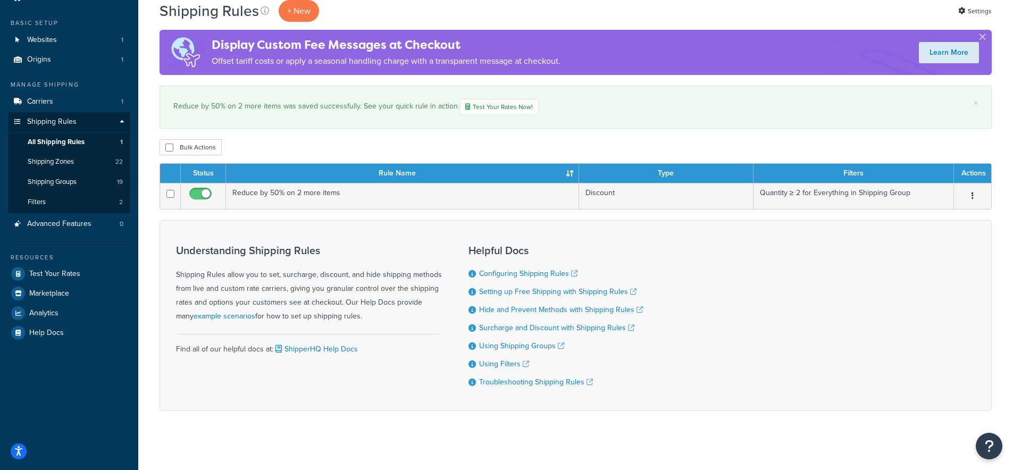
scroll to position [58, 0]
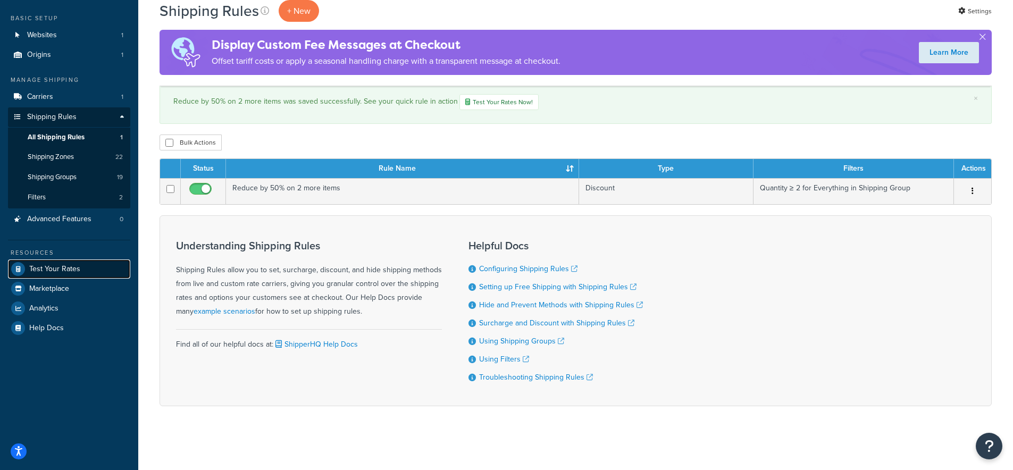
click at [59, 265] on span "Test Your Rates" at bounding box center [54, 269] width 51 height 9
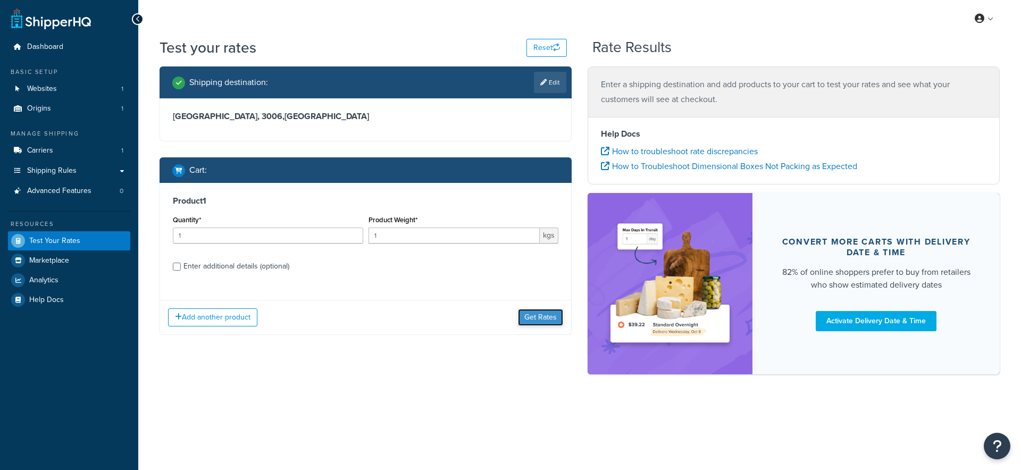
click at [542, 312] on button "Get Rates" at bounding box center [540, 317] width 45 height 17
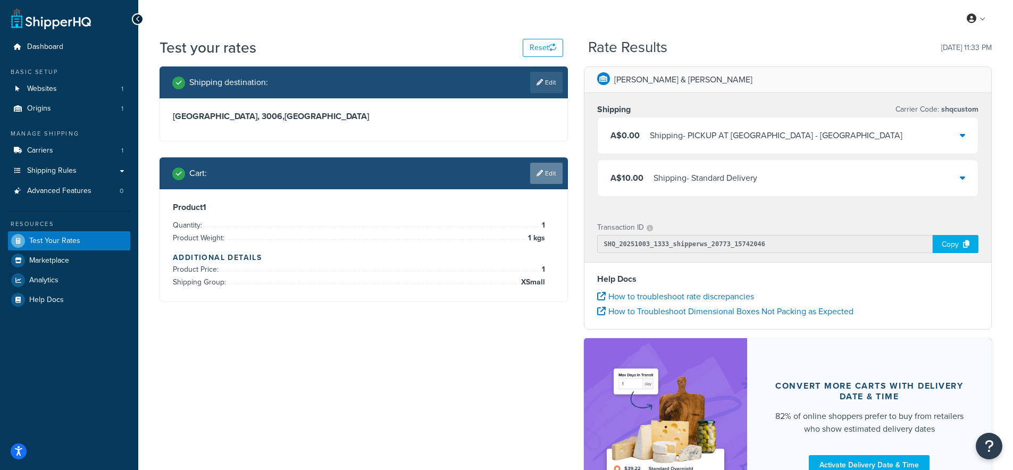
click at [560, 166] on link "Edit" at bounding box center [546, 173] width 32 height 21
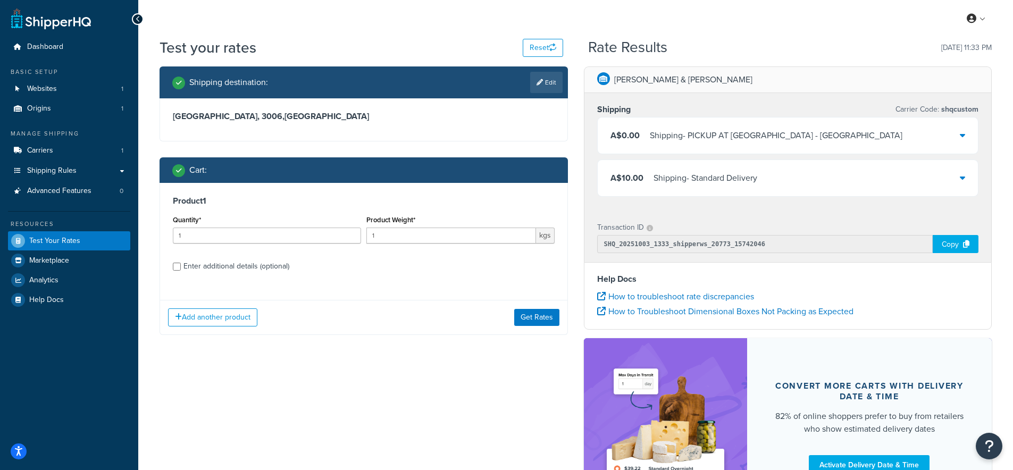
click at [256, 269] on div "Enter additional details (optional)" at bounding box center [236, 266] width 106 height 15
click at [181, 269] on input "Enter additional details (optional)" at bounding box center [177, 267] width 8 height 8
checkbox input "true"
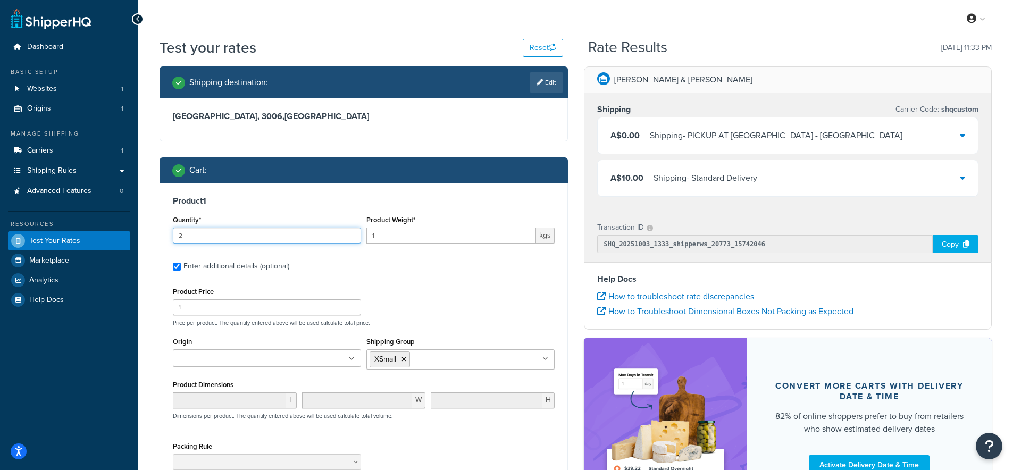
type input "2"
click at [352, 235] on input "2" at bounding box center [267, 236] width 188 height 16
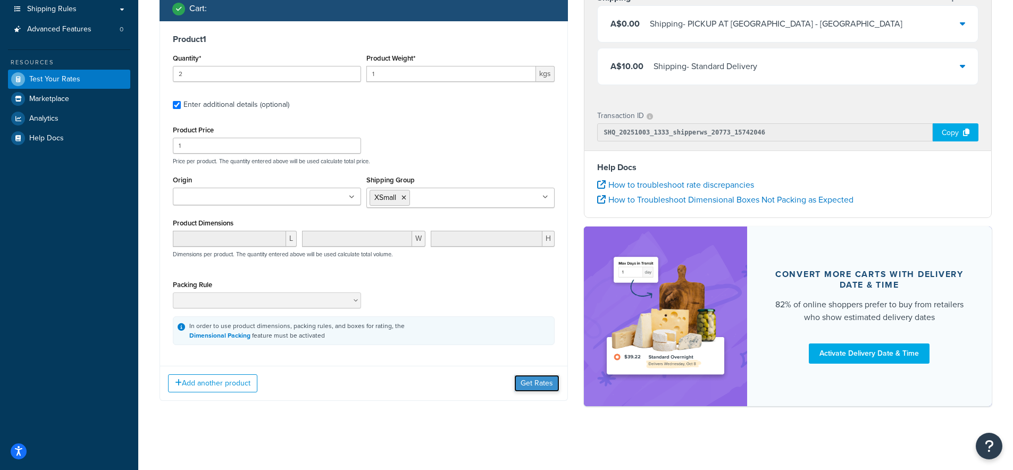
click at [532, 386] on button "Get Rates" at bounding box center [536, 383] width 45 height 17
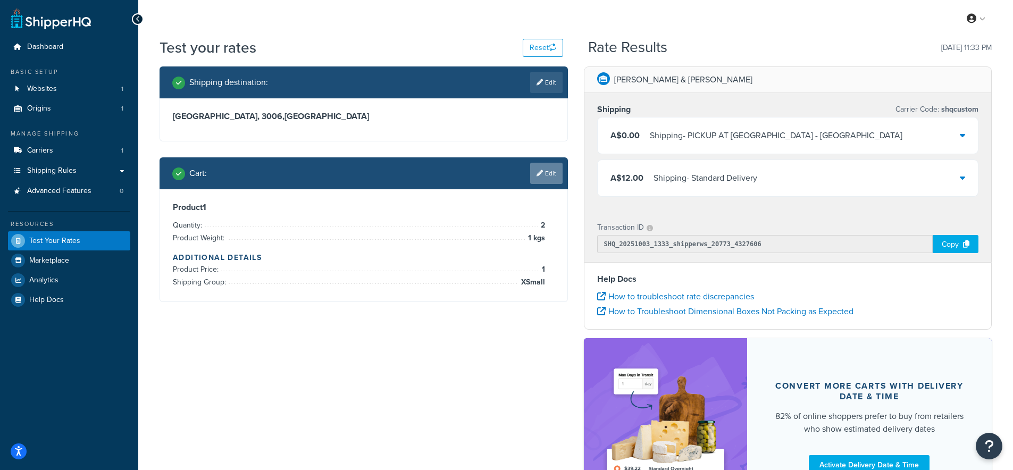
click at [532, 177] on link "Edit" at bounding box center [546, 173] width 32 height 21
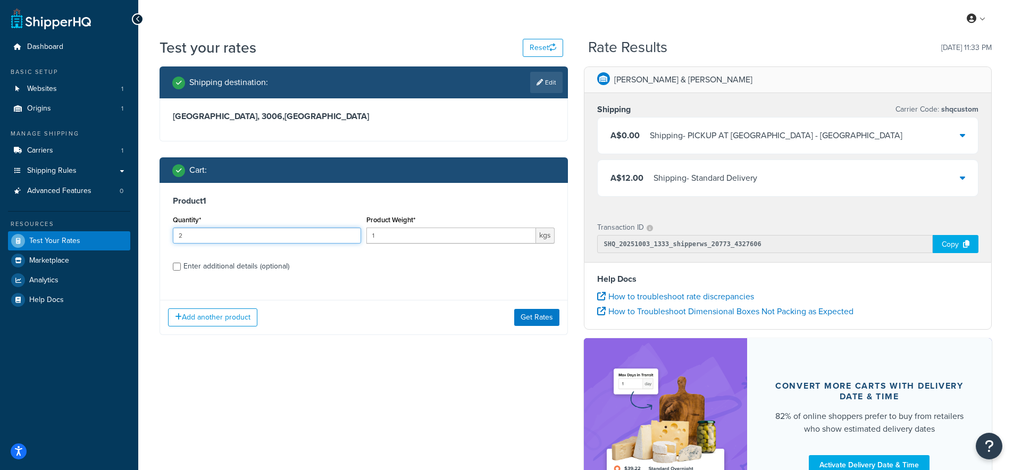
click at [350, 232] on input "2" at bounding box center [267, 236] width 188 height 16
type input "3"
click at [350, 232] on input "3" at bounding box center [267, 236] width 188 height 16
click at [534, 316] on button "Get Rates" at bounding box center [536, 317] width 45 height 17
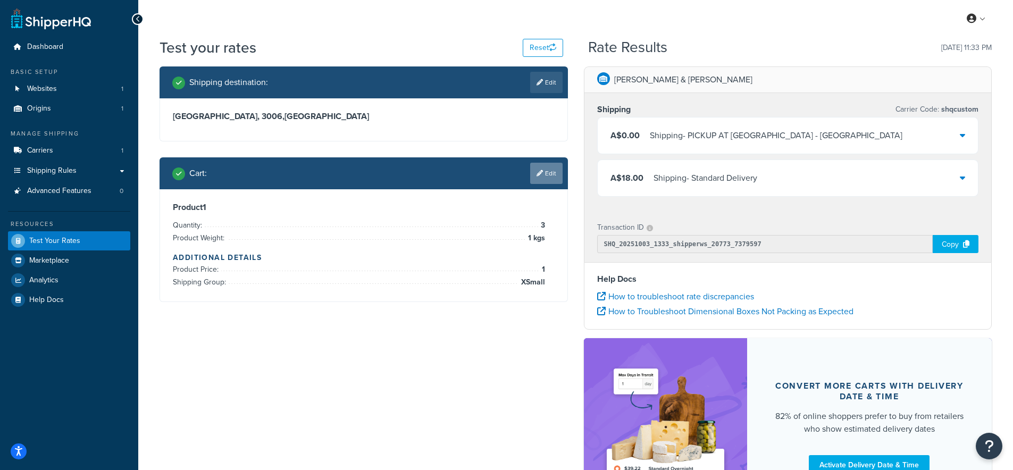
click at [556, 173] on link "Edit" at bounding box center [546, 173] width 32 height 21
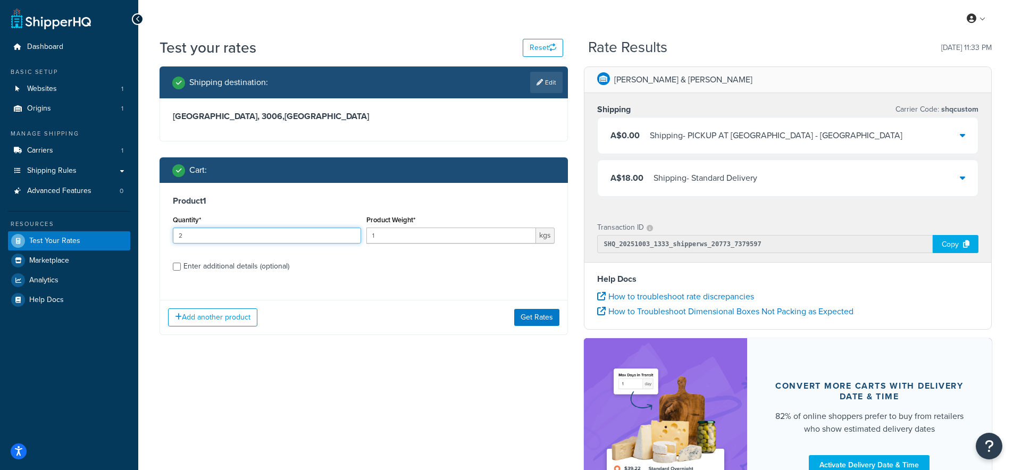
click at [354, 233] on input "2" at bounding box center [267, 236] width 188 height 16
click at [354, 233] on input "3" at bounding box center [267, 236] width 188 height 16
type input "4"
click at [354, 233] on input "4" at bounding box center [267, 236] width 188 height 16
click at [540, 317] on button "Get Rates" at bounding box center [536, 317] width 45 height 17
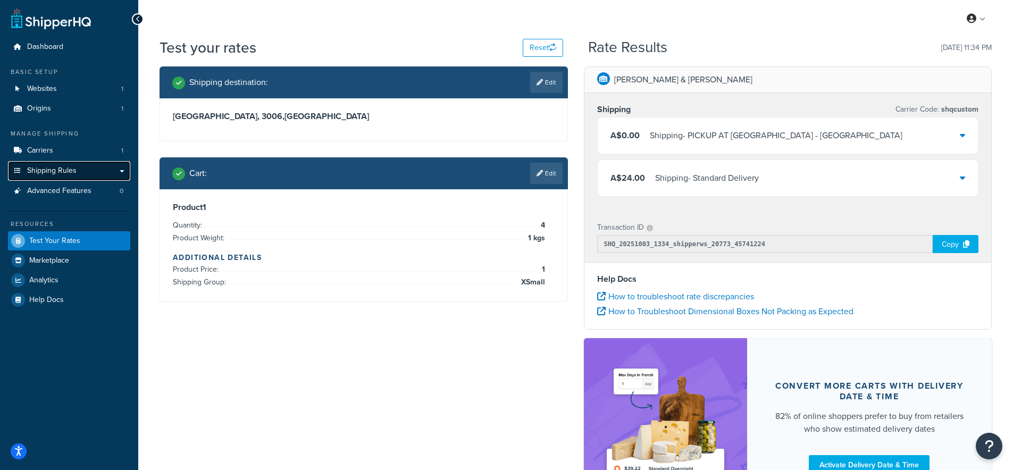
click at [47, 166] on span "Shipping Rules" at bounding box center [51, 170] width 49 height 9
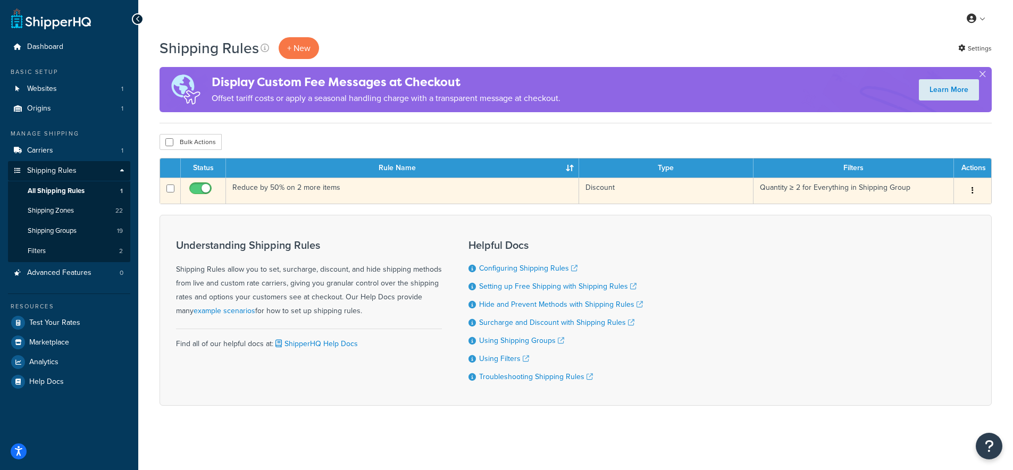
click at [286, 191] on td "Reduce by 50% on 2 more items" at bounding box center [402, 191] width 353 height 26
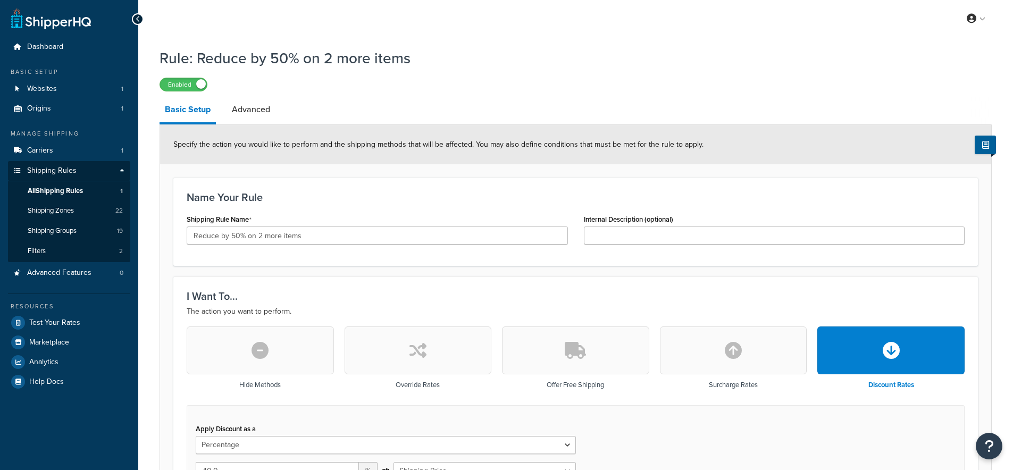
select select "PERCENTAGE"
select select "SHIPPING_GROUP"
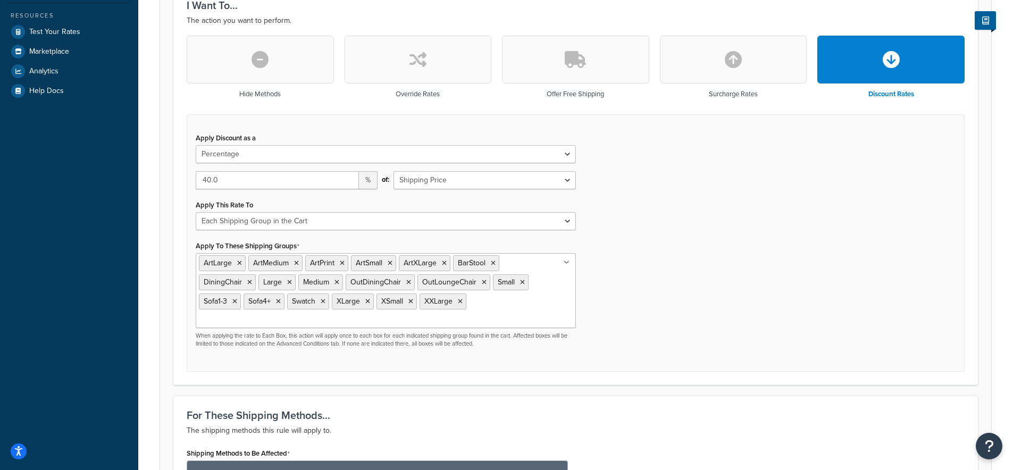
scroll to position [300, 0]
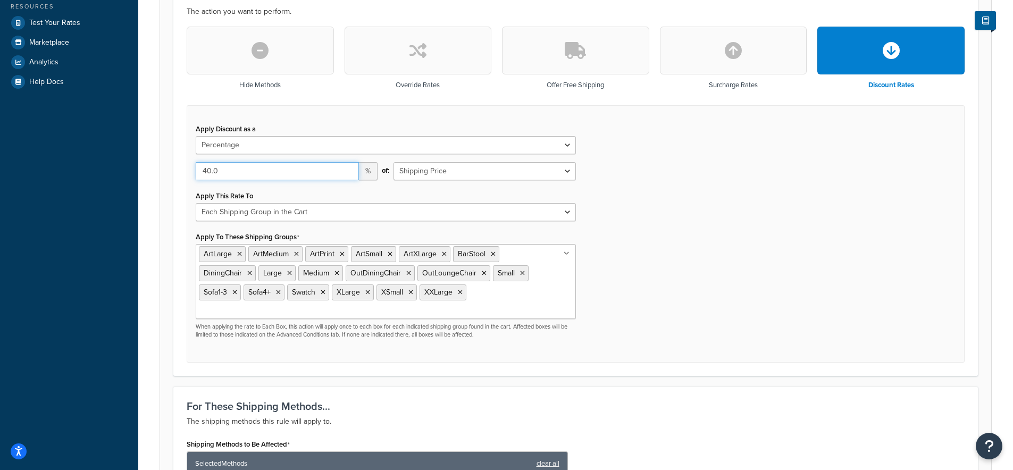
click at [202, 175] on input "40.0" at bounding box center [277, 171] width 163 height 18
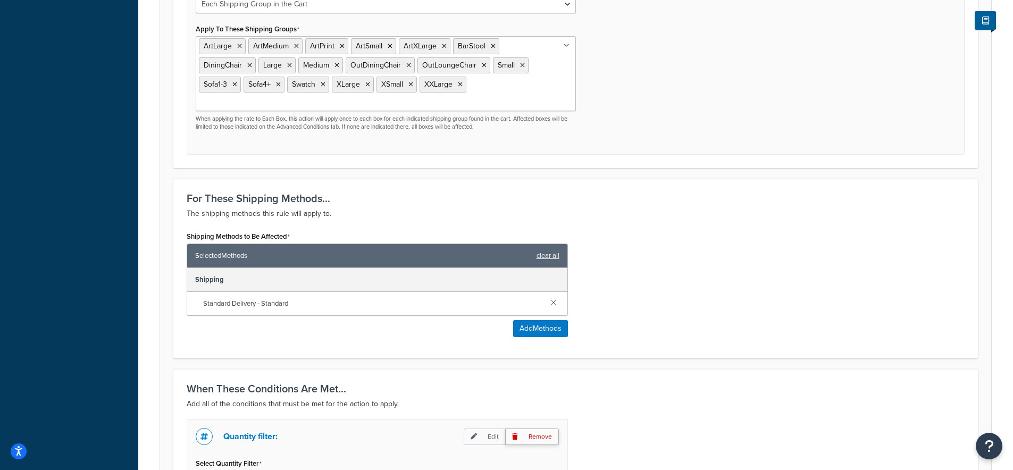
scroll to position [665, 0]
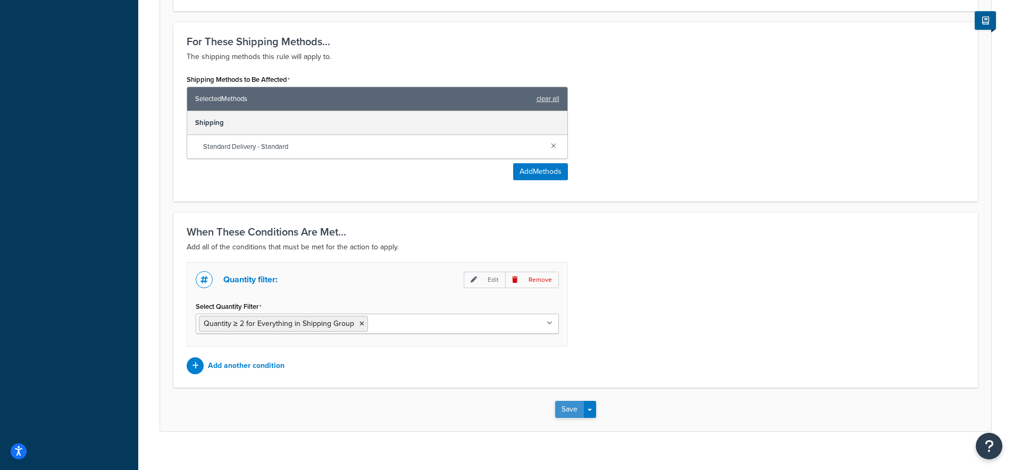
type input "30.0"
click at [569, 401] on button "Save" at bounding box center [569, 409] width 29 height 17
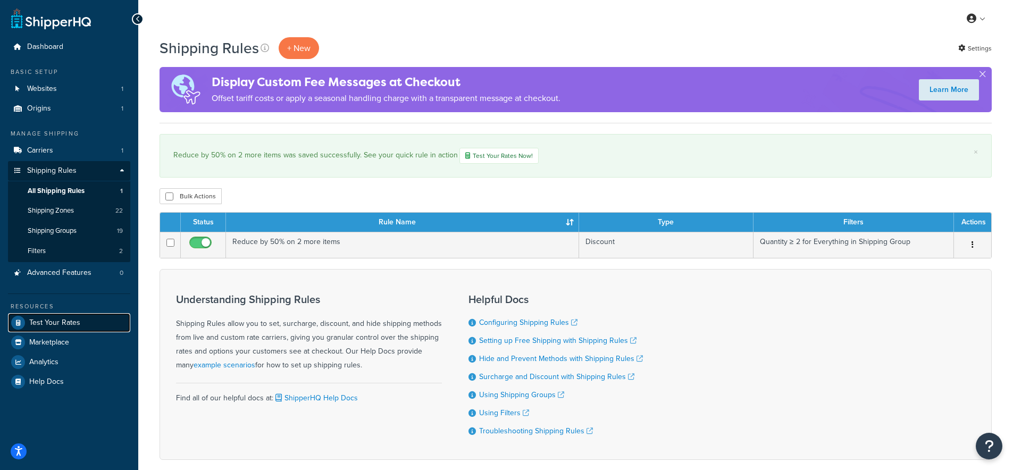
click at [52, 323] on span "Test Your Rates" at bounding box center [54, 323] width 51 height 9
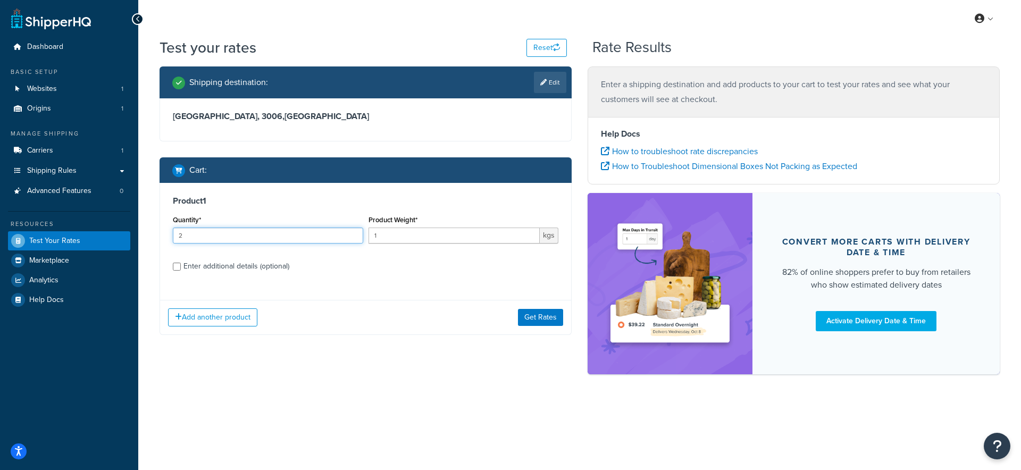
click at [355, 234] on input "2" at bounding box center [268, 236] width 190 height 16
click at [355, 234] on input "3" at bounding box center [268, 236] width 190 height 16
type input "4"
click at [355, 234] on input "4" at bounding box center [268, 236] width 190 height 16
click at [534, 315] on button "Get Rates" at bounding box center [540, 317] width 45 height 17
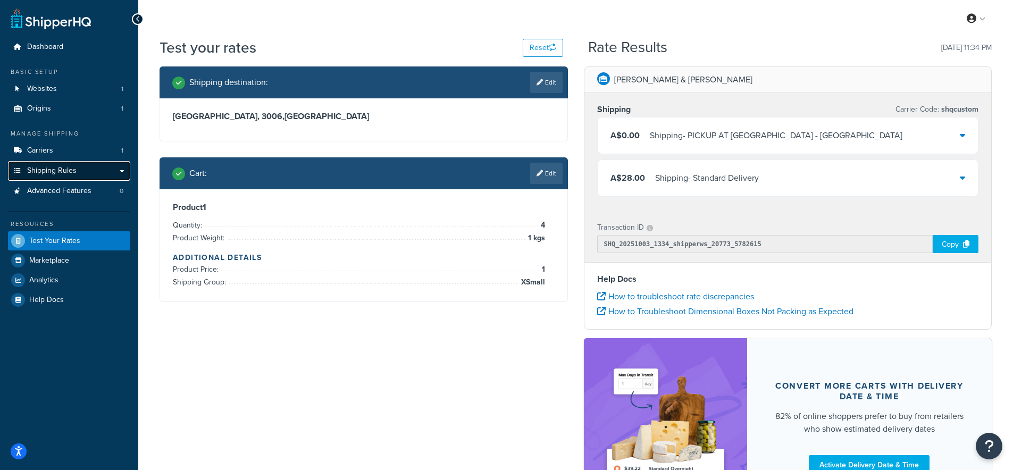
click at [58, 169] on span "Shipping Rules" at bounding box center [51, 170] width 49 height 9
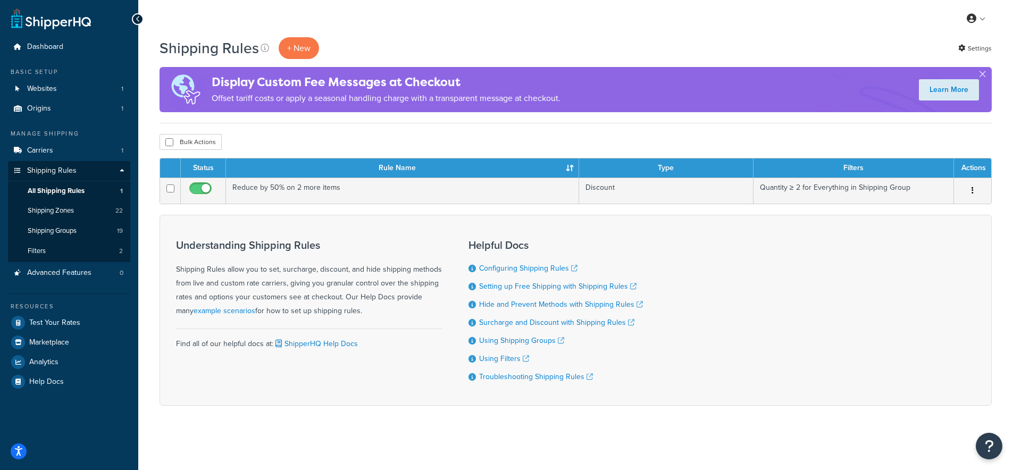
click at [263, 188] on td "Reduce by 50% on 2 more items" at bounding box center [402, 191] width 353 height 26
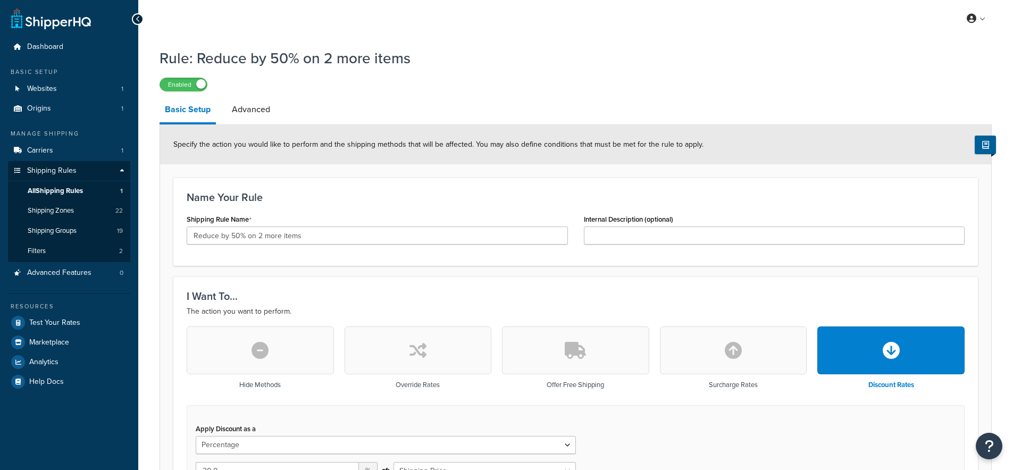
select select "PERCENTAGE"
select select "SHIPPING_GROUP"
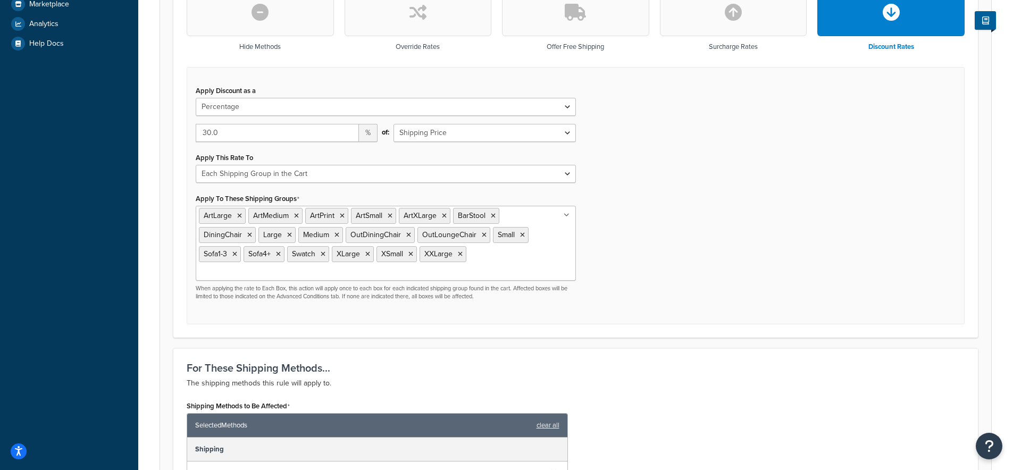
scroll to position [340, 0]
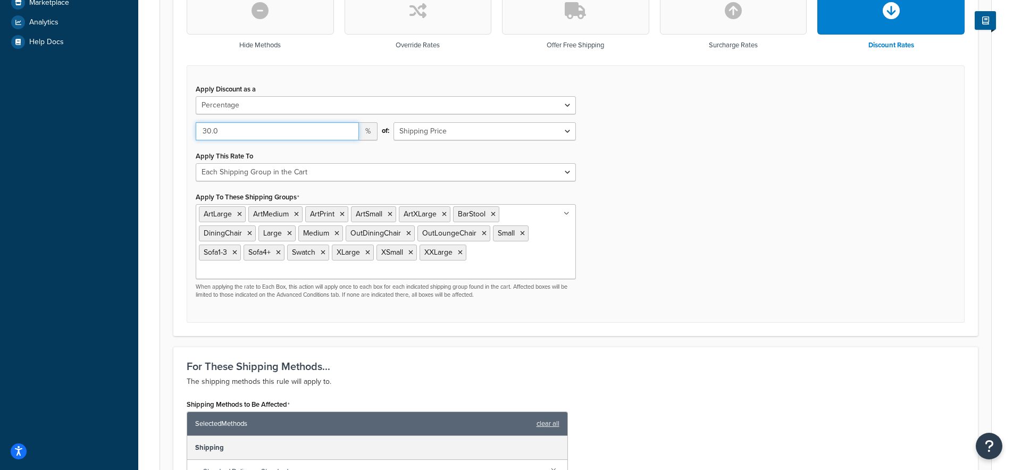
drag, startPoint x: 210, startPoint y: 134, endPoint x: 202, endPoint y: 133, distance: 7.5
click at [202, 133] on input "30.0" at bounding box center [277, 131] width 163 height 18
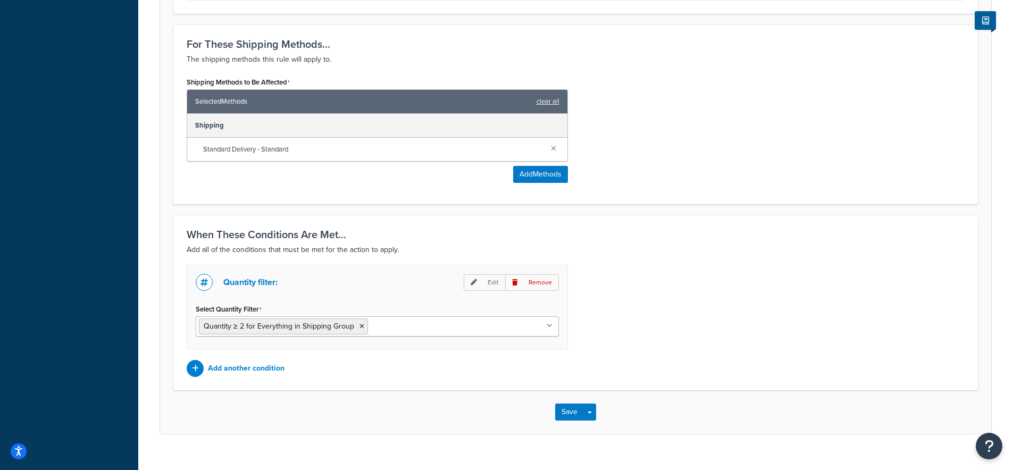
scroll to position [665, 0]
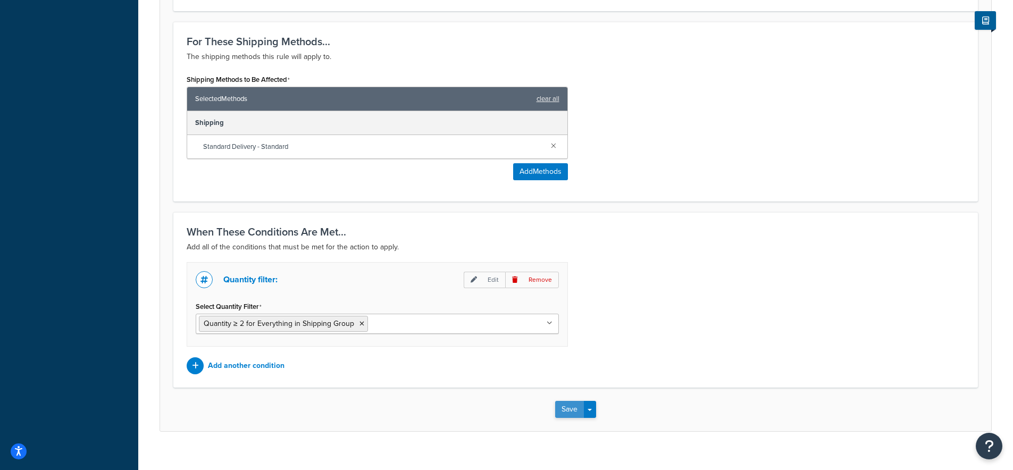
type input "25.0"
click at [574, 401] on button "Save" at bounding box center [569, 409] width 29 height 17
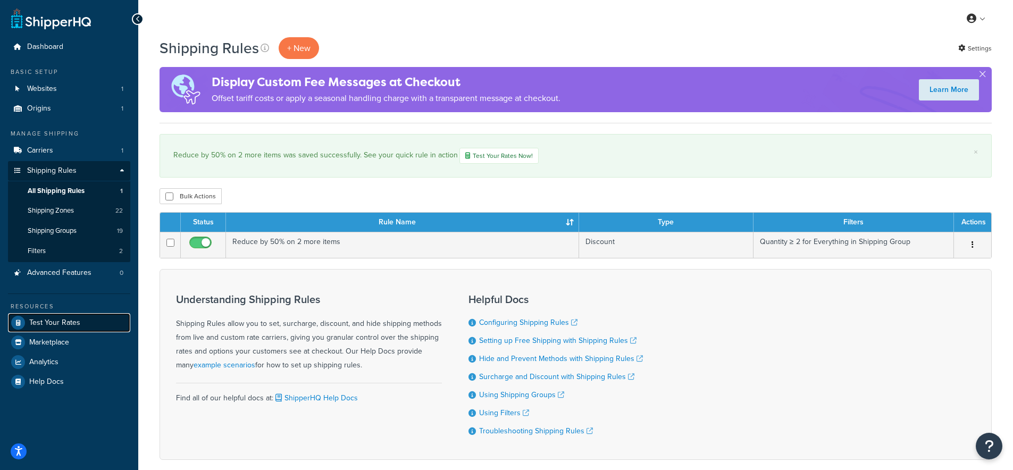
click at [50, 315] on link "Test Your Rates" at bounding box center [69, 322] width 122 height 19
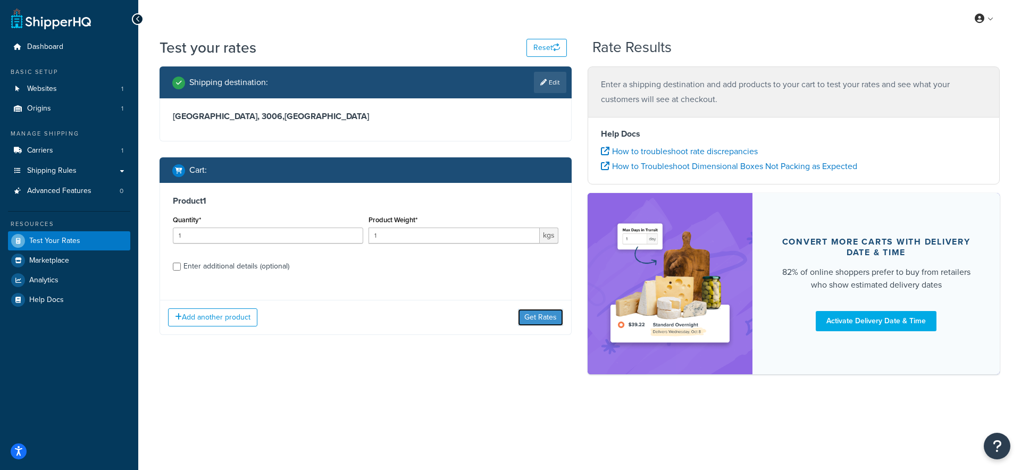
click at [555, 321] on button "Get Rates" at bounding box center [540, 317] width 45 height 17
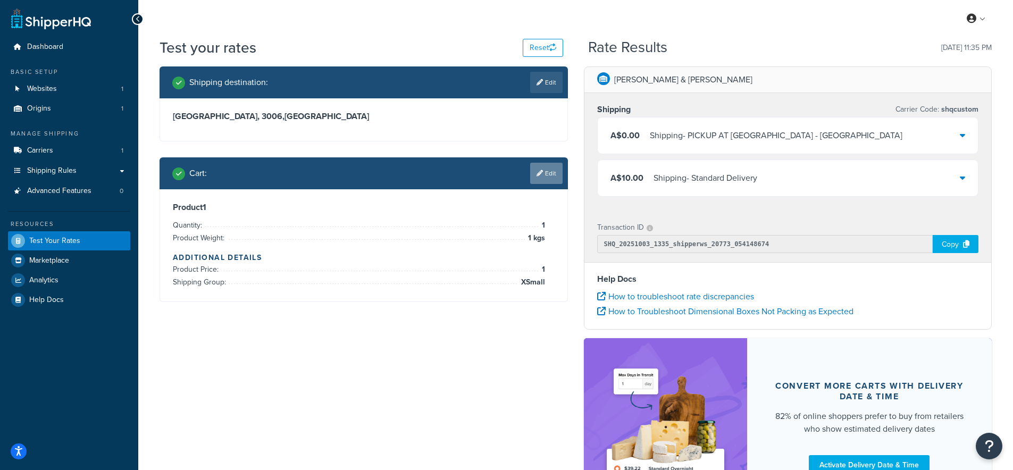
click at [551, 165] on link "Edit" at bounding box center [546, 173] width 32 height 21
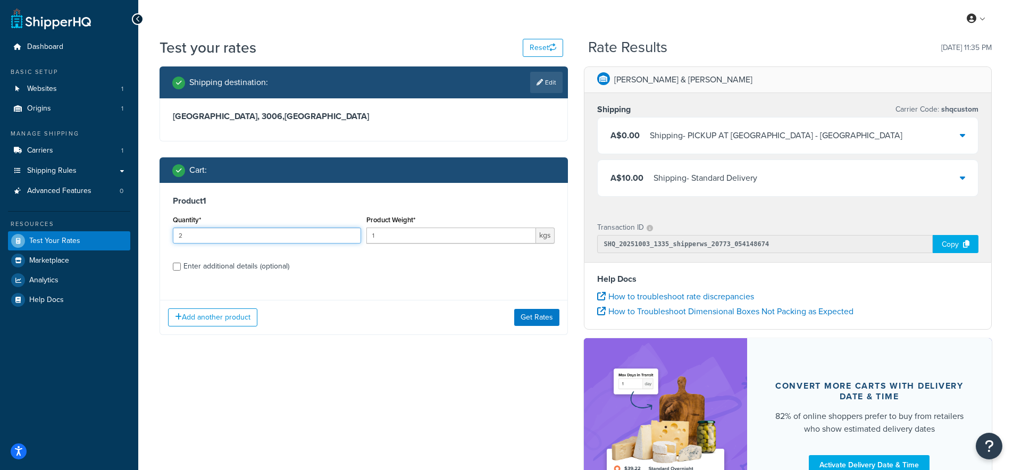
click at [349, 233] on input "2" at bounding box center [267, 236] width 188 height 16
click at [349, 233] on input "3" at bounding box center [267, 236] width 188 height 16
type input "4"
click at [351, 232] on input "4" at bounding box center [267, 236] width 188 height 16
click at [530, 315] on button "Get Rates" at bounding box center [536, 317] width 45 height 17
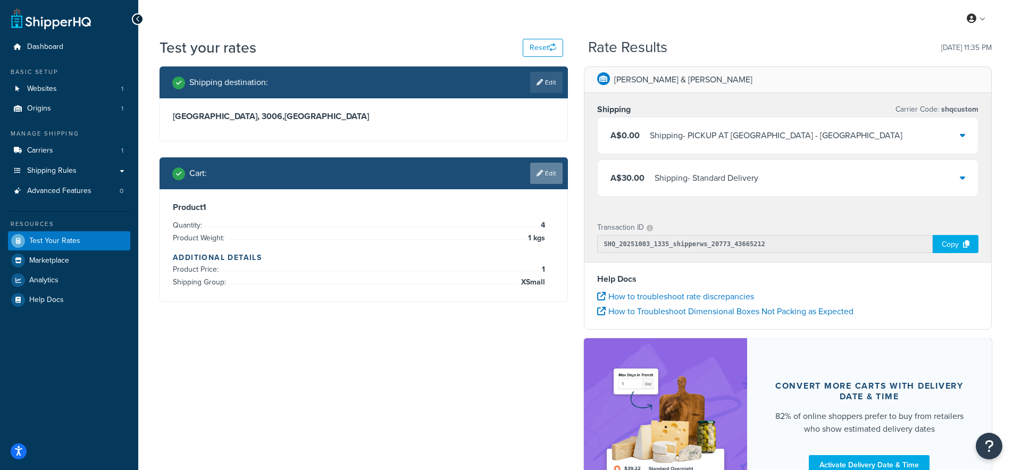
click at [537, 175] on icon at bounding box center [540, 173] width 6 height 6
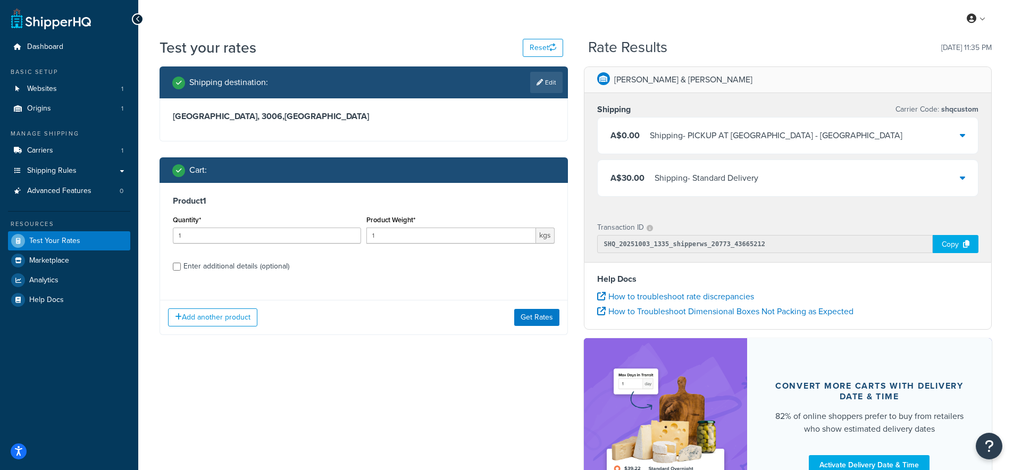
click at [259, 273] on div "Enter additional details (optional)" at bounding box center [236, 266] width 106 height 15
click at [181, 271] on input "Enter additional details (optional)" at bounding box center [177, 267] width 8 height 8
checkbox input "true"
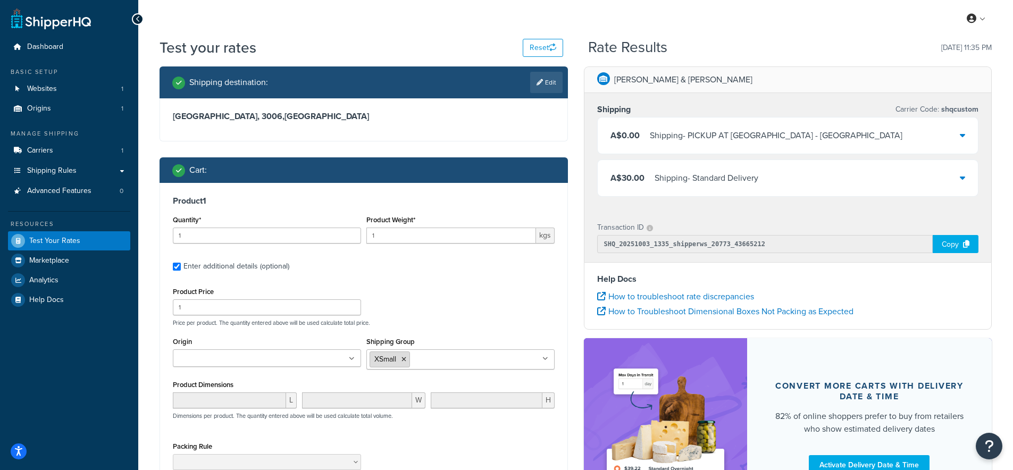
click at [399, 361] on li "XSmall" at bounding box center [390, 359] width 40 height 16
click at [408, 360] on li "XSmall" at bounding box center [390, 359] width 40 height 16
click at [405, 360] on icon at bounding box center [403, 359] width 5 height 6
click at [406, 361] on input "Shipping Group" at bounding box center [417, 359] width 94 height 12
type input "large"
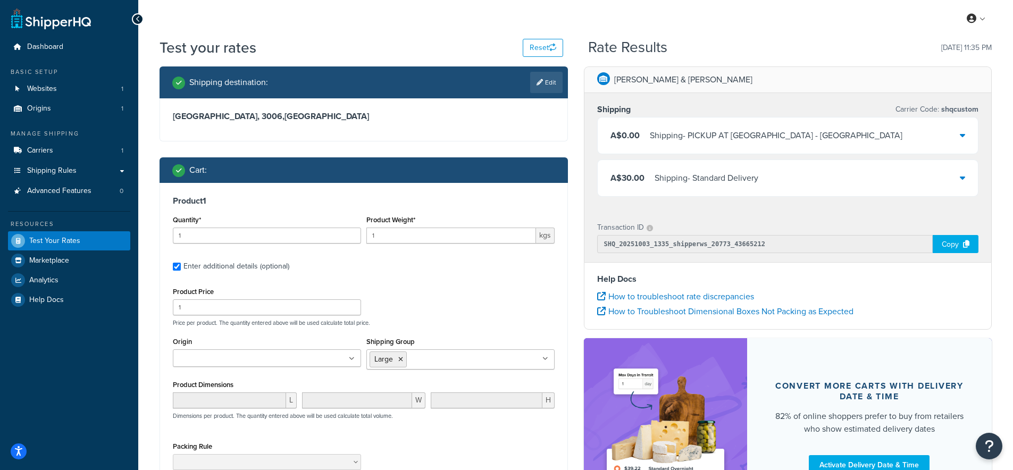
click at [475, 312] on div "Product Price 1 Price per product. The quantity entered above will be used calc…" at bounding box center [363, 305] width 387 height 42
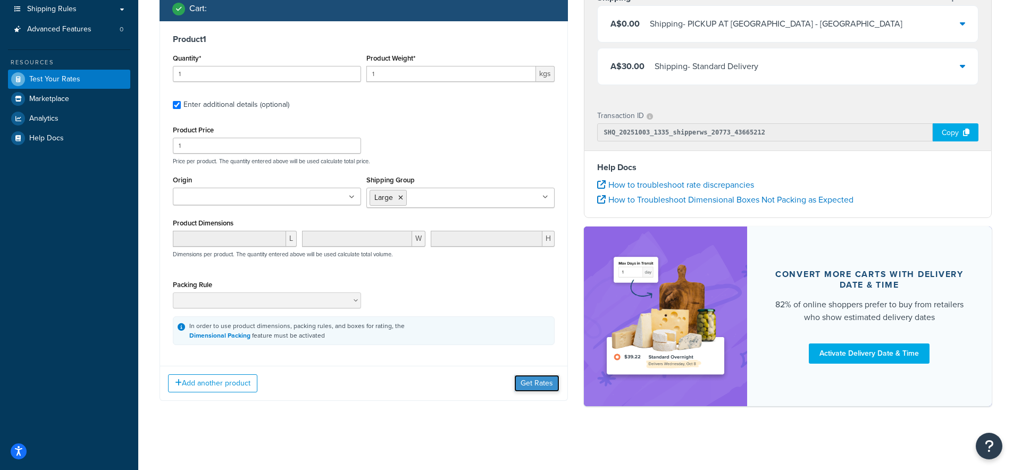
click at [541, 391] on button "Get Rates" at bounding box center [536, 383] width 45 height 17
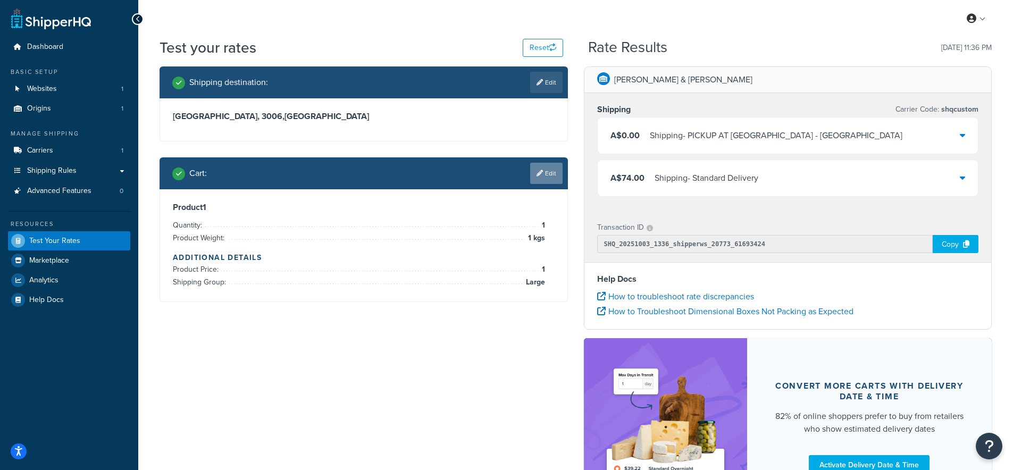
click at [551, 174] on link "Edit" at bounding box center [546, 173] width 32 height 21
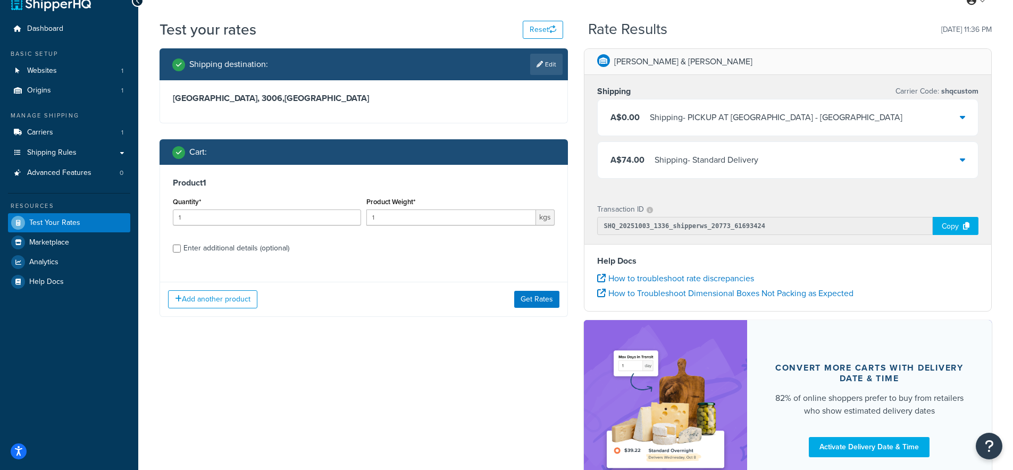
scroll to position [19, 0]
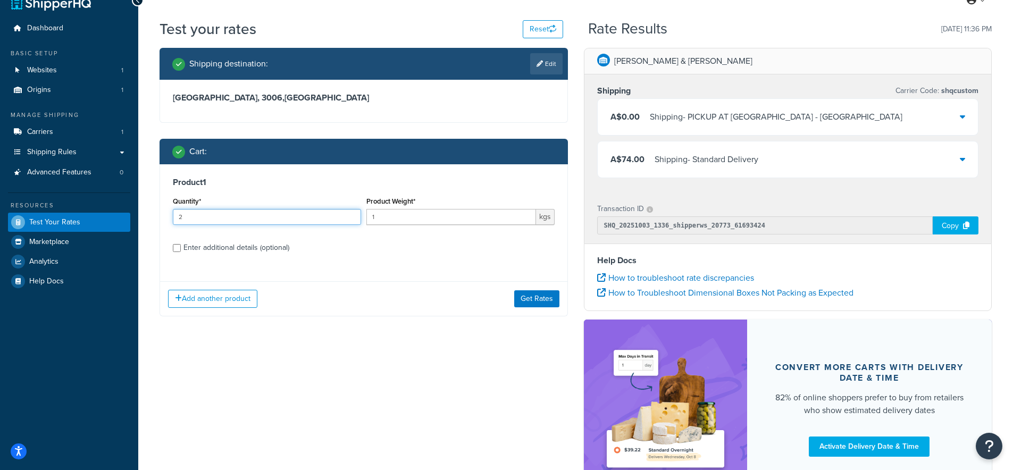
type input "2"
click at [349, 214] on input "2" at bounding box center [267, 217] width 188 height 16
click at [532, 300] on button "Get Rates" at bounding box center [536, 298] width 45 height 17
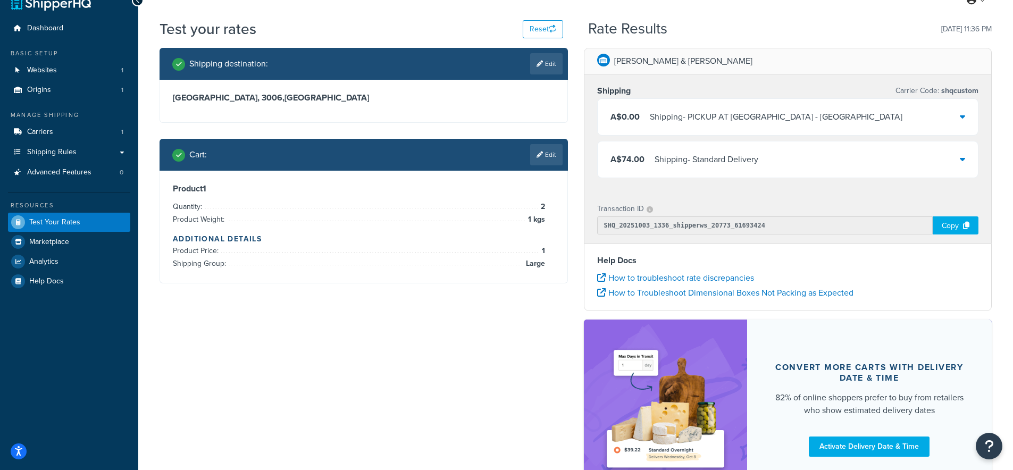
scroll to position [0, 0]
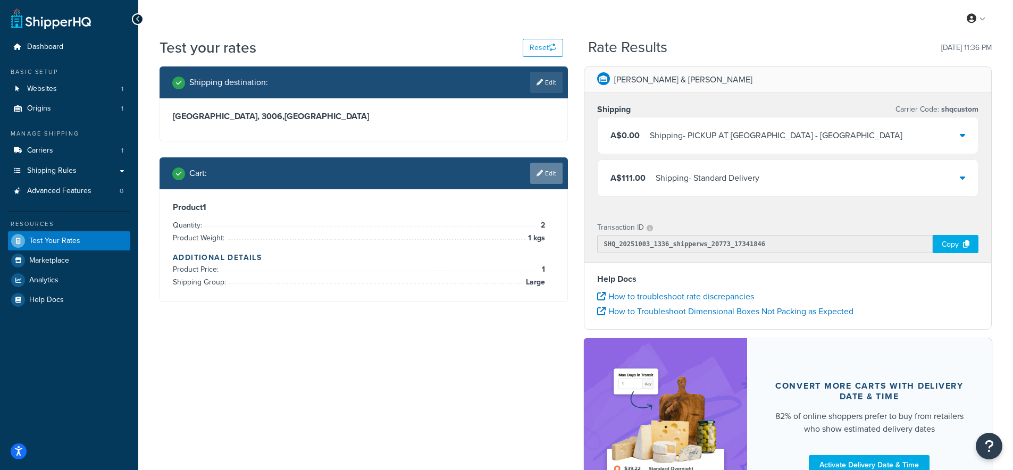
click at [556, 176] on link "Edit" at bounding box center [546, 173] width 32 height 21
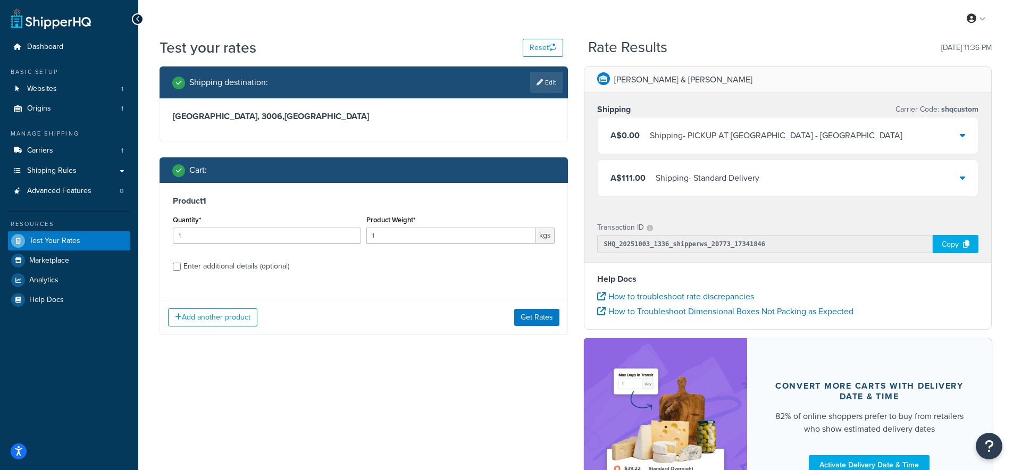
click at [251, 263] on div "Enter additional details (optional)" at bounding box center [236, 266] width 106 height 15
click at [181, 263] on input "Enter additional details (optional)" at bounding box center [177, 267] width 8 height 8
checkbox input "true"
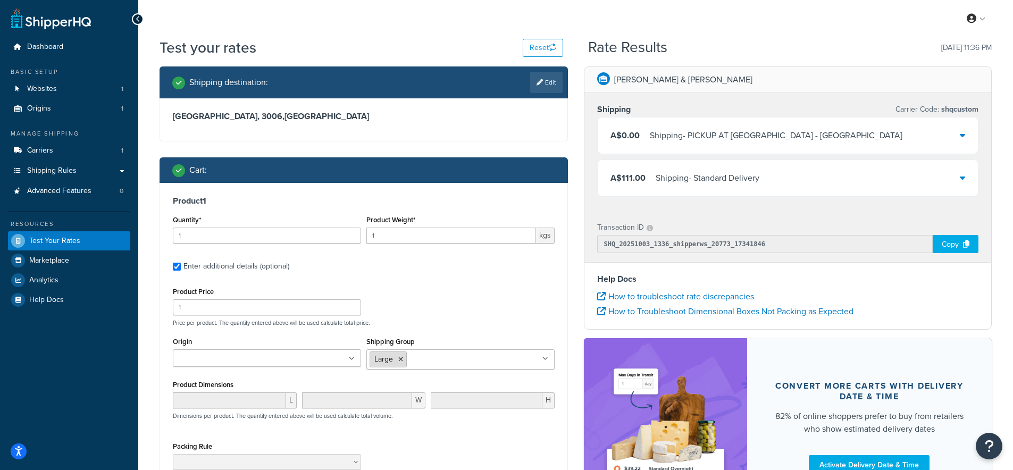
click at [404, 361] on li "Large" at bounding box center [388, 359] width 37 height 16
click at [402, 361] on li "Large" at bounding box center [388, 359] width 37 height 16
click at [401, 360] on icon at bounding box center [400, 359] width 5 height 6
click at [393, 309] on div "Product Price 1 Price per product. The quantity entered above will be used calc…" at bounding box center [363, 305] width 387 height 42
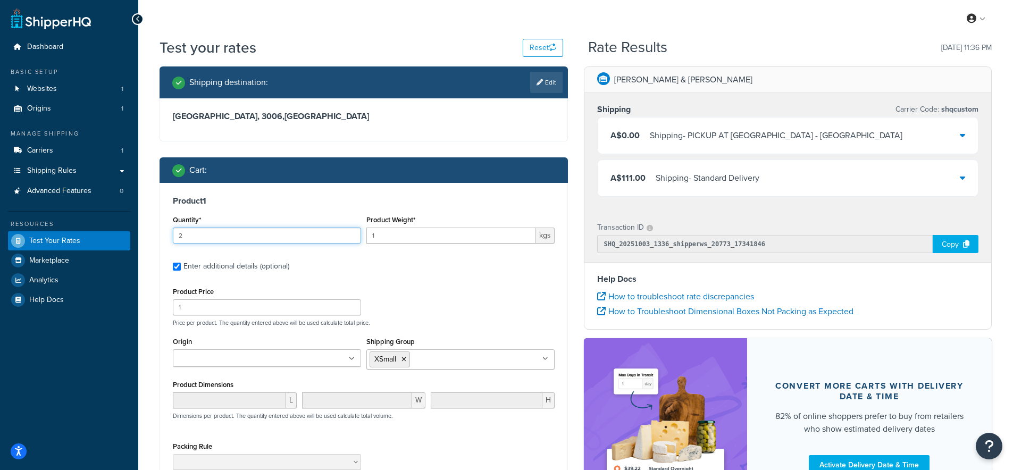
click at [350, 234] on input "2" at bounding box center [267, 236] width 188 height 16
click at [350, 234] on input "3" at bounding box center [267, 236] width 188 height 16
click at [350, 234] on input "4" at bounding box center [267, 236] width 188 height 16
click at [350, 234] on input "5" at bounding box center [267, 236] width 188 height 16
click at [350, 234] on input "6" at bounding box center [267, 236] width 188 height 16
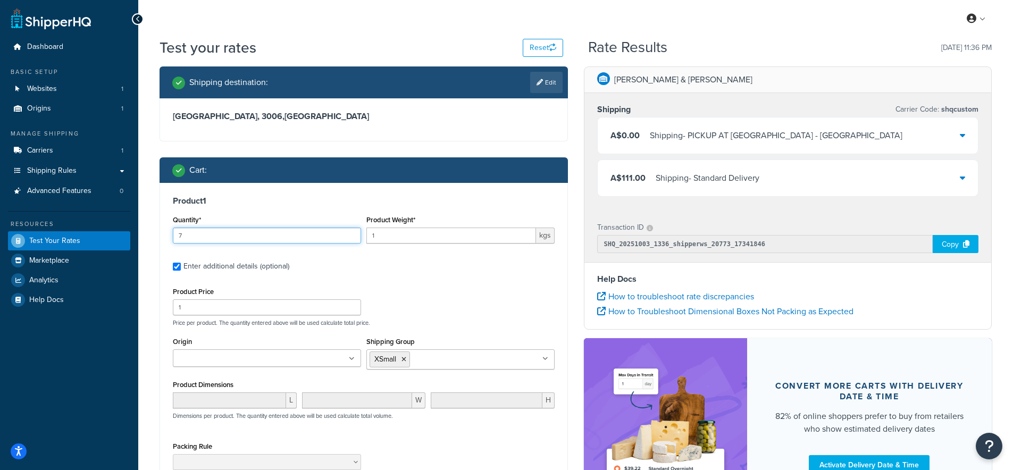
click at [350, 234] on input "7" at bounding box center [267, 236] width 188 height 16
click at [350, 234] on input "8" at bounding box center [267, 236] width 188 height 16
click at [350, 234] on input "9" at bounding box center [267, 236] width 188 height 16
type input "10"
click at [350, 234] on input "10" at bounding box center [267, 236] width 188 height 16
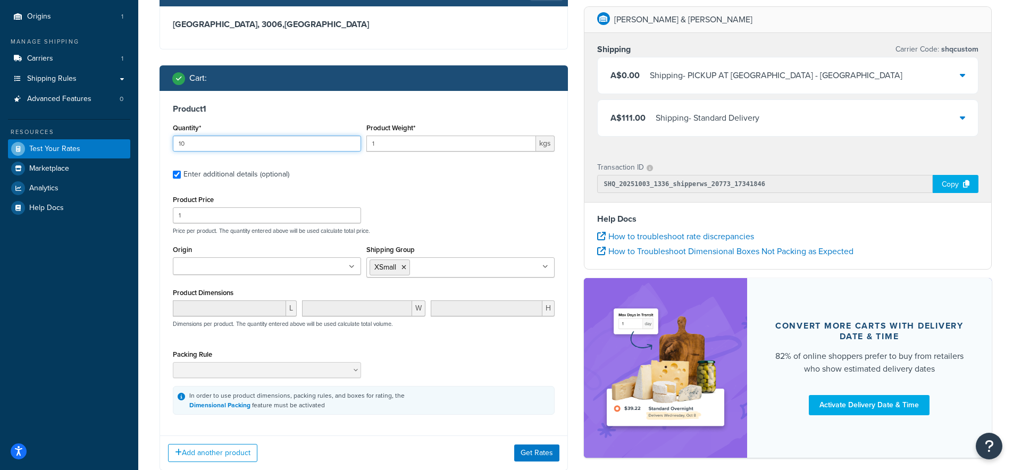
scroll to position [96, 0]
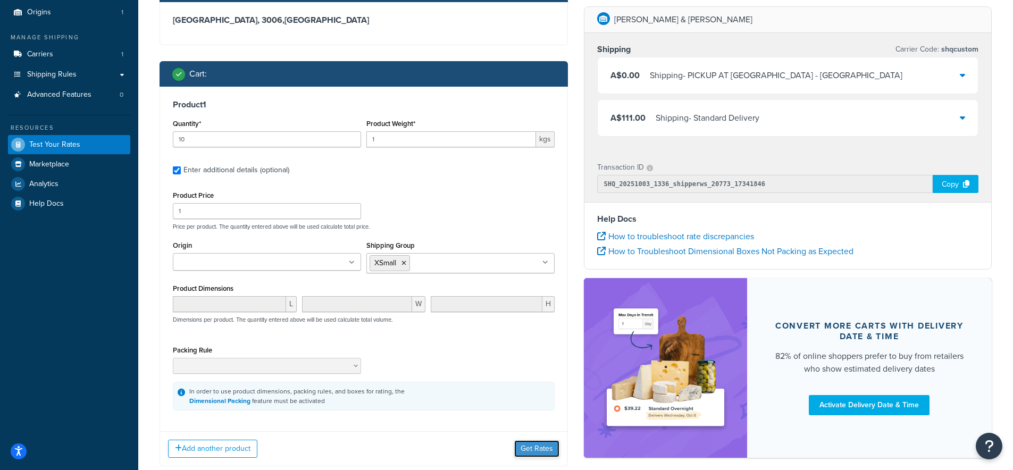
click at [546, 447] on button "Get Rates" at bounding box center [536, 448] width 45 height 17
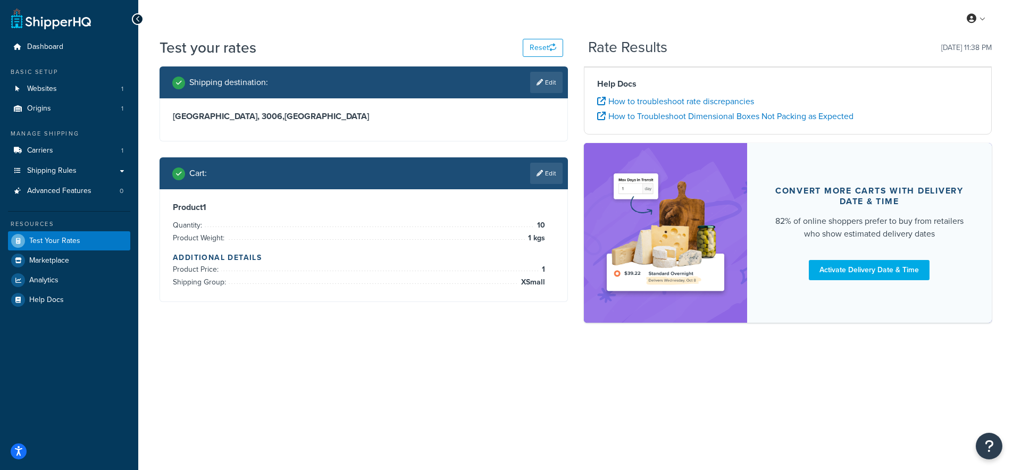
scroll to position [0, 0]
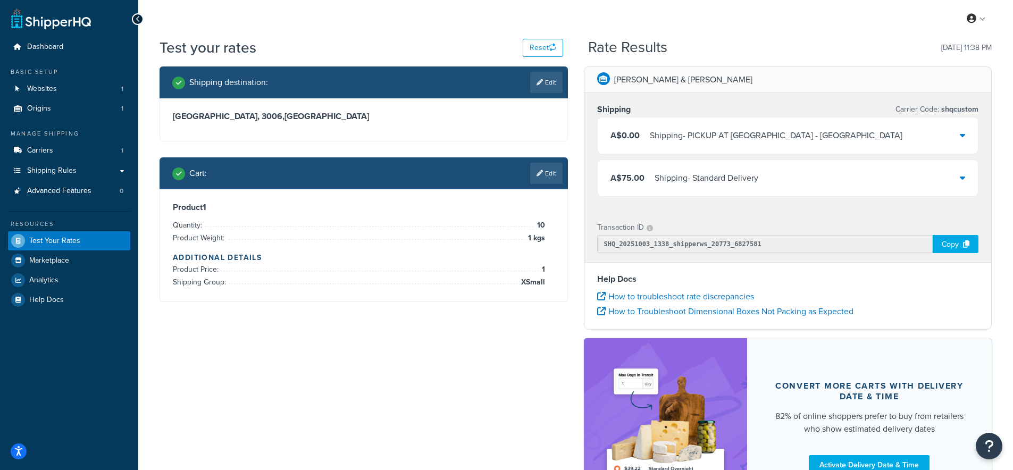
click at [905, 137] on div "A$0.00 Shipping - PICKUP AT OAKLEIGH SOUTH - MELBOURNE" at bounding box center [788, 136] width 381 height 36
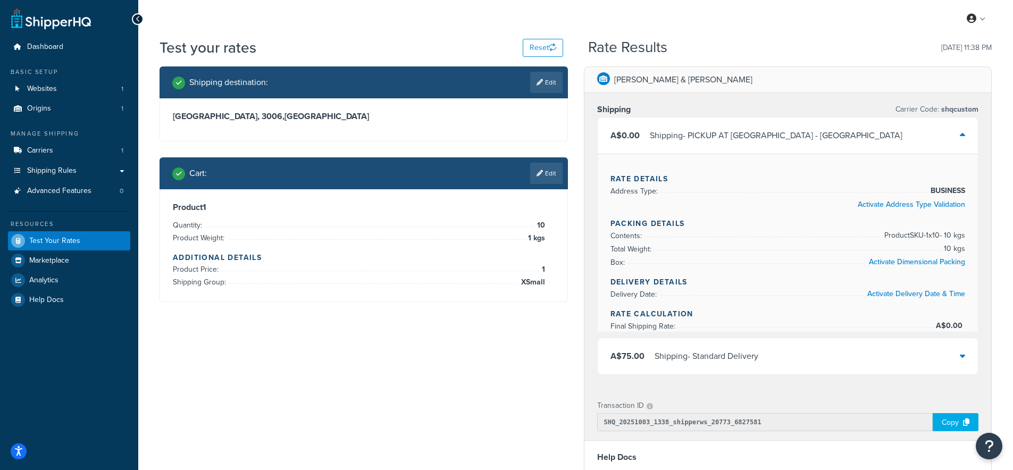
click at [880, 141] on div "A$0.00 Shipping - PICKUP AT OAKLEIGH SOUTH - MELBOURNE" at bounding box center [788, 136] width 381 height 36
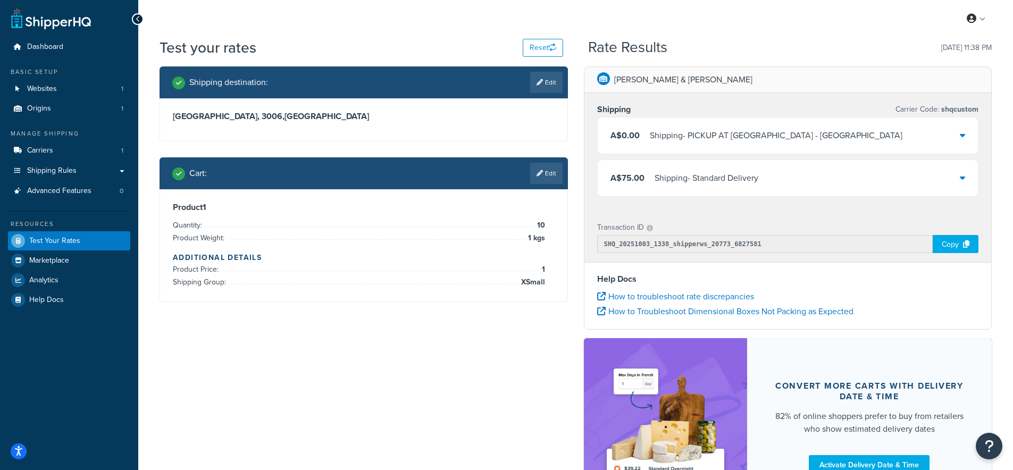
drag, startPoint x: 807, startPoint y: 213, endPoint x: 802, endPoint y: 198, distance: 15.0
click at [806, 210] on div "Fenton & Fenton Shipping Carrier Code: shqcustom A$0.00 Shipping - PICKUP AT OA…" at bounding box center [787, 164] width 407 height 195
click at [798, 185] on div "A$75.00 Shipping - Standard Delivery" at bounding box center [788, 178] width 381 height 36
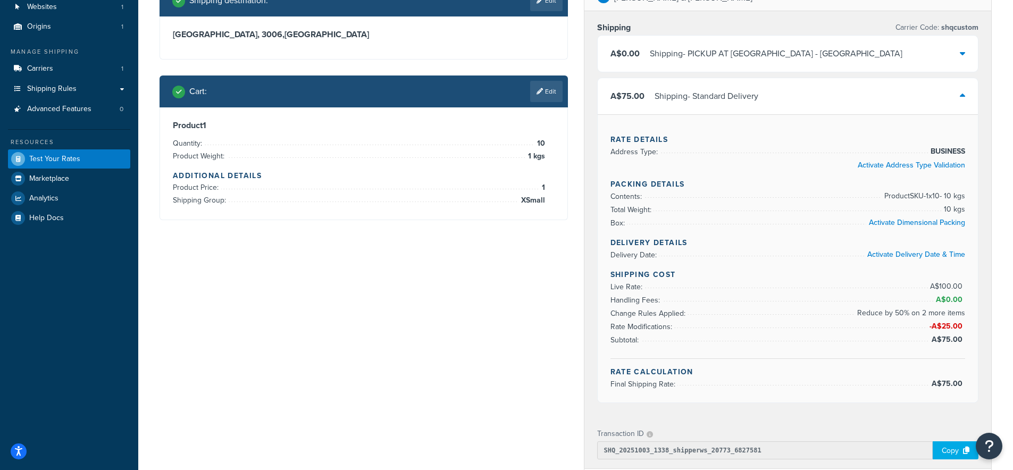
scroll to position [85, 0]
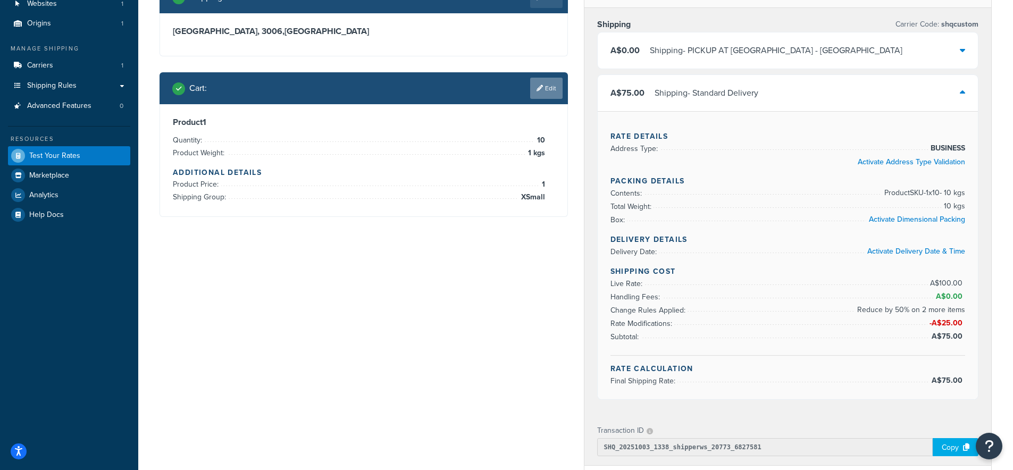
click at [557, 85] on link "Edit" at bounding box center [546, 88] width 32 height 21
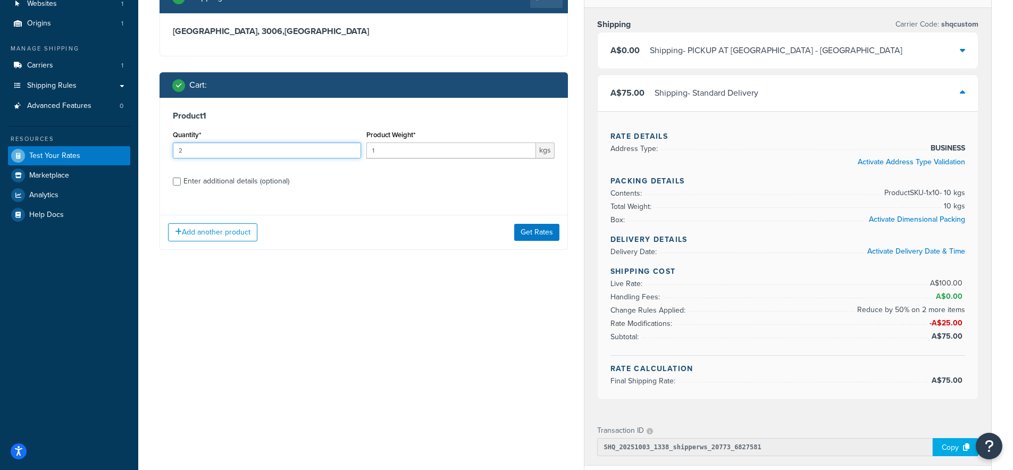
type input "2"
click at [351, 150] on input "2" at bounding box center [267, 151] width 188 height 16
click at [538, 233] on button "Get Rates" at bounding box center [536, 232] width 45 height 17
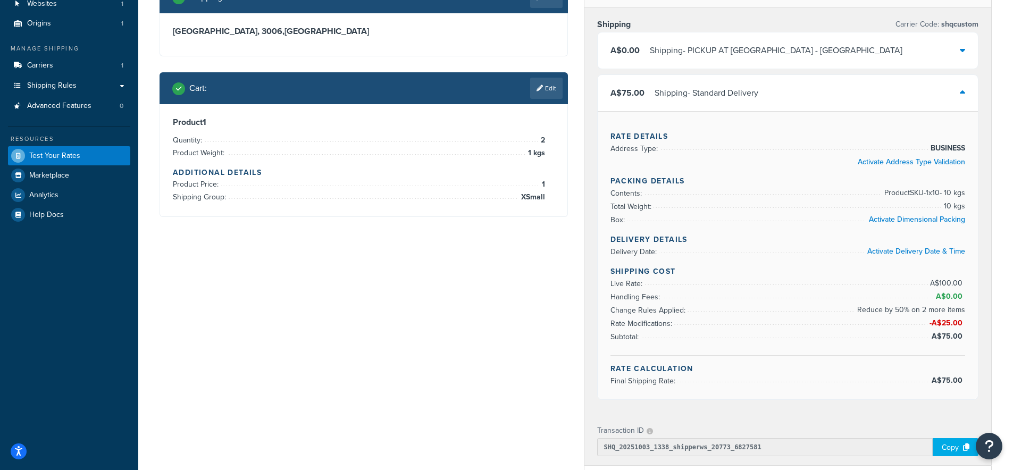
scroll to position [0, 0]
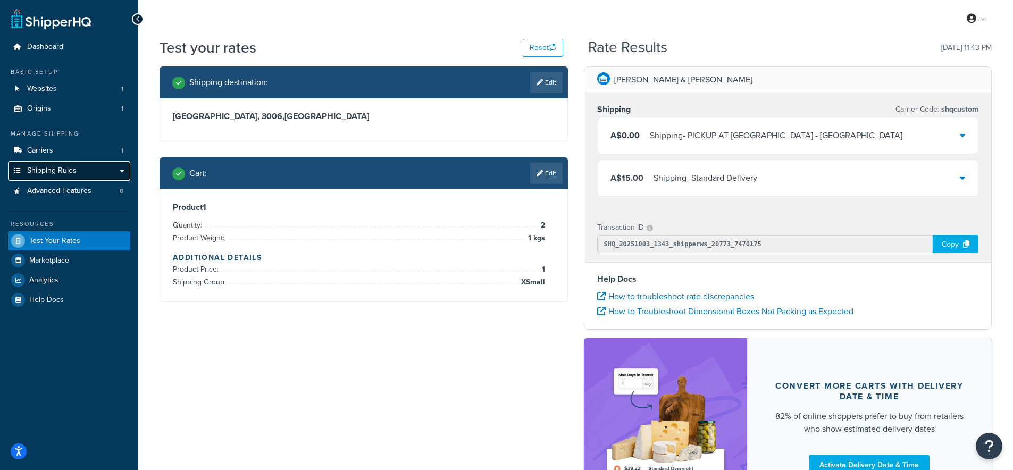
click at [42, 170] on span "Shipping Rules" at bounding box center [51, 170] width 49 height 9
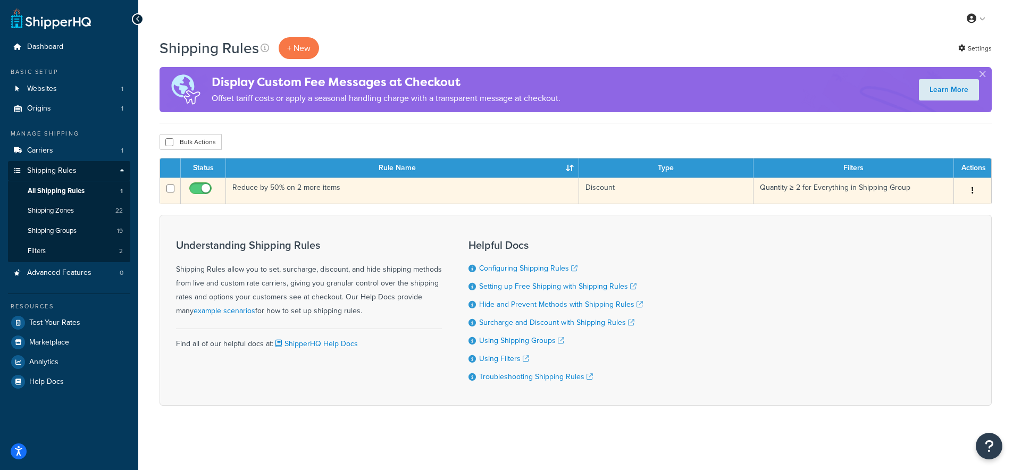
click at [273, 190] on td "Reduce by 50% on 2 more items" at bounding box center [402, 191] width 353 height 26
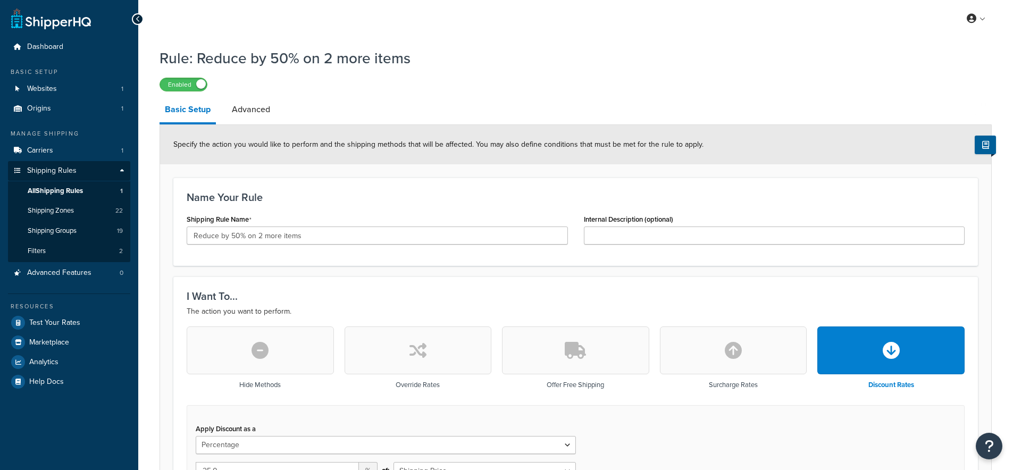
select select "PERCENTAGE"
select select "SHIPPING_GROUP"
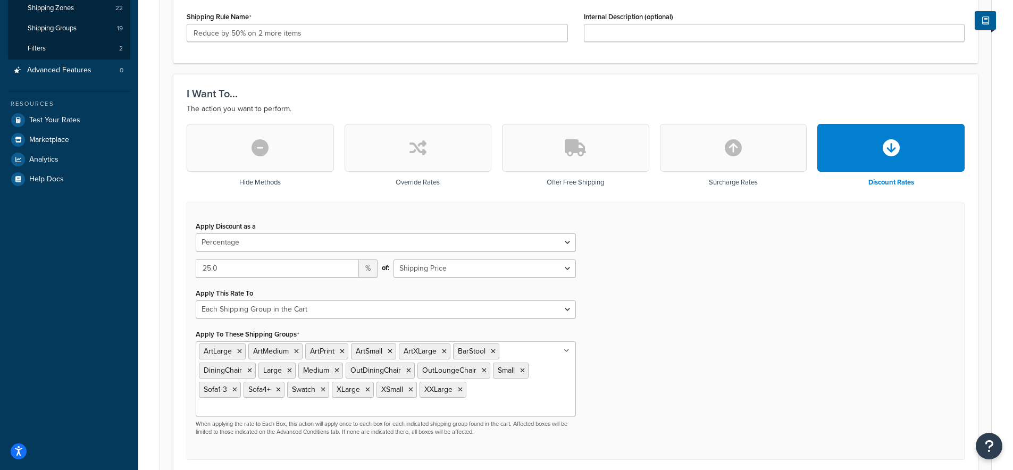
scroll to position [203, 0]
click at [349, 265] on input "26" at bounding box center [277, 268] width 163 height 18
click at [349, 265] on input "27" at bounding box center [277, 268] width 163 height 18
click at [349, 265] on input "28" at bounding box center [277, 268] width 163 height 18
click at [349, 265] on input "29" at bounding box center [277, 268] width 163 height 18
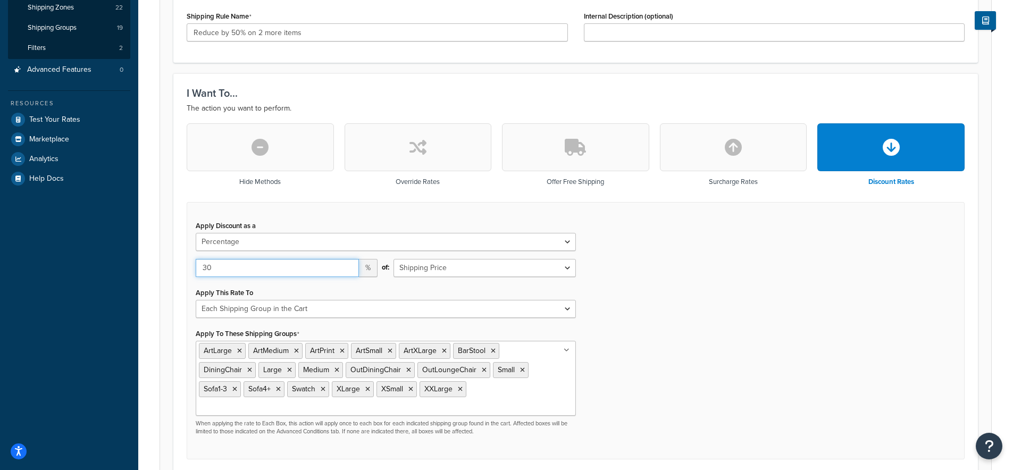
type input "30"
click at [349, 265] on input "30" at bounding box center [277, 268] width 163 height 18
click at [705, 301] on div "Apply Discount as a Flat Rate Percentage Flat Rate & Percentage 30 % of: Shippi…" at bounding box center [576, 331] width 778 height 258
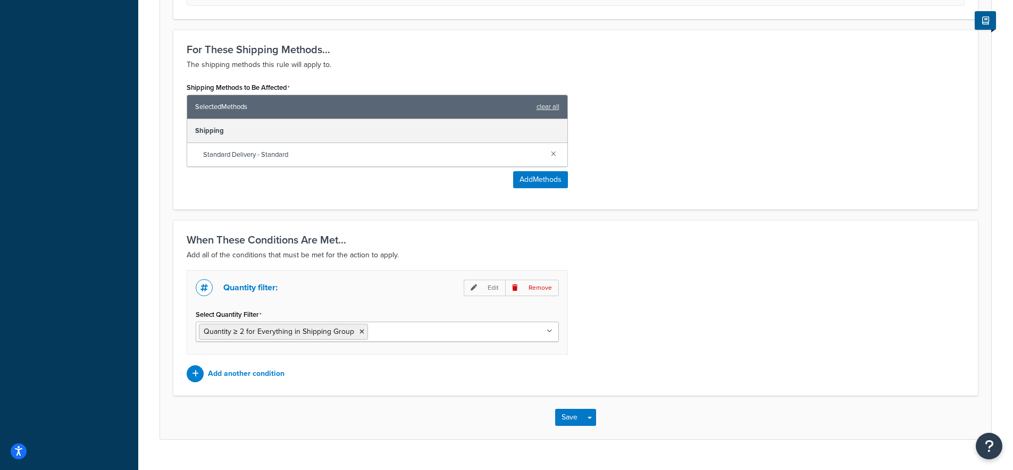
scroll to position [665, 0]
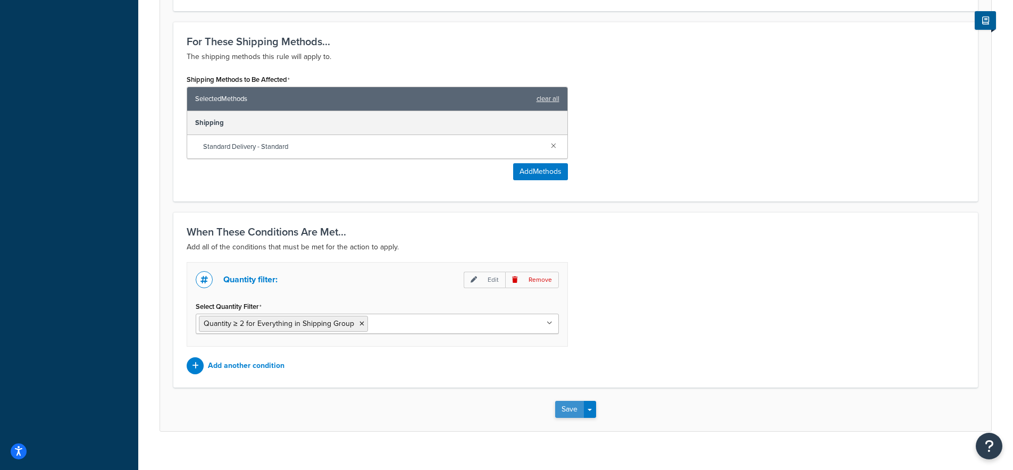
click at [562, 401] on button "Save" at bounding box center [569, 409] width 29 height 17
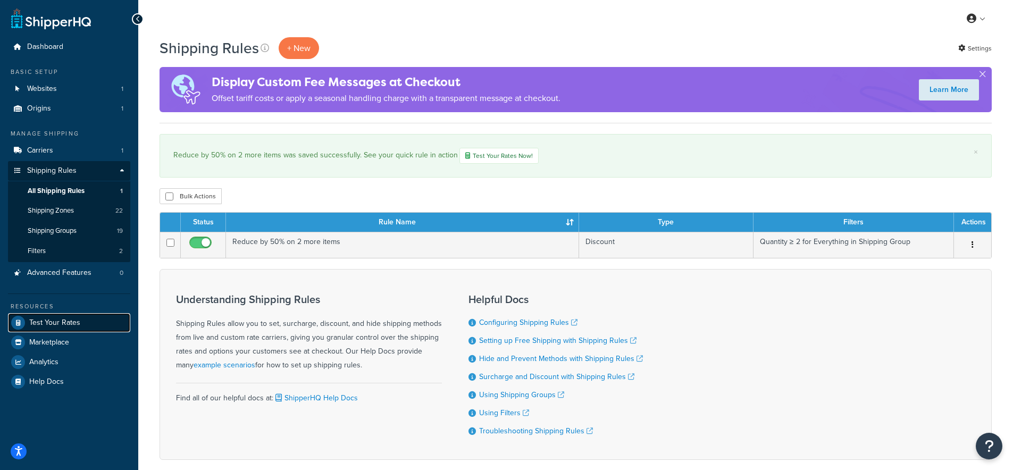
click at [66, 324] on span "Test Your Rates" at bounding box center [54, 323] width 51 height 9
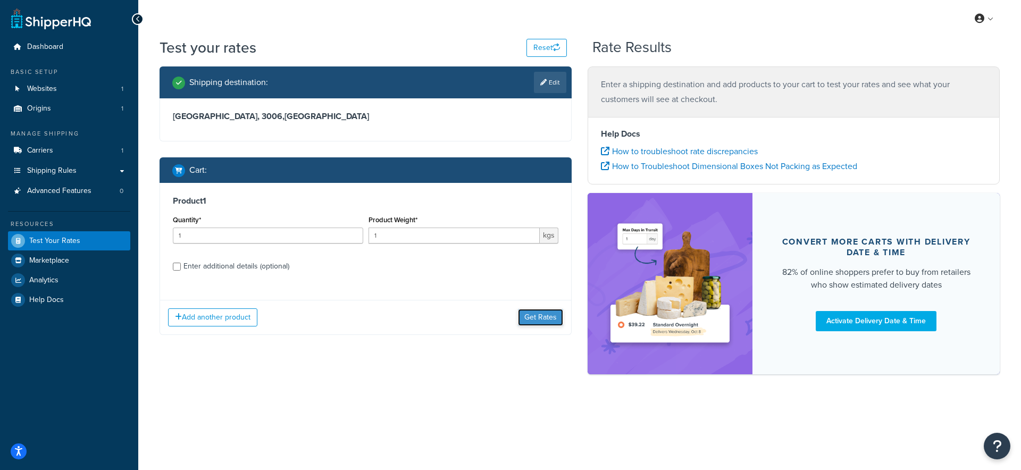
click at [545, 314] on button "Get Rates" at bounding box center [540, 317] width 45 height 17
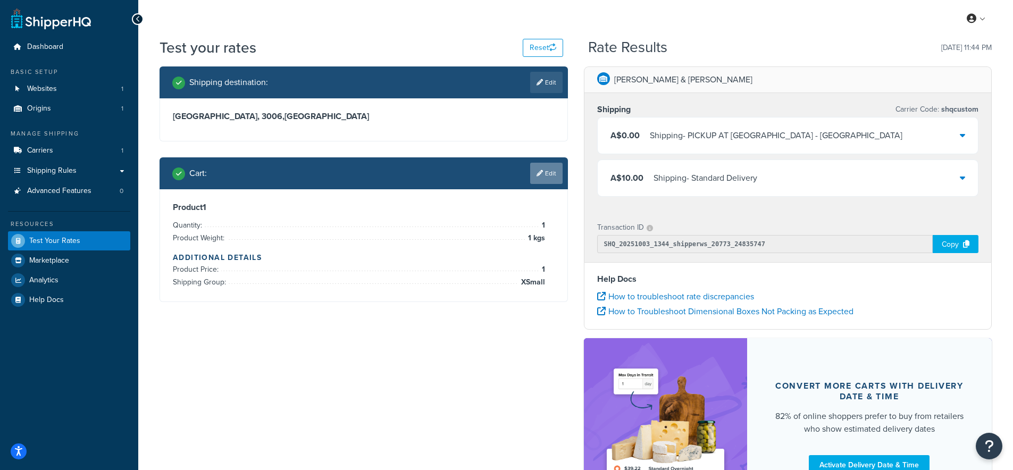
click at [549, 169] on link "Edit" at bounding box center [546, 173] width 32 height 21
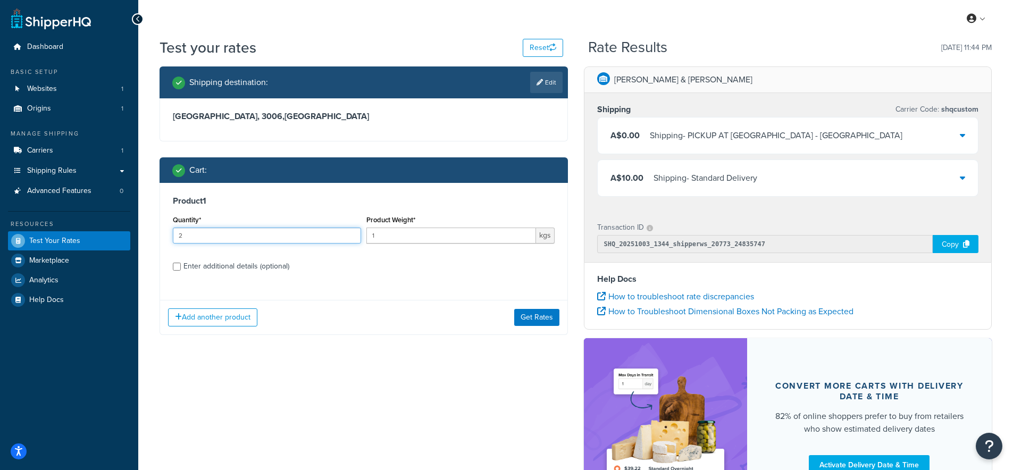
type input "2"
click at [351, 235] on input "2" at bounding box center [267, 236] width 188 height 16
click at [531, 318] on button "Get Rates" at bounding box center [536, 317] width 45 height 17
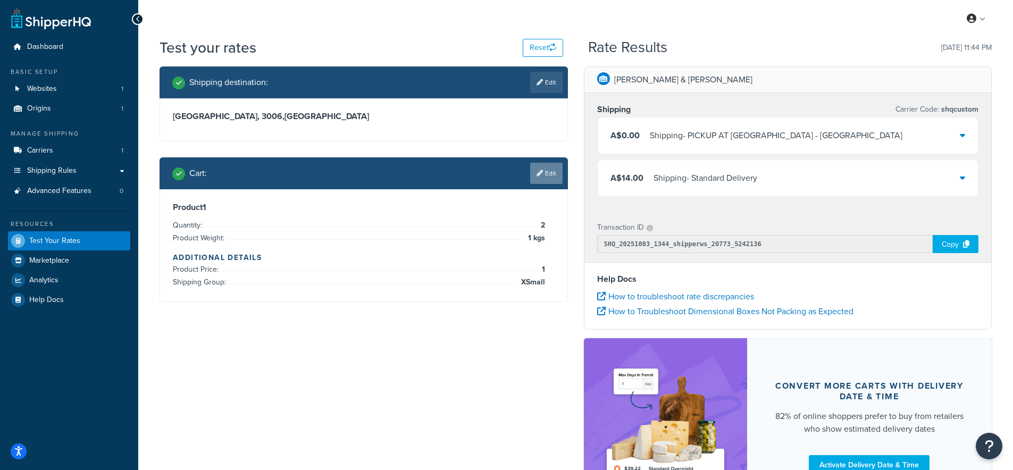
click at [555, 173] on link "Edit" at bounding box center [546, 173] width 32 height 21
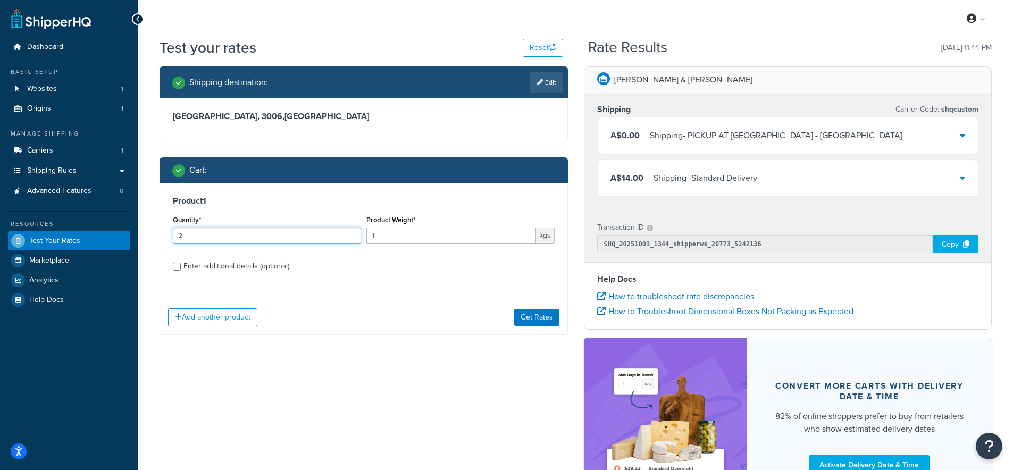
click at [352, 233] on input "2" at bounding box center [267, 236] width 188 height 16
click at [352, 233] on input "3" at bounding box center [267, 236] width 188 height 16
click at [352, 233] on input "4" at bounding box center [267, 236] width 188 height 16
click at [352, 233] on input "5" at bounding box center [267, 236] width 188 height 16
click at [352, 233] on input "6" at bounding box center [267, 236] width 188 height 16
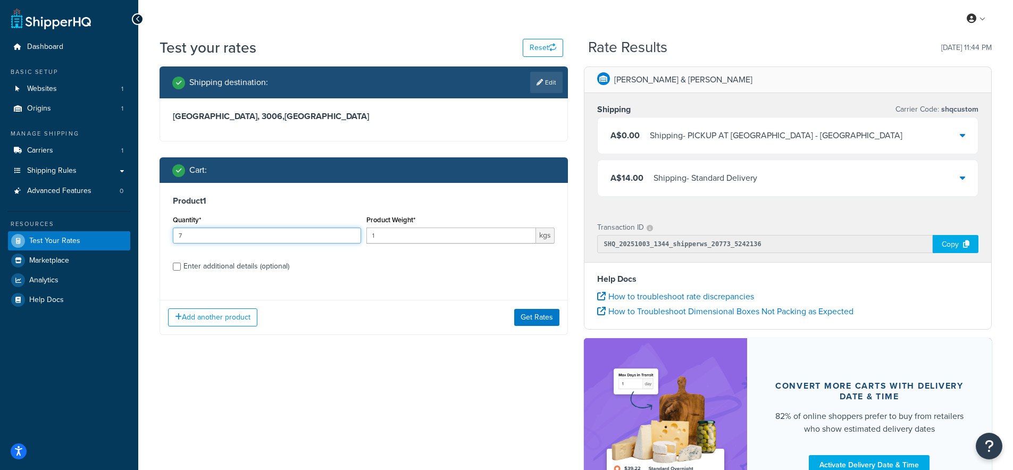
click at [352, 233] on input "7" at bounding box center [267, 236] width 188 height 16
click at [352, 233] on input "8" at bounding box center [267, 236] width 188 height 16
click at [352, 233] on input "9" at bounding box center [267, 236] width 188 height 16
click at [356, 236] on input "9" at bounding box center [267, 236] width 188 height 16
type input "10"
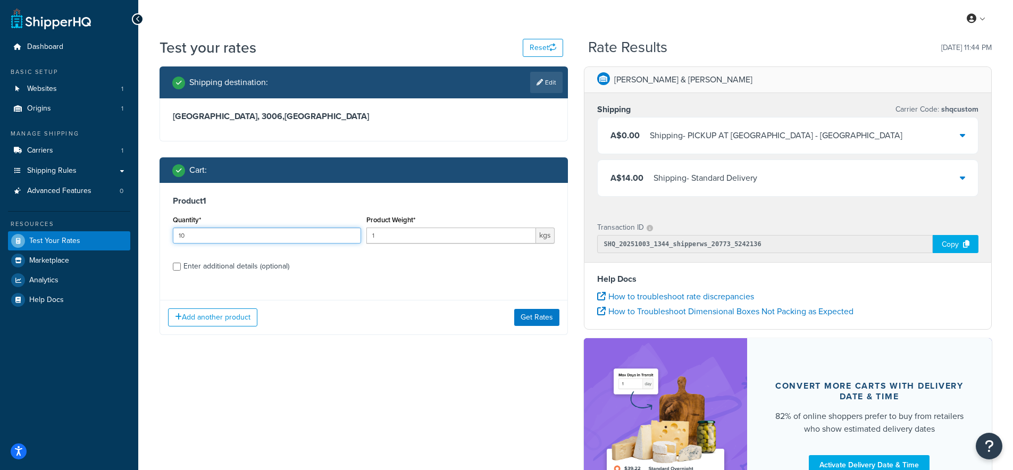
click at [353, 235] on input "10" at bounding box center [267, 236] width 188 height 16
click at [538, 316] on button "Get Rates" at bounding box center [536, 317] width 45 height 17
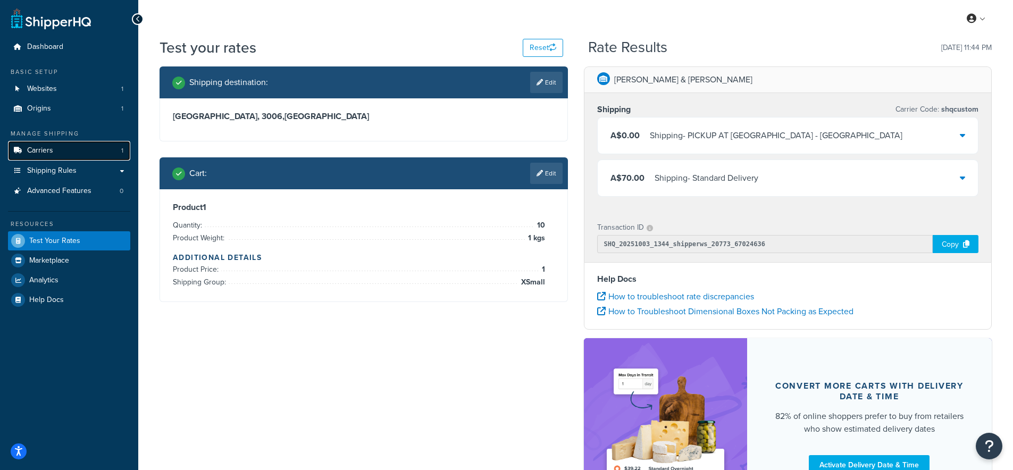
click at [69, 150] on link "Carriers 1" at bounding box center [69, 151] width 122 height 20
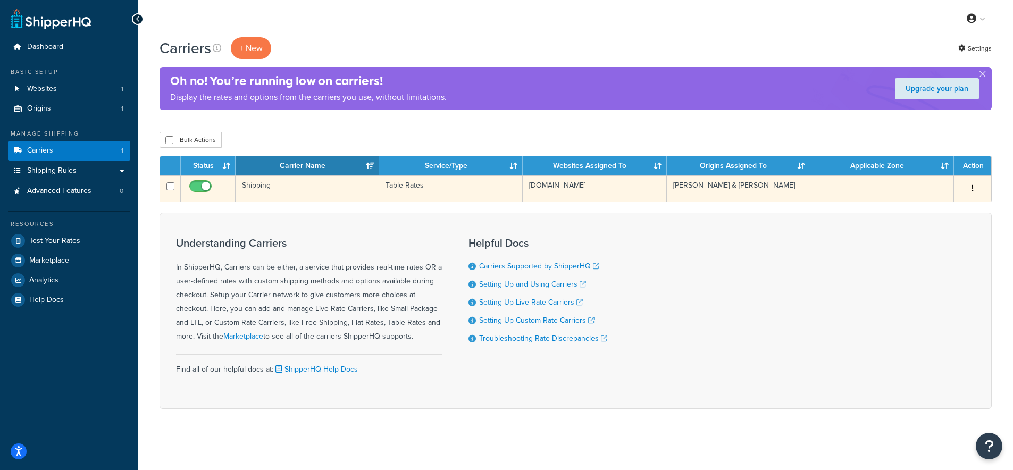
click at [257, 186] on td "Shipping" at bounding box center [308, 188] width 144 height 26
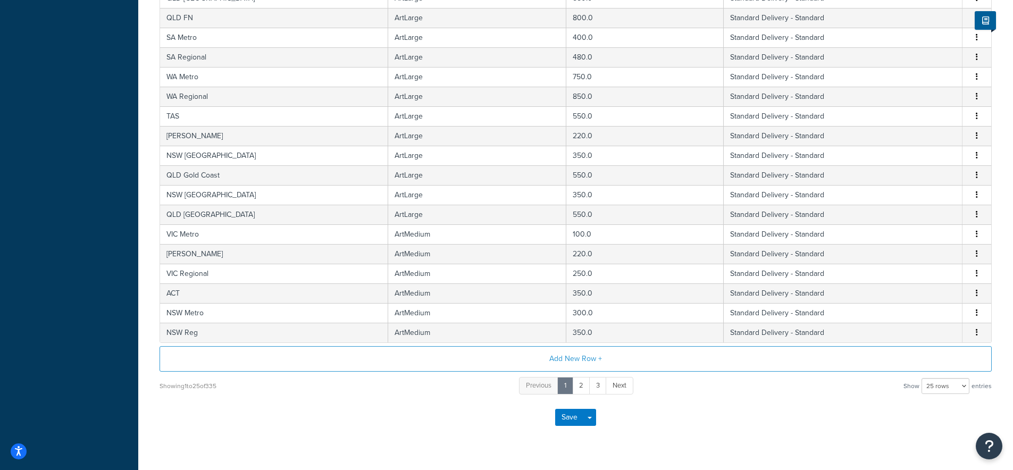
scroll to position [393, 0]
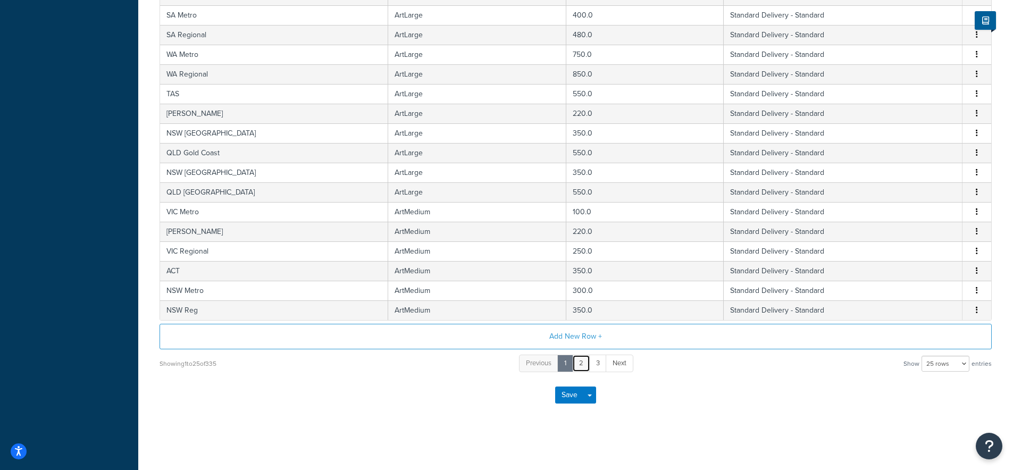
click at [583, 363] on link "2" at bounding box center [581, 364] width 18 height 18
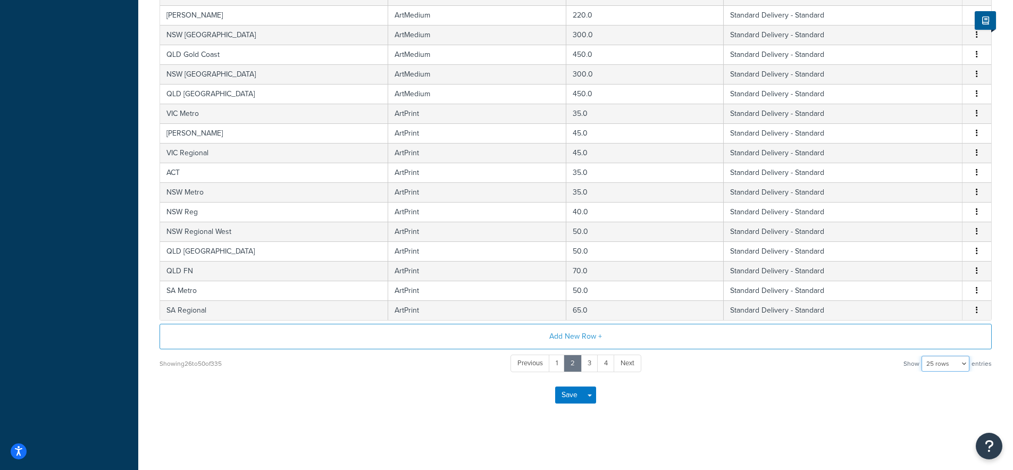
click at [939, 367] on select "10 rows 15 rows 25 rows 50 rows 100 rows 1000 rows" at bounding box center [946, 364] width 48 height 16
select select "1000"
click at [923, 356] on select "10 rows 15 rows 25 rows 50 rows 100 rows 1000 rows" at bounding box center [946, 364] width 48 height 16
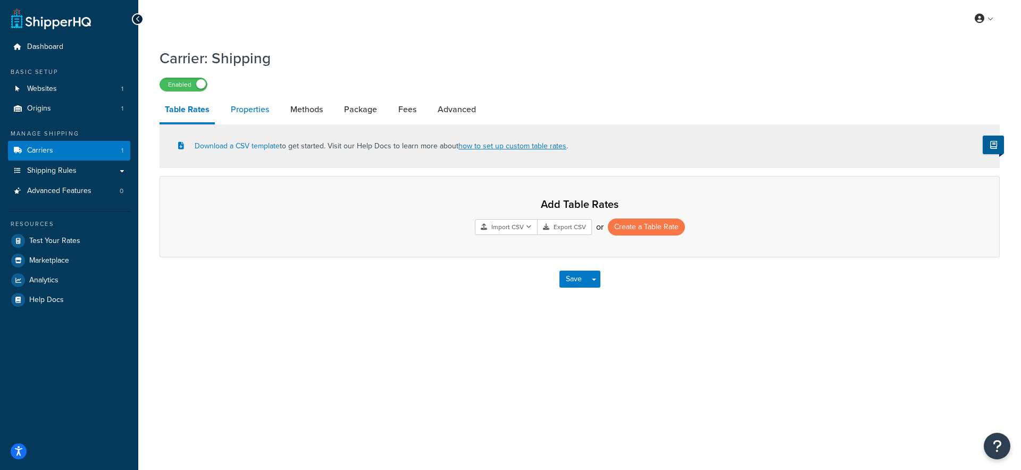
click at [238, 113] on link "Properties" at bounding box center [249, 110] width 49 height 26
select select "PERITEM"
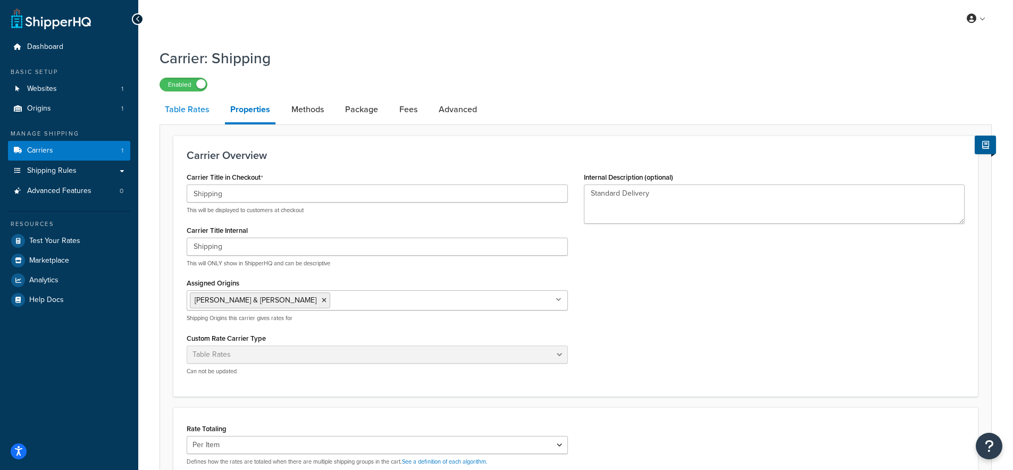
click at [191, 114] on link "Table Rates" at bounding box center [187, 110] width 55 height 26
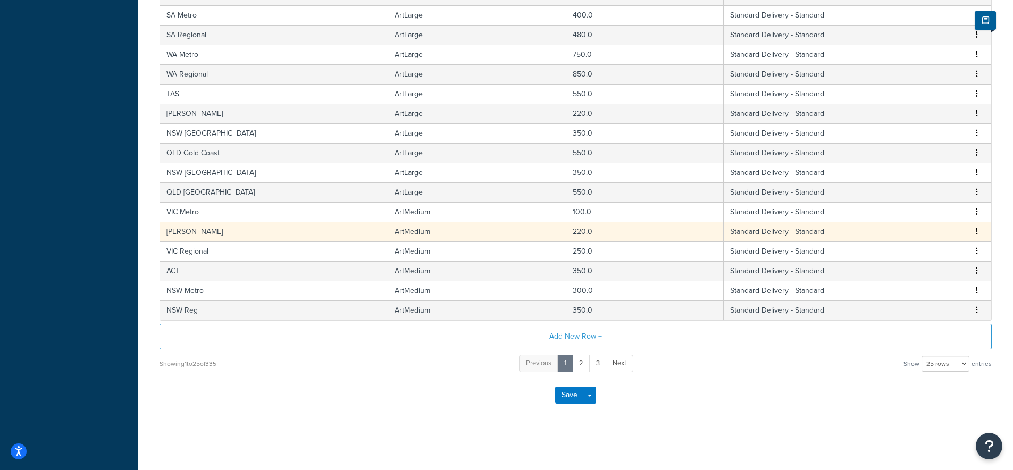
scroll to position [393, 0]
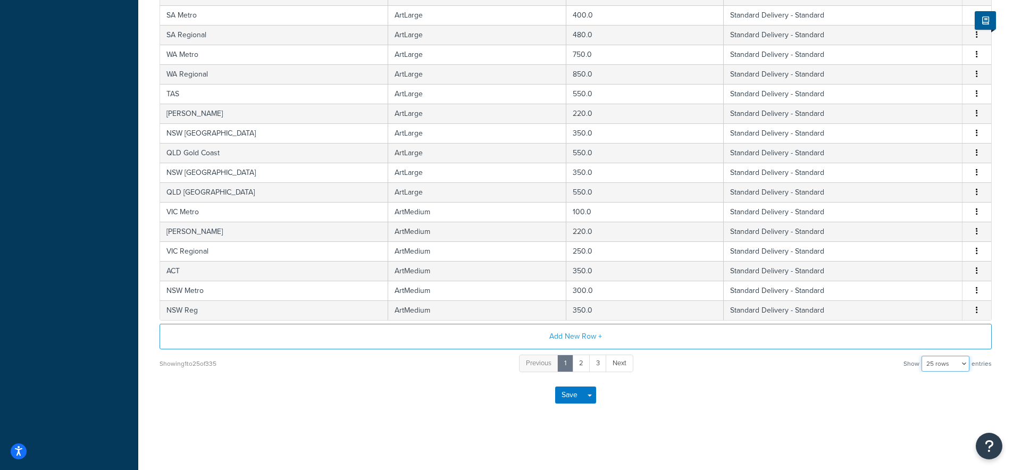
click at [969, 366] on select "10 rows 15 rows 25 rows 50 rows 100 rows 1000 rows" at bounding box center [946, 364] width 48 height 16
select select "1000"
click at [923, 356] on select "10 rows 15 rows 25 rows 50 rows 100 rows 1000 rows" at bounding box center [946, 364] width 48 height 16
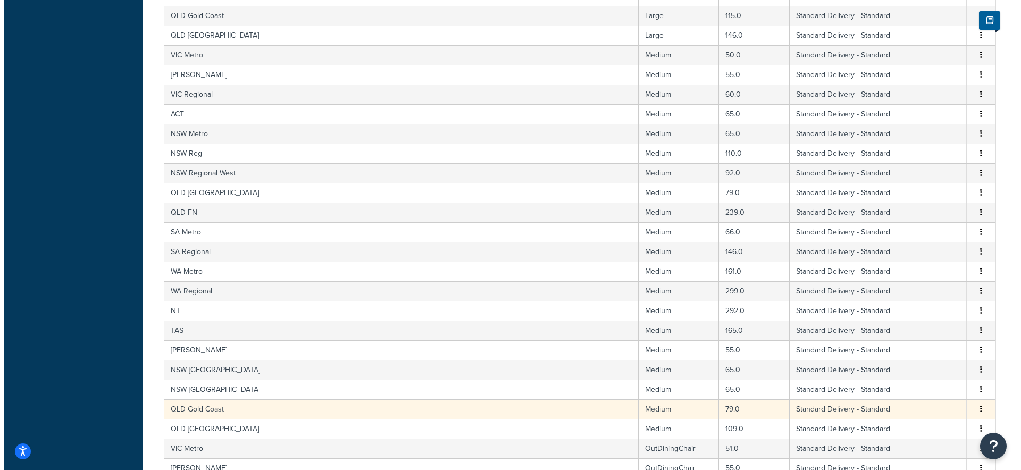
scroll to position [3275, 0]
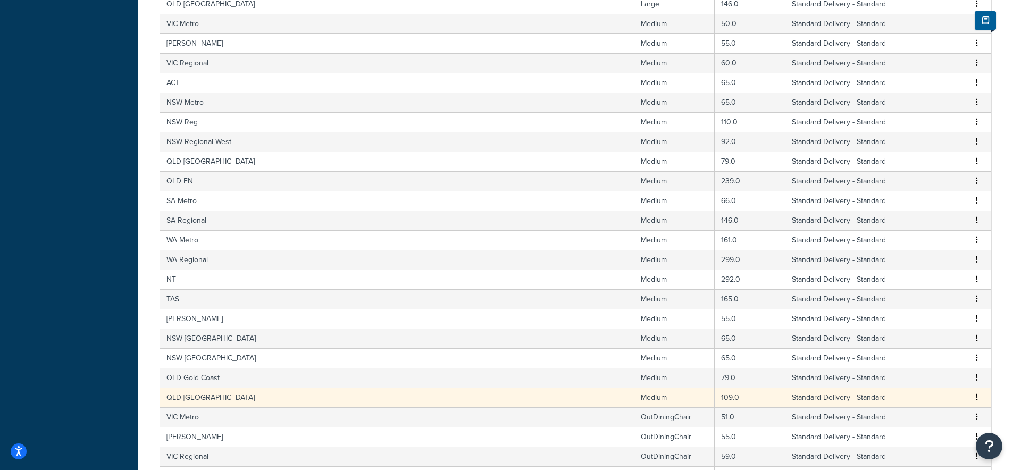
click at [199, 397] on td "QLD [GEOGRAPHIC_DATA]" at bounding box center [397, 398] width 474 height 20
select select "182086"
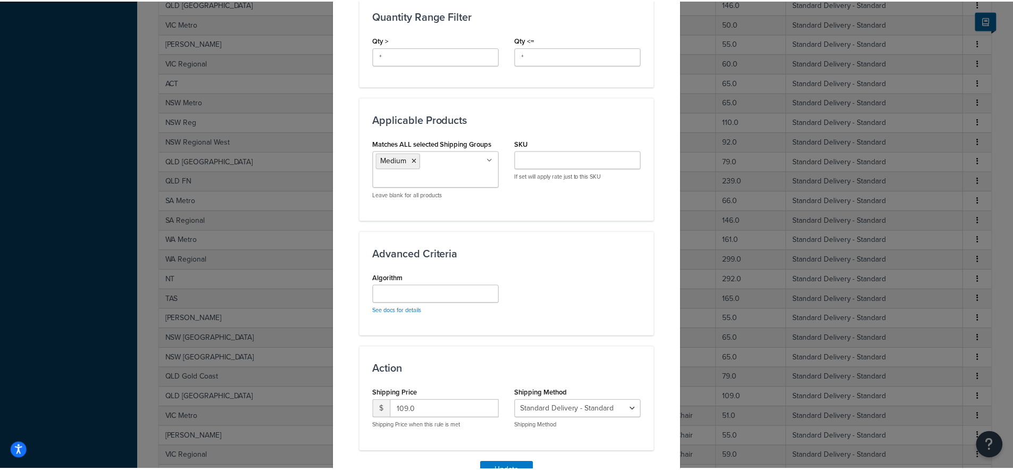
scroll to position [499, 0]
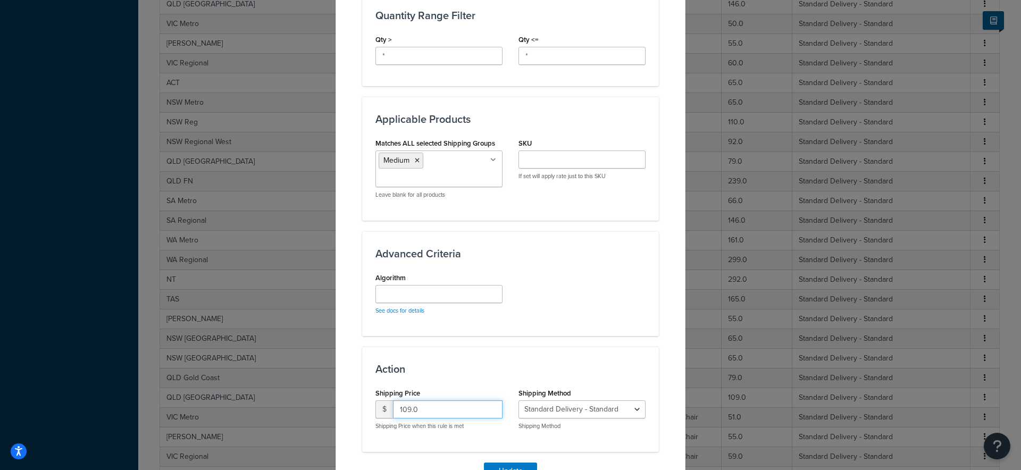
drag, startPoint x: 406, startPoint y: 400, endPoint x: 382, endPoint y: 400, distance: 23.4
click at [382, 400] on div "$ 109.0" at bounding box center [438, 409] width 127 height 18
type input "95.0"
click at [498, 462] on button "Update" at bounding box center [510, 471] width 53 height 17
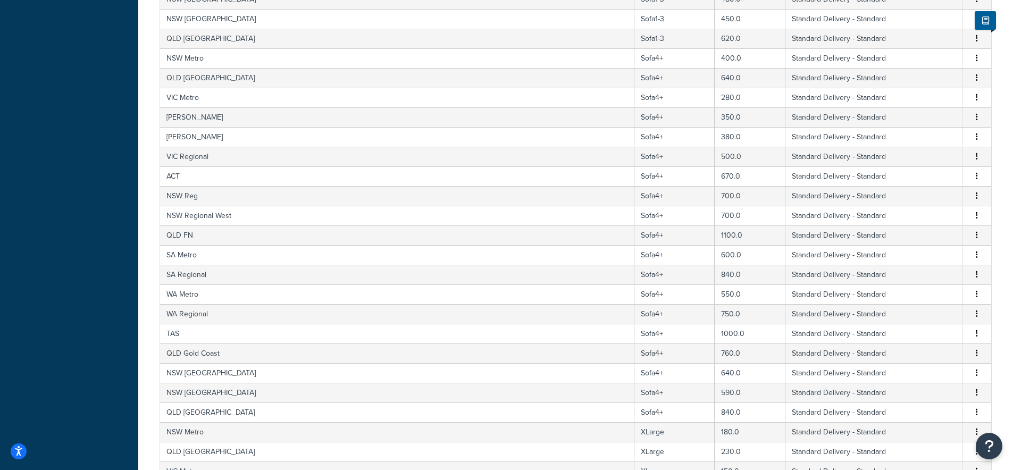
scroll to position [6545, 0]
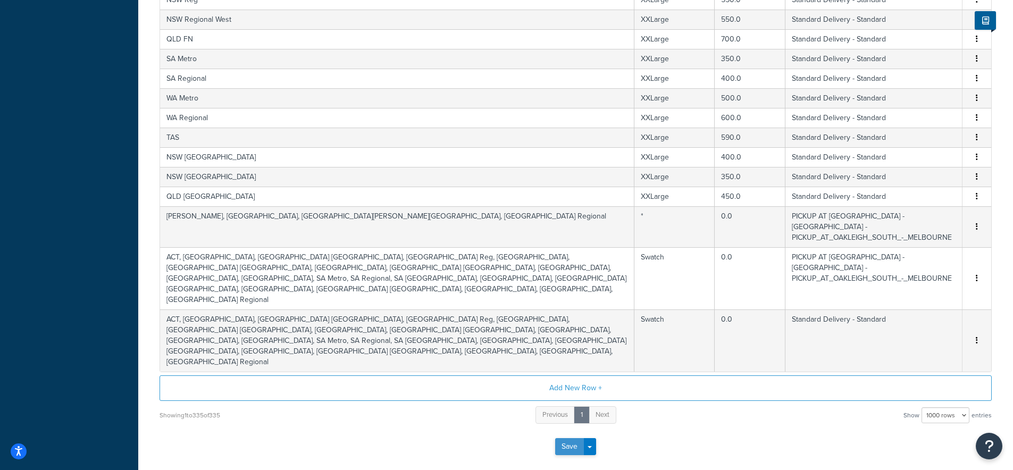
click at [572, 438] on button "Save" at bounding box center [569, 446] width 29 height 17
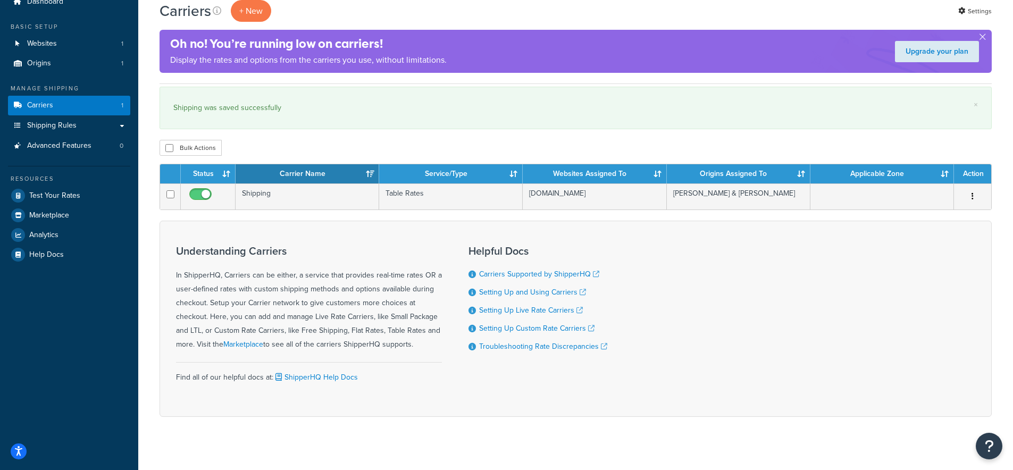
scroll to position [56, 0]
